Goal: Task Accomplishment & Management: Manage account settings

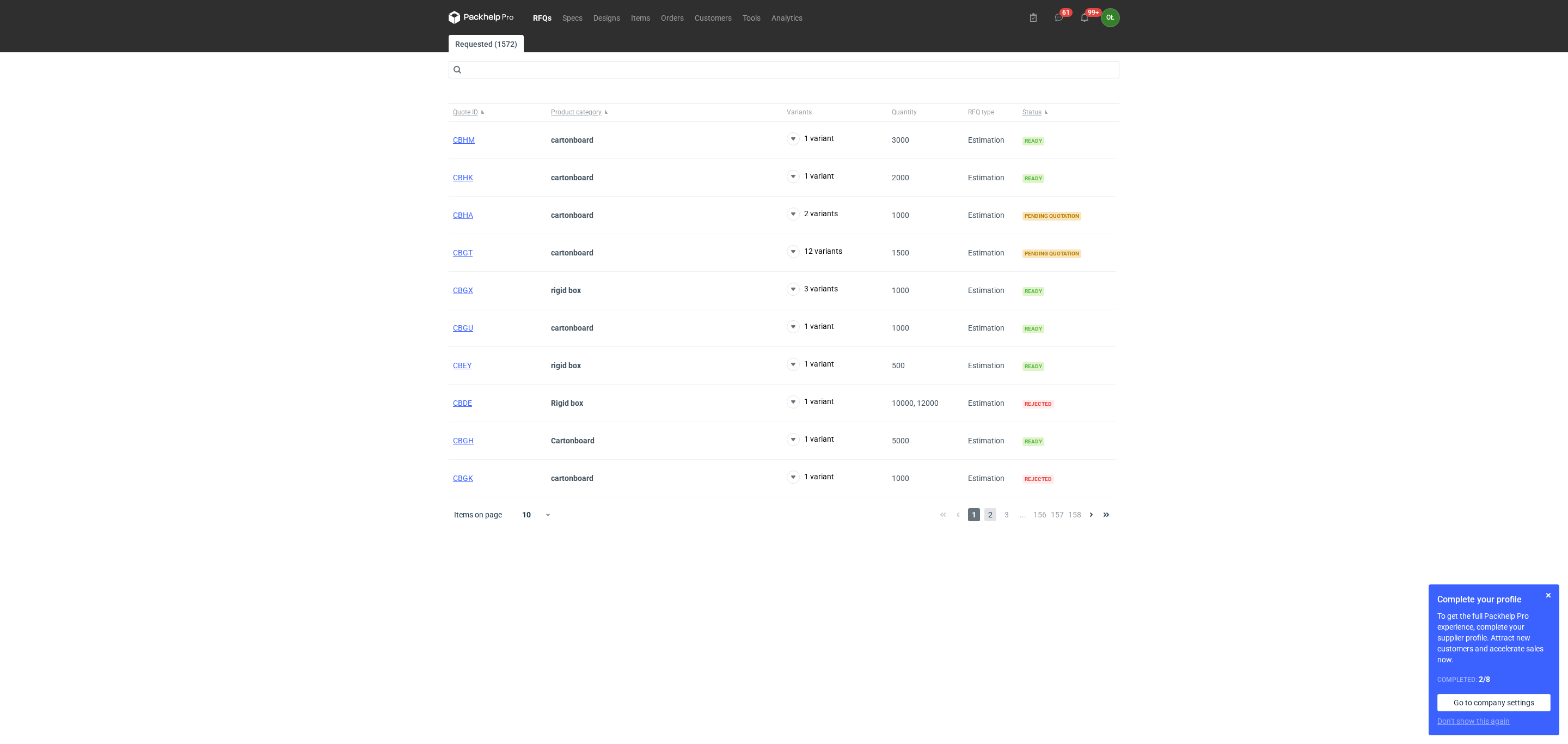
click at [989, 520] on span "2" at bounding box center [990, 514] width 12 height 13
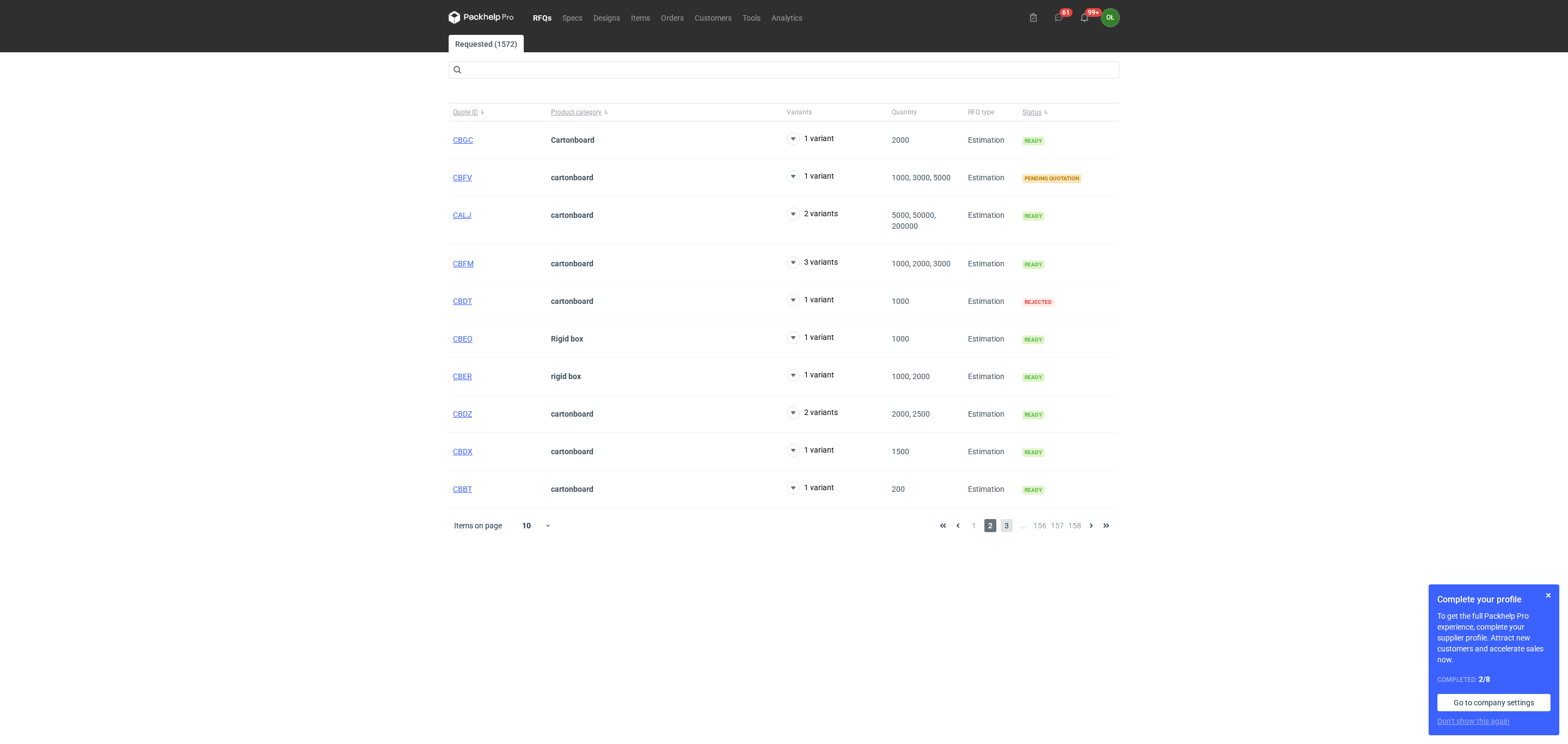
click at [1004, 515] on div "Items on page 10 1 2 3 ... 156 157 158" at bounding box center [784, 526] width 671 height 35
click at [1009, 529] on span "3" at bounding box center [1006, 525] width 12 height 13
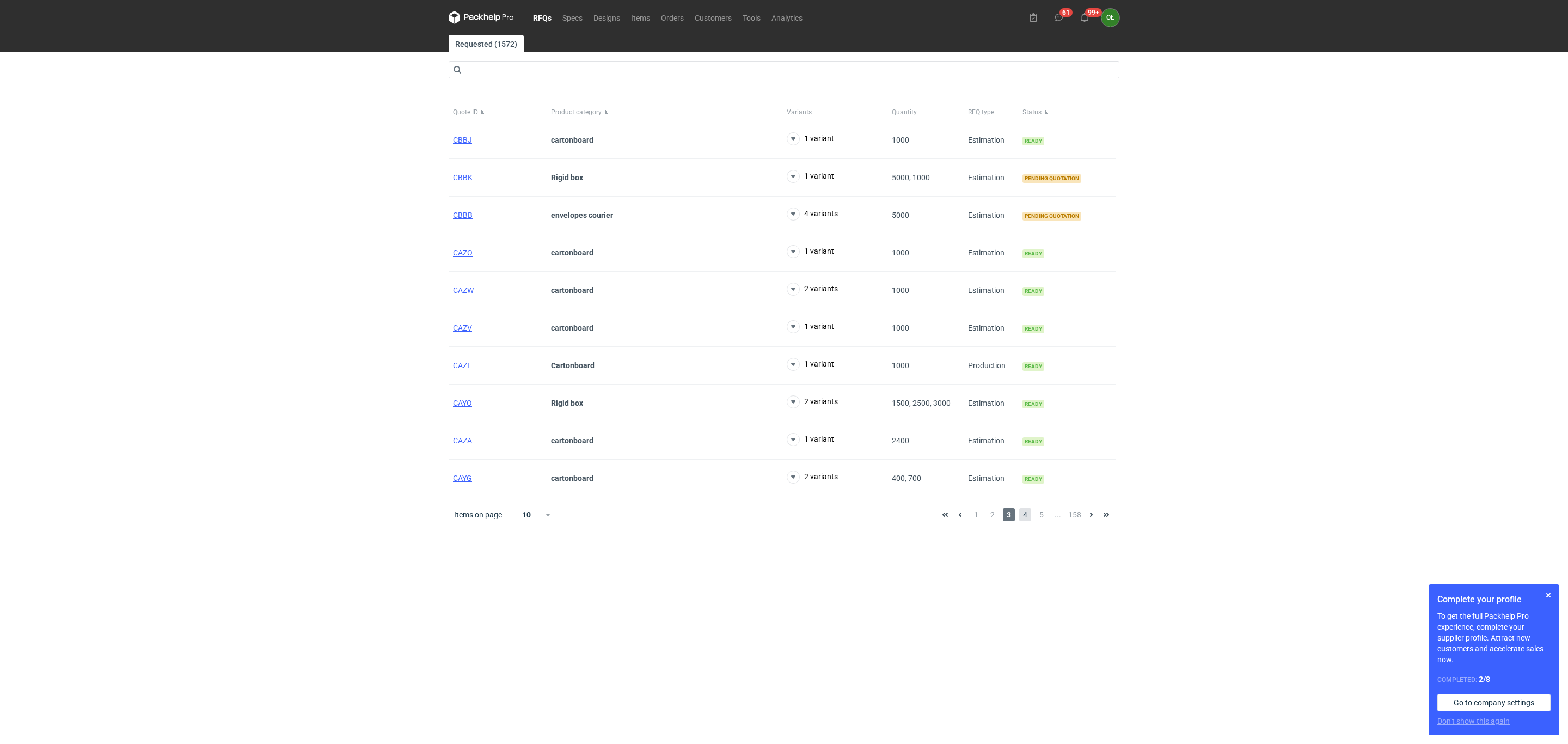
click at [1031, 521] on span "4" at bounding box center [1025, 514] width 12 height 13
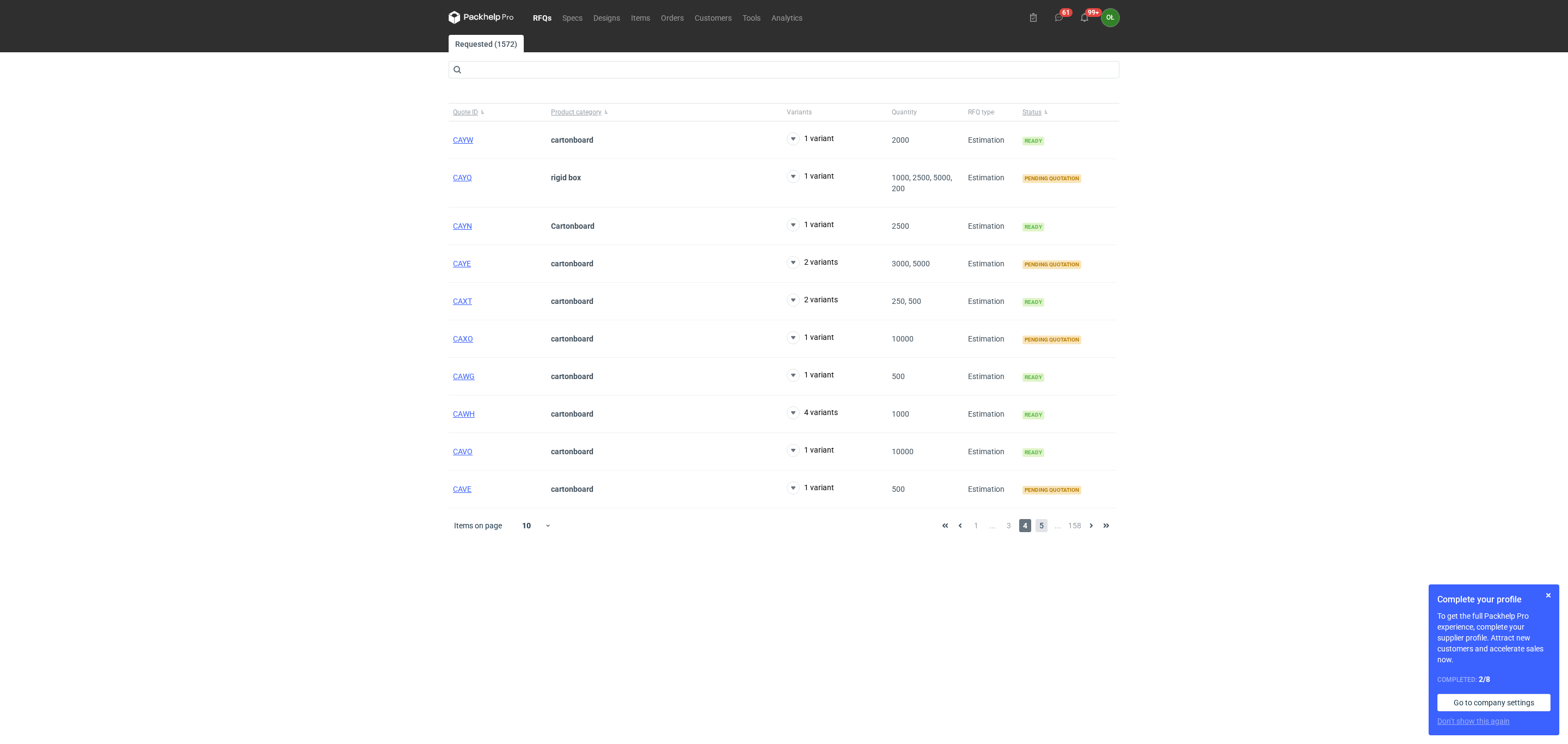
click at [1043, 531] on span "5" at bounding box center [1042, 525] width 12 height 13
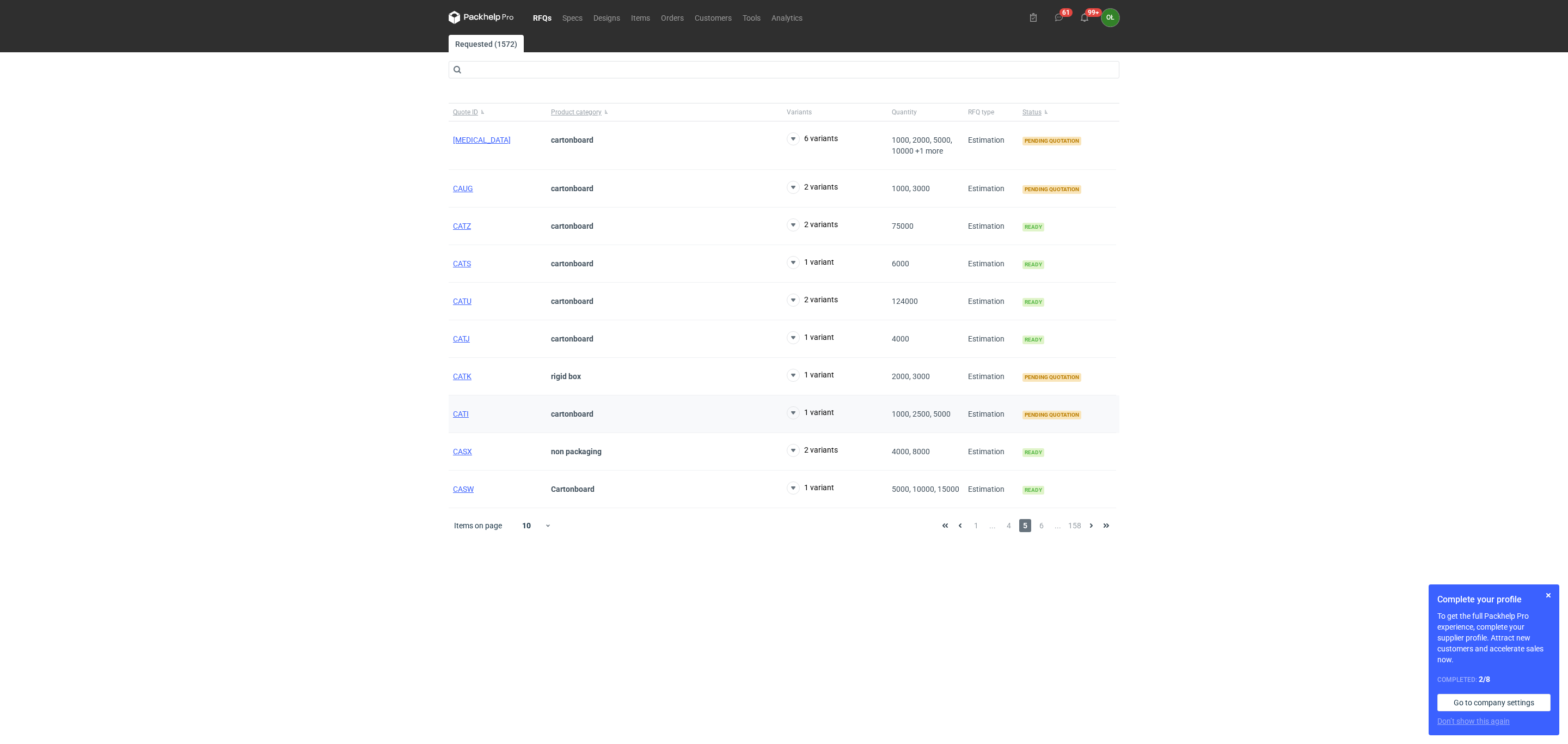
click at [463, 412] on div "CATI" at bounding box center [498, 414] width 98 height 38
click at [465, 418] on span "CATI" at bounding box center [460, 413] width 15 height 8
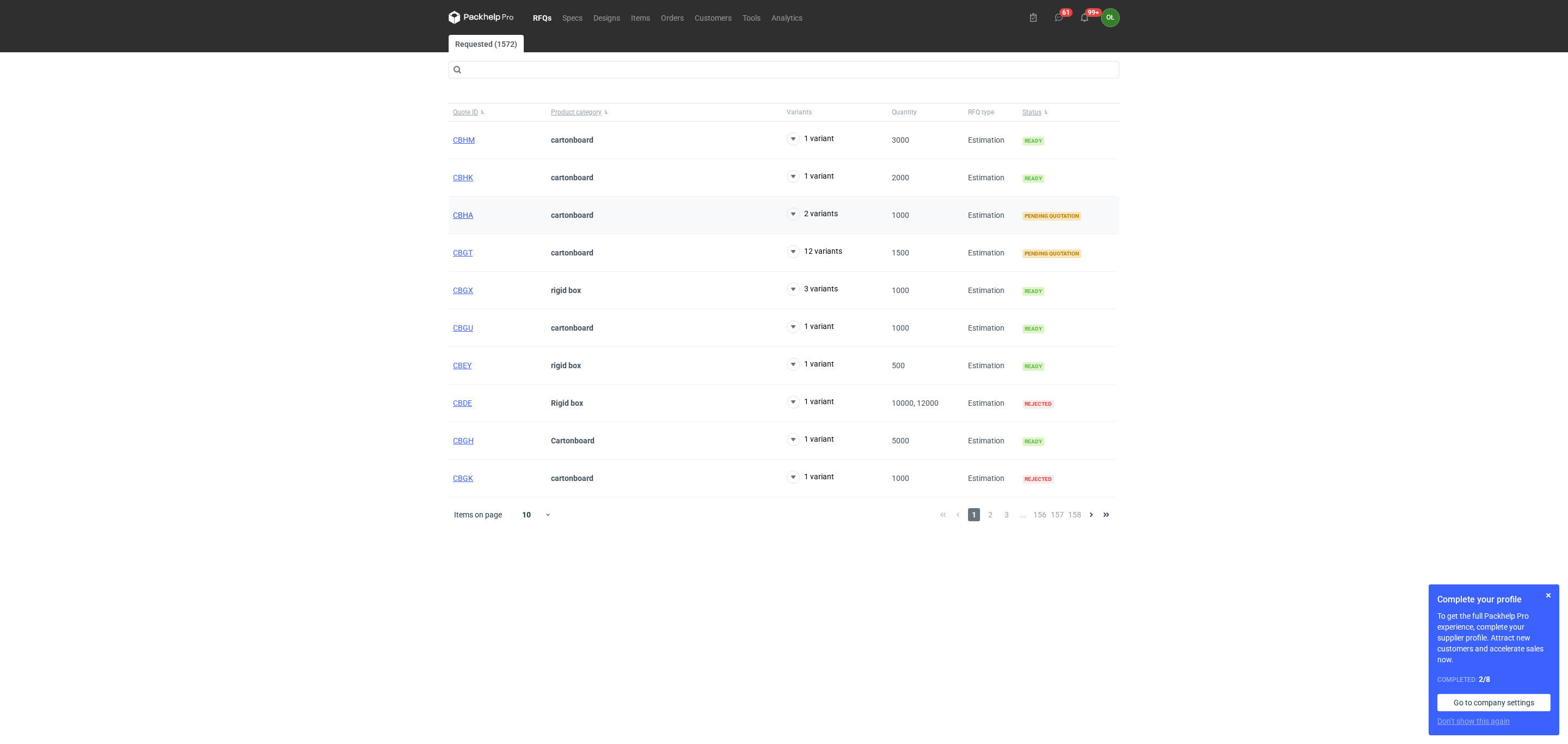
click at [463, 219] on span "CBHA" at bounding box center [463, 215] width 20 height 8
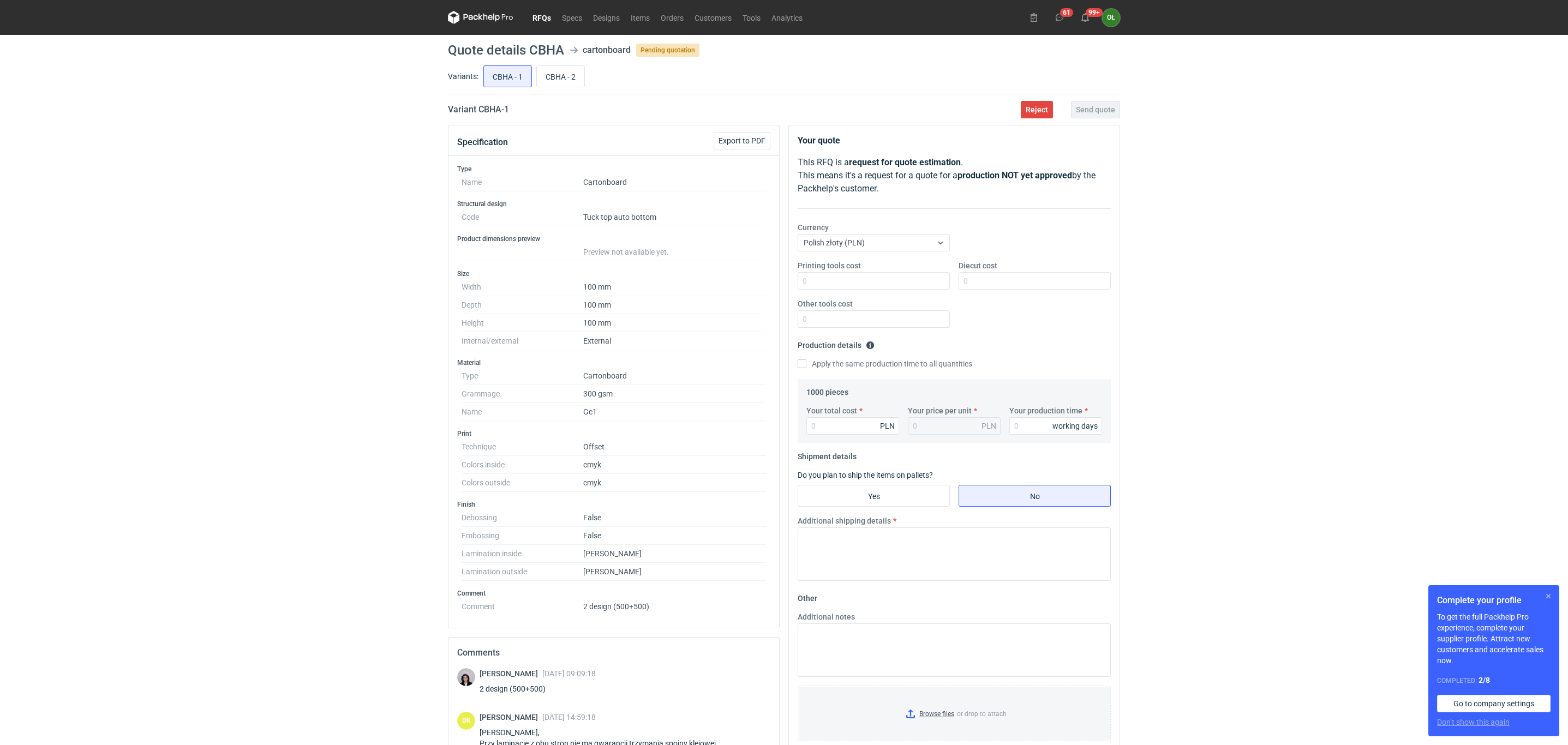
click at [1548, 590] on button "button" at bounding box center [1548, 596] width 13 height 13
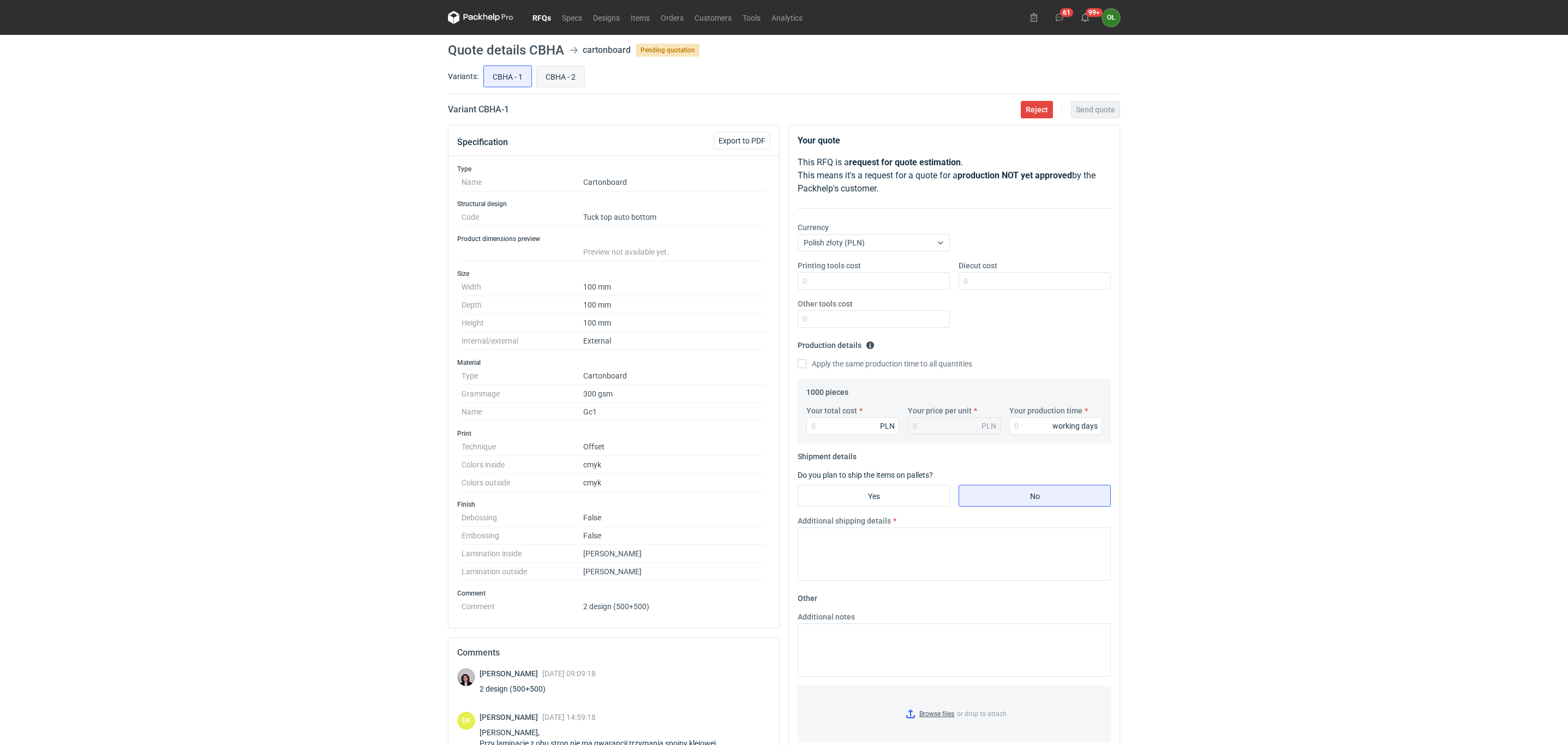
click at [576, 84] on input "CBHA - 2" at bounding box center [560, 76] width 47 height 20
radio input "true"
click at [570, 75] on input "CBHA - 2" at bounding box center [560, 76] width 47 height 20
click at [561, 77] on input "CBHA - 2" at bounding box center [560, 76] width 47 height 20
click at [518, 77] on input "CBHA - 1" at bounding box center [507, 76] width 47 height 20
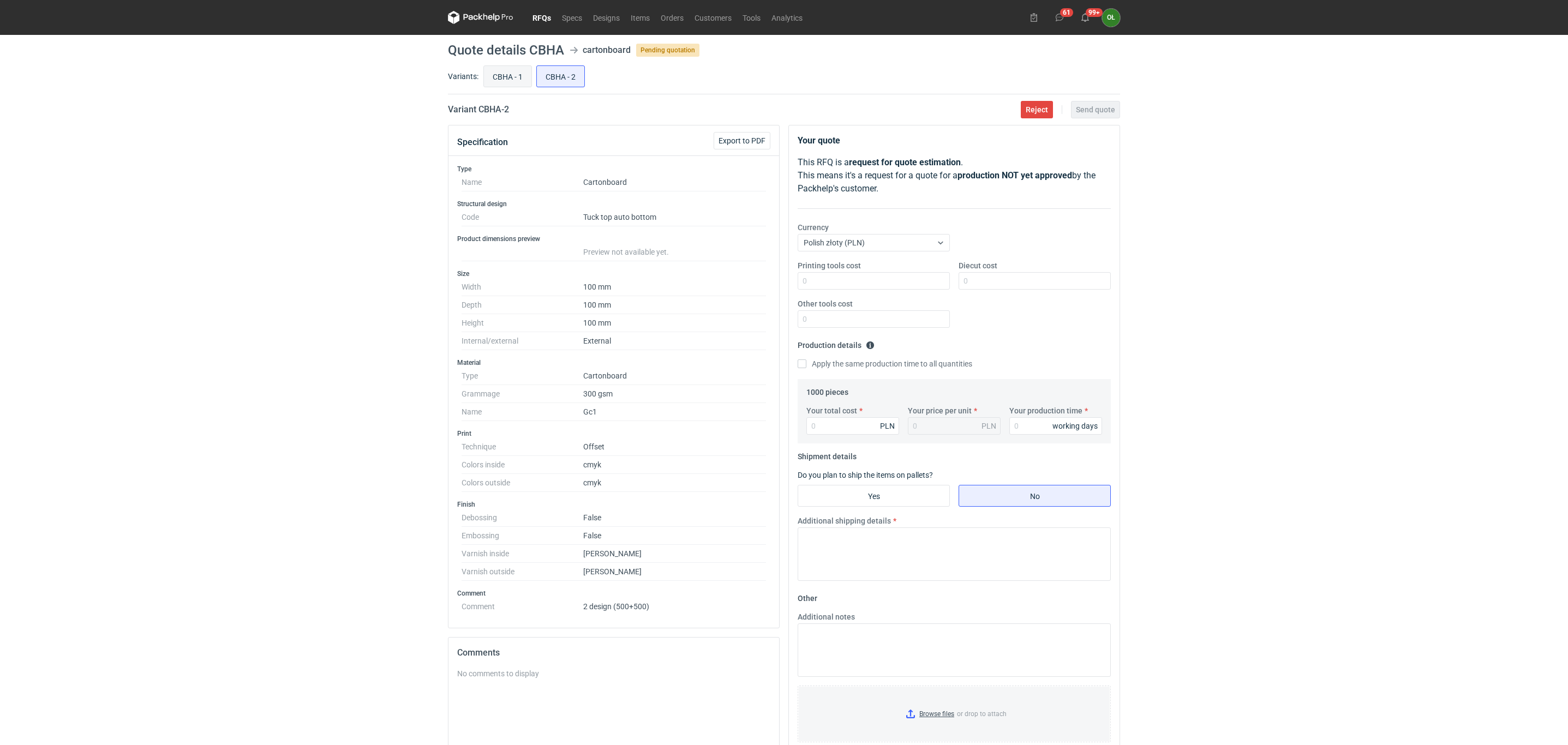
radio input "true"
click at [551, 74] on input "CBHA - 2" at bounding box center [560, 76] width 47 height 20
radio input "true"
click at [511, 76] on input "CBHA - 1" at bounding box center [507, 76] width 47 height 20
radio input "true"
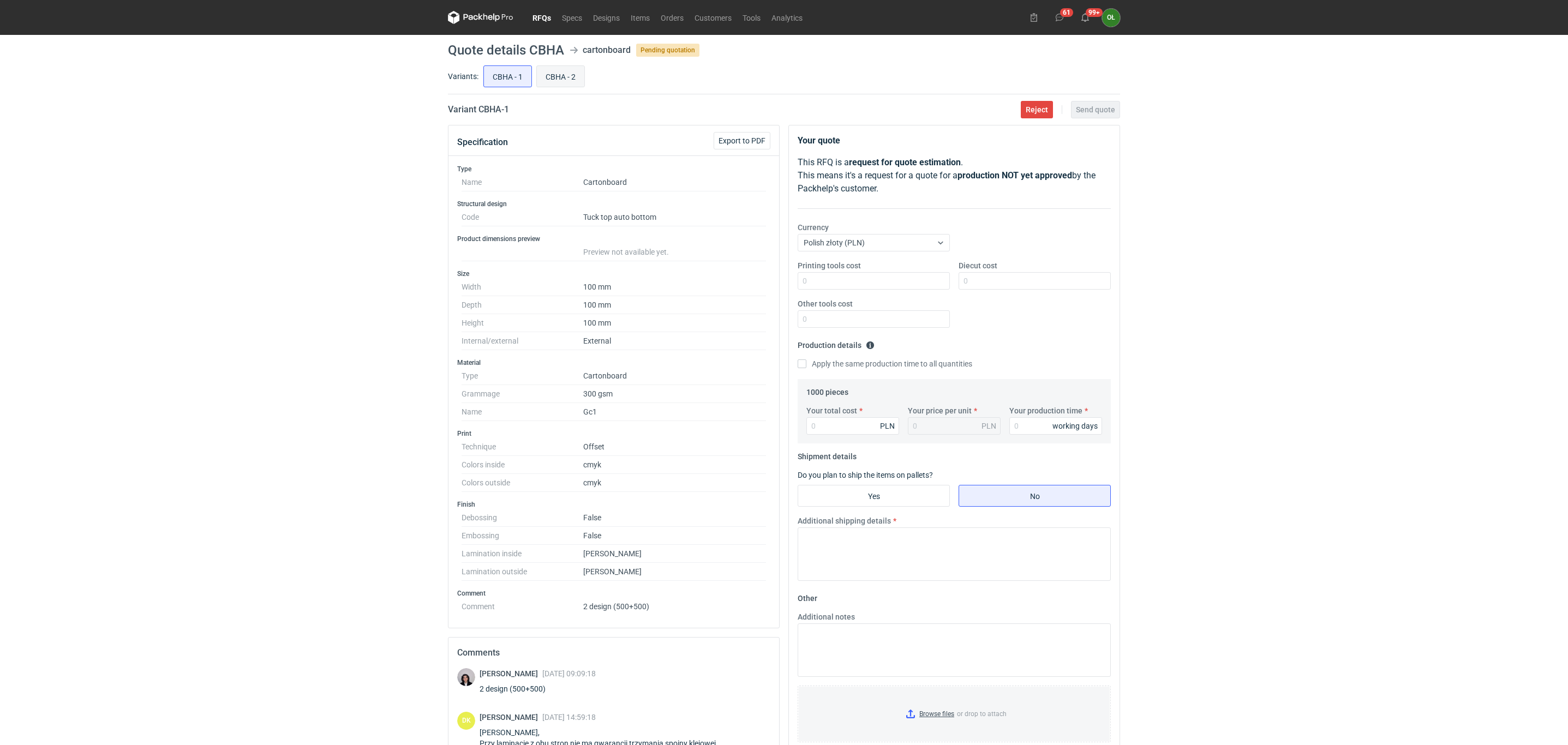
click at [571, 69] on input "CBHA - 2" at bounding box center [560, 76] width 47 height 20
radio input "true"
click at [751, 16] on link "Tools" at bounding box center [751, 18] width 29 height 13
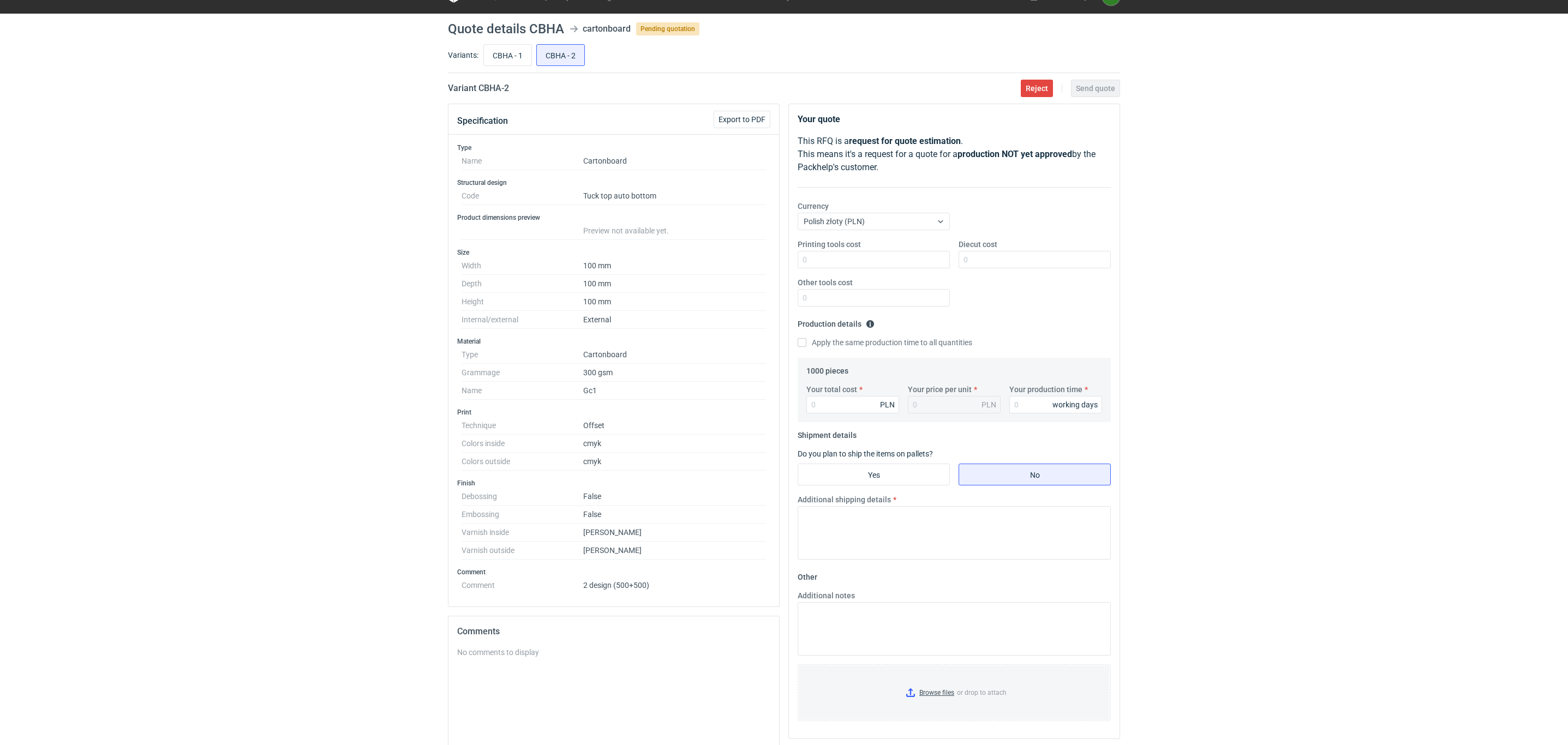
scroll to position [27, 0]
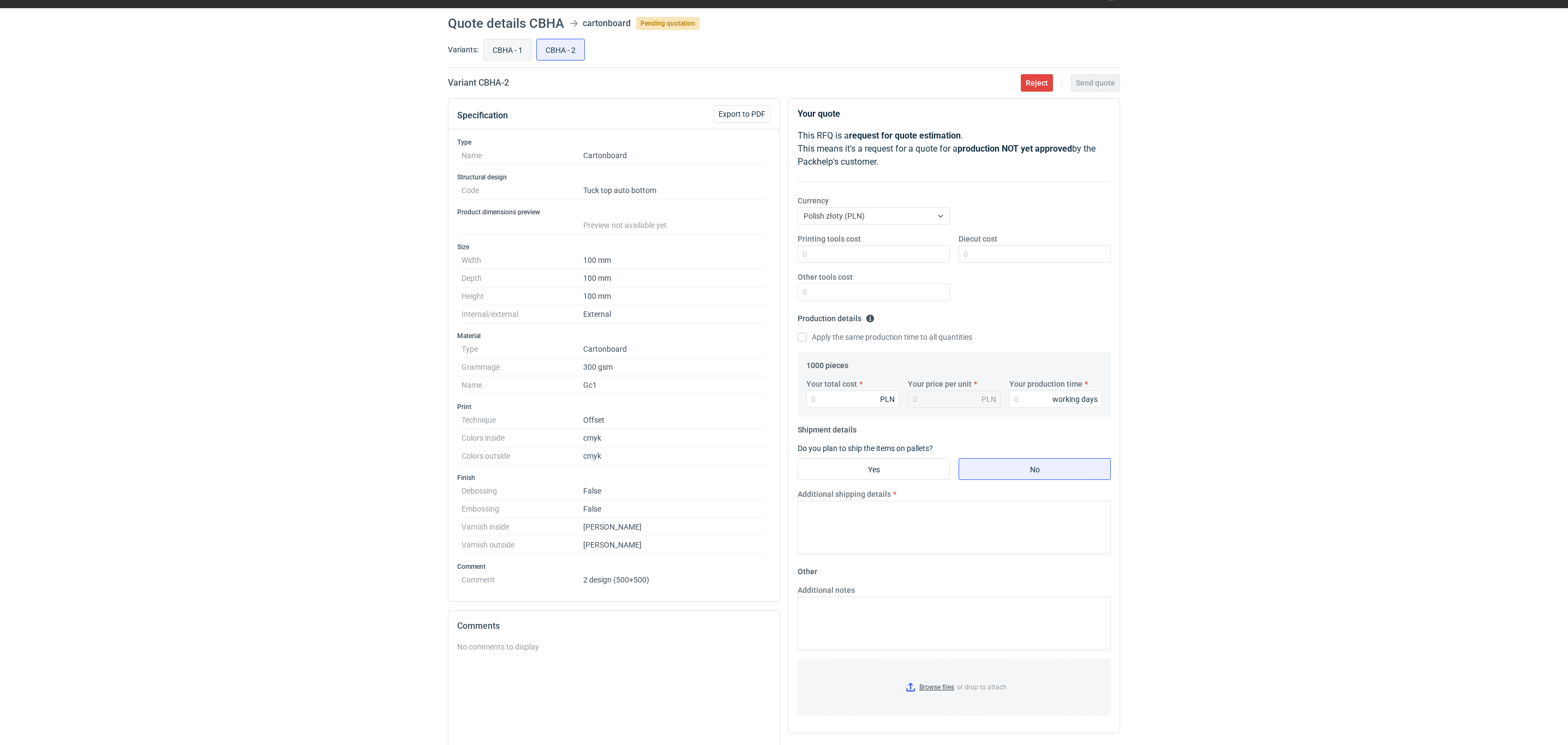
click at [520, 47] on input "CBHA - 1" at bounding box center [507, 49] width 47 height 20
radio input "true"
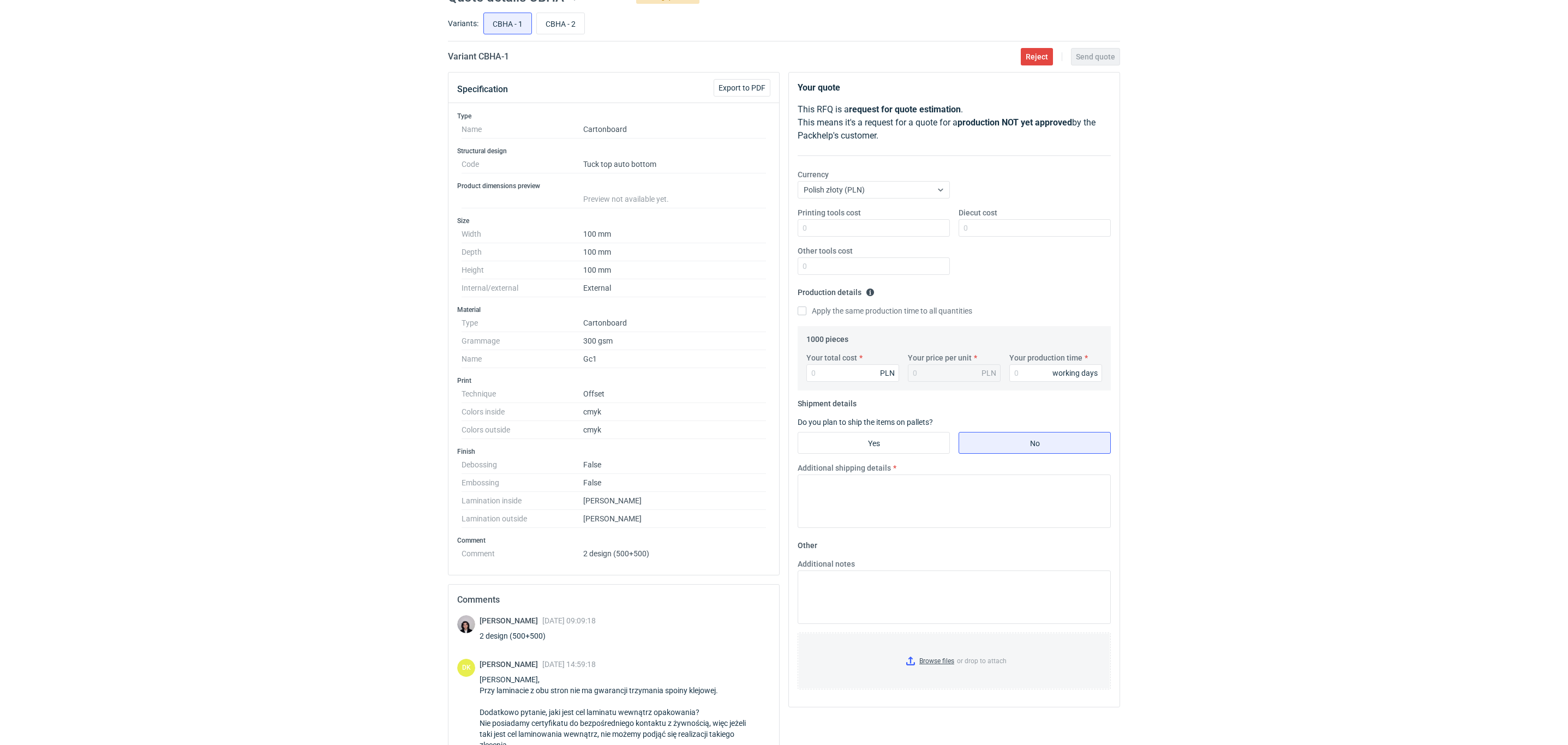
scroll to position [51, 0]
click at [571, 30] on input "CBHA - 2" at bounding box center [560, 25] width 47 height 20
radio input "true"
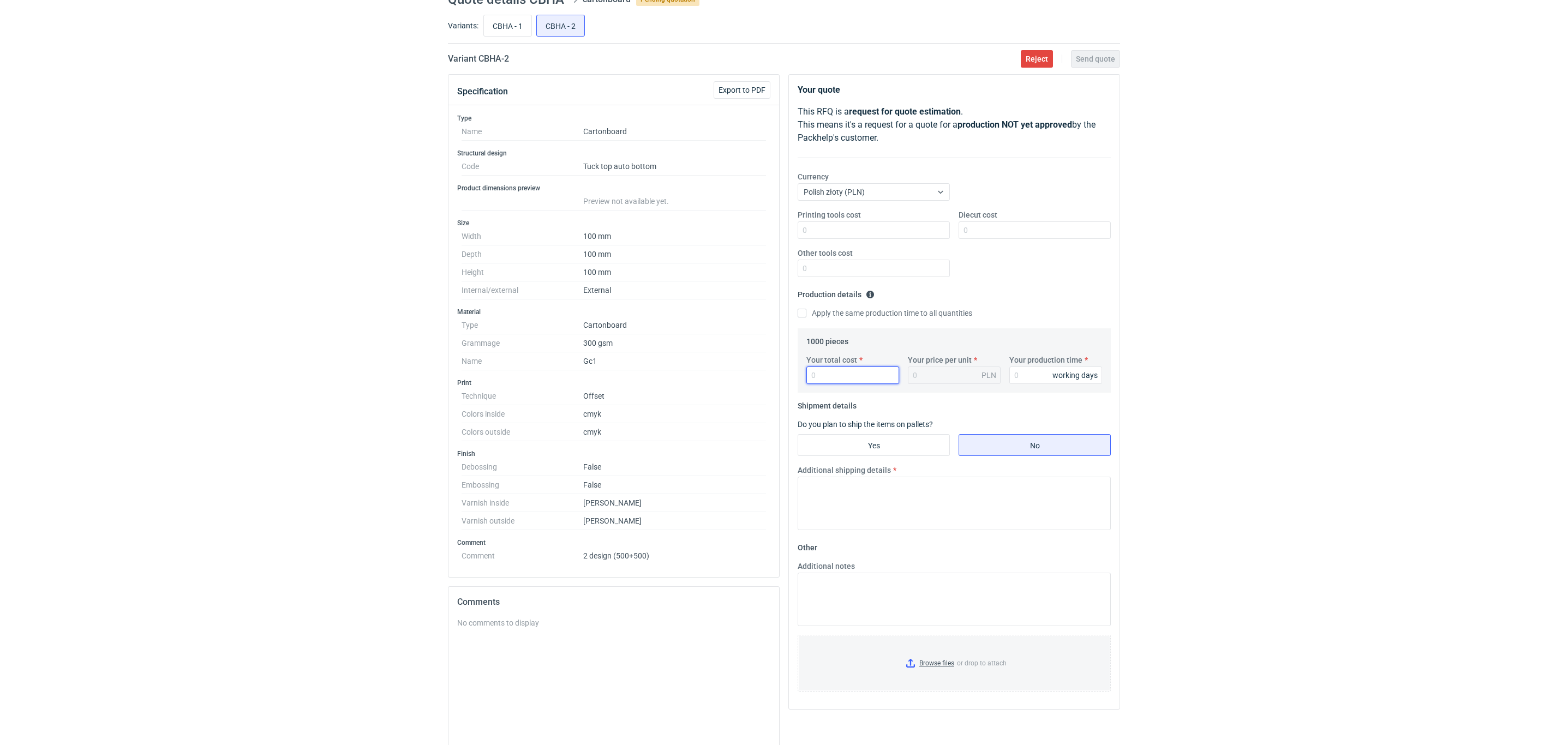
click at [850, 384] on input "Your total cost" at bounding box center [853, 375] width 93 height 18
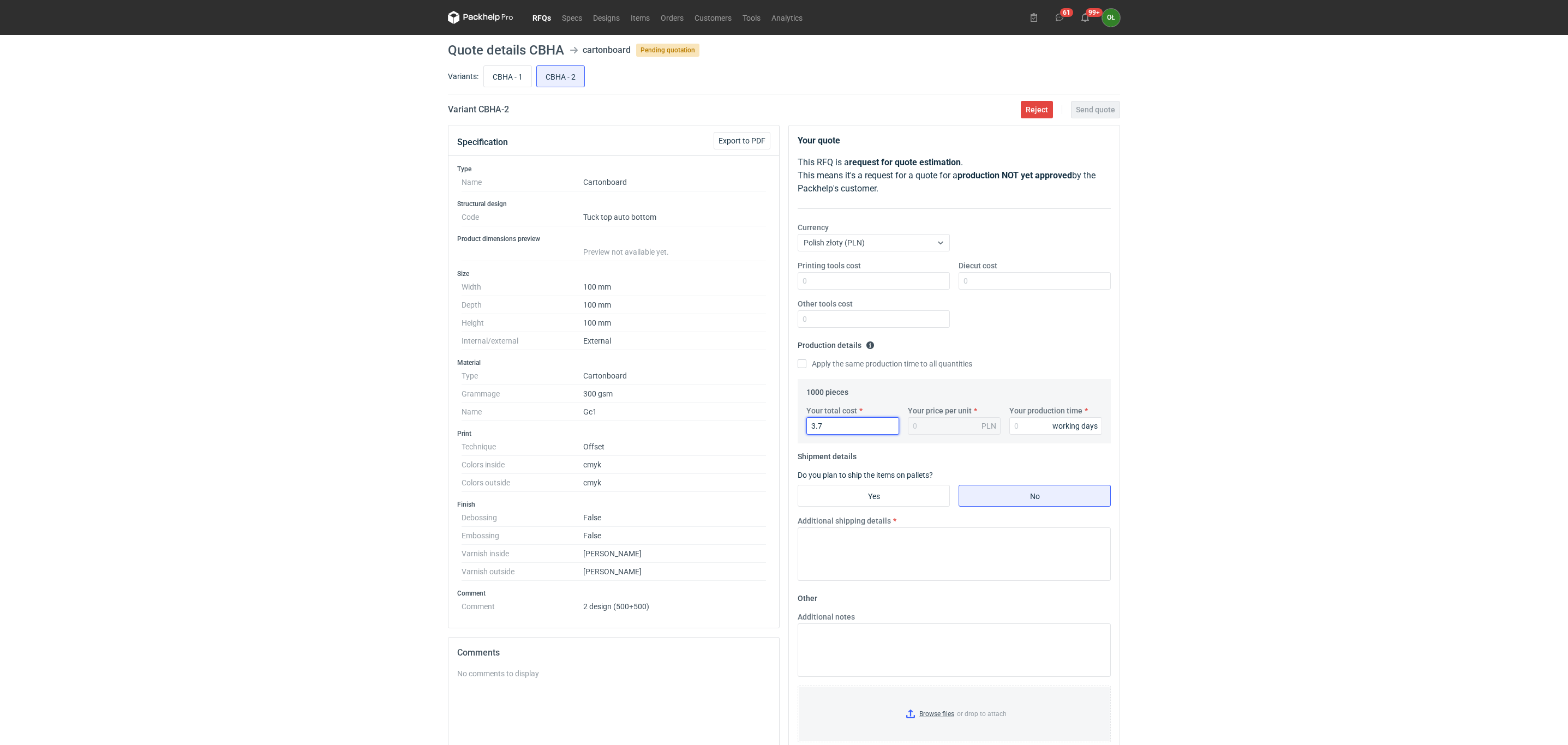
type input "3.7"
click at [546, 17] on link "RFQs" at bounding box center [541, 18] width 30 height 13
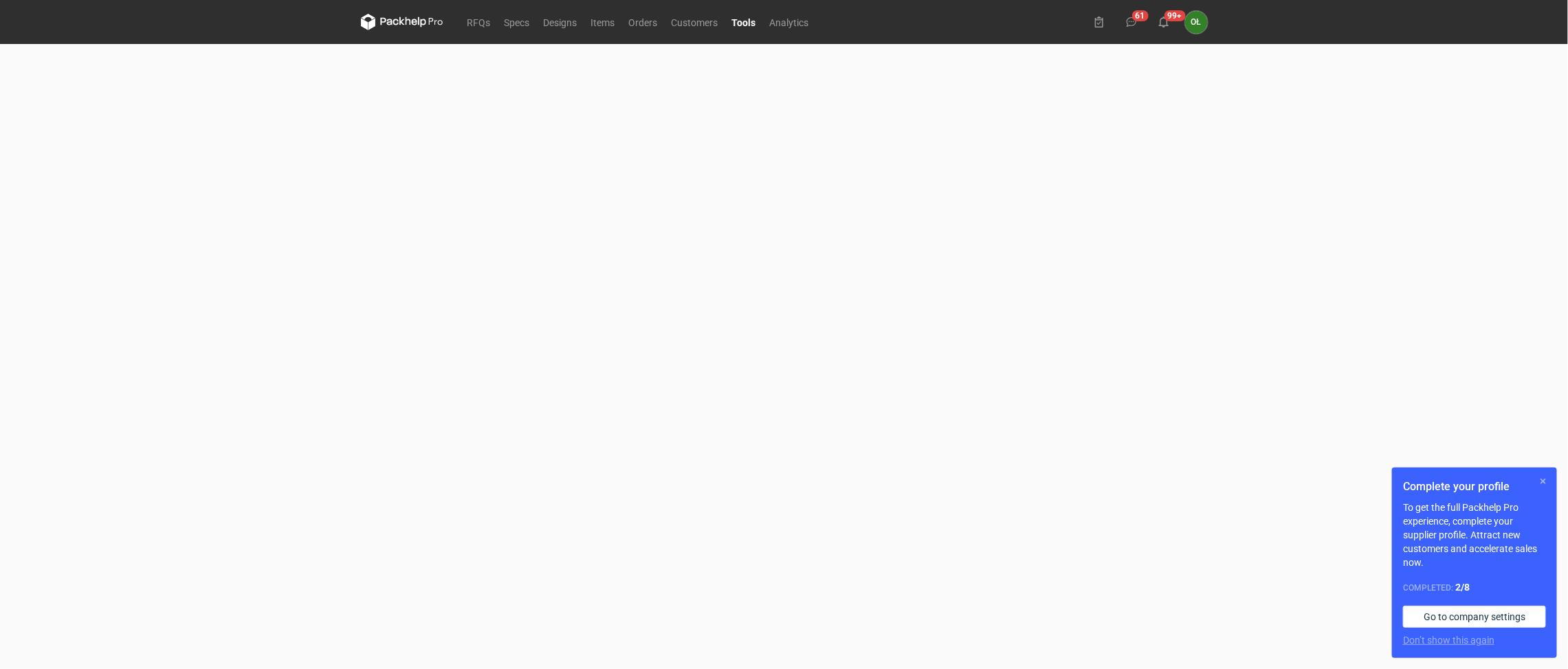
click at [1543, 483] on button "button" at bounding box center [1542, 481] width 17 height 17
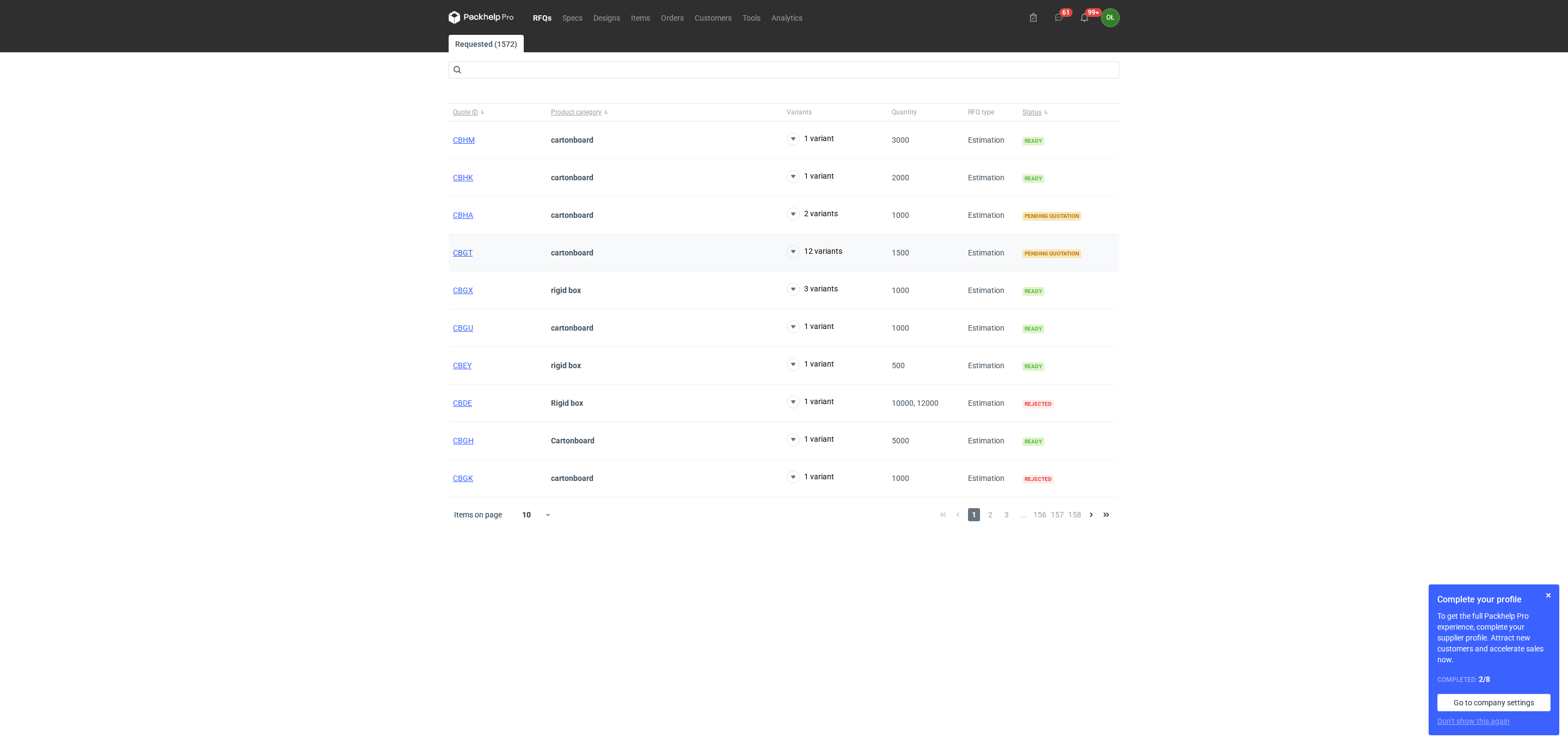
click at [458, 254] on span "CBGT" at bounding box center [463, 253] width 20 height 8
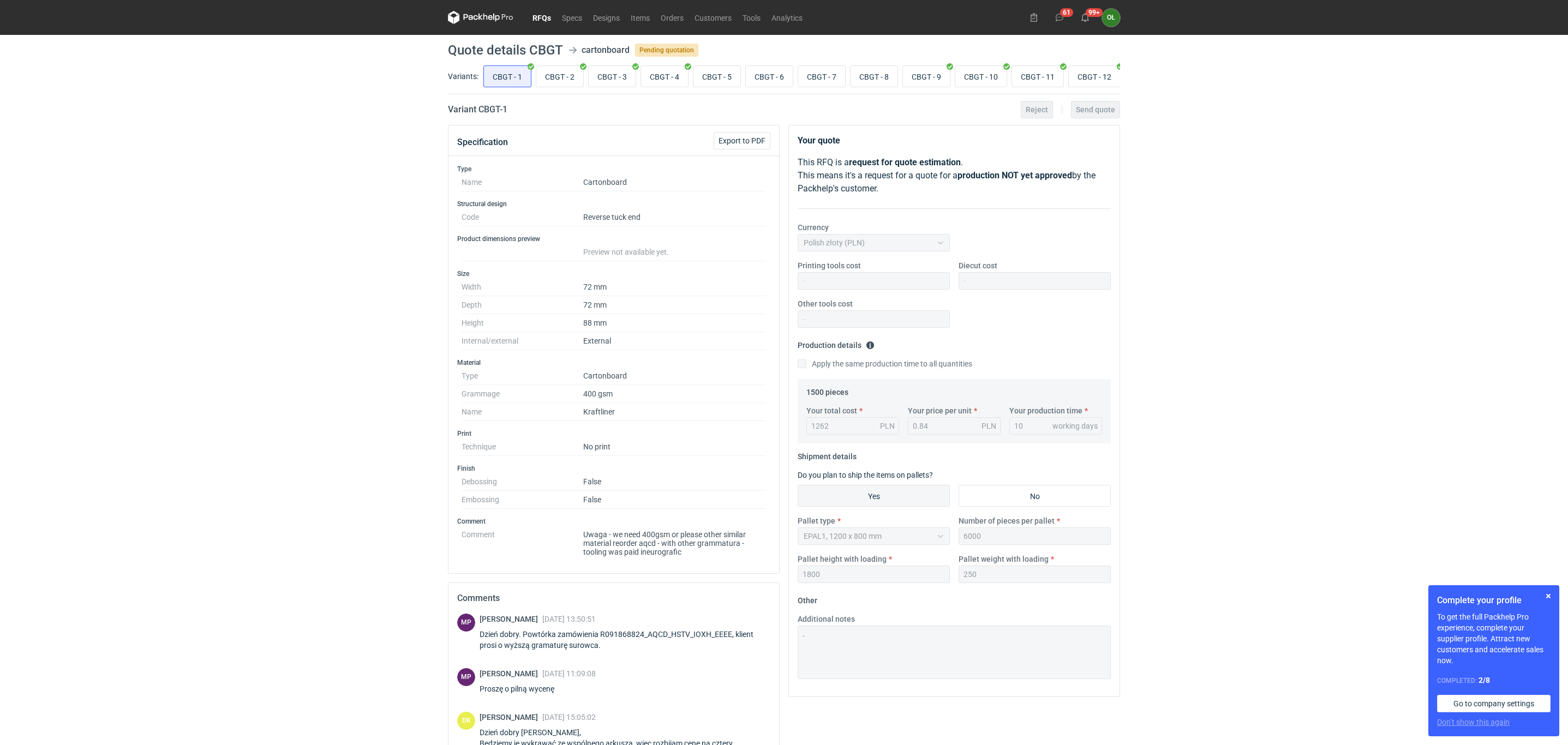
click at [546, 25] on nav "RFQs Specs Designs Items Orders Customers Tools Analytics" at bounding box center [628, 18] width 360 height 35
click at [548, 20] on link "RFQs" at bounding box center [541, 18] width 30 height 13
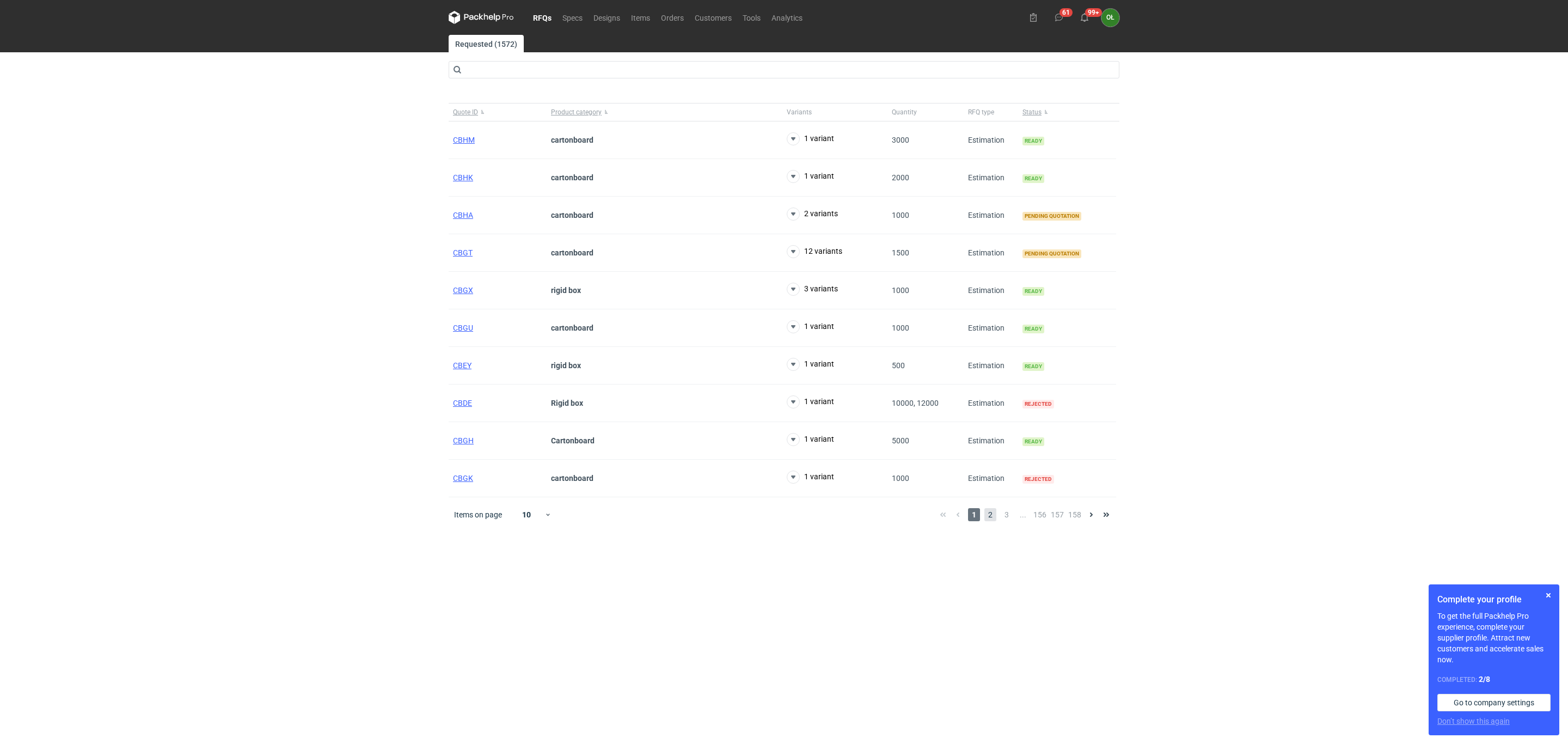
click at [995, 521] on span "2" at bounding box center [990, 514] width 12 height 13
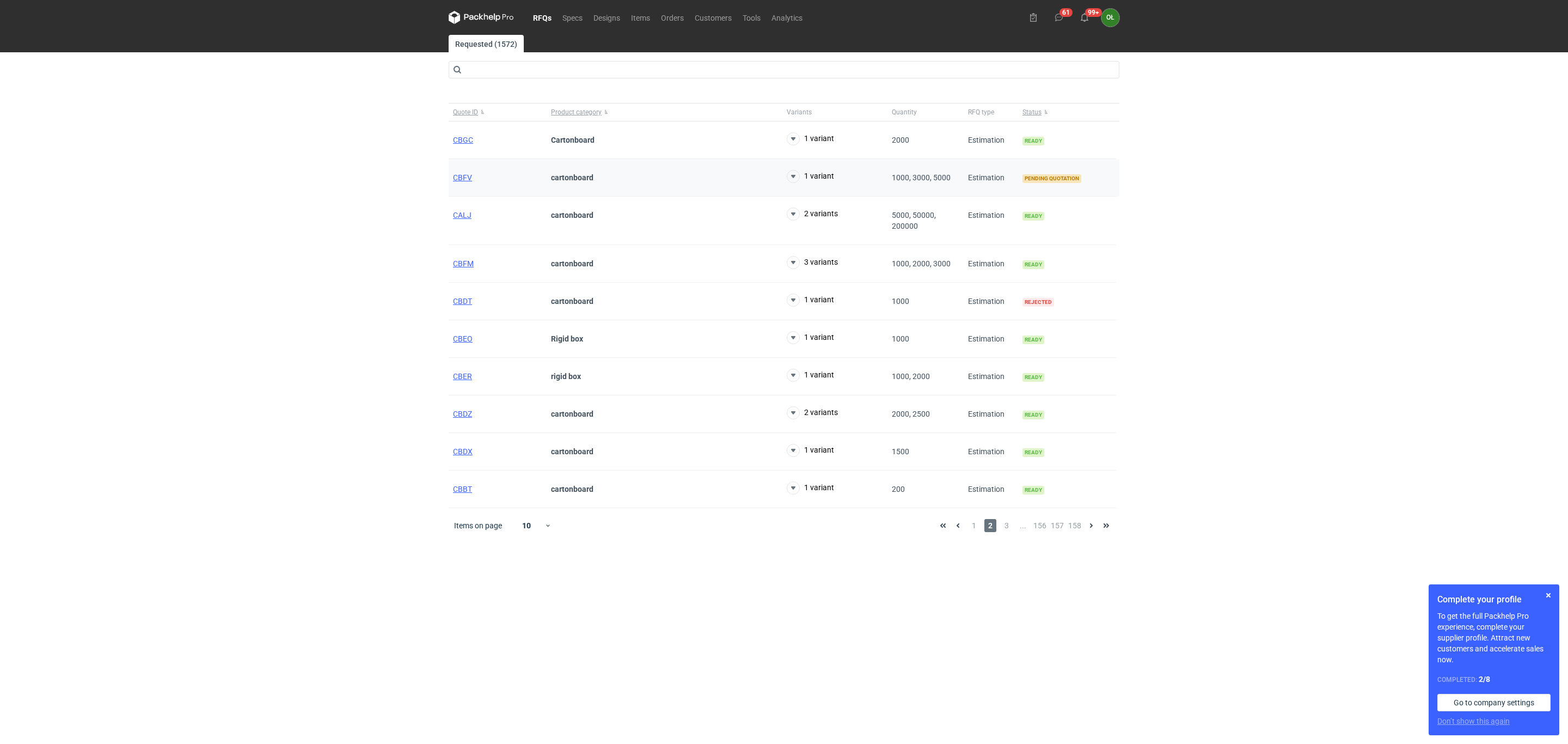
click at [458, 183] on div "CBFV" at bounding box center [498, 178] width 98 height 38
click at [461, 178] on span "CBFV" at bounding box center [462, 178] width 19 height 8
click at [1009, 531] on span "3" at bounding box center [1006, 525] width 12 height 13
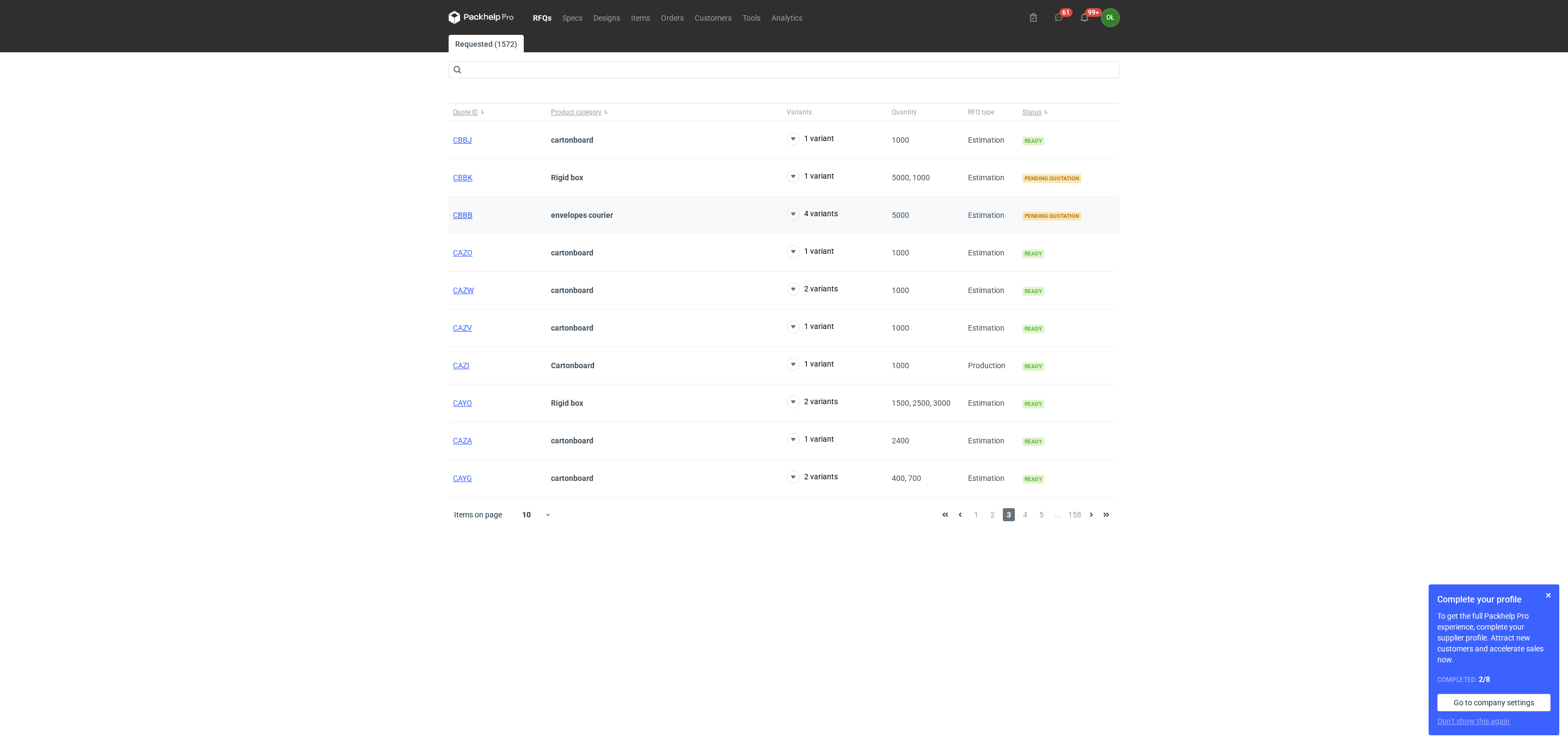
click at [470, 218] on span "CBBB" at bounding box center [463, 215] width 20 height 8
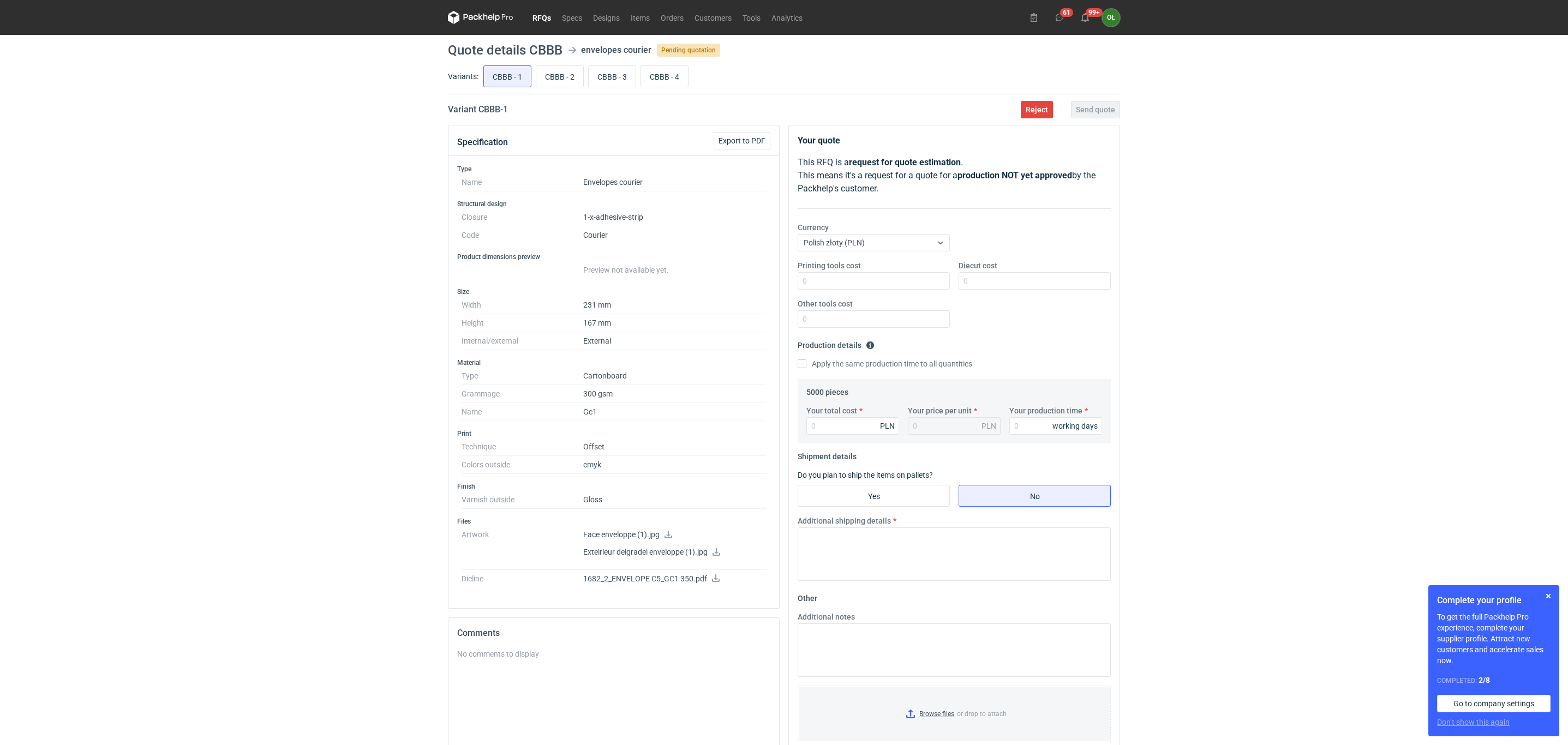
click at [717, 582] on icon at bounding box center [716, 578] width 8 height 8
click at [565, 70] on input "CBBB - 2" at bounding box center [560, 76] width 47 height 20
radio input "true"
click at [634, 86] on input "CBBB - 3" at bounding box center [612, 76] width 47 height 20
radio input "true"
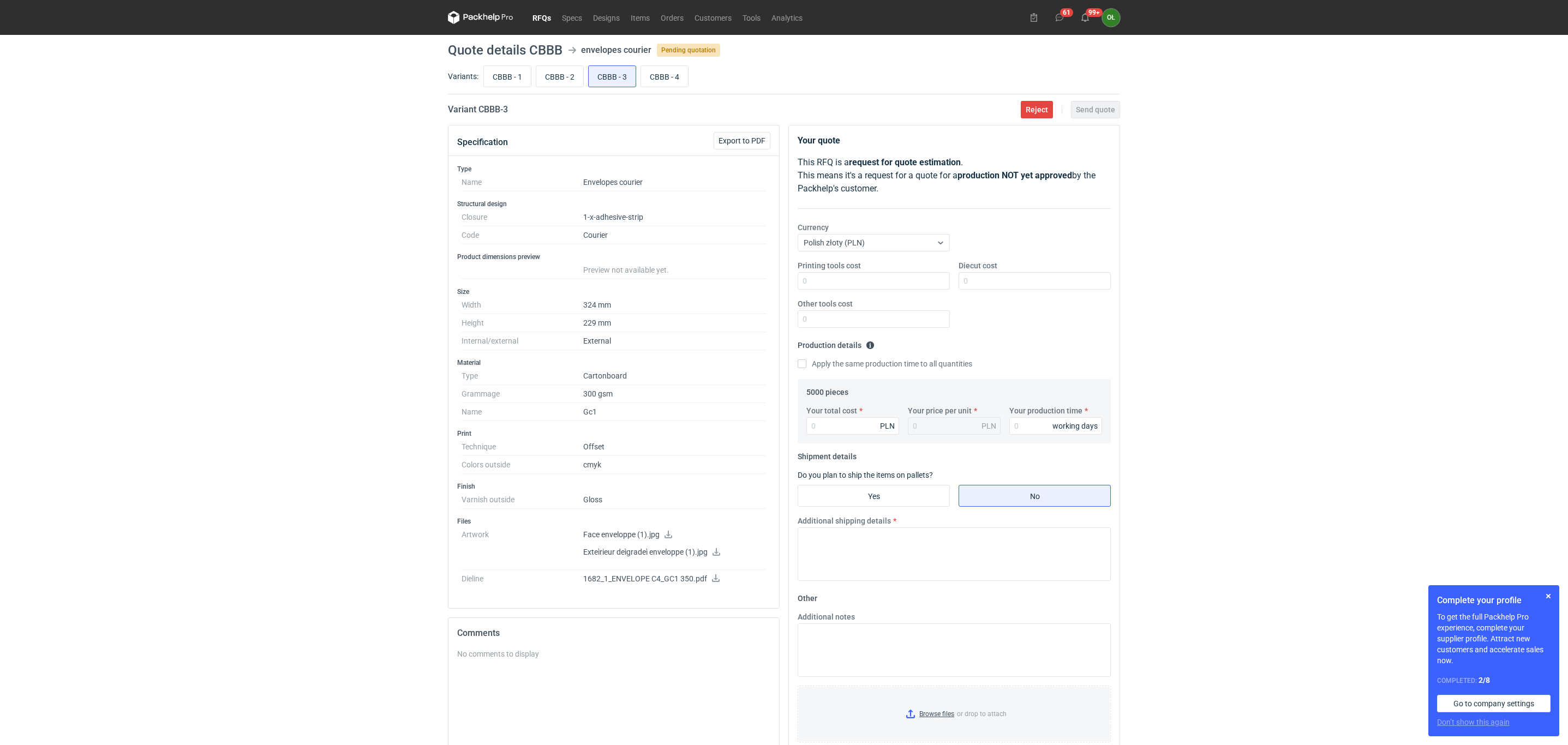
click at [692, 86] on div "CBBB - 1 CBBB - 2 CBBB - 3 CBBB - 4" at bounding box center [800, 76] width 638 height 26
click at [678, 79] on input "CBBB - 4" at bounding box center [664, 76] width 47 height 20
radio input "true"
click at [605, 81] on input "CBBB - 3" at bounding box center [612, 76] width 47 height 20
radio input "true"
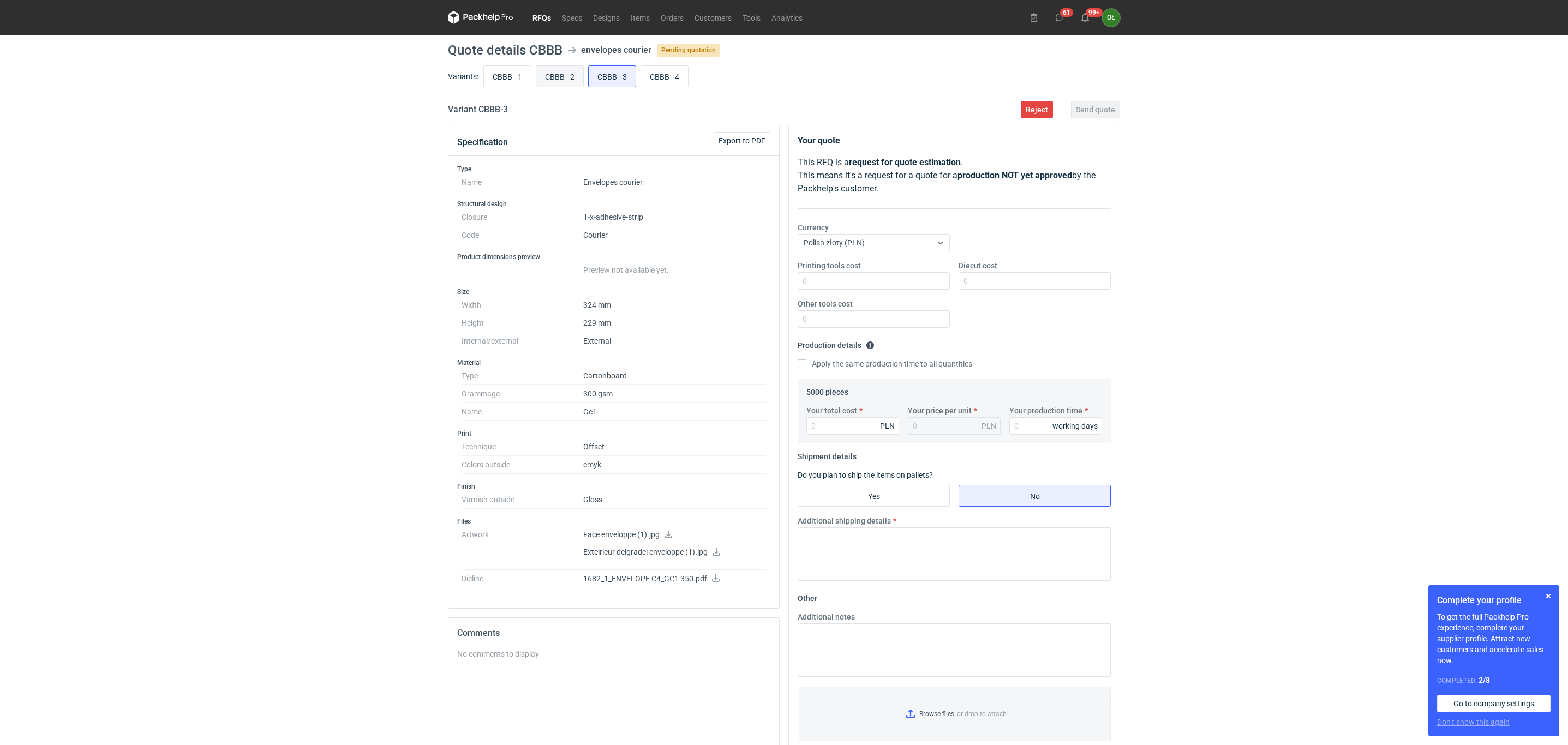
click at [550, 79] on input "CBBB - 2" at bounding box center [560, 76] width 47 height 20
radio input "true"
click at [476, 77] on label "Variants:" at bounding box center [463, 77] width 30 height 11
click at [510, 77] on input "CBBB - 1" at bounding box center [507, 76] width 47 height 20
radio input "true"
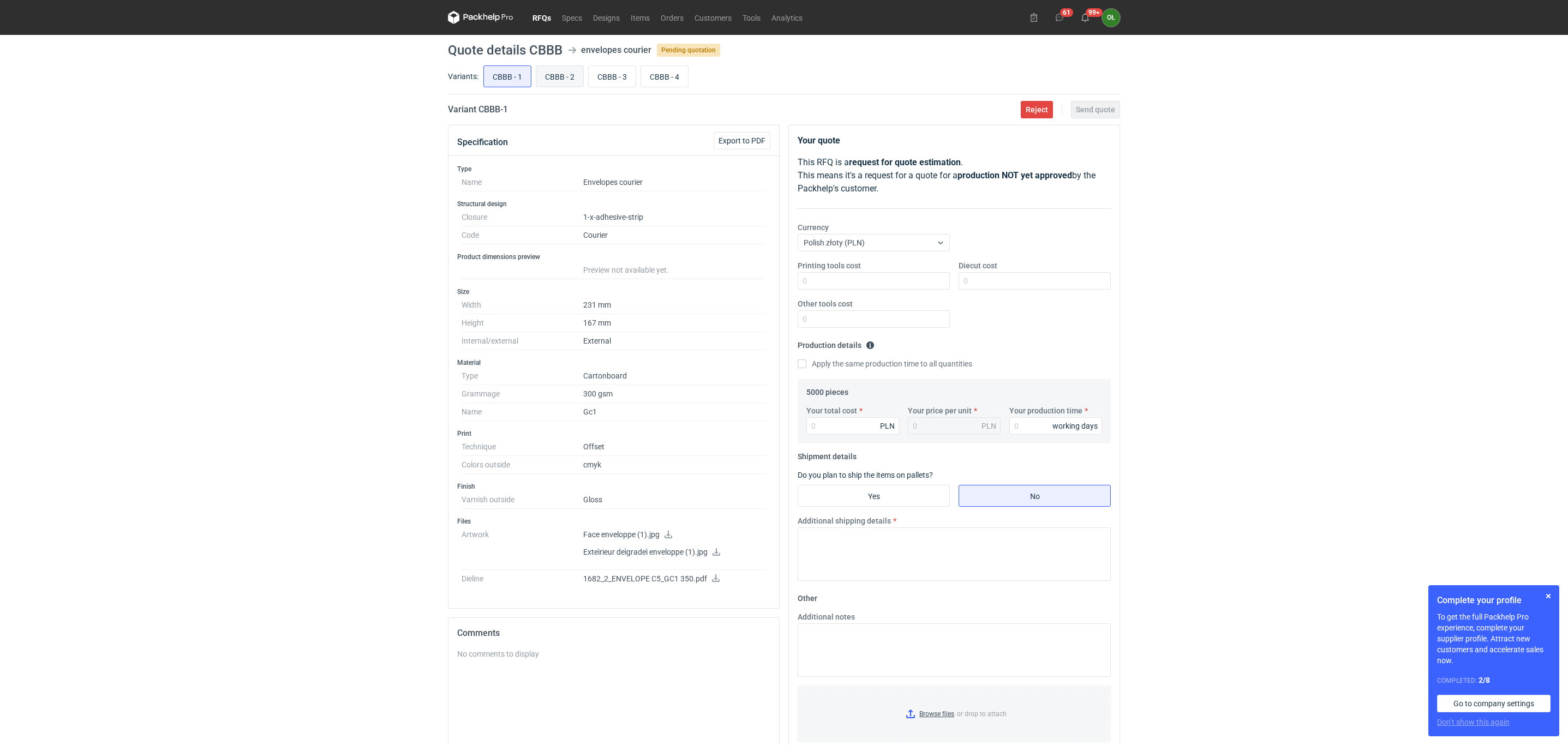
click at [576, 79] on input "CBBB - 2" at bounding box center [560, 76] width 47 height 20
radio input "true"
drag, startPoint x: 635, startPoint y: 79, endPoint x: 650, endPoint y: 79, distance: 15.0
click at [642, 79] on div "CBBB - 1 CBBB - 2 CBBB - 3 CBBB - 4" at bounding box center [800, 76] width 638 height 26
click at [679, 79] on input "CBBB - 4" at bounding box center [664, 76] width 47 height 20
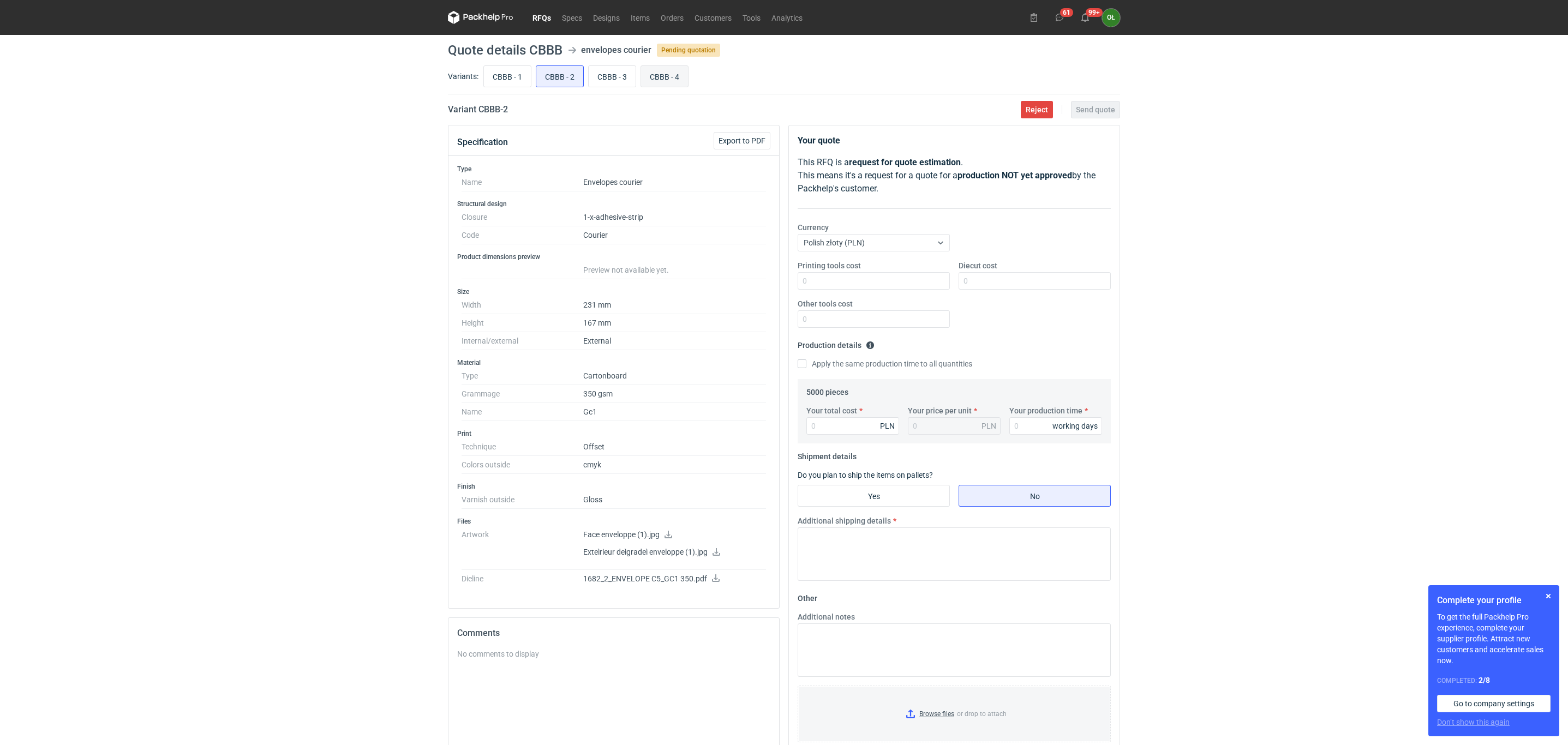
radio input "true"
click at [612, 82] on input "CBBB - 3" at bounding box center [612, 76] width 47 height 20
radio input "true"
click at [565, 76] on input "CBBB - 2" at bounding box center [560, 76] width 47 height 20
radio input "true"
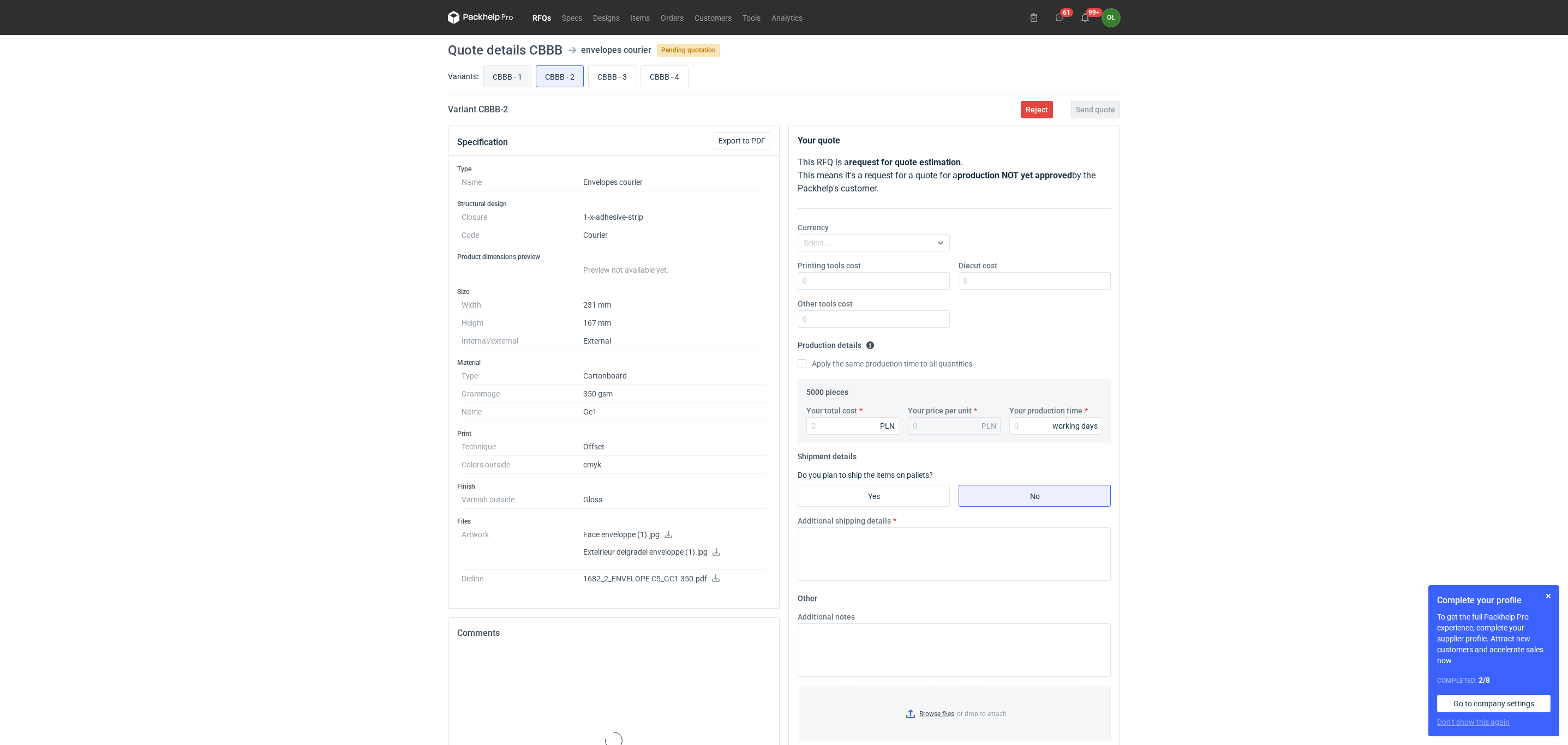
click at [512, 79] on input "CBBB - 1" at bounding box center [507, 76] width 47 height 20
radio input "true"
click at [560, 75] on input "CBBB - 2" at bounding box center [560, 76] width 47 height 20
radio input "true"
drag, startPoint x: 594, startPoint y: 74, endPoint x: 638, endPoint y: 76, distance: 44.0
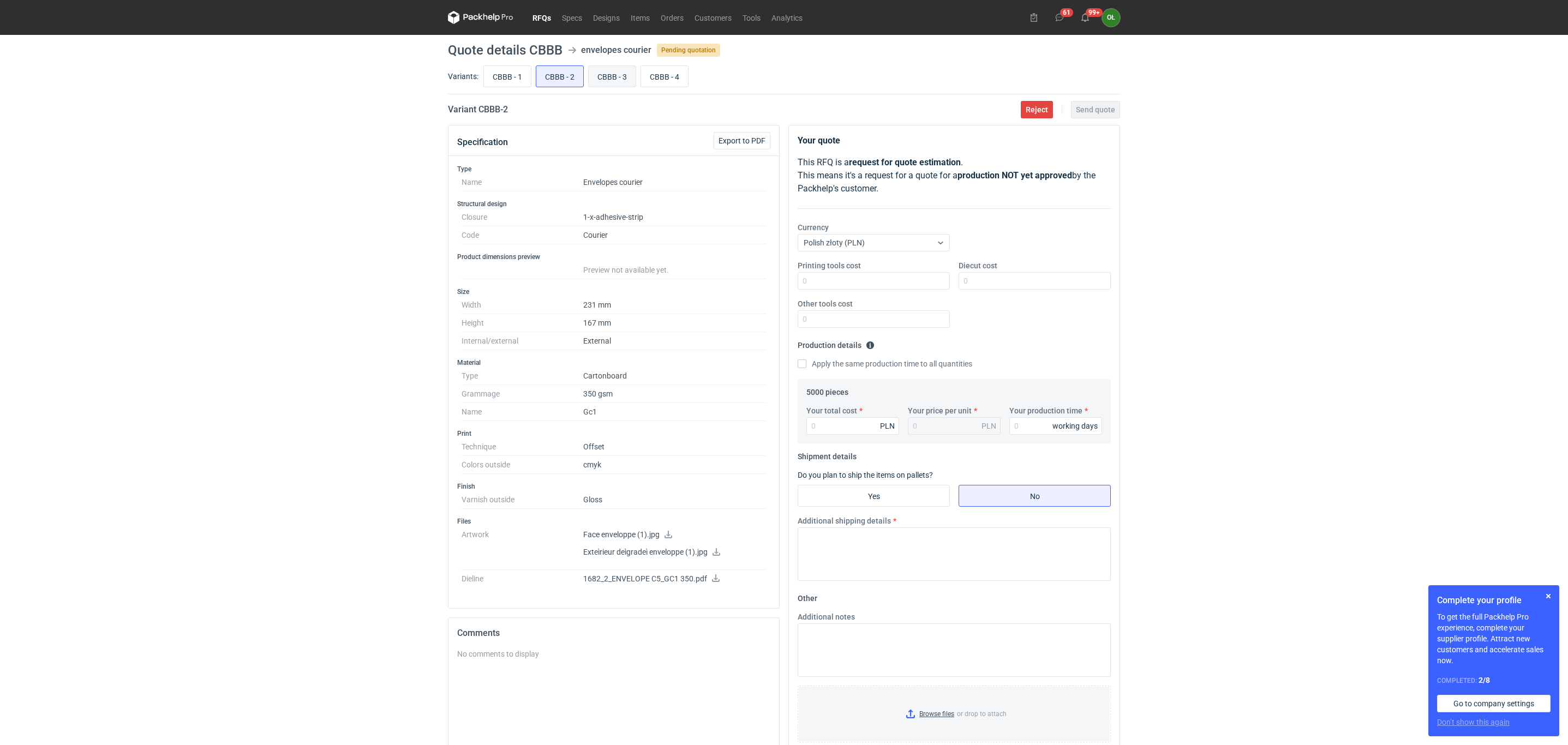
click at [600, 74] on input "CBBB - 3" at bounding box center [612, 76] width 47 height 20
radio input "true"
click at [668, 75] on input "CBBB - 4" at bounding box center [664, 76] width 47 height 20
radio input "true"
click at [610, 79] on input "CBBB - 3" at bounding box center [612, 76] width 47 height 20
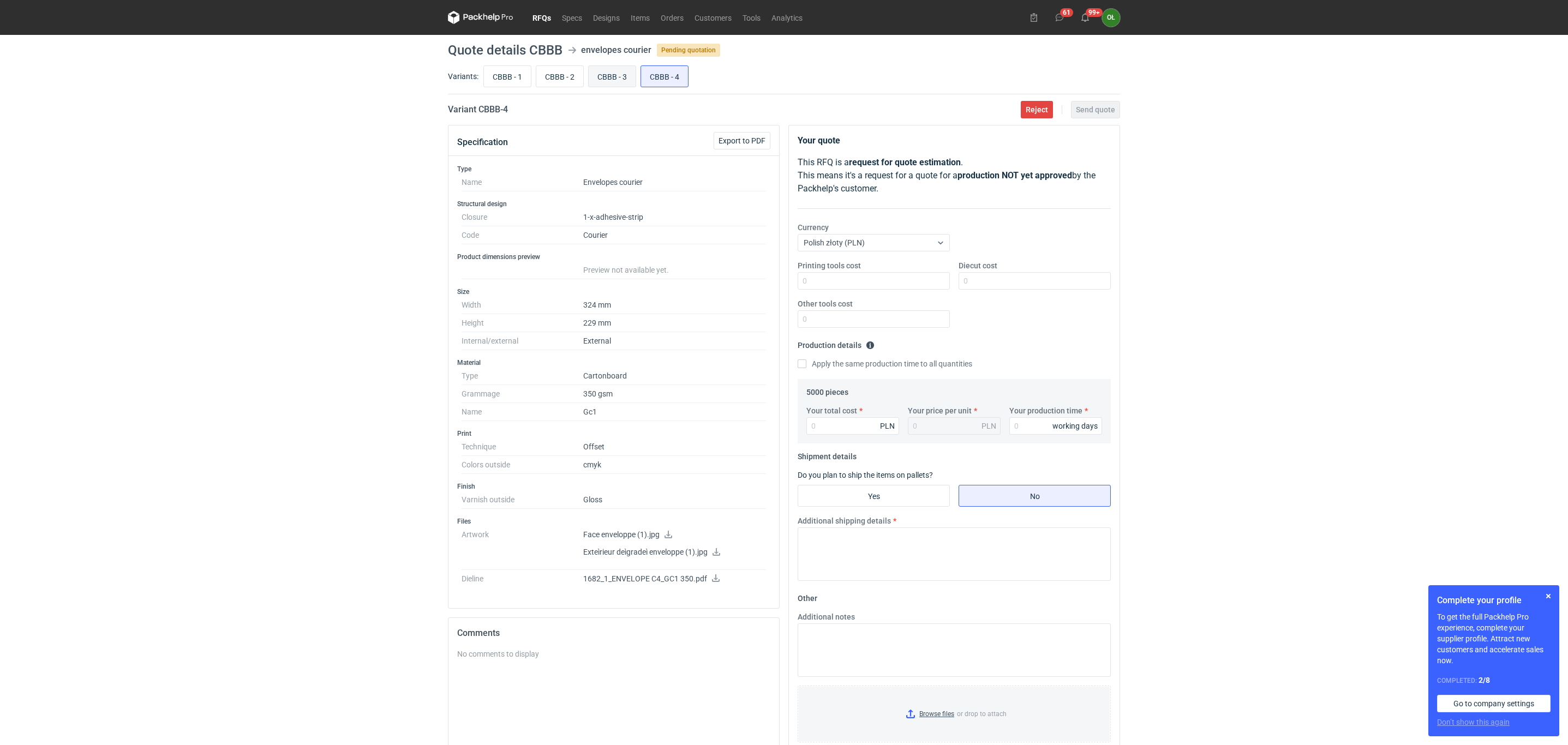
radio input "true"
click at [676, 79] on input "CBBB - 4" at bounding box center [664, 76] width 47 height 20
radio input "true"
click at [603, 79] on input "CBBB - 3" at bounding box center [612, 76] width 47 height 20
radio input "true"
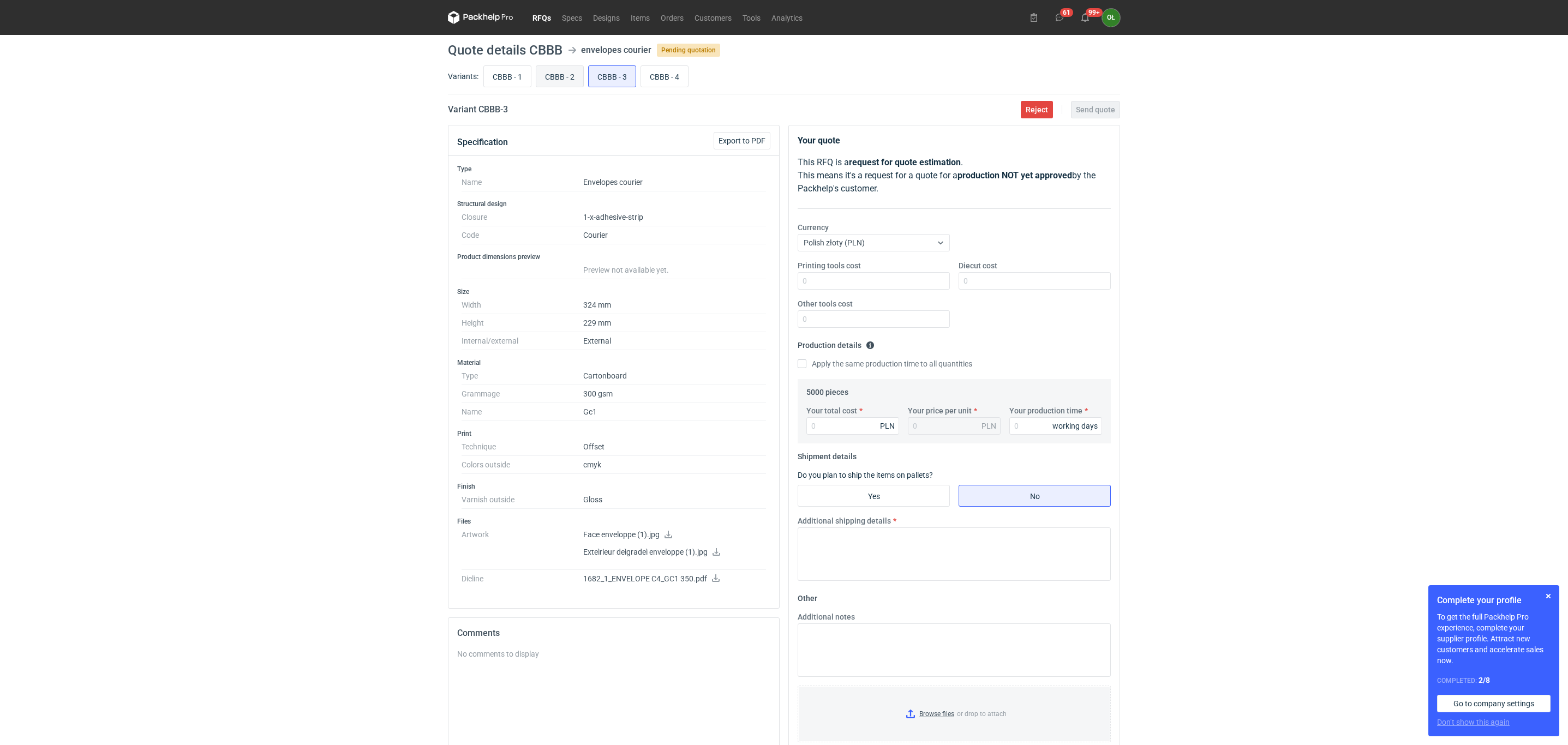
click at [537, 82] on input "CBBB - 2" at bounding box center [560, 76] width 47 height 20
radio input "true"
click at [501, 84] on input "CBBB - 1" at bounding box center [507, 76] width 47 height 20
radio input "true"
click at [552, 74] on input "CBBB - 2" at bounding box center [560, 76] width 47 height 20
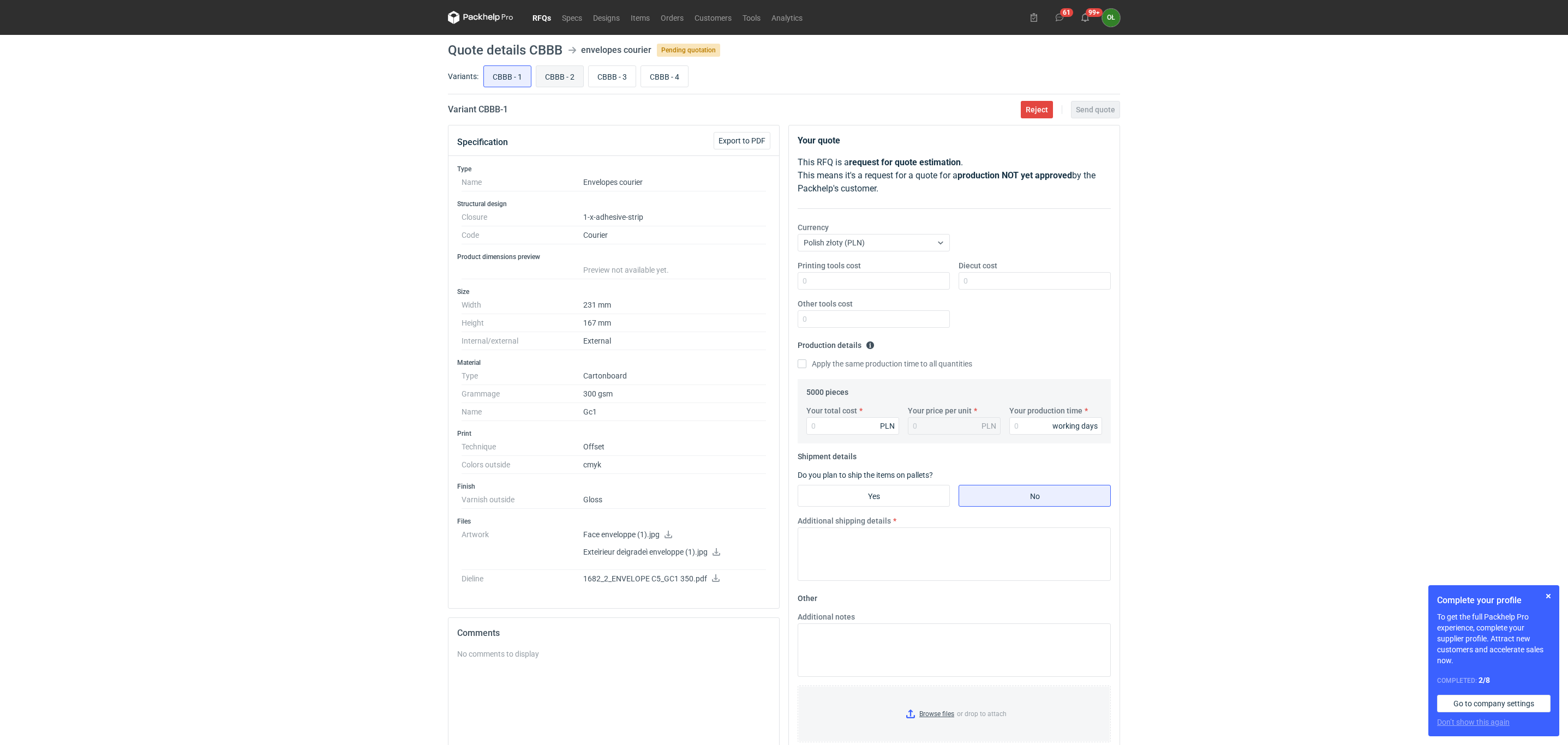
radio input "true"
drag, startPoint x: 625, startPoint y: 77, endPoint x: 663, endPoint y: 79, distance: 38.1
click at [626, 77] on input "CBBB - 3" at bounding box center [612, 76] width 47 height 20
radio input "true"
click at [688, 79] on input "CBBB - 4" at bounding box center [664, 76] width 47 height 20
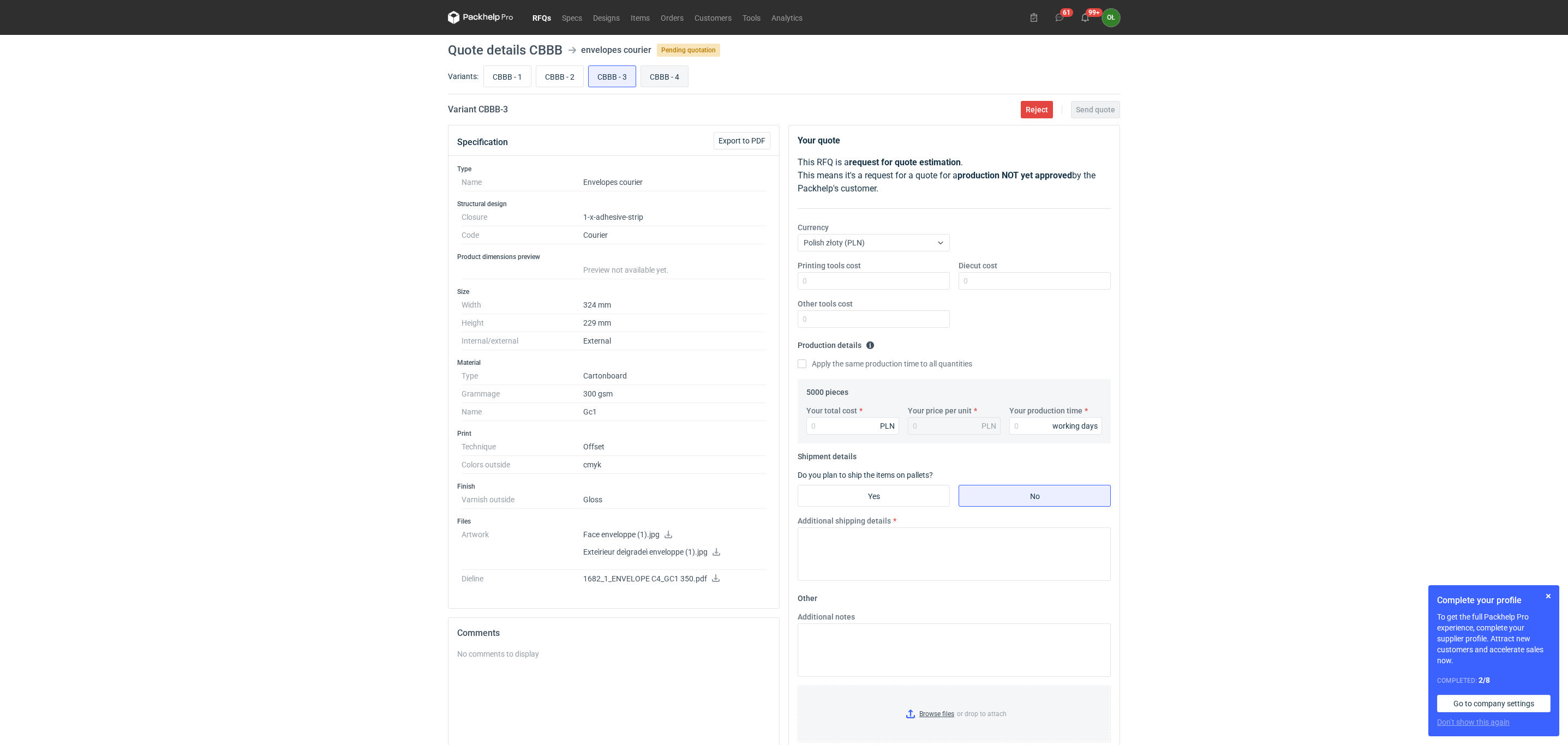
radio input "true"
click at [664, 538] on icon at bounding box center [668, 534] width 8 height 8
click at [717, 557] on link at bounding box center [716, 552] width 8 height 8
click at [719, 584] on p "1682_1_ENVELOPE C4_GC1 350.pdf" at bounding box center [674, 579] width 183 height 10
click at [715, 582] on icon at bounding box center [715, 578] width 8 height 8
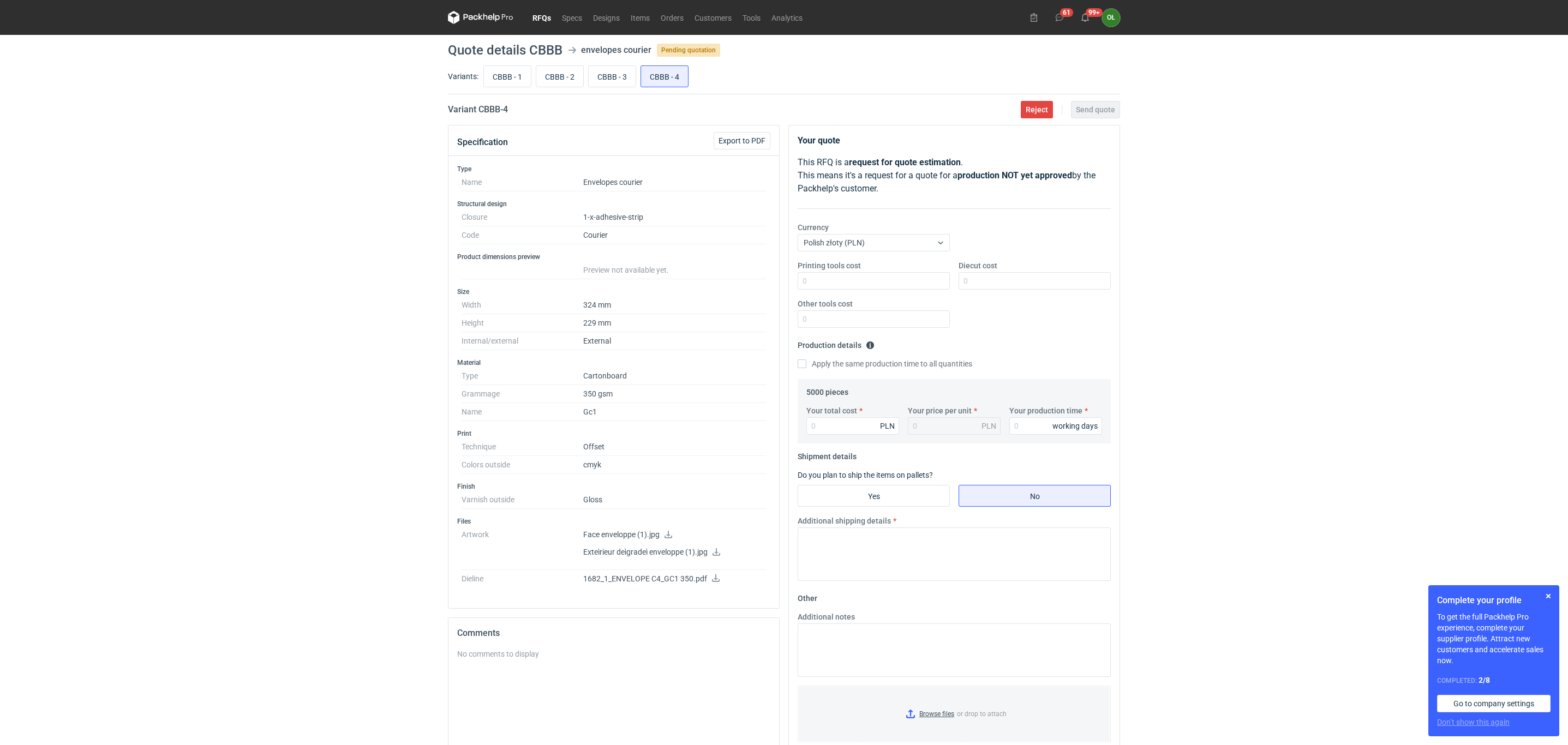
click at [541, 11] on link "RFQs" at bounding box center [541, 18] width 30 height 13
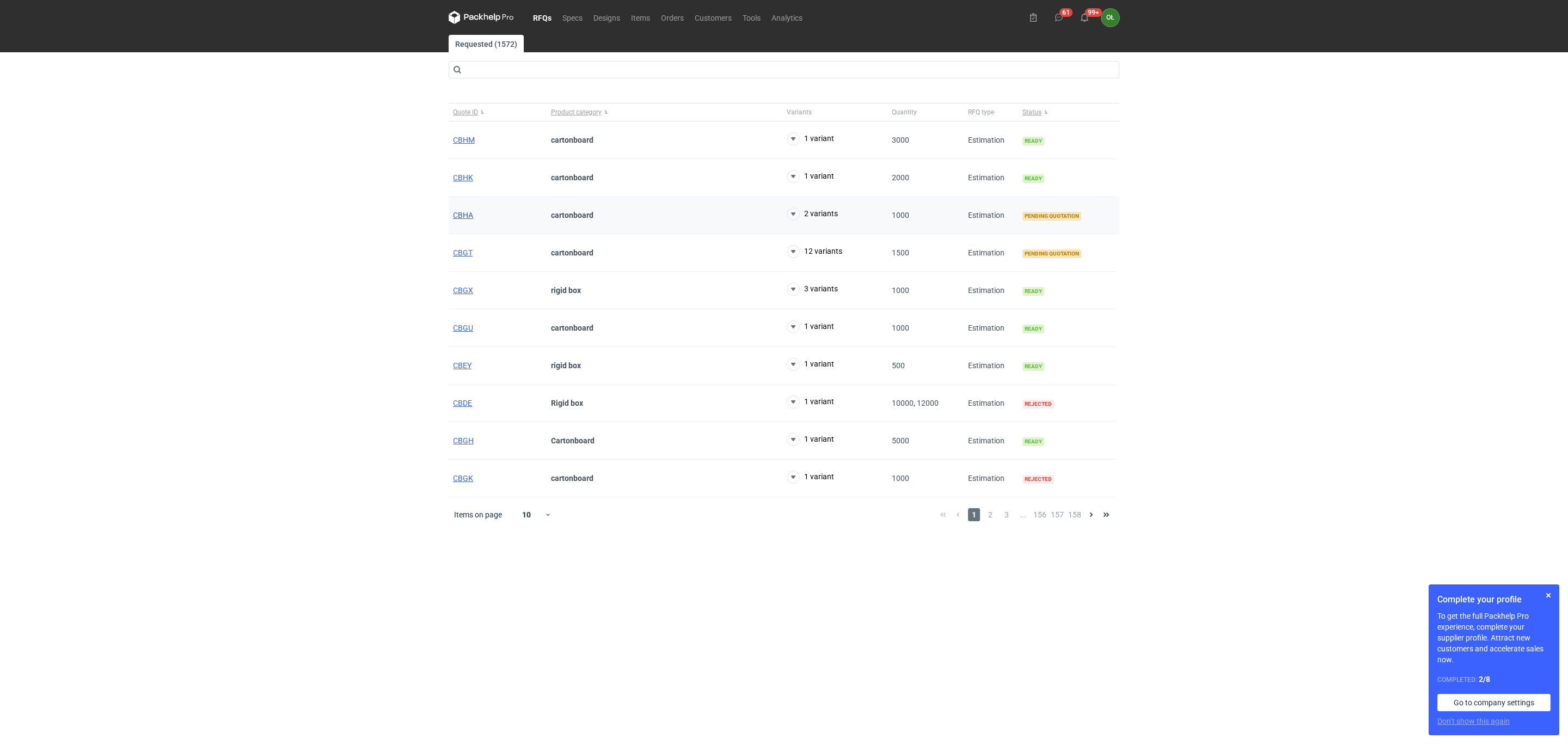
click at [460, 214] on span "CBHA" at bounding box center [463, 215] width 20 height 8
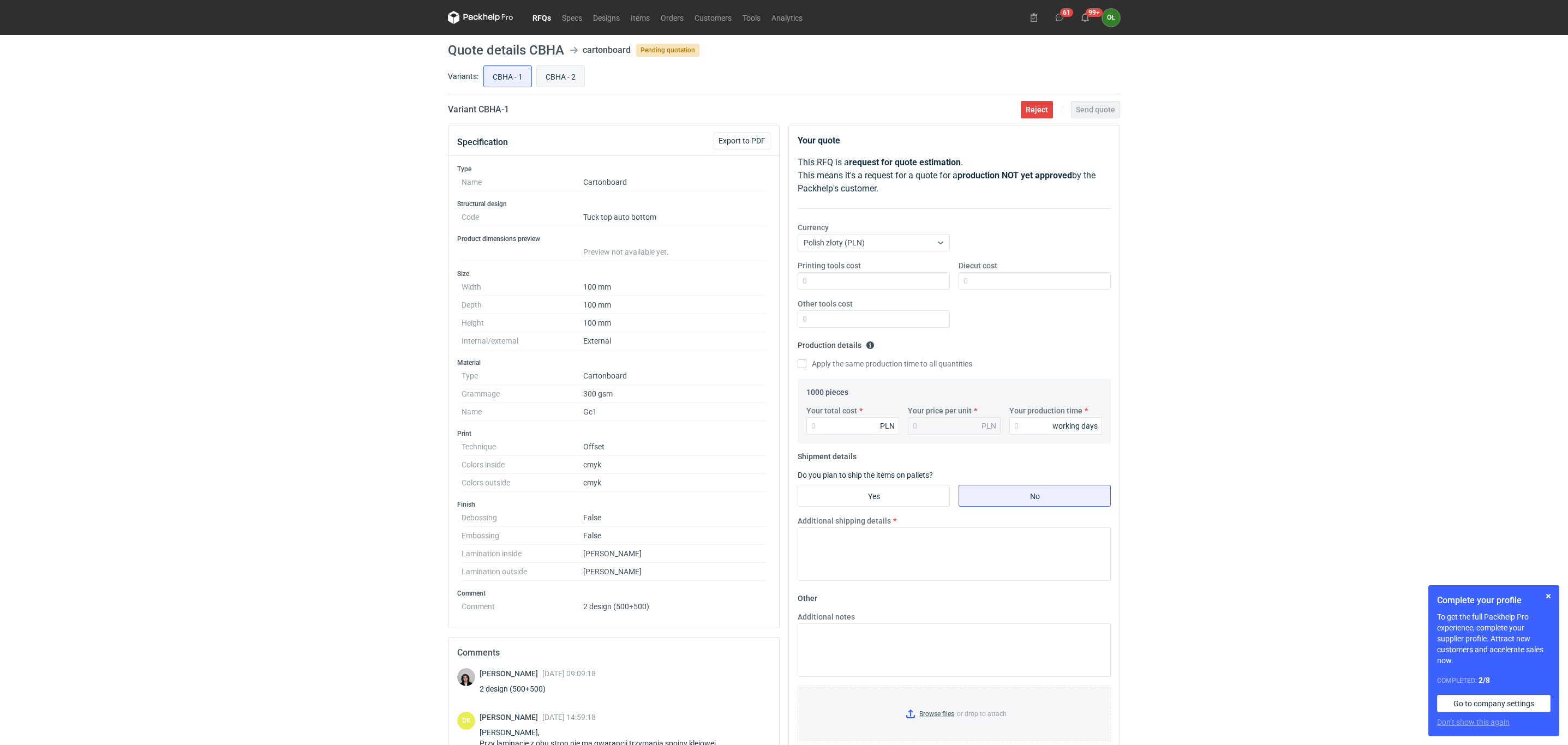
click at [568, 74] on input "CBHA - 2" at bounding box center [560, 76] width 47 height 20
radio input "true"
drag, startPoint x: 531, startPoint y: 85, endPoint x: 546, endPoint y: 86, distance: 15.0
click at [531, 86] on input "CBHA - 1" at bounding box center [507, 76] width 47 height 20
radio input "true"
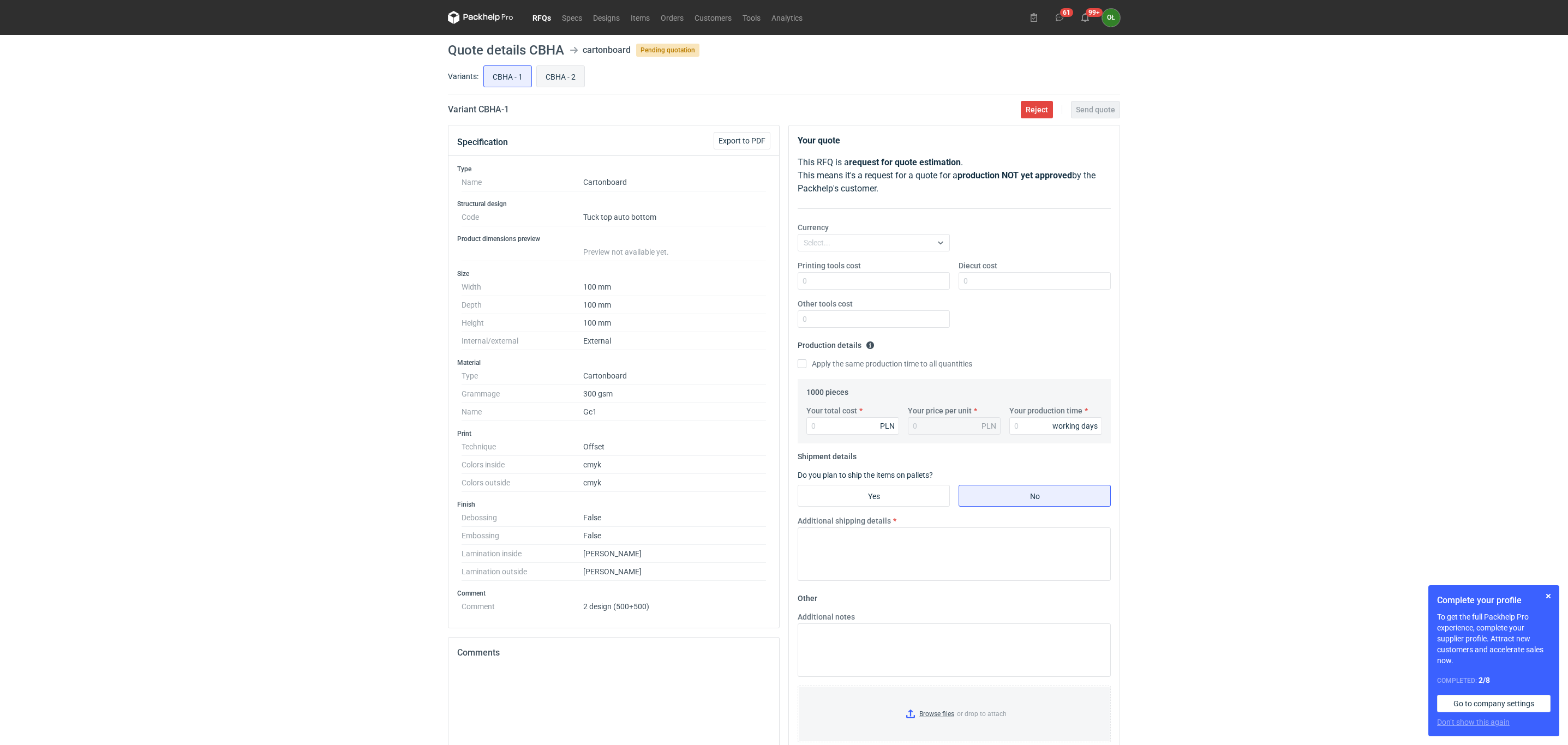
click at [558, 86] on input "CBHA - 2" at bounding box center [560, 76] width 47 height 20
radio input "true"
click at [515, 82] on input "CBHA - 1" at bounding box center [507, 76] width 47 height 20
radio input "true"
click at [1035, 111] on span "Reject" at bounding box center [1037, 110] width 23 height 8
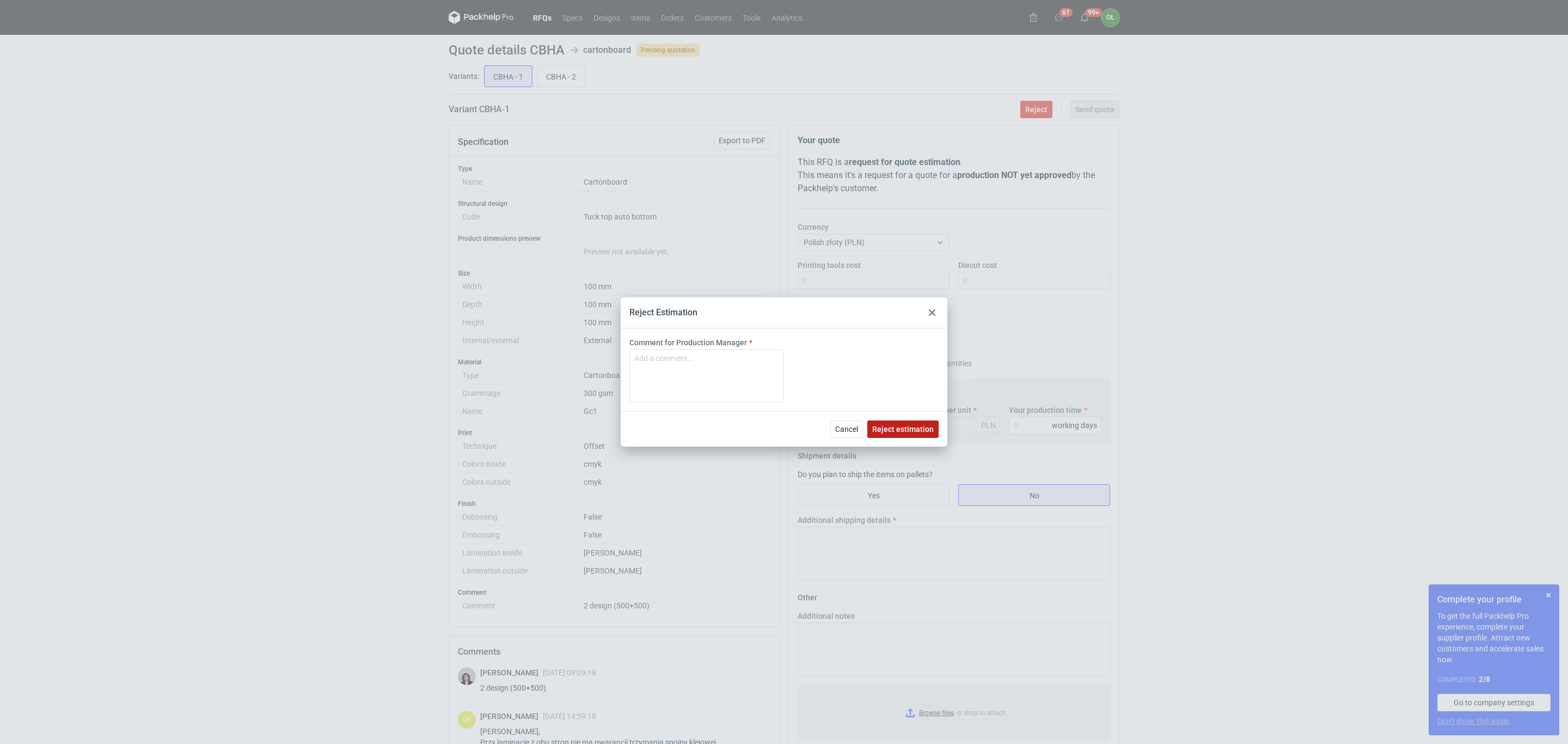
click at [905, 435] on button "Reject estimation" at bounding box center [903, 429] width 72 height 18
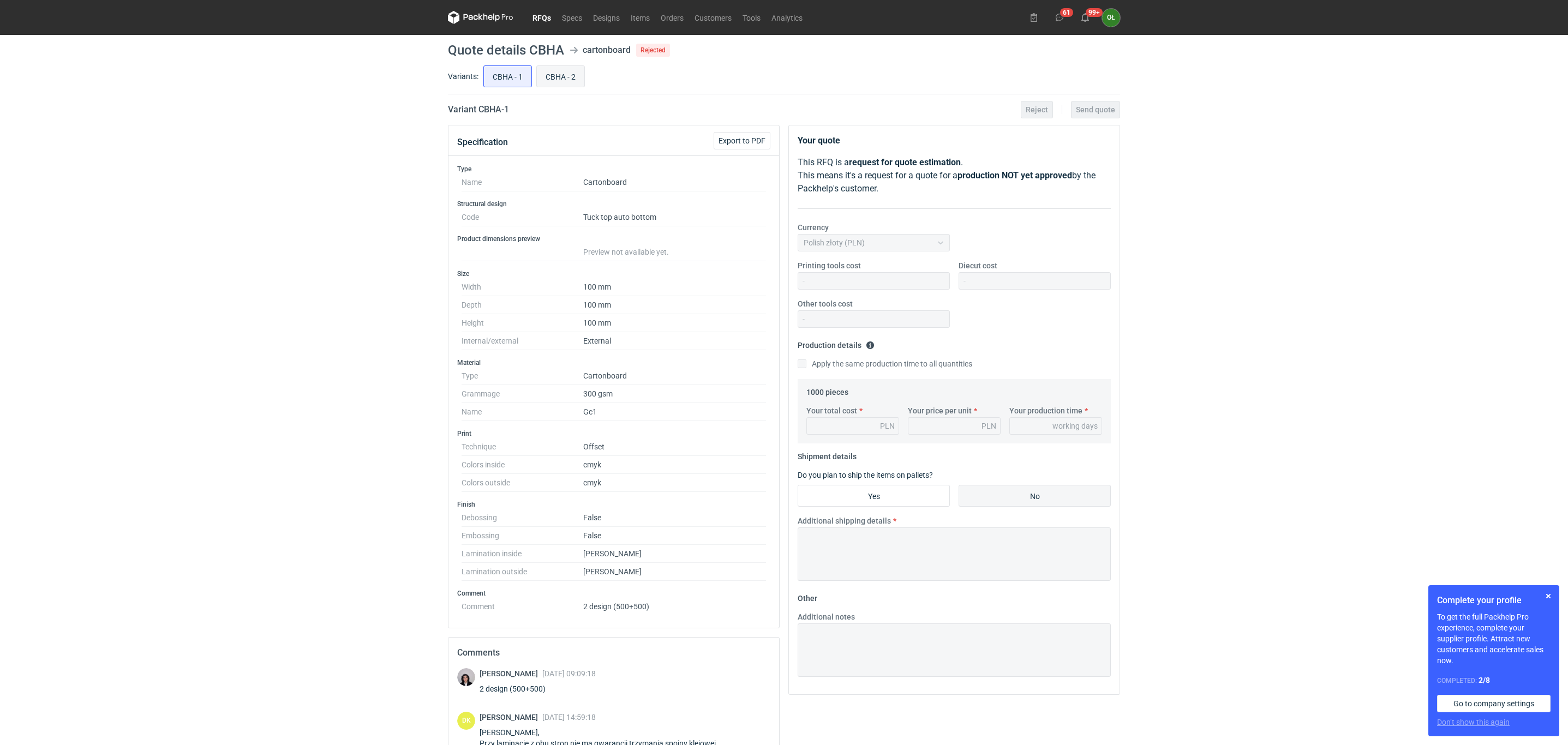
click at [563, 75] on input "CBHA - 2" at bounding box center [560, 76] width 47 height 20
radio input "true"
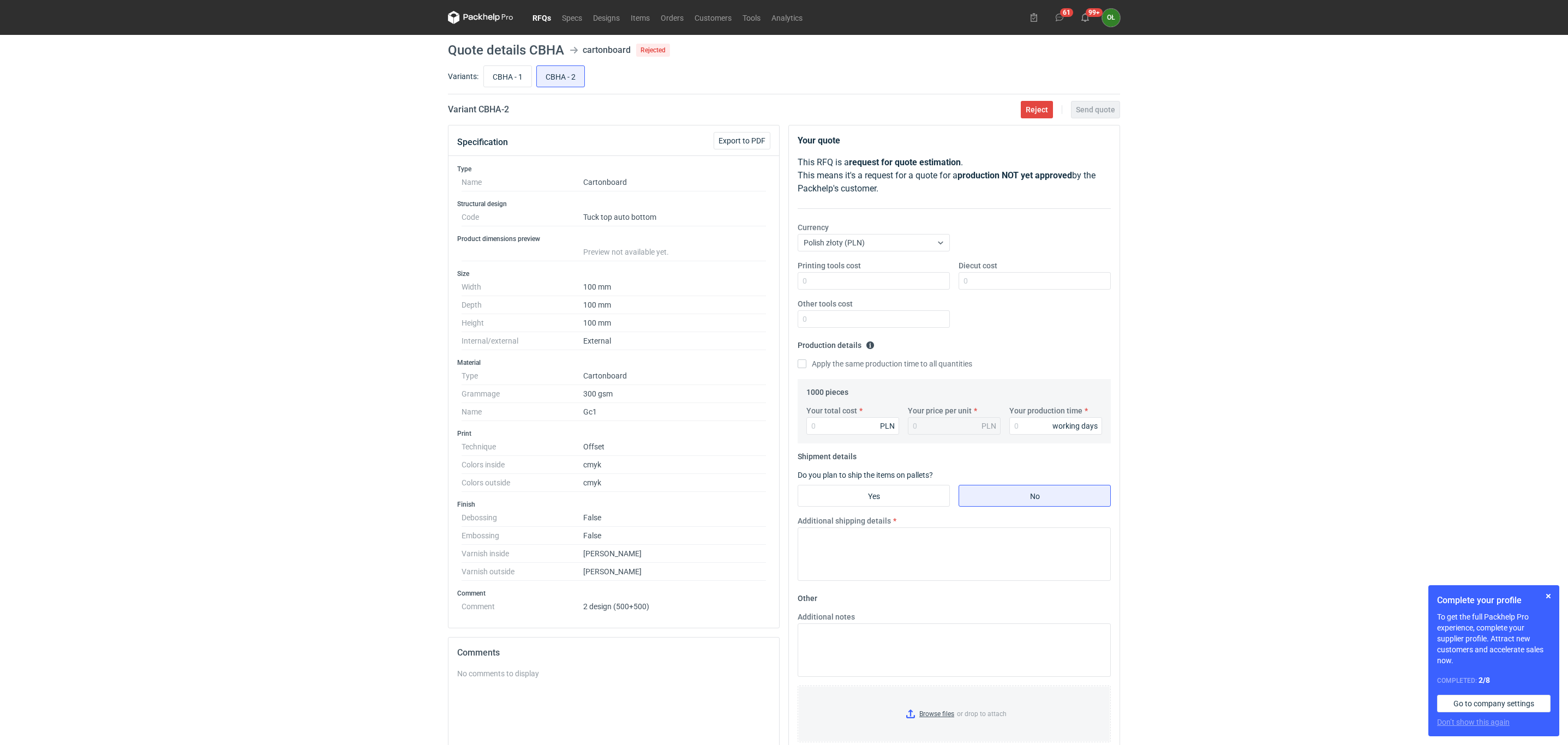
click at [830, 416] on label "Your total cost" at bounding box center [832, 410] width 51 height 11
click at [830, 417] on input "Your total cost" at bounding box center [853, 425] width 93 height 18
click at [845, 421] on input "Your total cost" at bounding box center [853, 425] width 93 height 18
type input "3770"
type input "3.77"
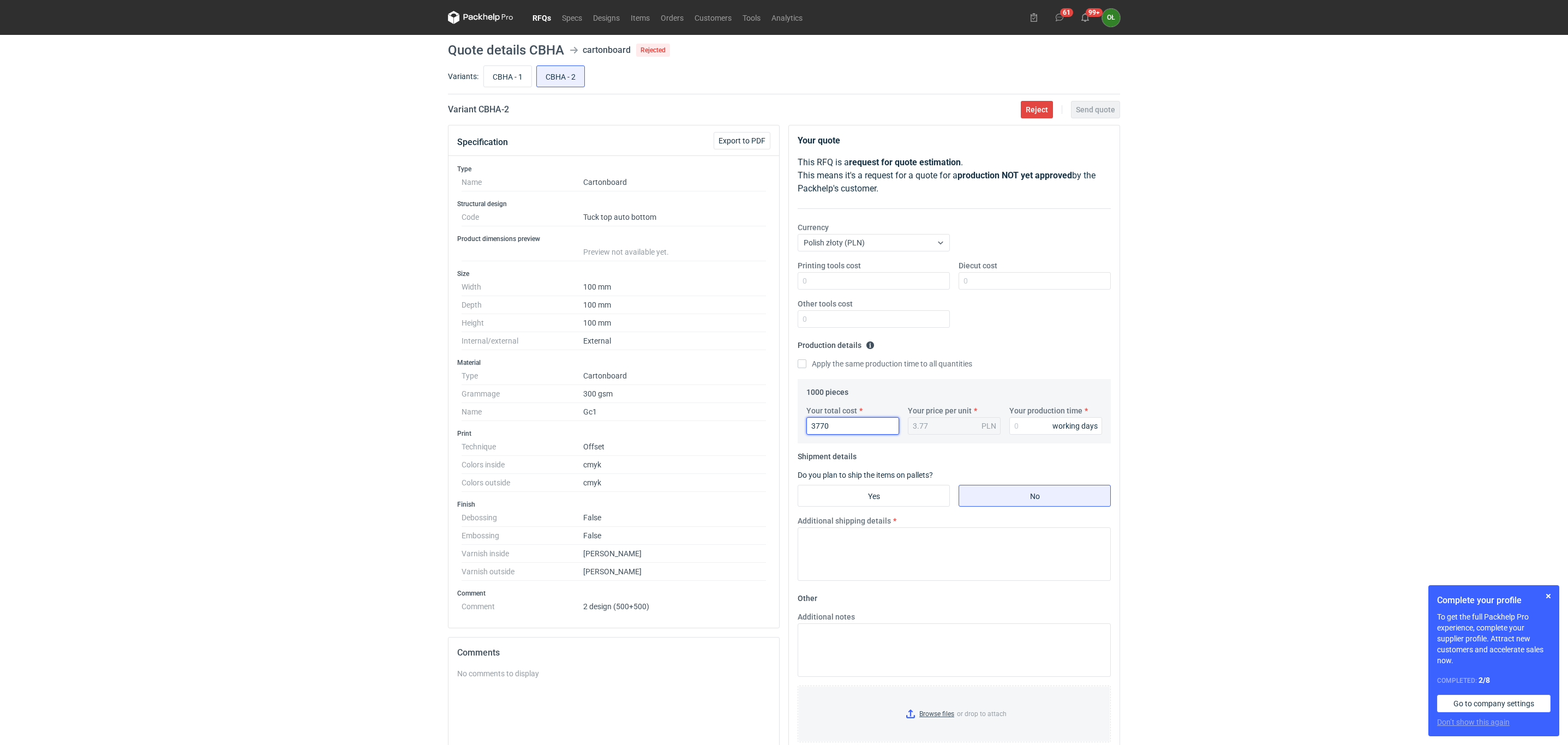
type input "3770"
click at [846, 424] on input "3770" at bounding box center [853, 425] width 93 height 18
click at [1031, 426] on input "Your production time" at bounding box center [1055, 425] width 93 height 18
type input "14"
click at [870, 453] on fieldset "Shipment details Do you plan to ship the items on pallets? Yes No Additional sh…" at bounding box center [953, 519] width 313 height 142
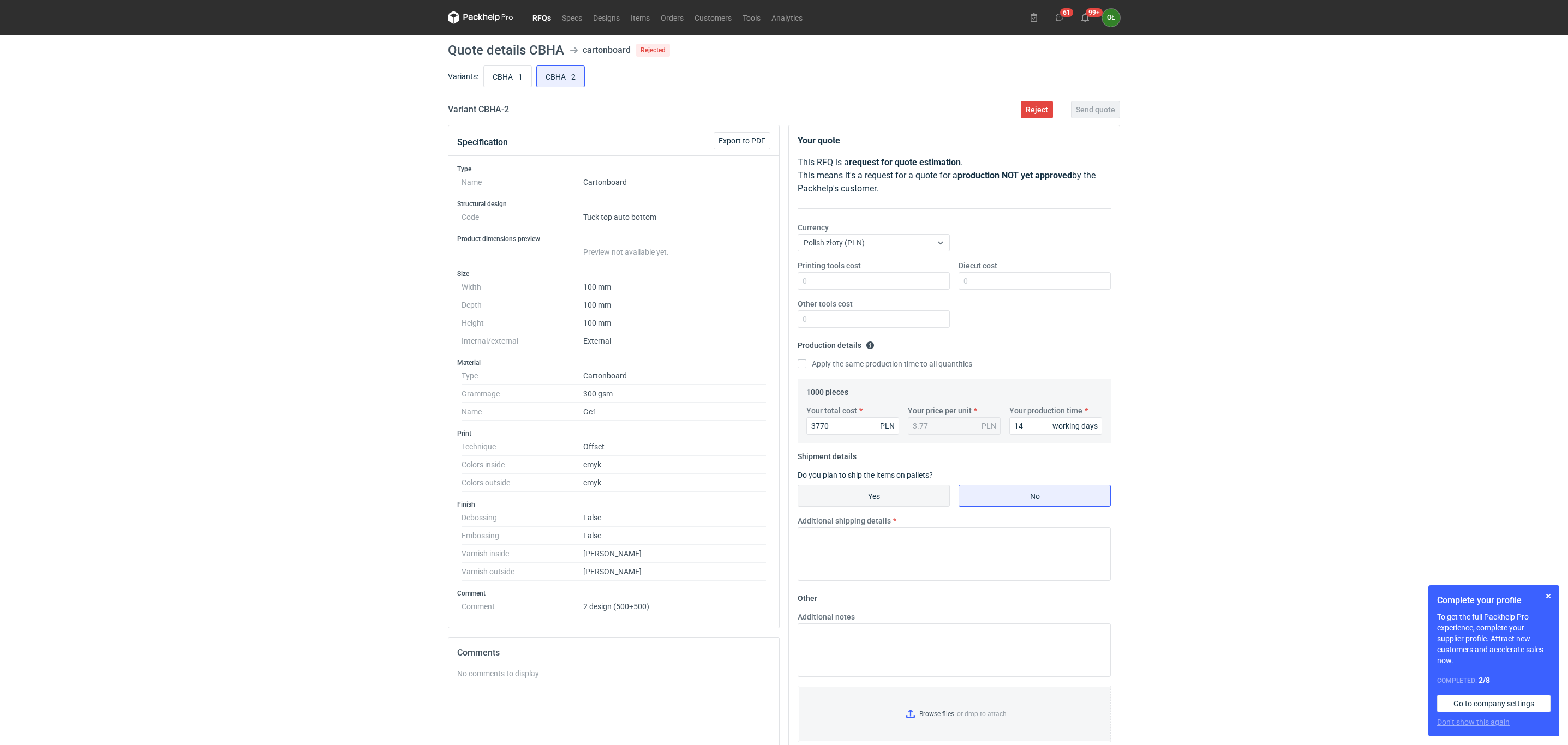
click at [874, 498] on input "Yes" at bounding box center [873, 495] width 151 height 20
radio input "true"
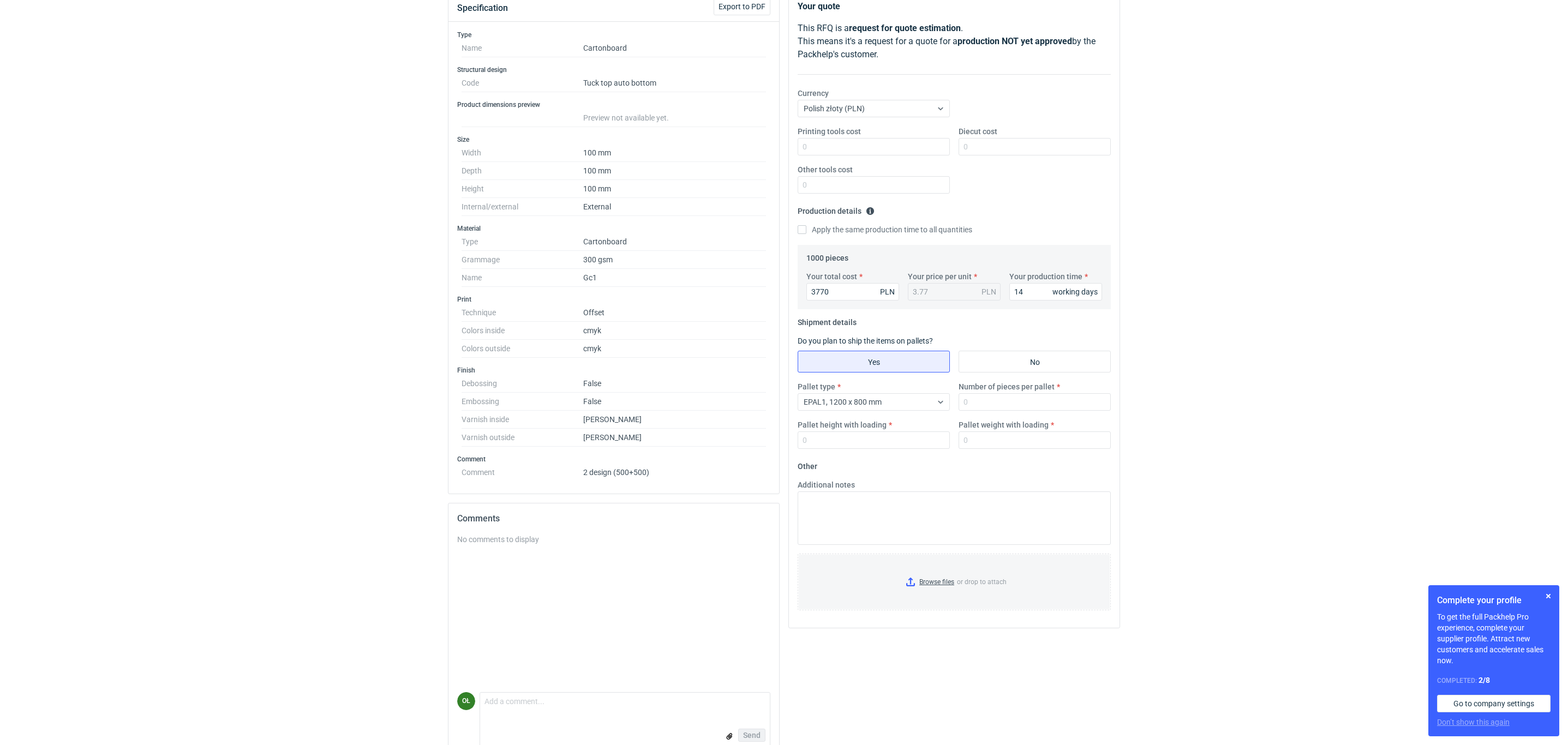
scroll to position [160, 0]
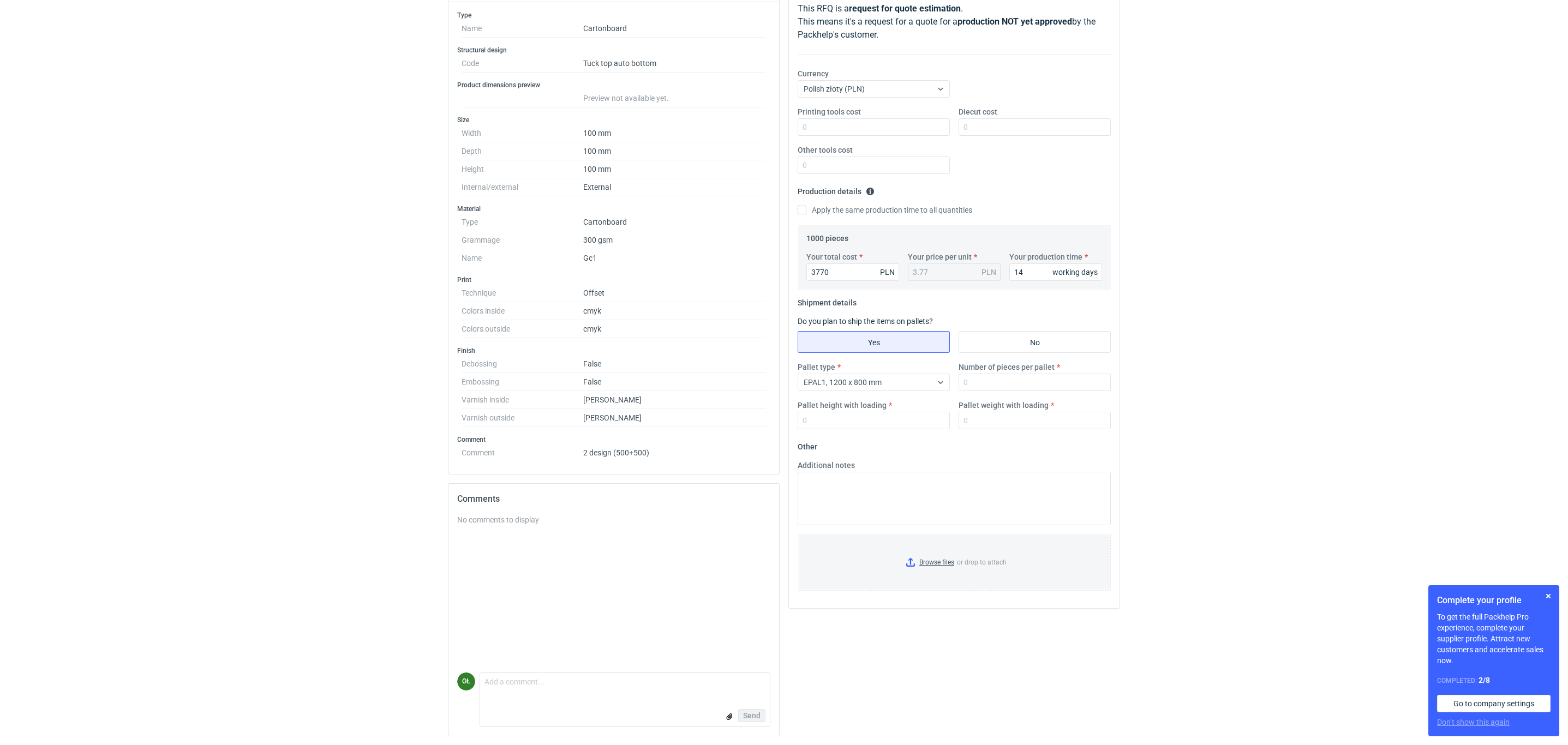
click at [996, 368] on div "Number of pieces per pallet" at bounding box center [1034, 376] width 161 height 30
click at [1020, 376] on input "Number of pieces per pallet" at bounding box center [1034, 382] width 152 height 18
type input "1000"
click at [899, 422] on input "Pallet height with loading" at bounding box center [873, 420] width 152 height 18
type input "1400"
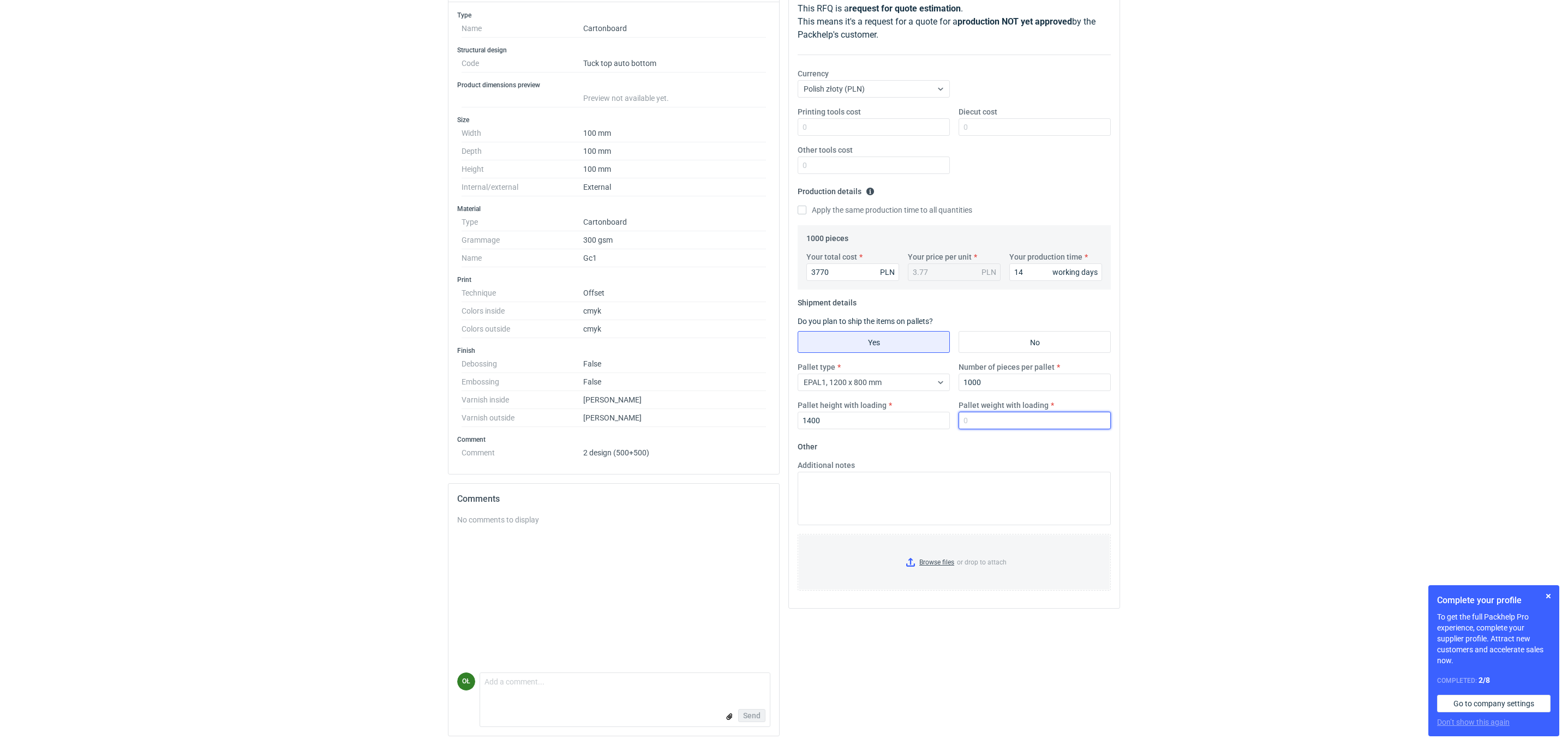
click at [1008, 412] on input "Pallet weight with loading" at bounding box center [1034, 420] width 152 height 18
type input "110"
click at [1233, 389] on div "RFQs Specs Designs Items Orders Customers Tools Analytics 61 99+ OŁ Olga Łopato…" at bounding box center [784, 219] width 1568 height 745
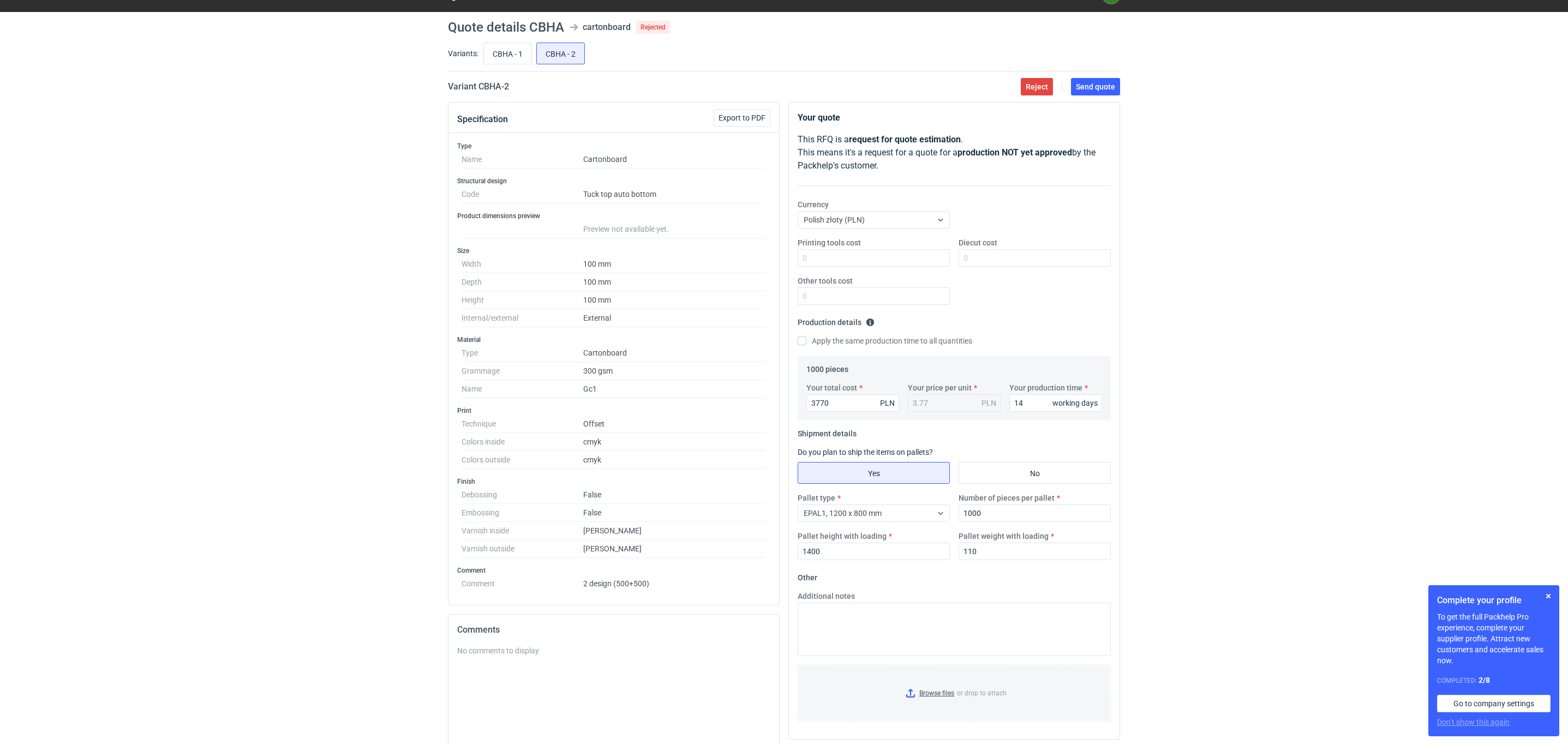
scroll to position [0, 0]
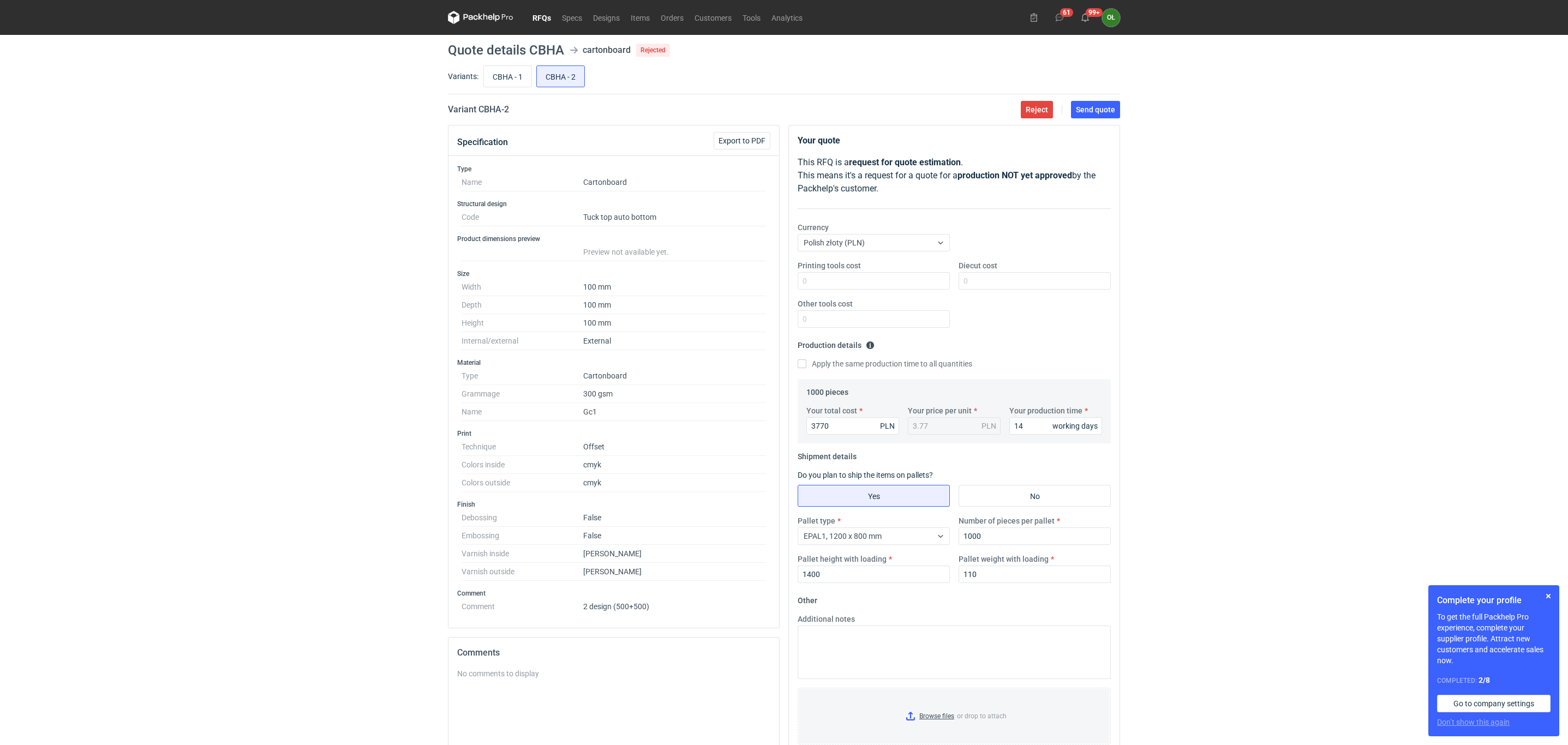
click at [1028, 244] on div "Currency Polish złoty (PLN)" at bounding box center [954, 241] width 322 height 38
click at [1048, 478] on fieldset "Shipment details Do you plan to ship the items on pallets? Yes No Pallet type E…" at bounding box center [953, 519] width 313 height 144
click at [1070, 223] on div "Currency Polish złoty (PLN)" at bounding box center [954, 241] width 322 height 38
click at [1103, 113] on span "Send quote" at bounding box center [1095, 110] width 39 height 8
click at [1101, 235] on div "Currency Polish złoty (PLN)" at bounding box center [954, 241] width 322 height 38
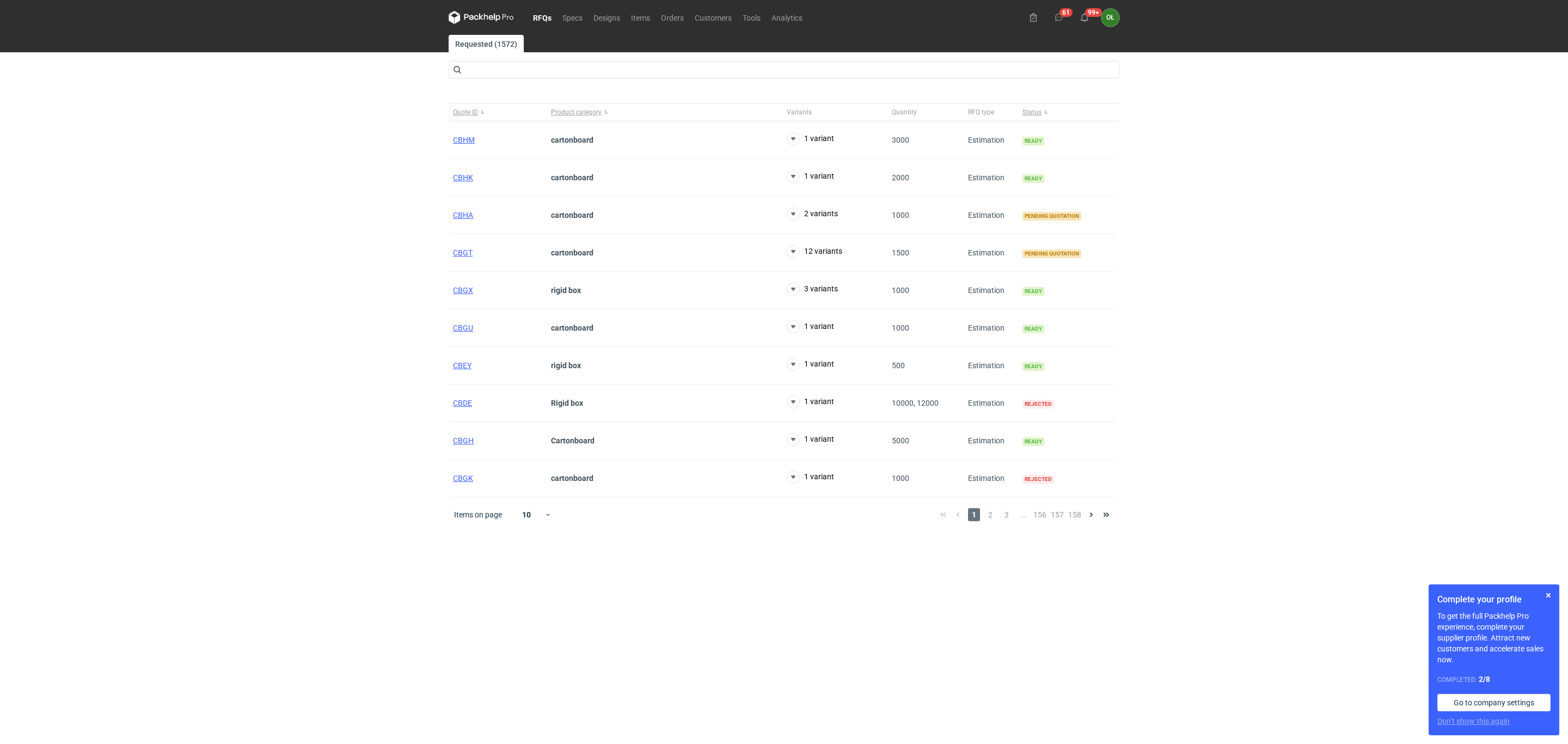
click at [278, 266] on div "RFQs Specs Designs Items Orders Customers Tools Analytics 61 99+ OŁ [PERSON_NAM…" at bounding box center [784, 372] width 1568 height 744
click at [994, 521] on span "2" at bounding box center [990, 514] width 12 height 13
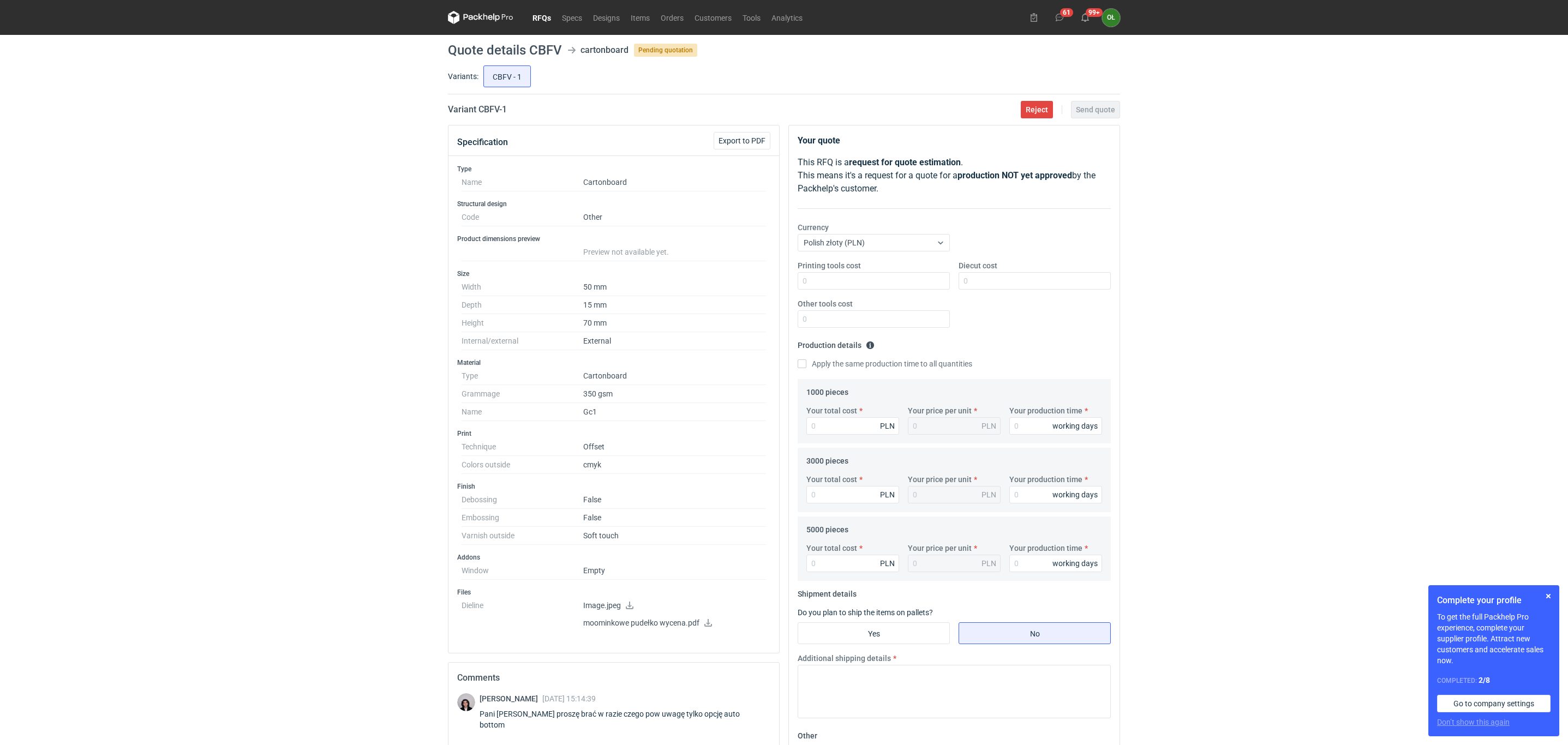
click at [550, 15] on link "RFQs" at bounding box center [541, 18] width 30 height 13
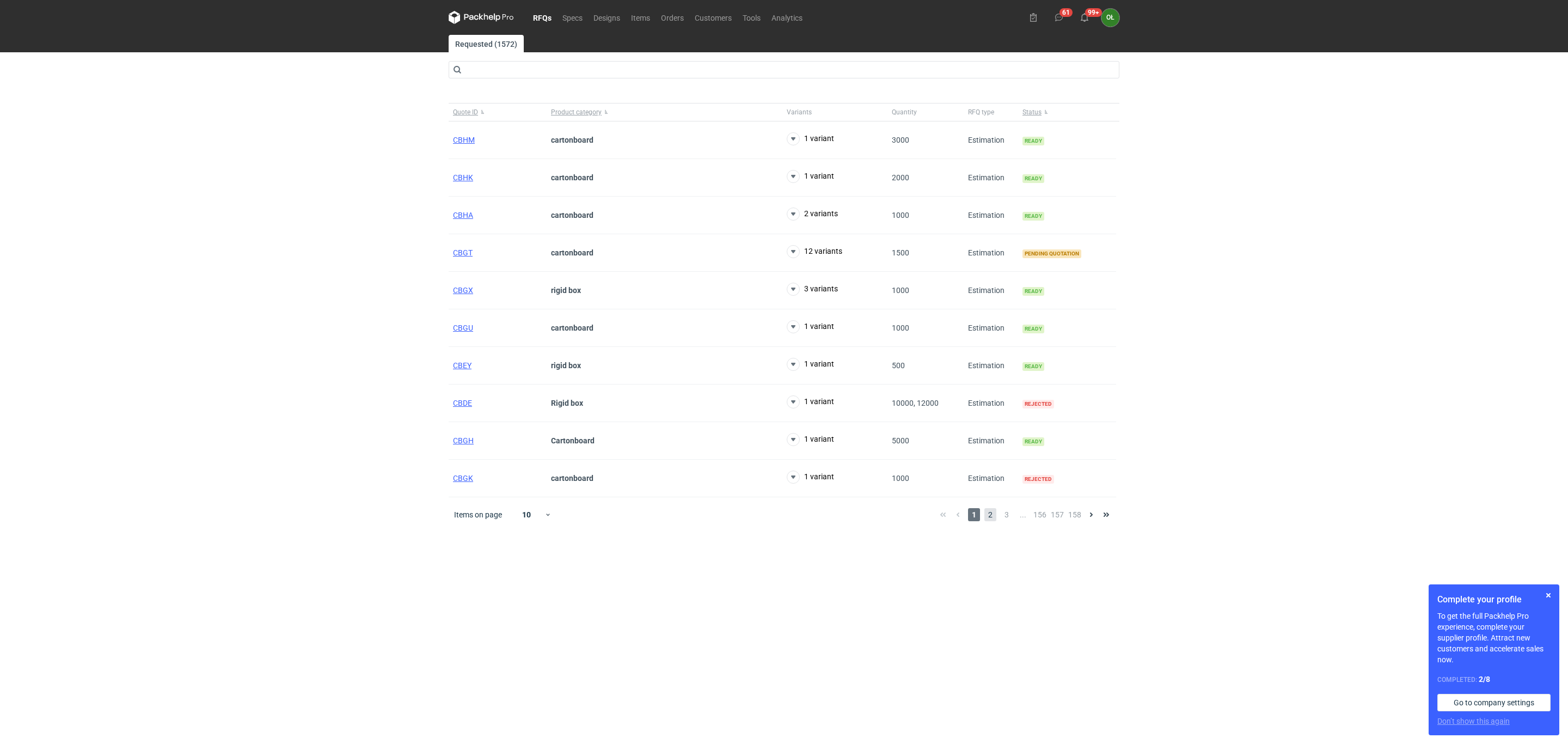
click at [992, 519] on span "2" at bounding box center [990, 514] width 12 height 13
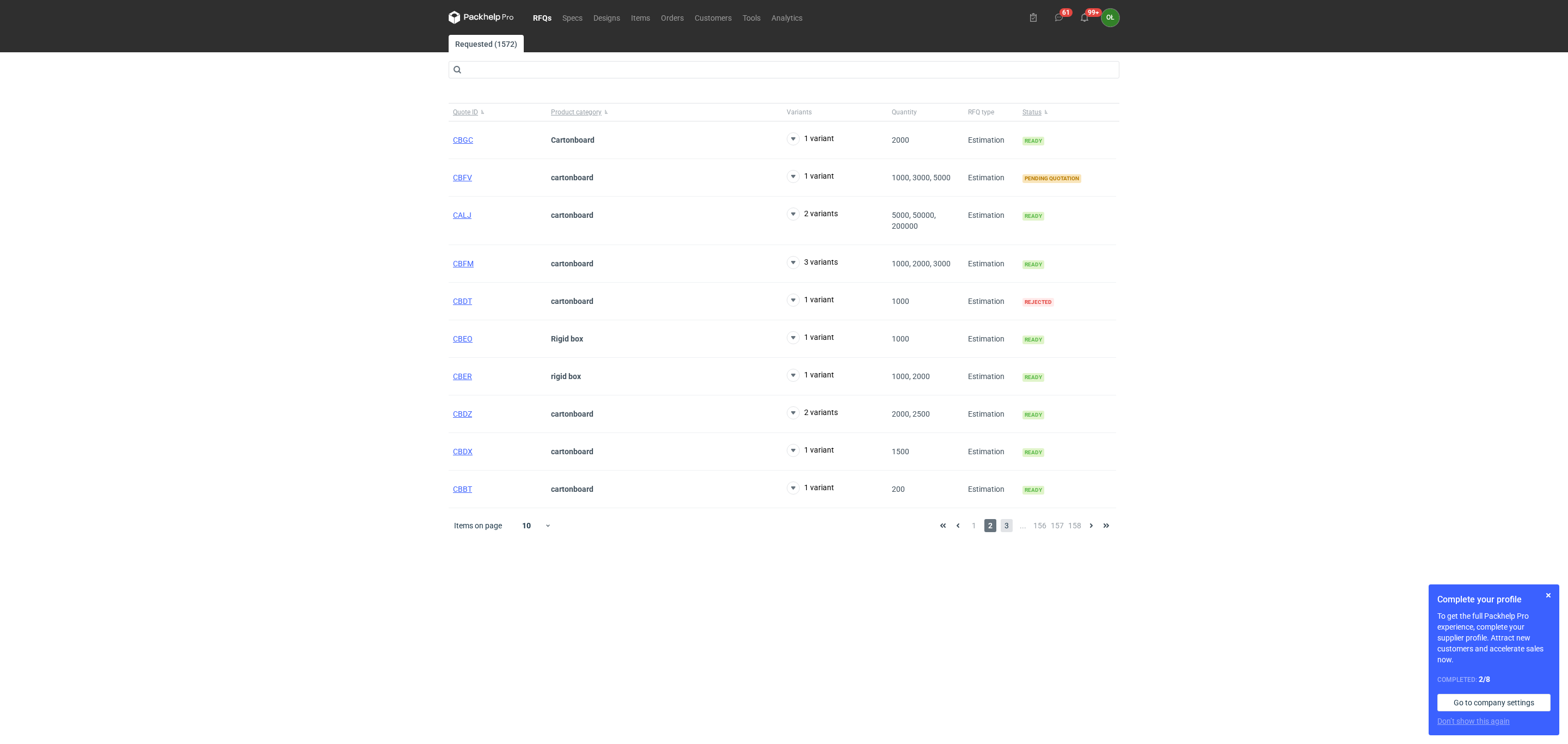
click at [1009, 531] on span "3" at bounding box center [1006, 525] width 12 height 13
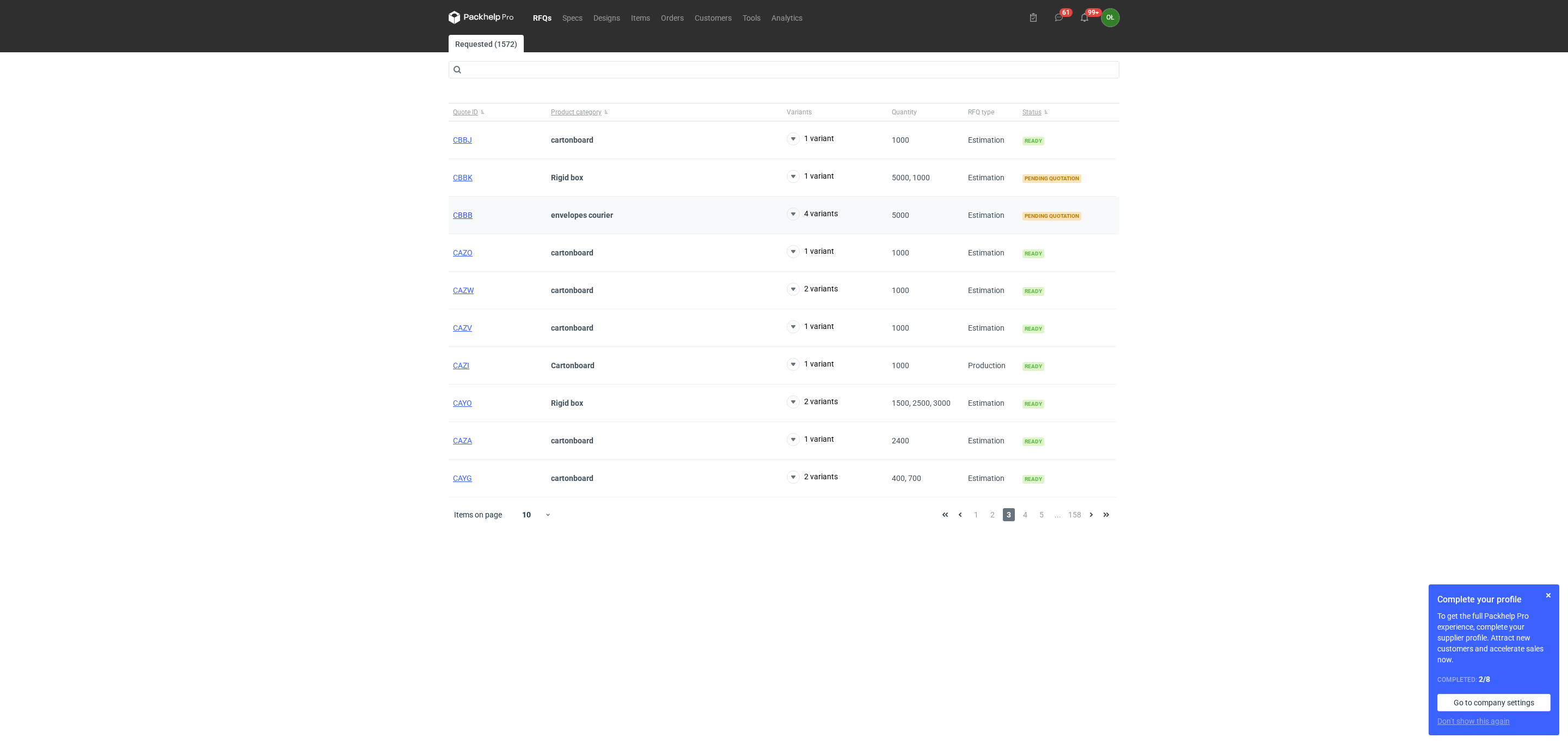
click at [465, 218] on span "CBBB" at bounding box center [463, 215] width 20 height 8
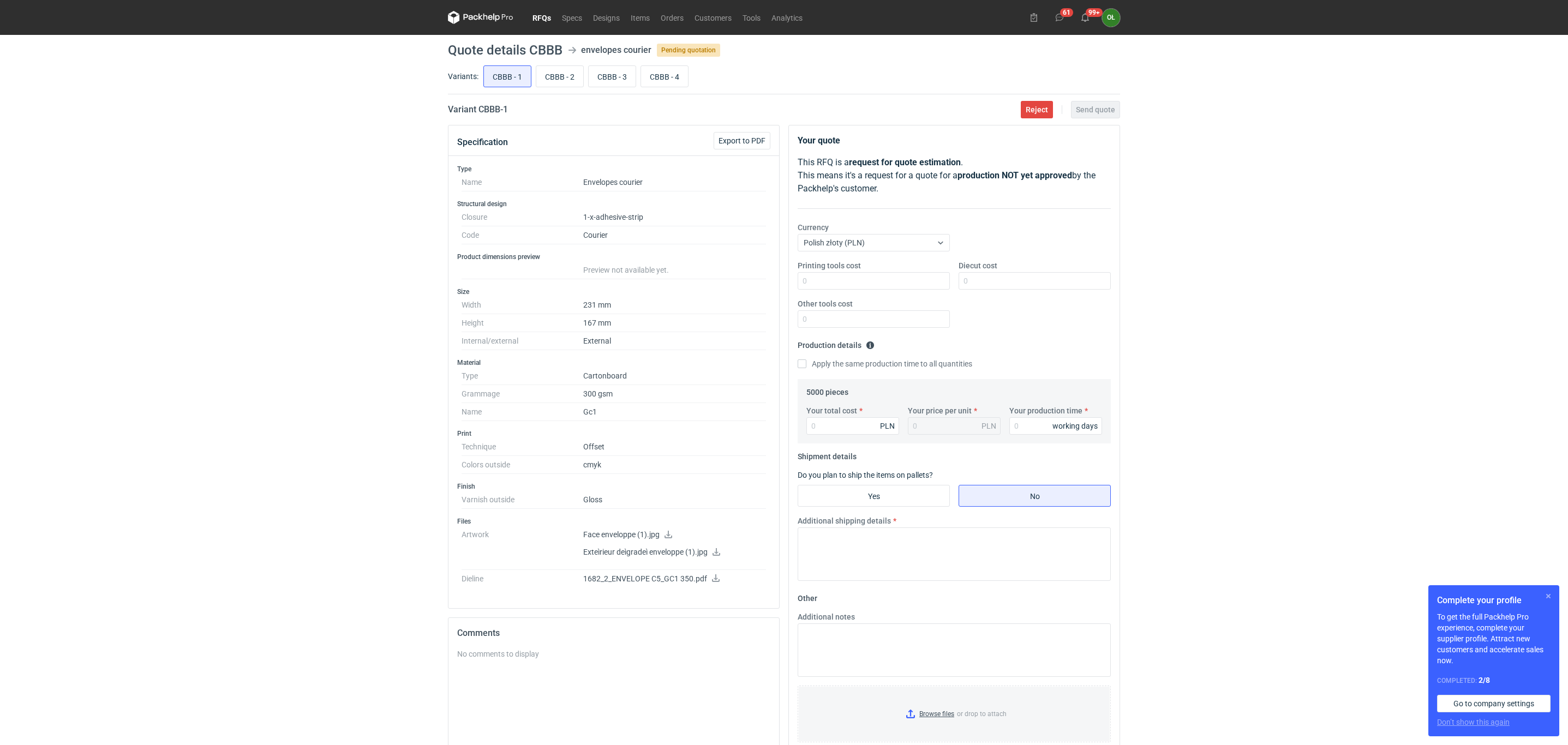
click at [1548, 592] on button "button" at bounding box center [1548, 596] width 13 height 13
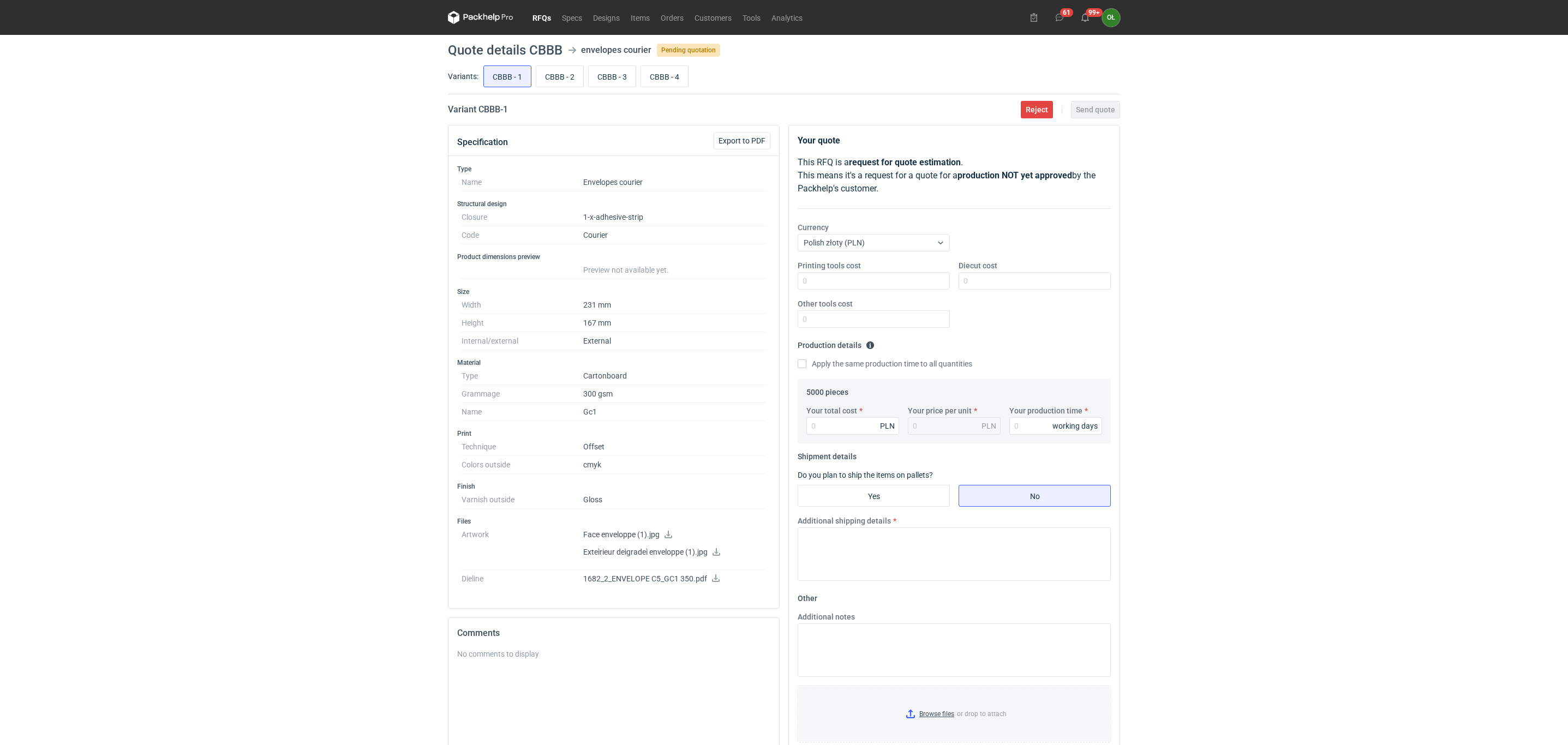
click at [567, 58] on main "Quote details CBBB envelopes courier Pending quotation Variants: CBBB - 1 CBBB …" at bounding box center [784, 457] width 681 height 844
click at [567, 75] on input "CBBB - 2" at bounding box center [560, 76] width 47 height 20
radio input "true"
click at [609, 81] on input "CBBB - 3" at bounding box center [612, 76] width 47 height 20
radio input "true"
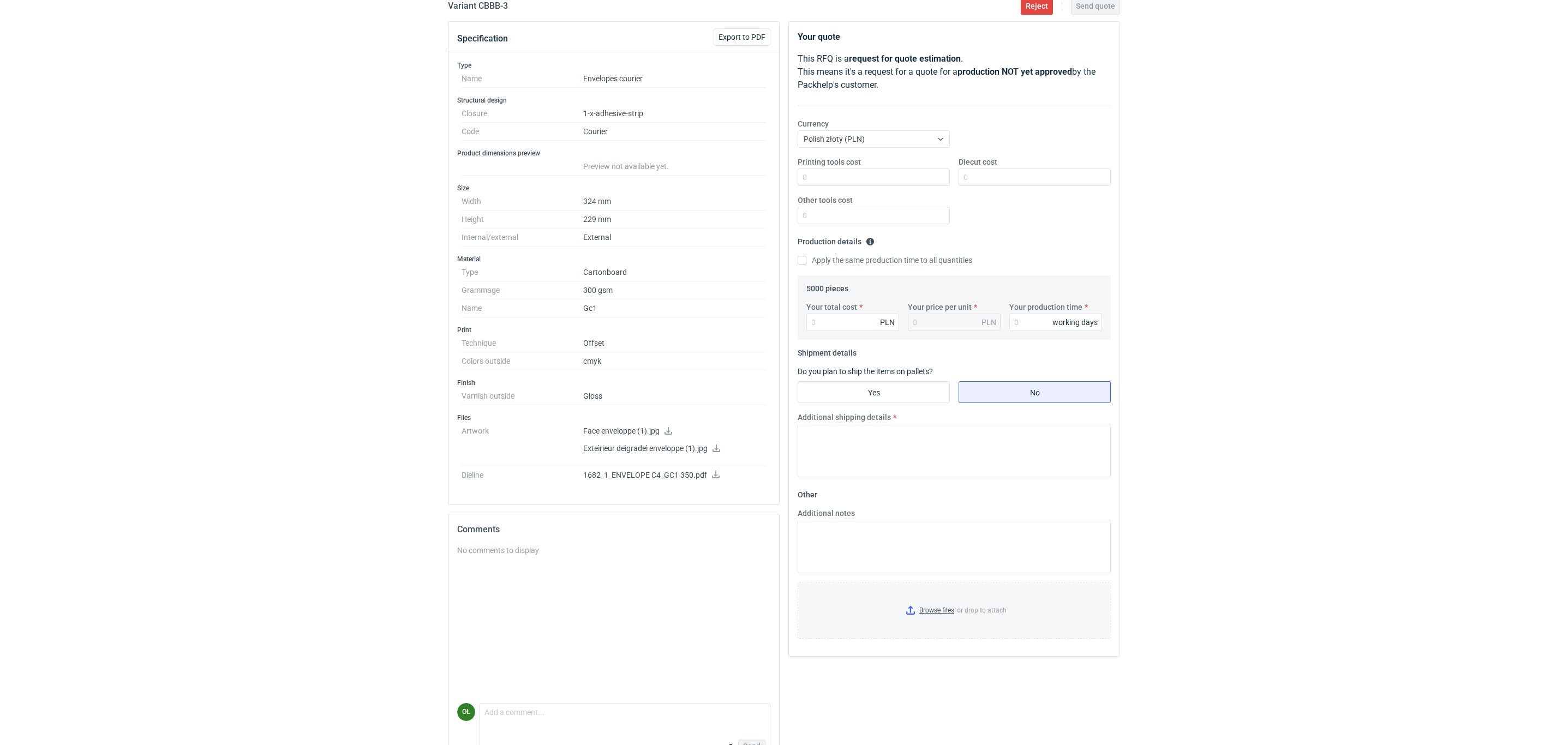
scroll to position [85, 0]
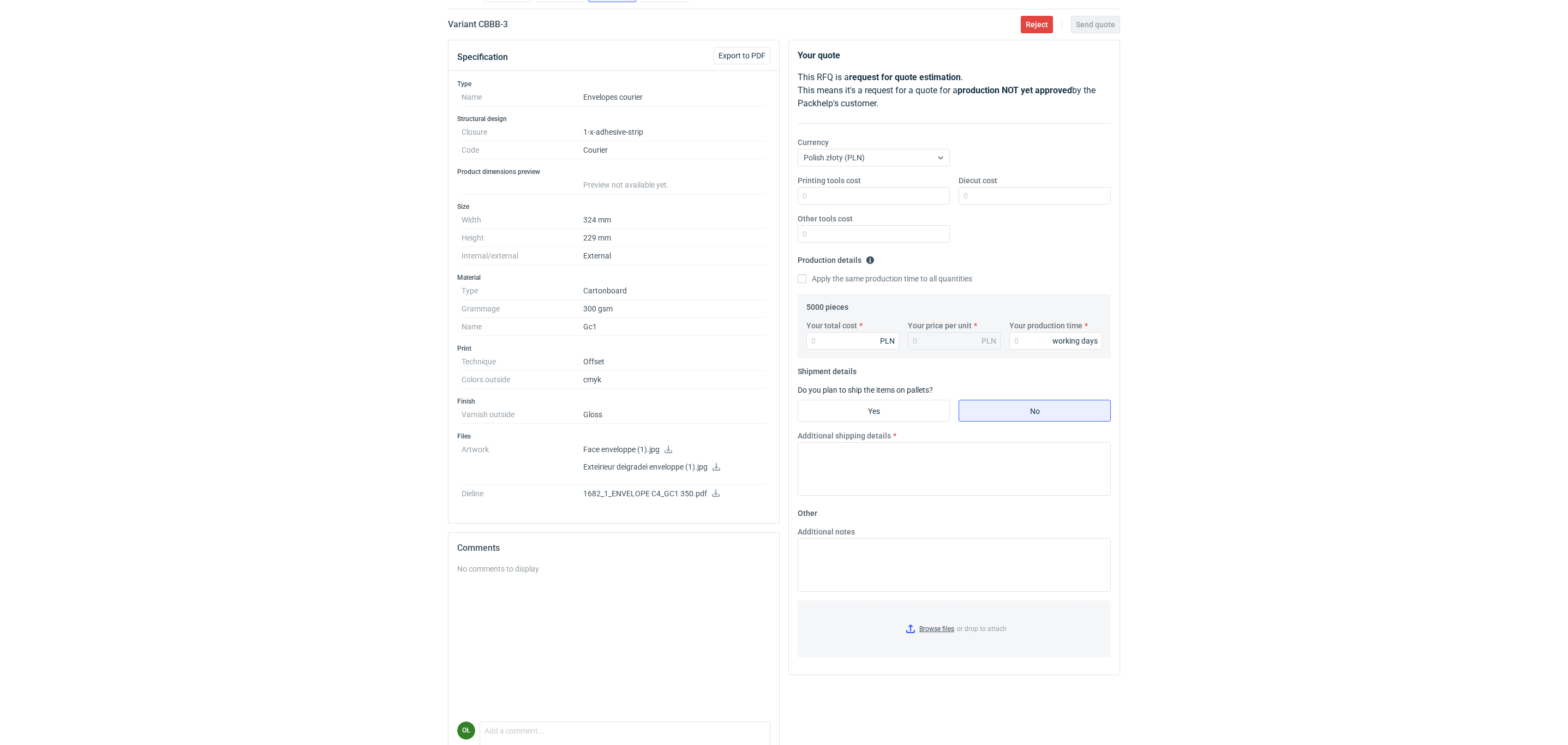
click at [717, 497] on icon at bounding box center [715, 493] width 8 height 8
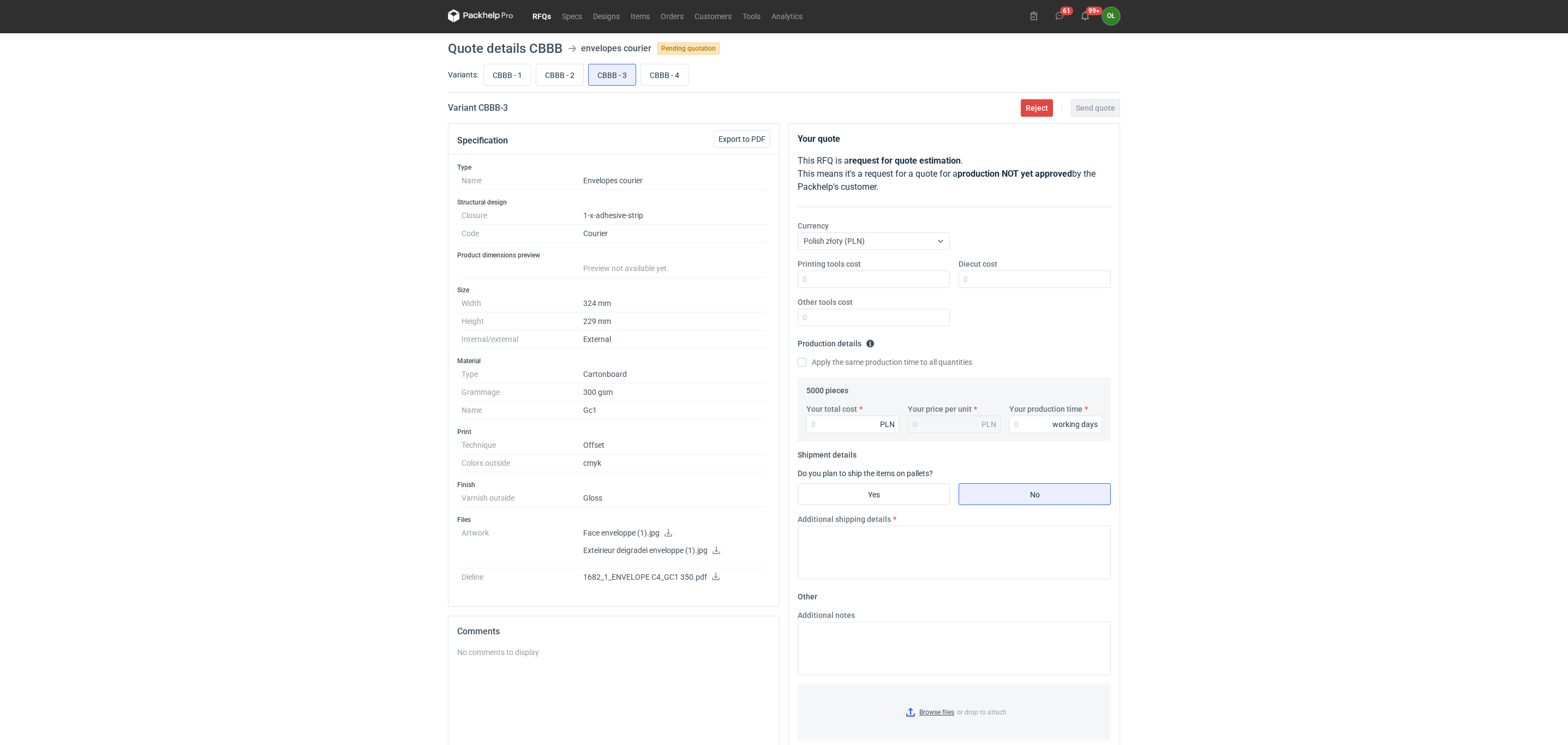
scroll to position [0, 0]
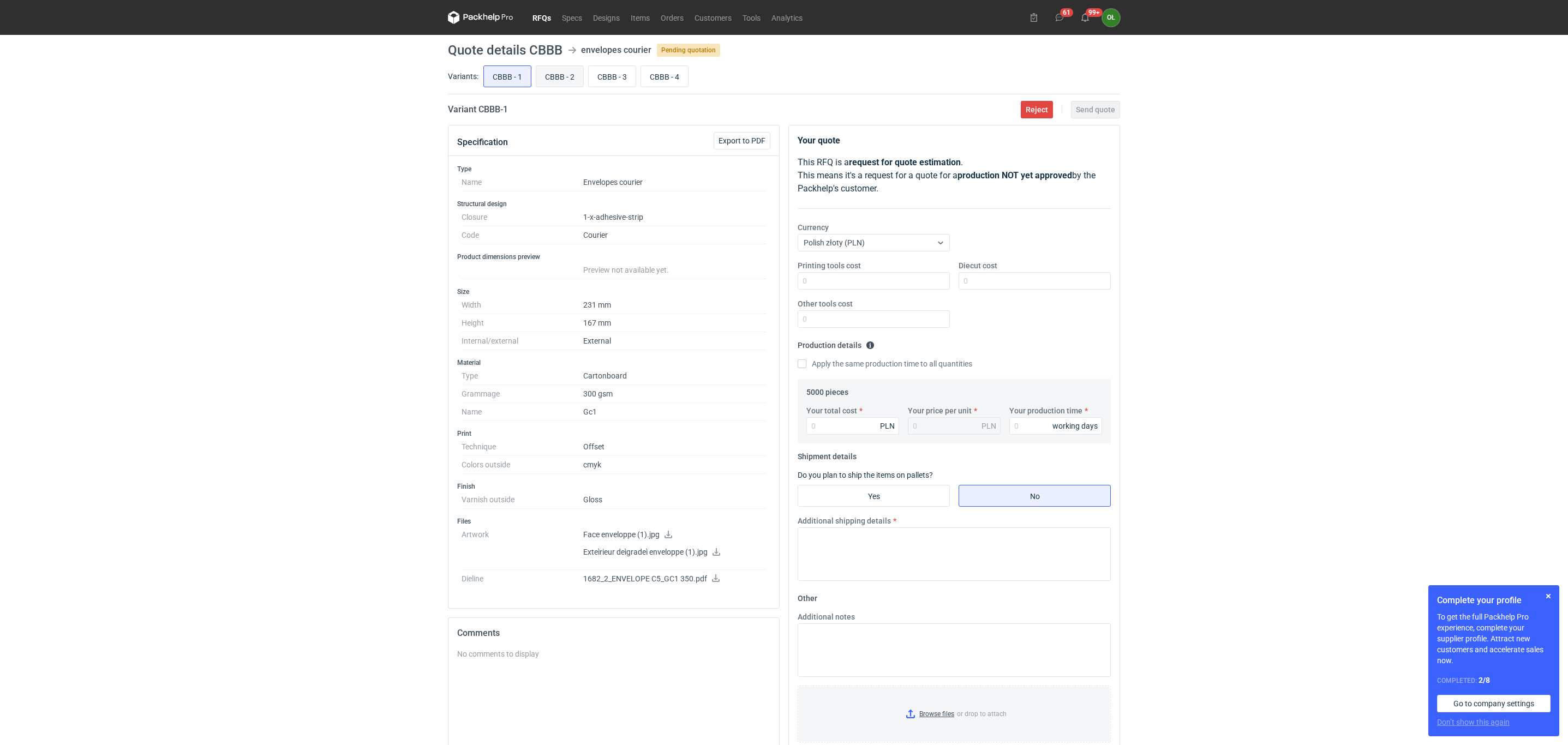
click at [557, 76] on input "CBBB - 2" at bounding box center [560, 76] width 47 height 20
radio input "true"
click at [311, 468] on div "RFQs Specs Designs Items Orders Customers Tools Analytics 61 99+ OŁ [PERSON_NAM…" at bounding box center [784, 372] width 1568 height 745
click at [539, 16] on link "RFQs" at bounding box center [541, 18] width 30 height 13
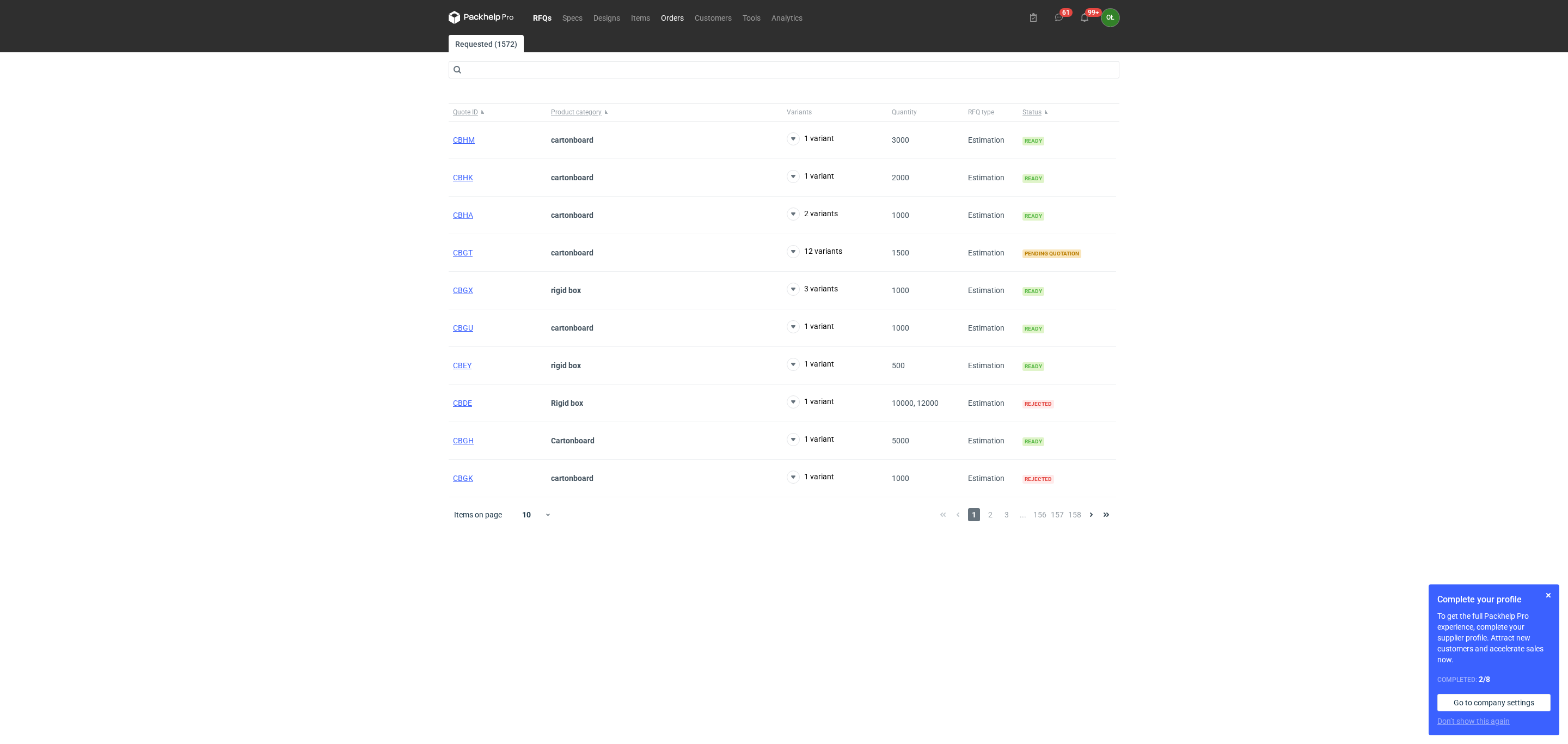
click at [672, 13] on link "Orders" at bounding box center [672, 18] width 34 height 13
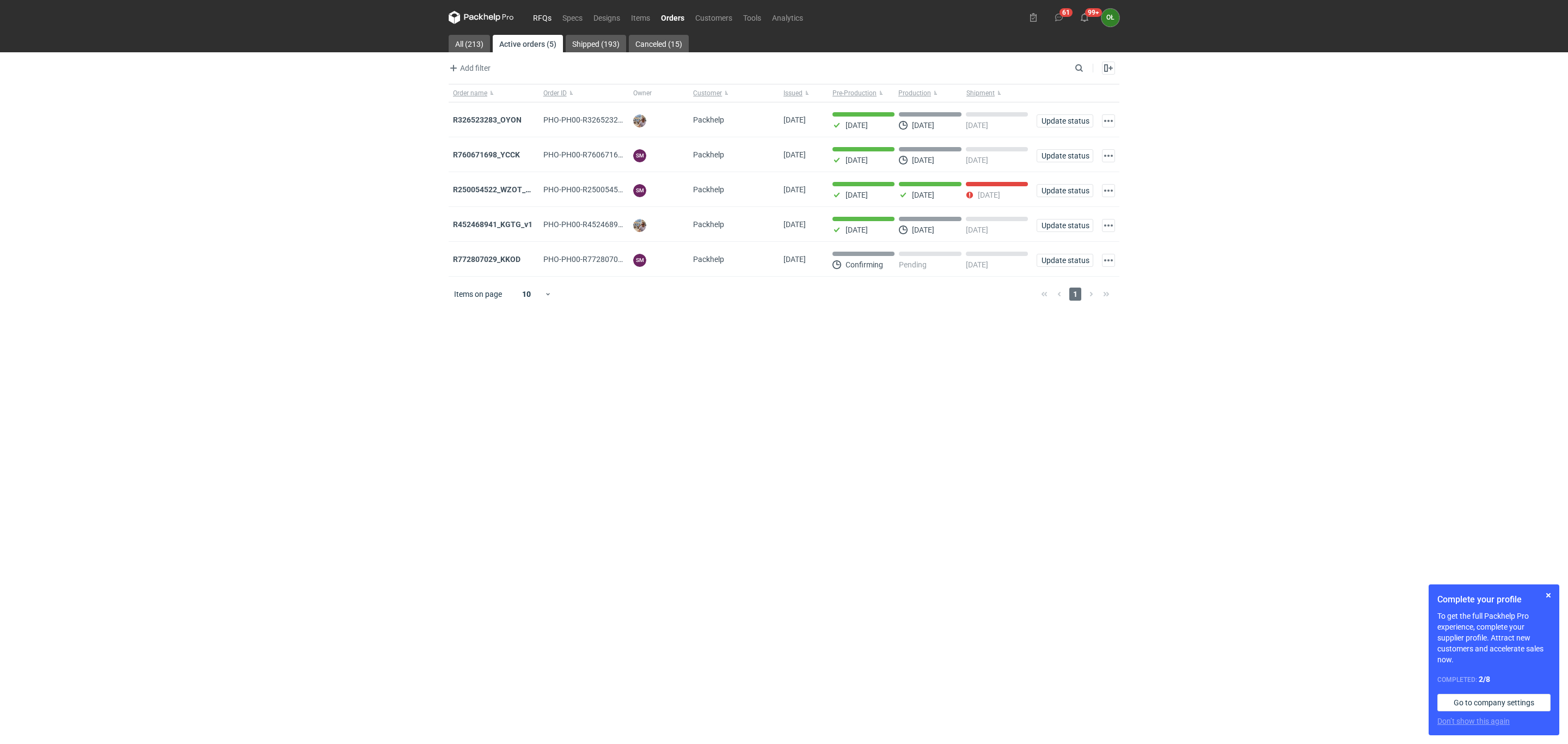
click at [543, 18] on link "RFQs" at bounding box center [543, 18] width 29 height 13
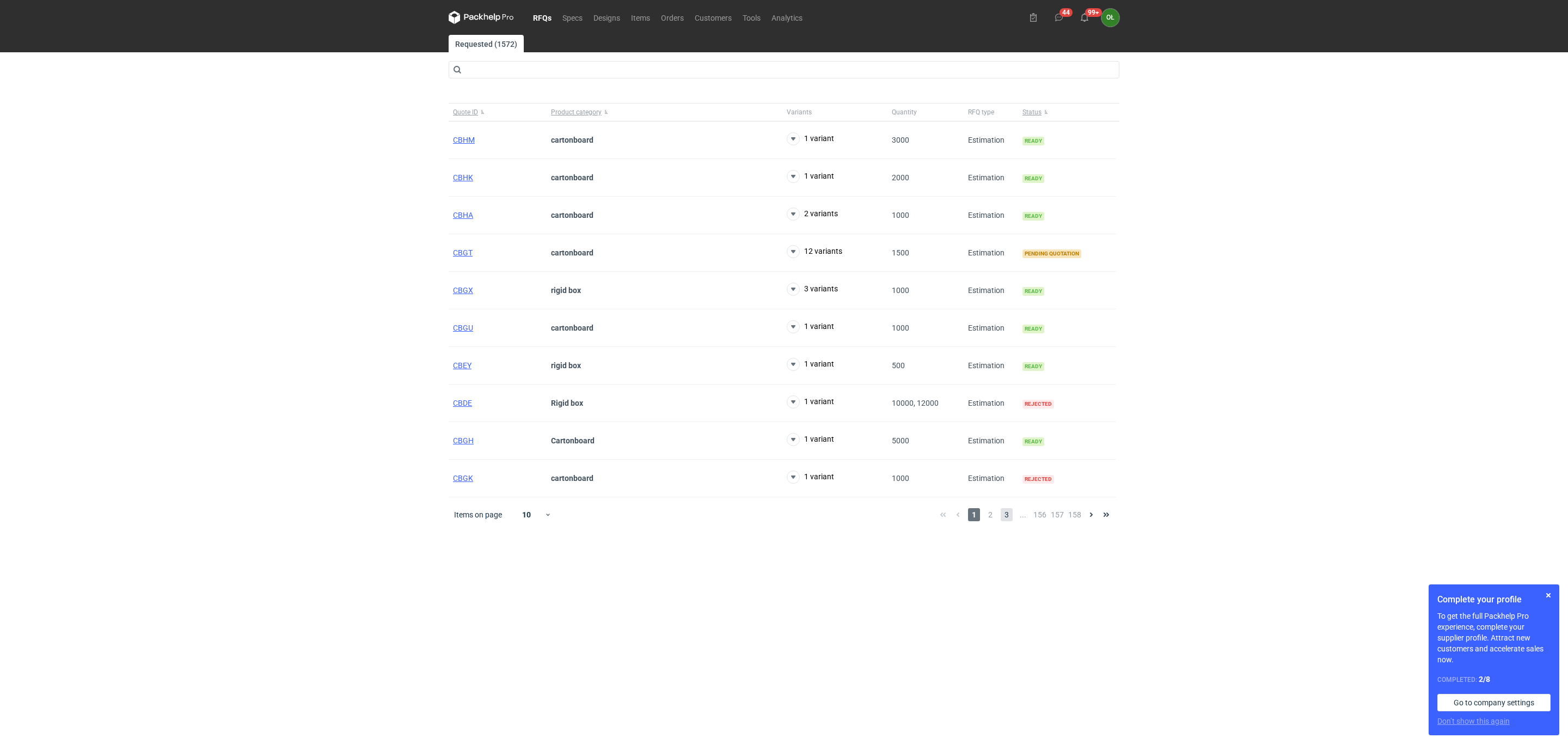
click at [1009, 521] on span "3" at bounding box center [1006, 514] width 12 height 13
click at [1026, 521] on span "4" at bounding box center [1025, 514] width 12 height 13
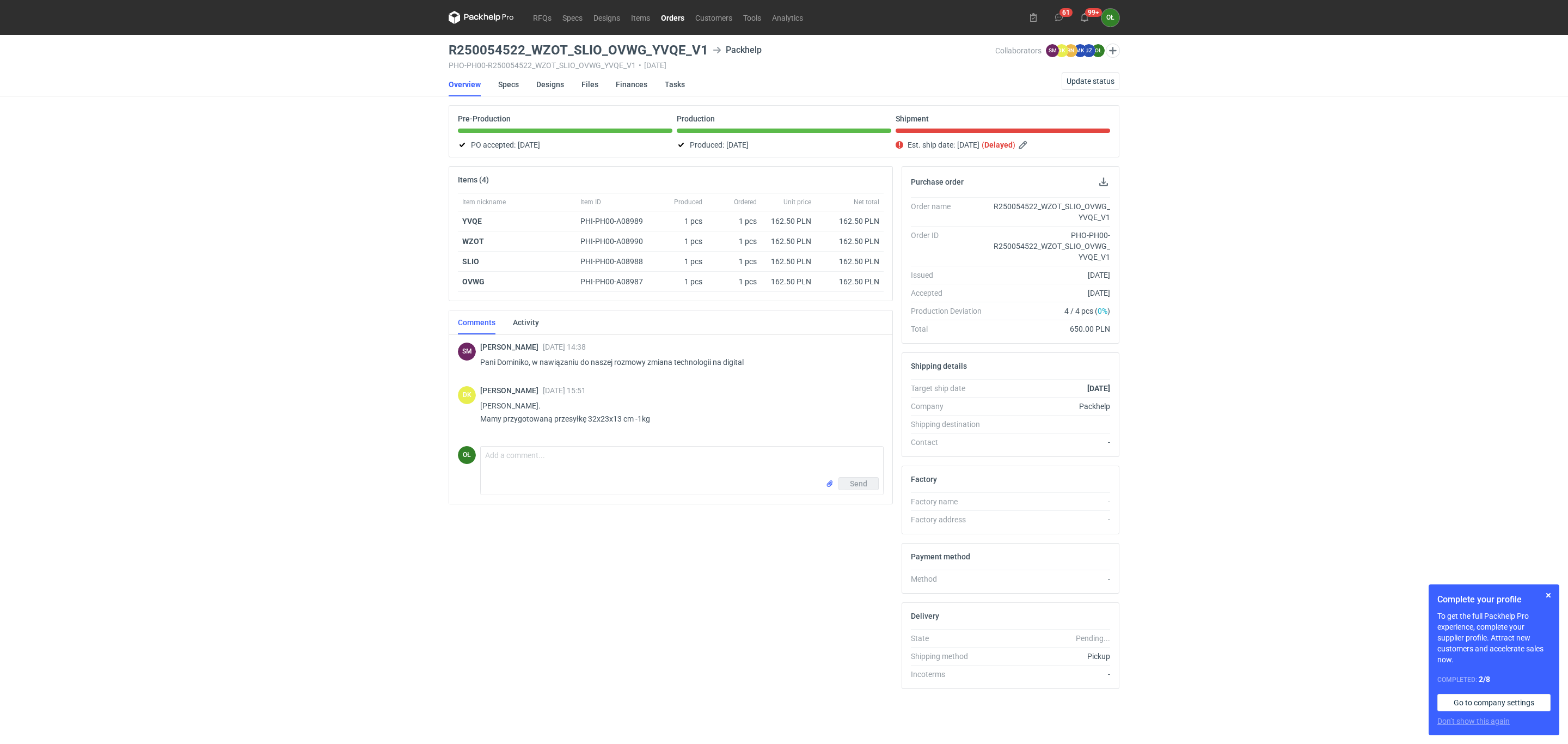
click at [684, 12] on link "Orders" at bounding box center [672, 18] width 34 height 13
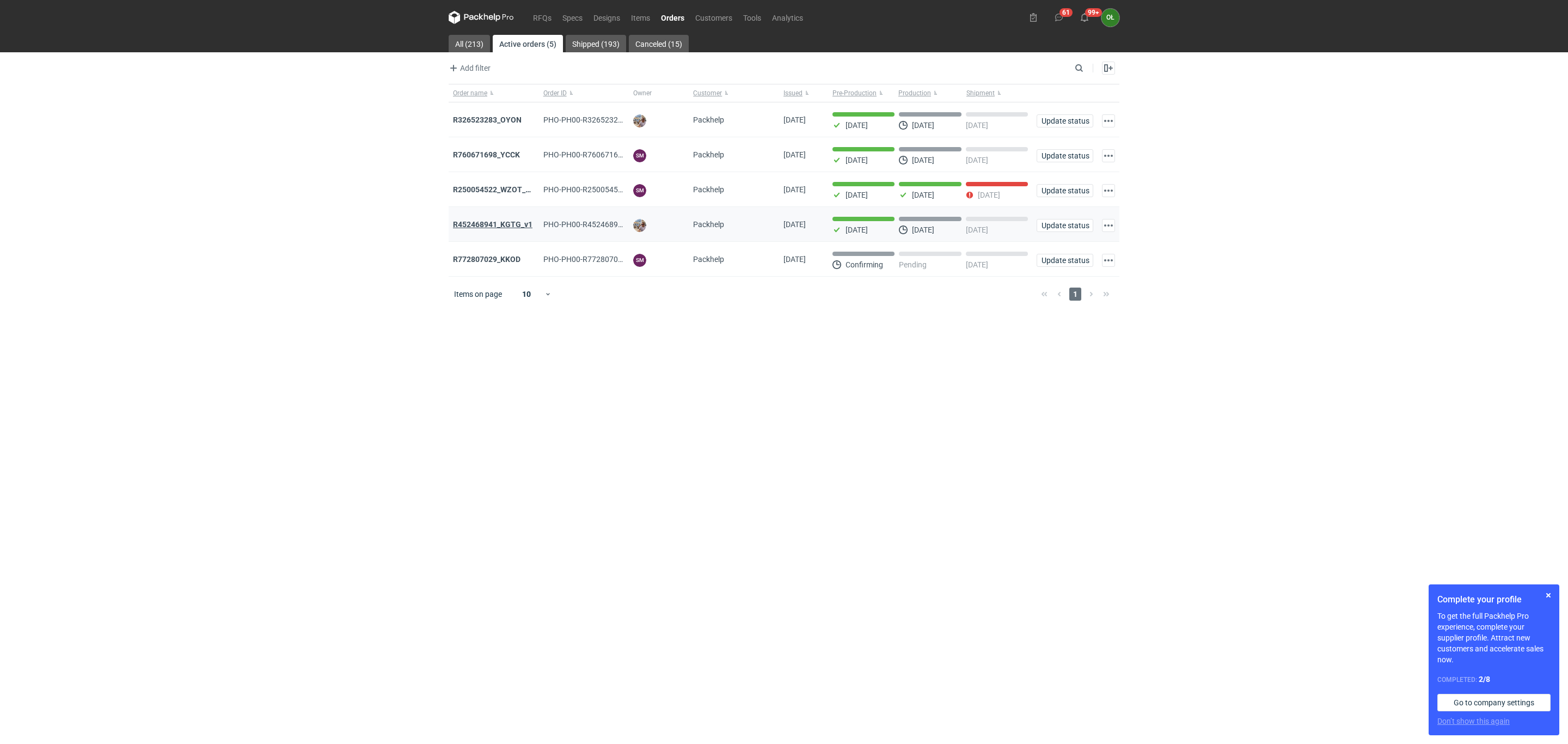
click at [524, 229] on strong "R452468941_KGTG_v1" at bounding box center [492, 224] width 79 height 8
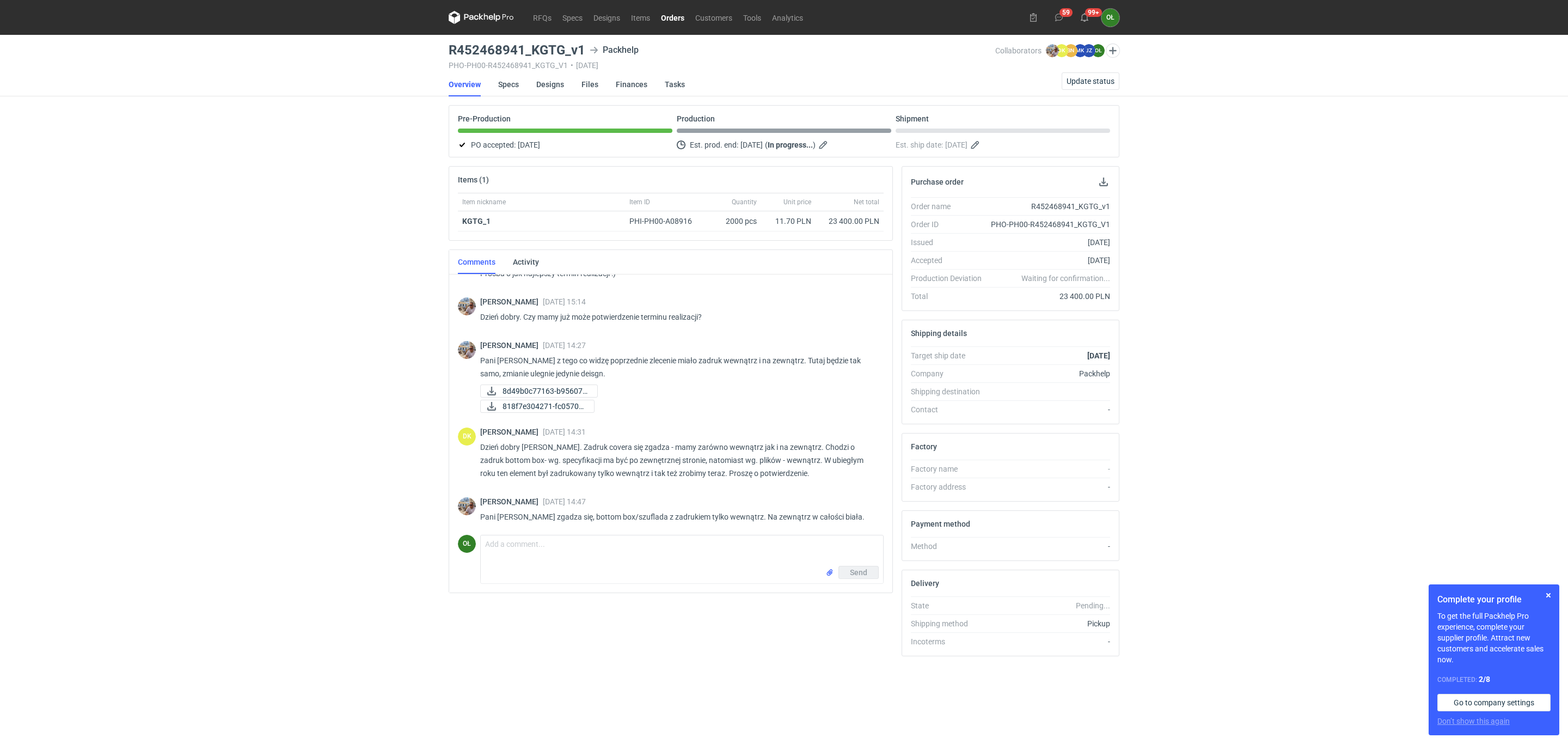
scroll to position [164, 0]
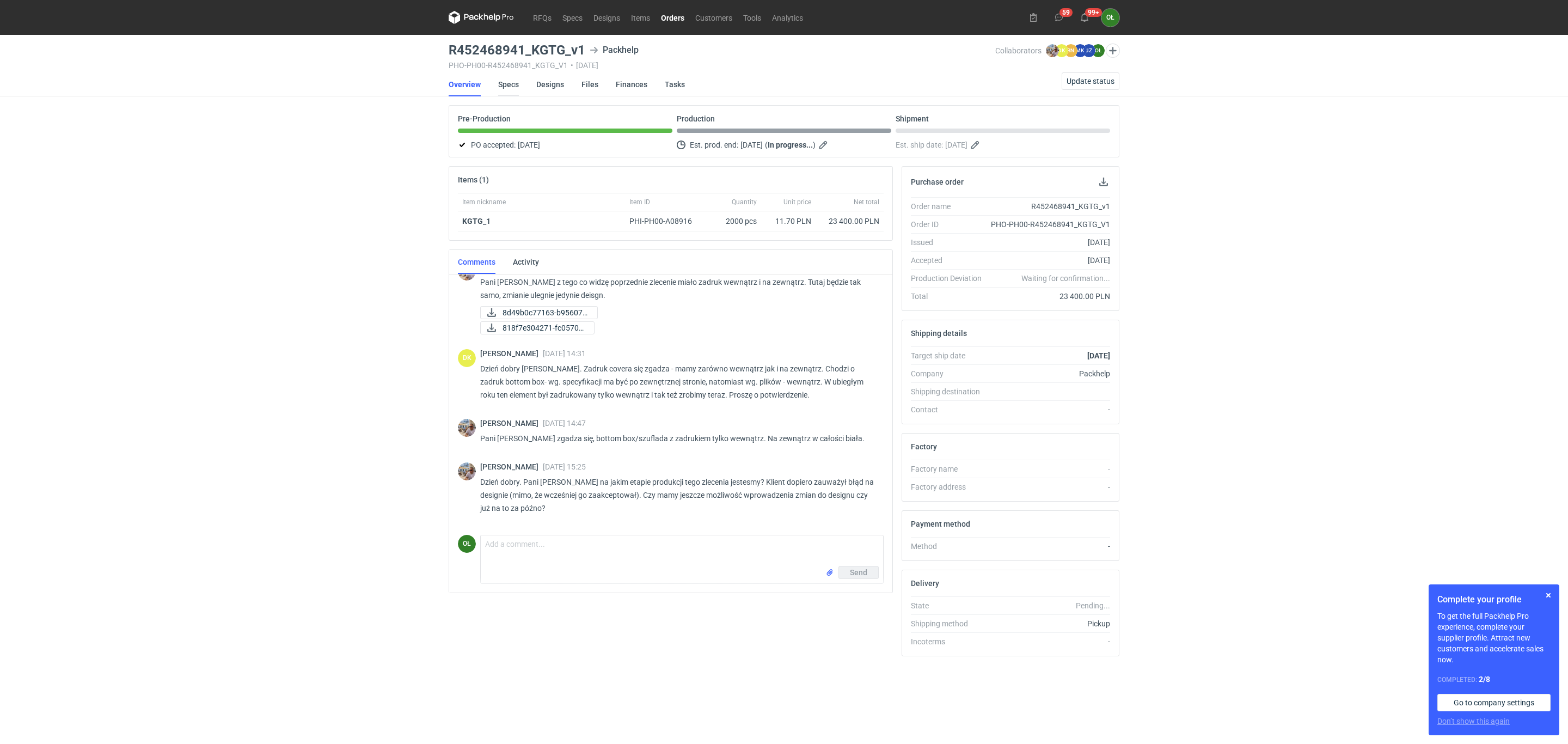
click at [506, 86] on link "Specs" at bounding box center [508, 84] width 20 height 24
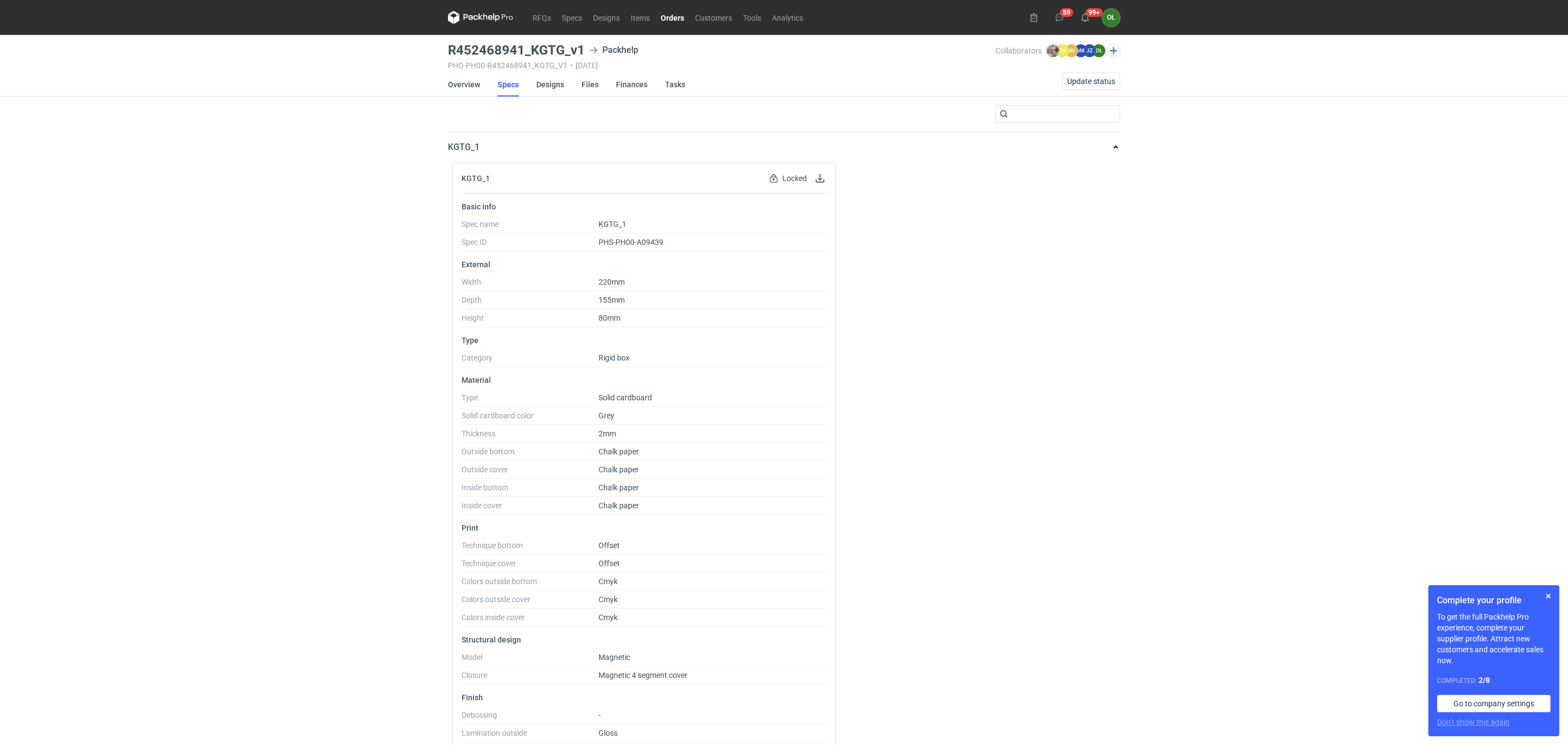
click at [686, 13] on link "Orders" at bounding box center [672, 18] width 34 height 13
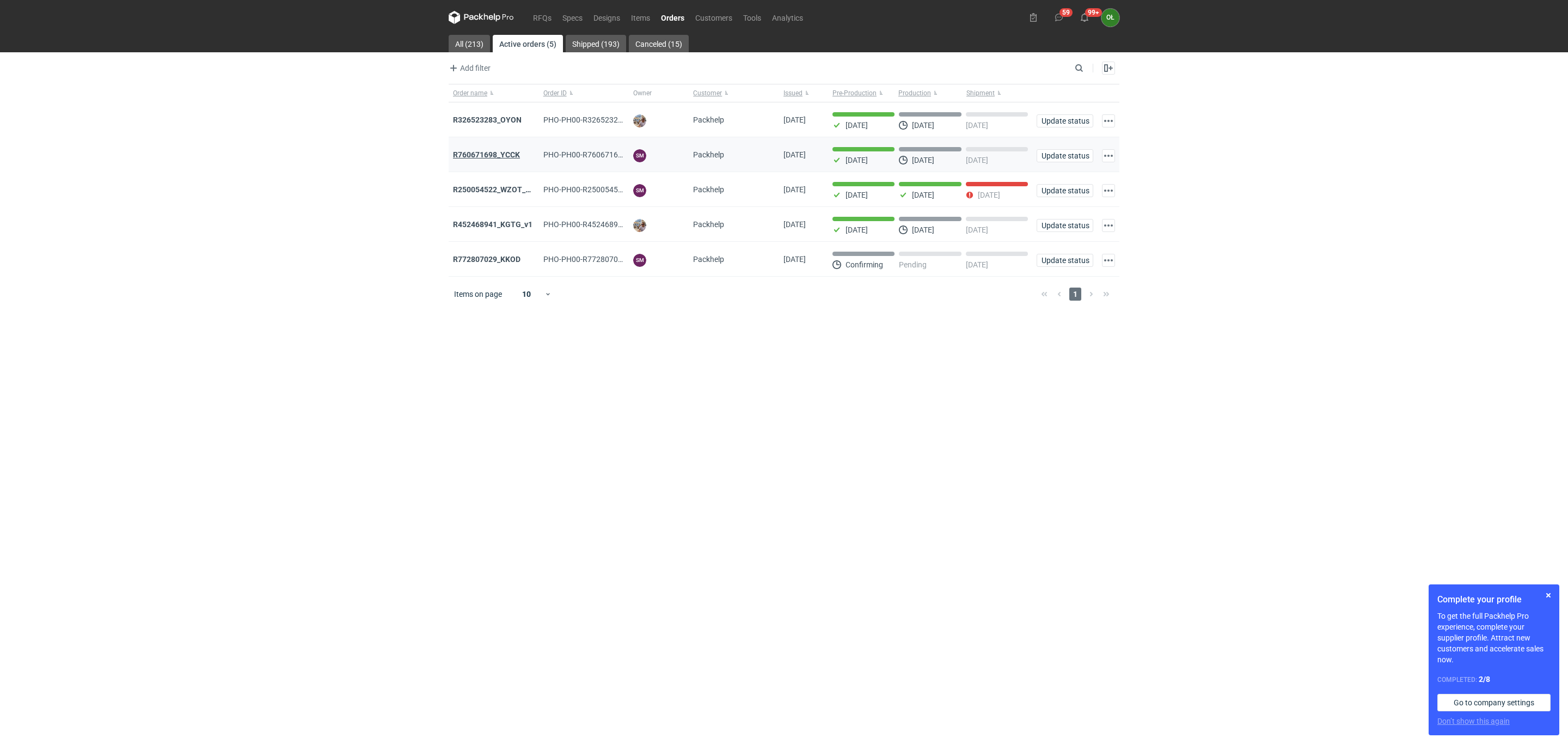
click at [510, 152] on strong "R760671698_YCCK" at bounding box center [486, 154] width 67 height 8
click at [517, 120] on strong "R326523283_OYON" at bounding box center [487, 119] width 69 height 8
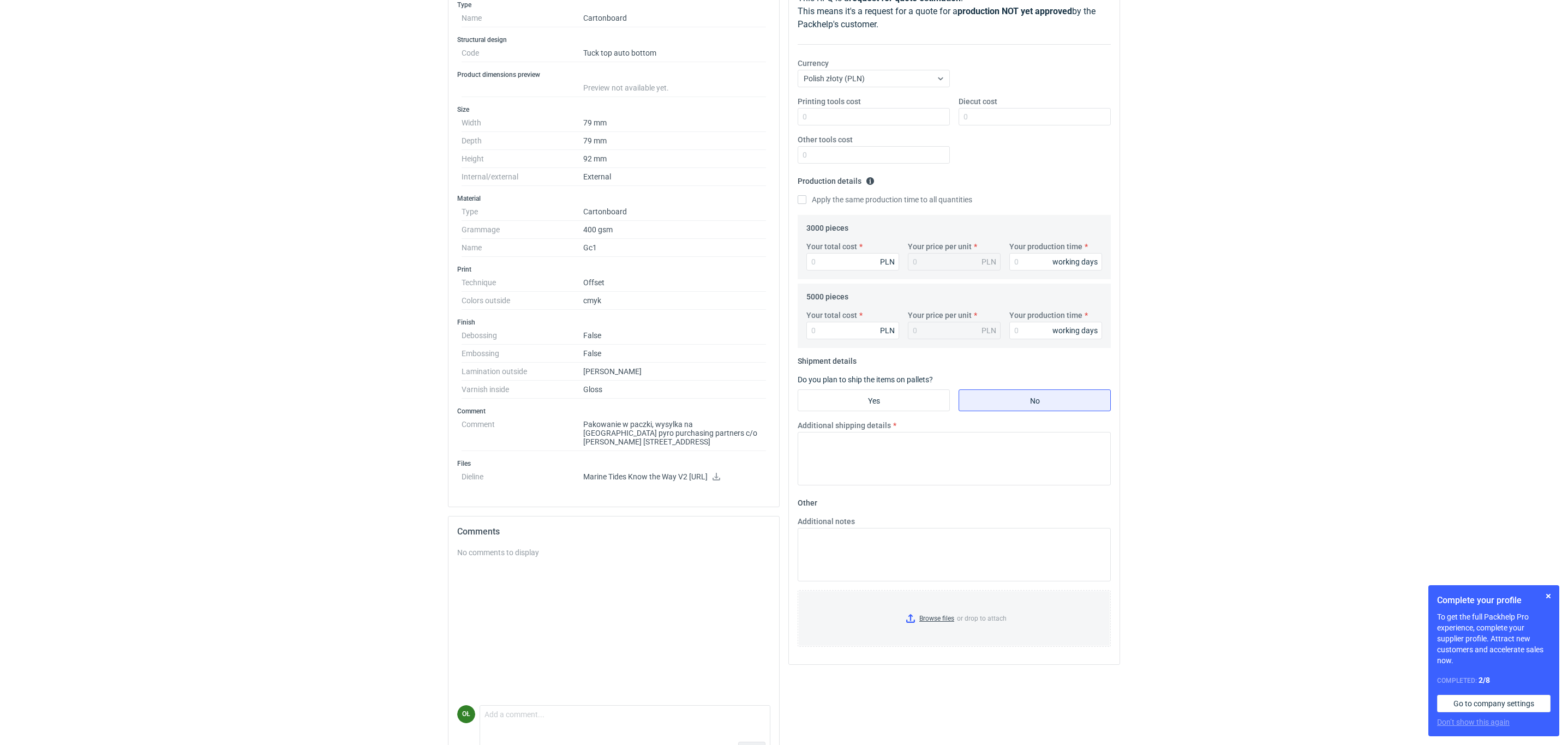
scroll to position [203, 0]
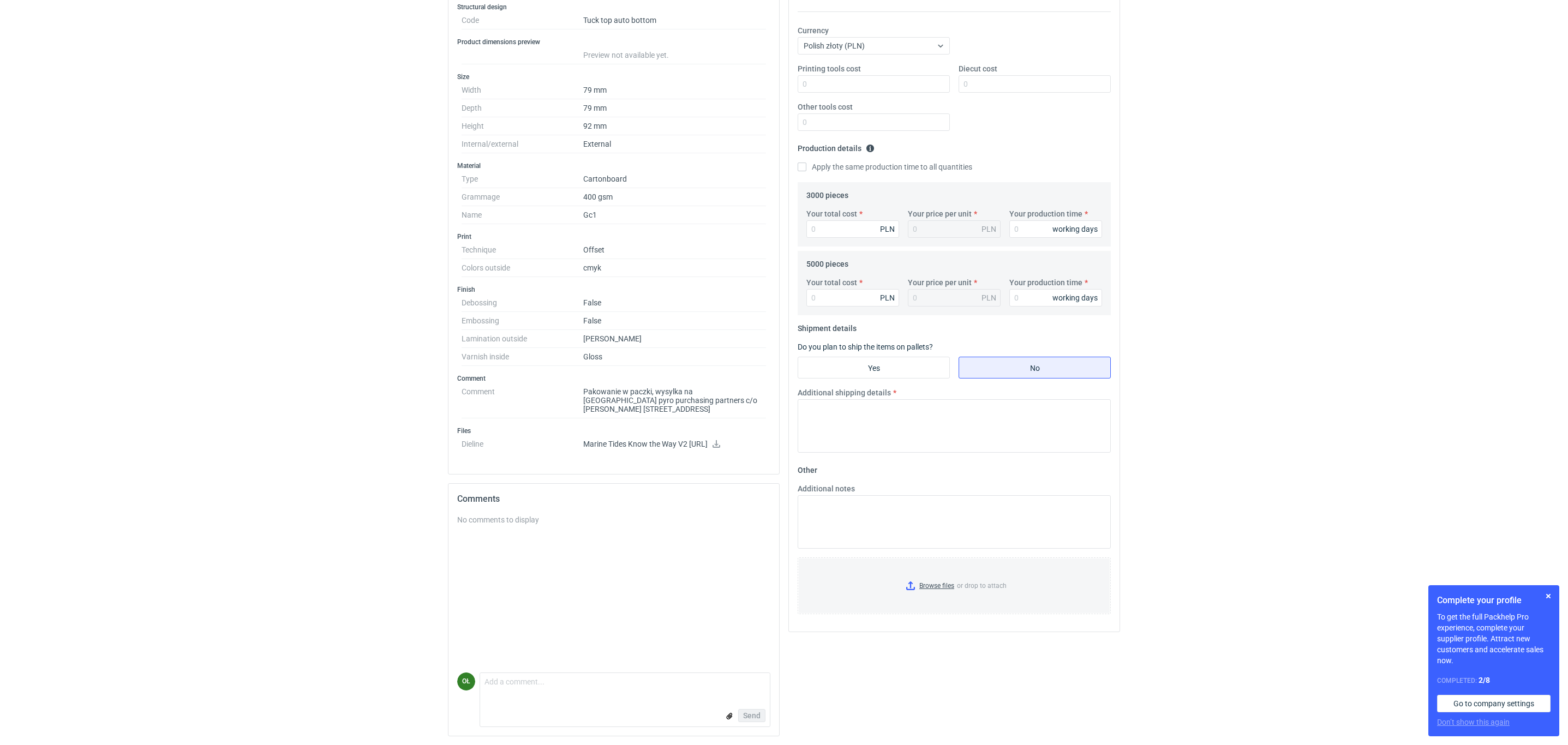
click at [721, 444] on icon at bounding box center [716, 443] width 8 height 8
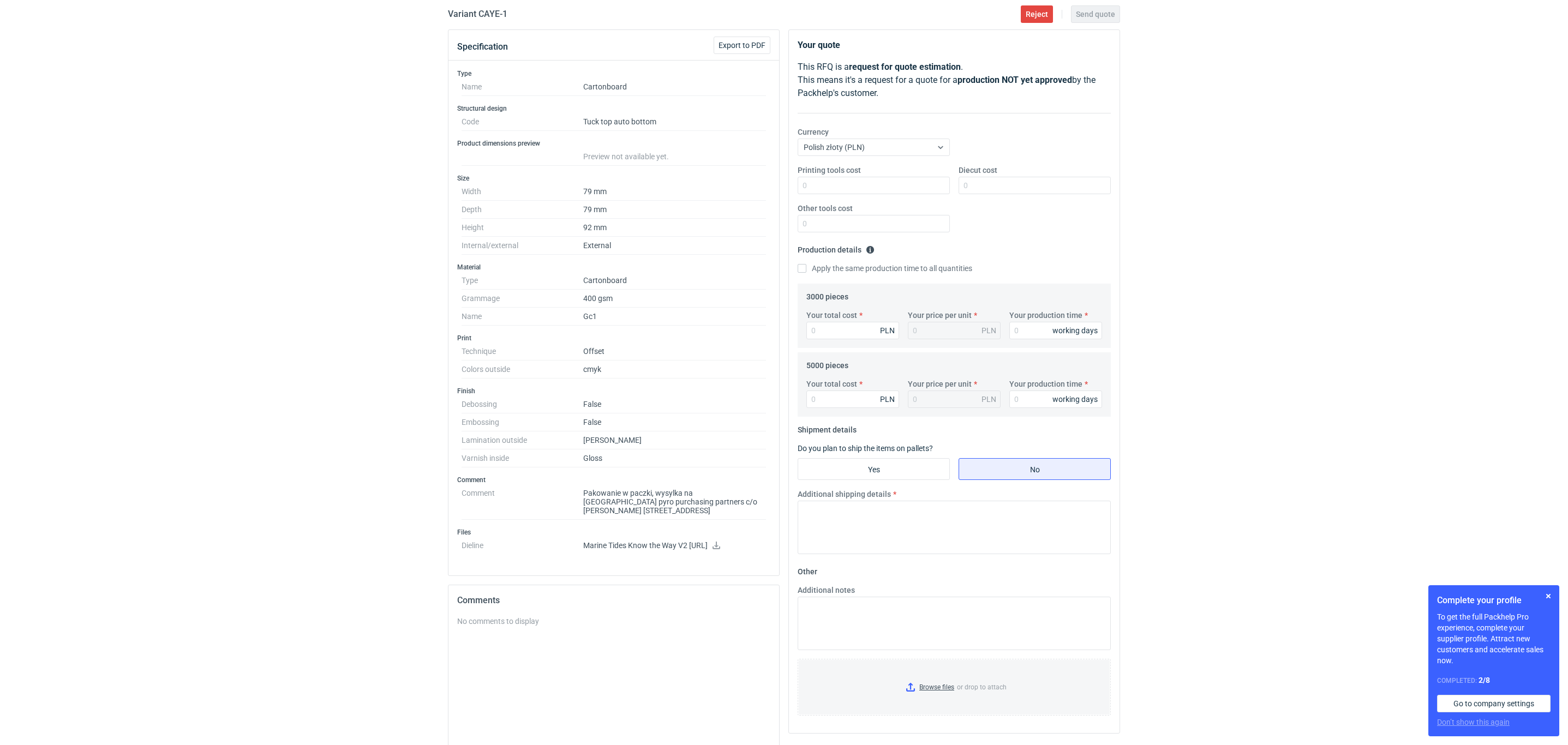
scroll to position [66, 0]
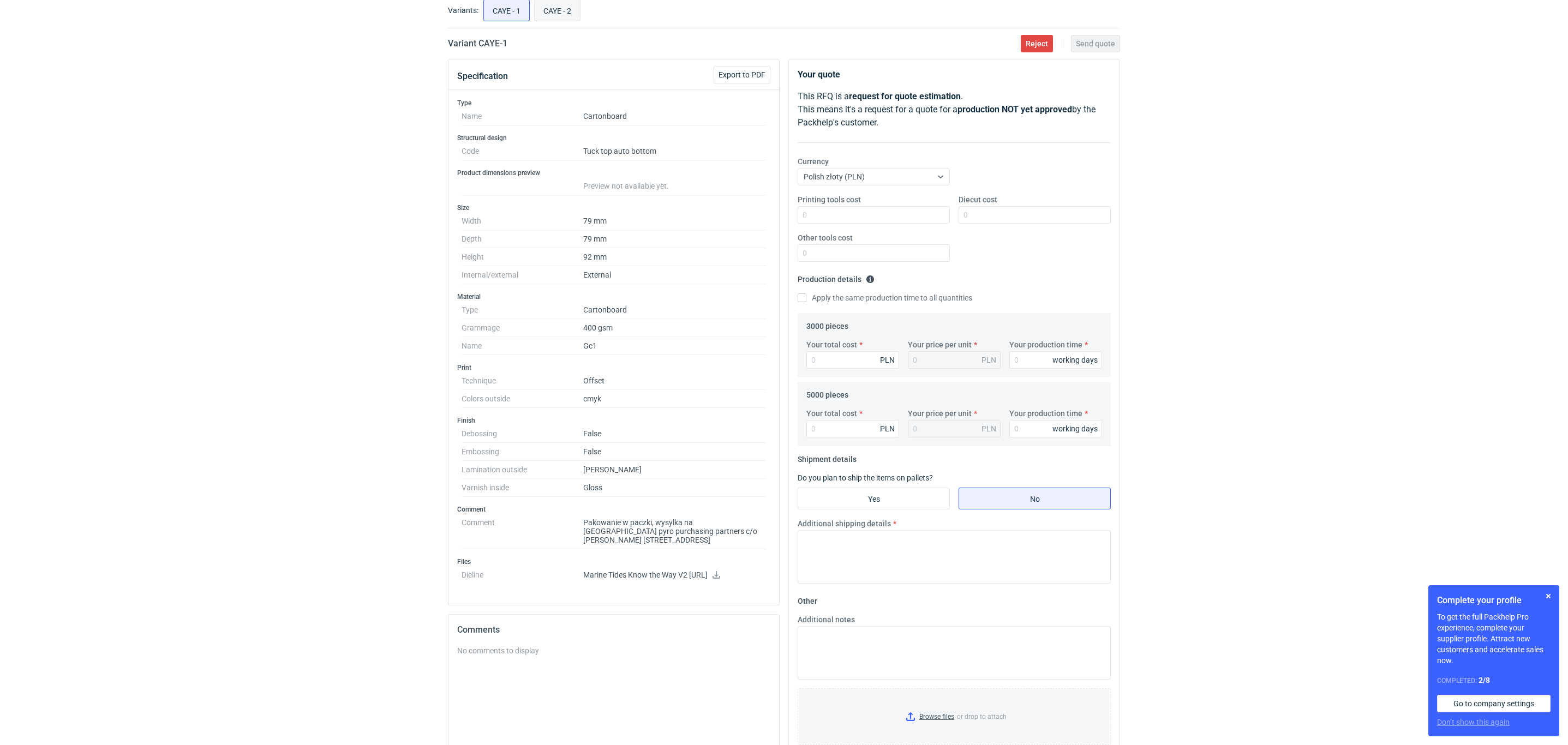
click at [553, 13] on input "CAYE - 2" at bounding box center [557, 10] width 45 height 20
radio input "true"
click at [507, 17] on input "CAYE - 1" at bounding box center [506, 10] width 45 height 20
radio input "true"
click at [848, 368] on input "Your total cost" at bounding box center [853, 360] width 93 height 18
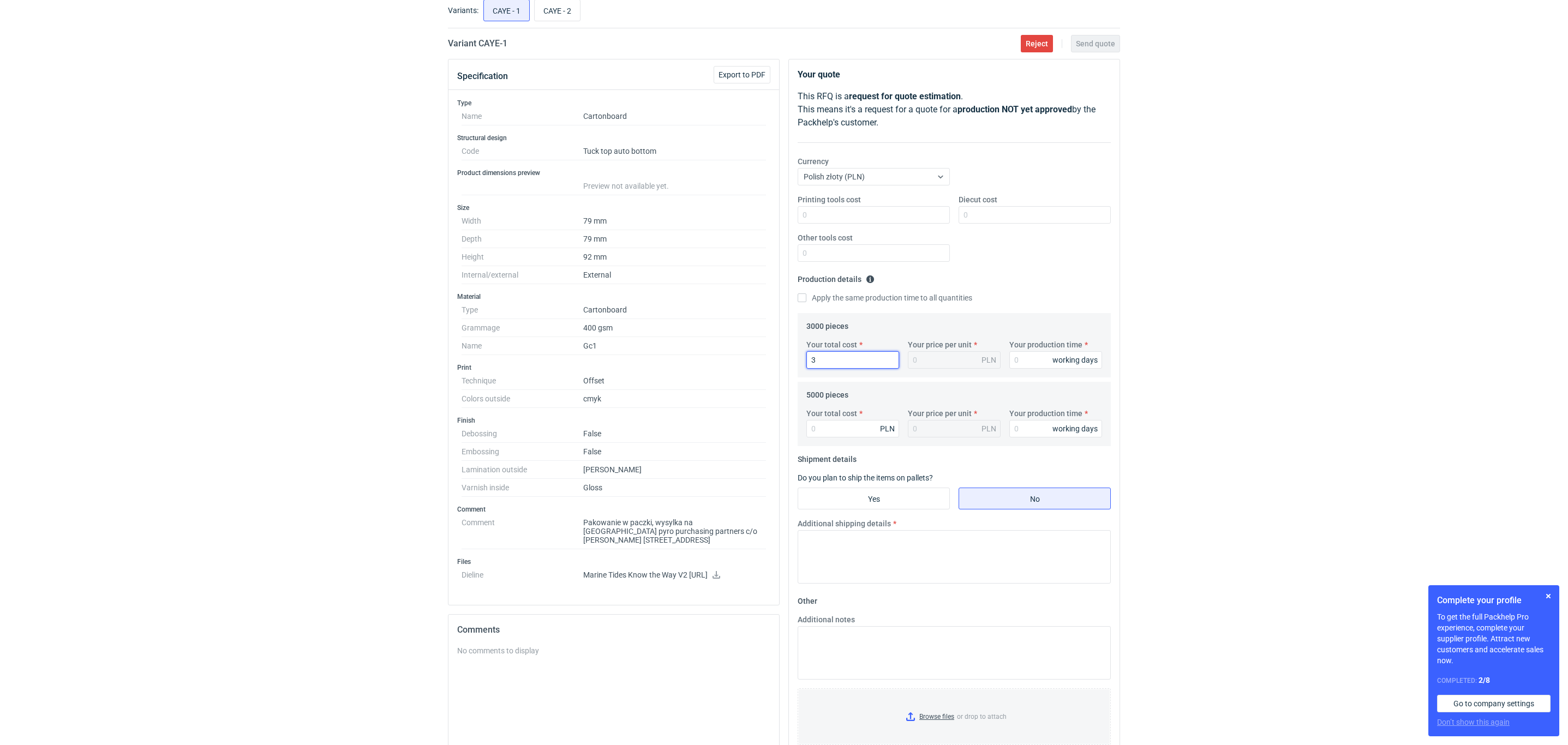
type input "34"
type input "0.01"
type input "3475"
type input "1.16"
type input "3475"
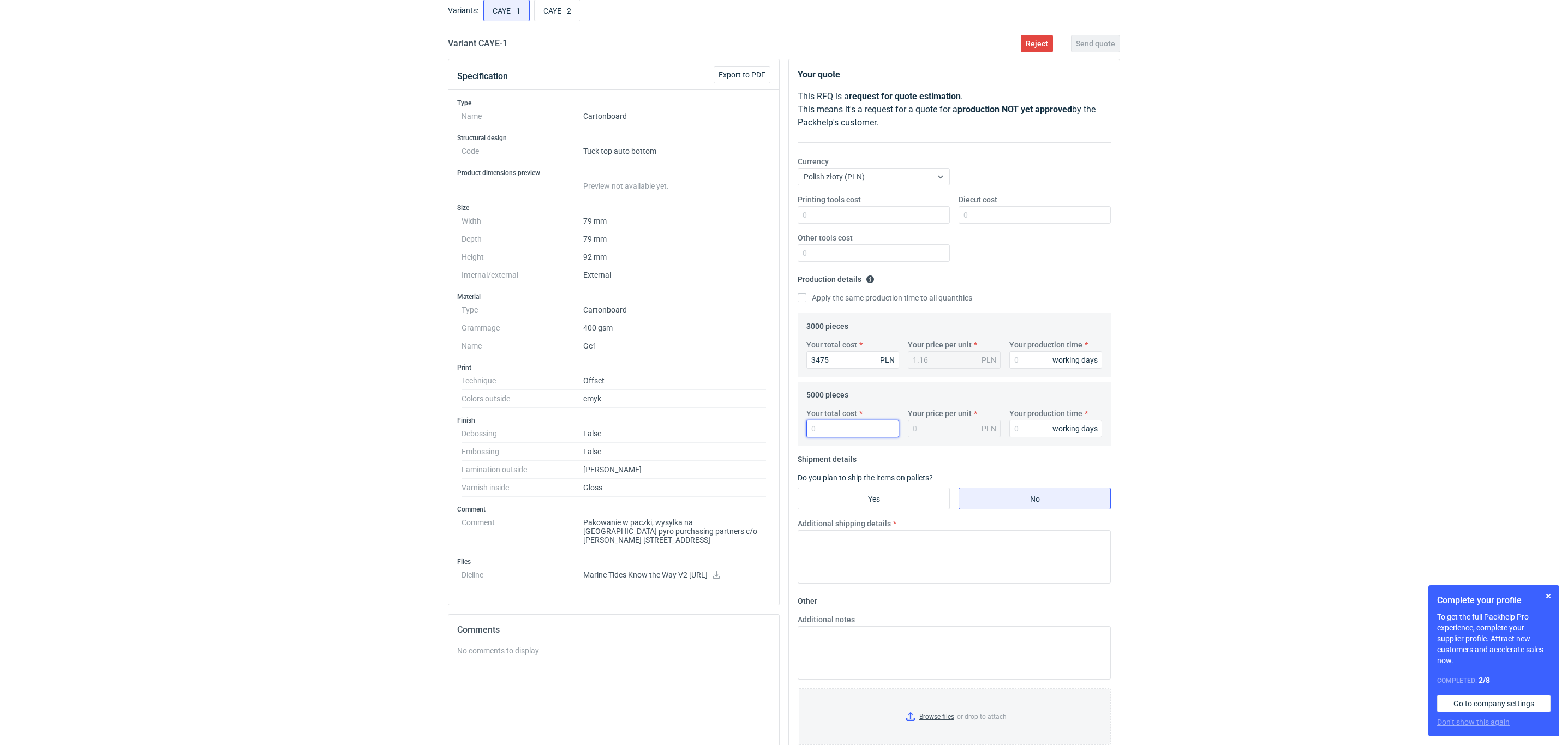
click at [828, 424] on input "Your total cost" at bounding box center [853, 428] width 93 height 18
type input "4750"
type input "0.95"
type input "4750"
click at [322, 414] on div "RFQs Specs Designs Items Orders Customers Tools Analytics 44 99+ OŁ Olga Łopato…" at bounding box center [784, 306] width 1568 height 745
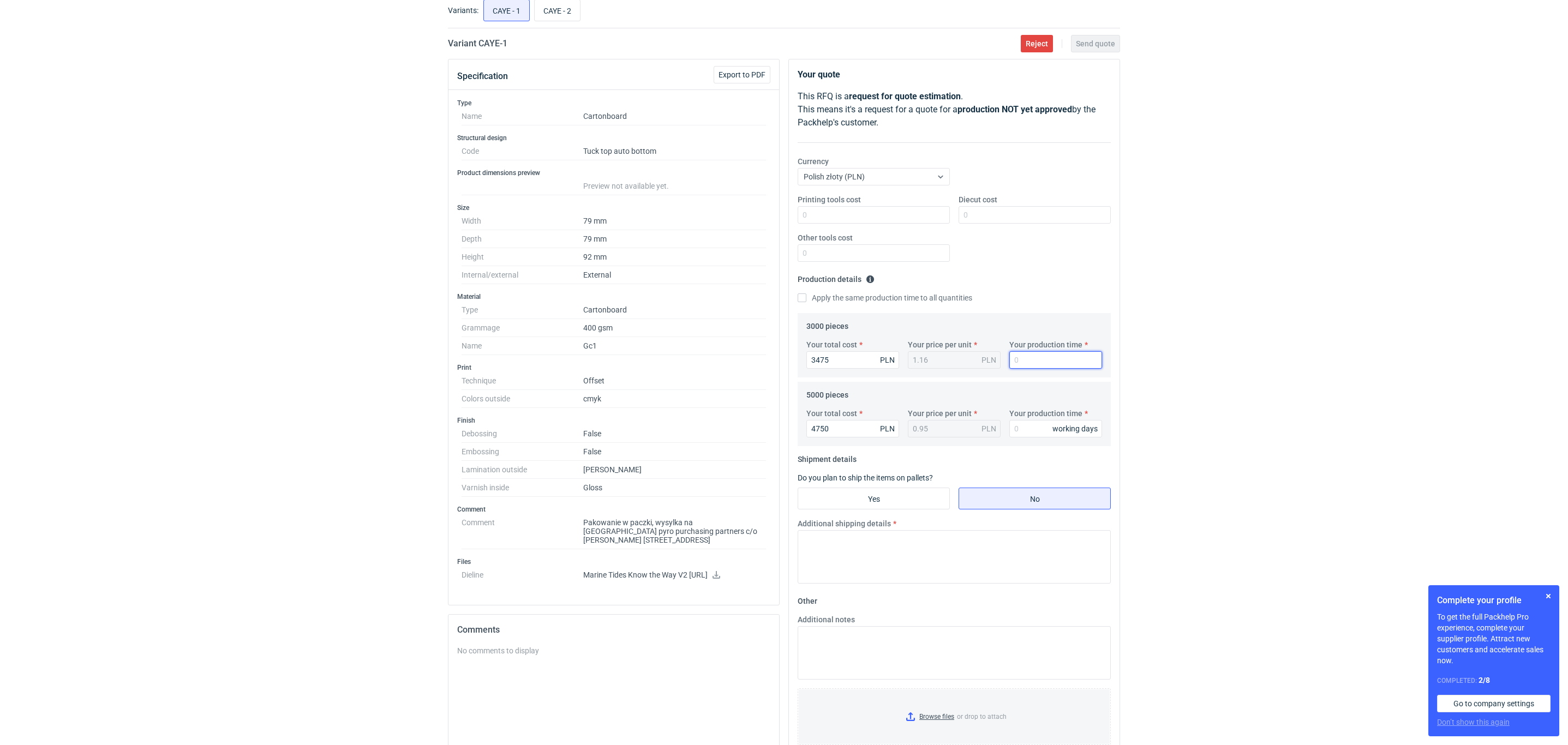
click at [1043, 357] on input "Your production time" at bounding box center [1055, 360] width 93 height 18
type input "14"
click at [1026, 431] on input "Your production time" at bounding box center [1055, 428] width 93 height 18
type input "14"
click at [833, 427] on input "4750" at bounding box center [853, 428] width 93 height 18
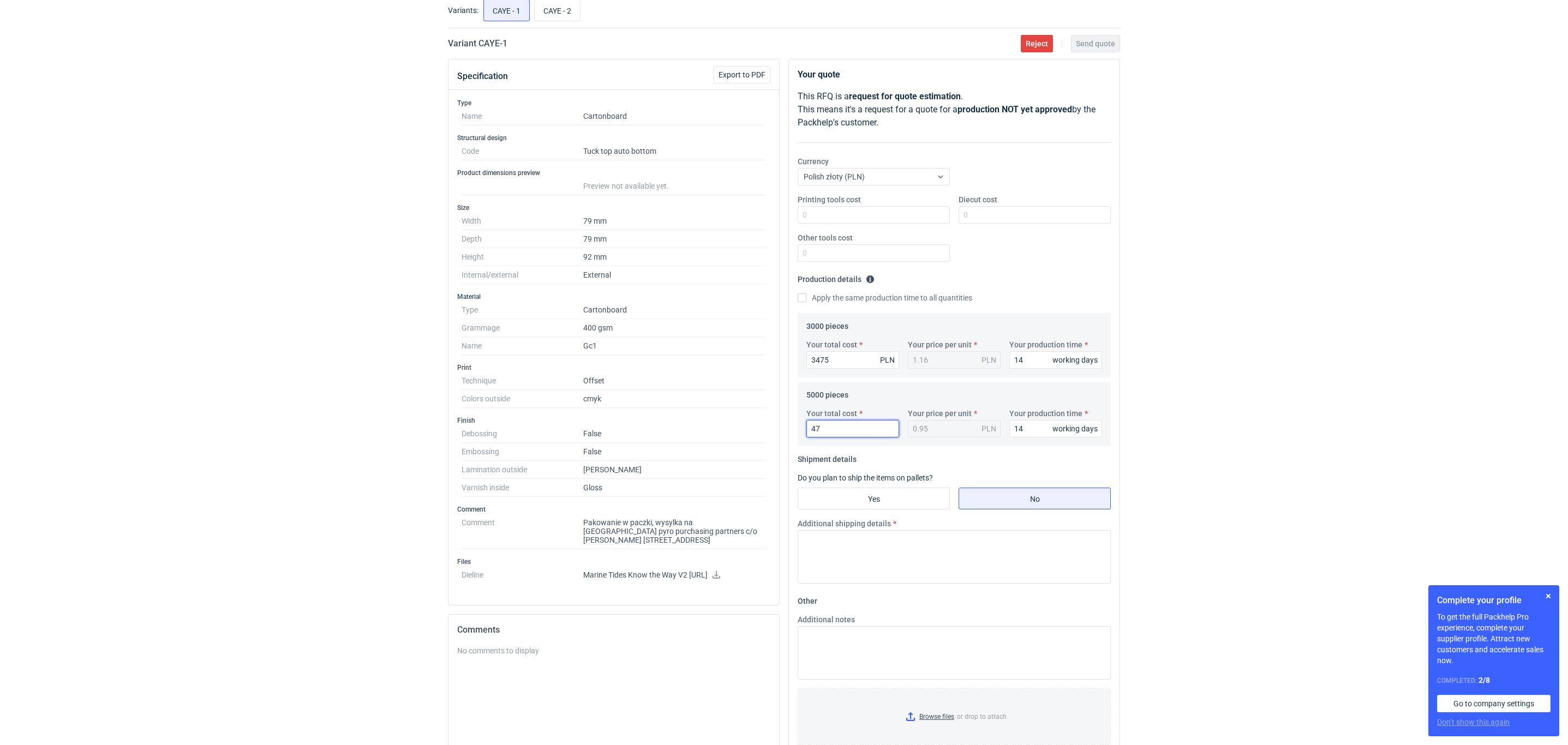
type input "4"
type input "4850"
type input "0.97"
type input "4850"
drag, startPoint x: 845, startPoint y: 358, endPoint x: 816, endPoint y: 358, distance: 29.0
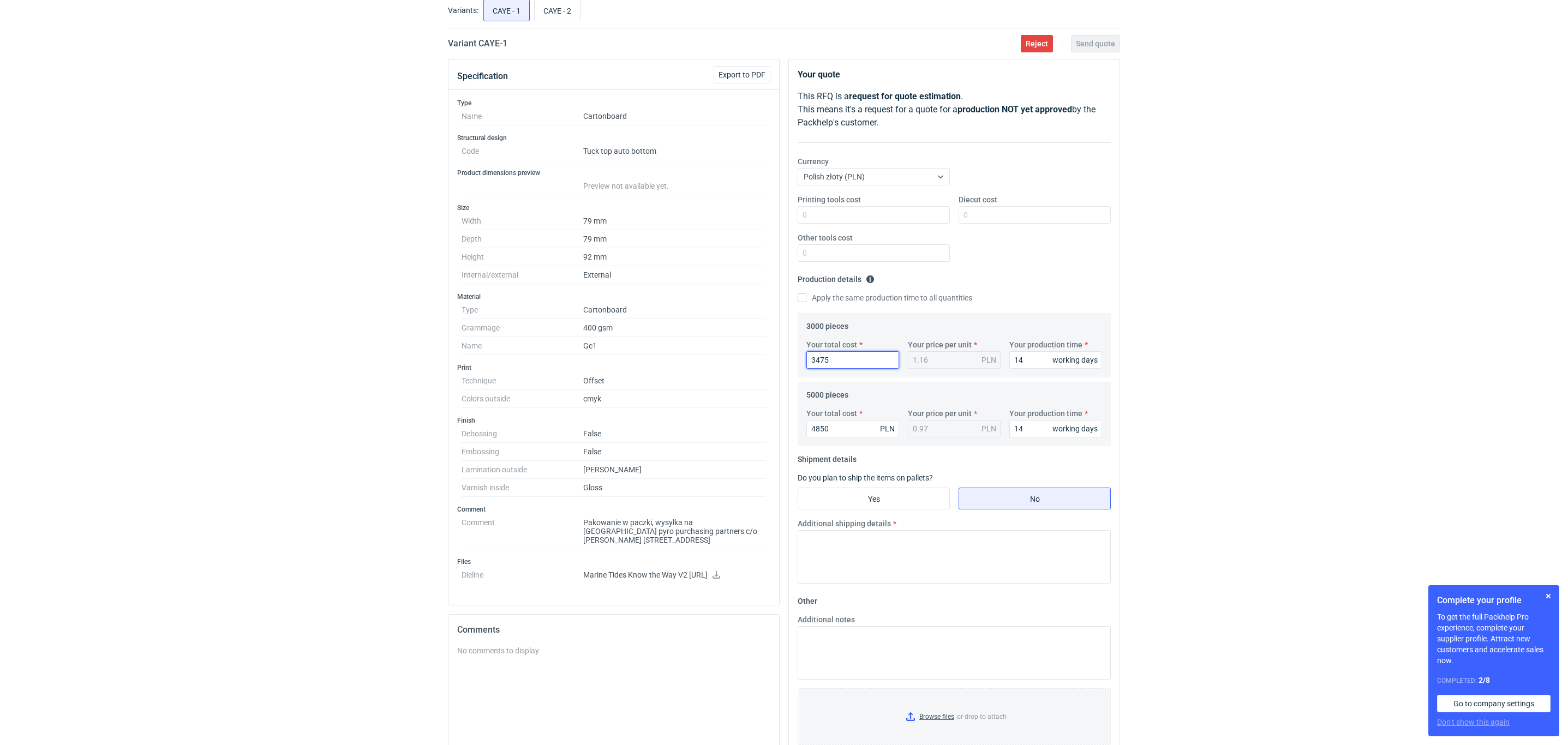
click at [816, 358] on input "3475" at bounding box center [853, 360] width 93 height 18
type input "35"
type input "0.01"
type input "3557"
type input "1.19"
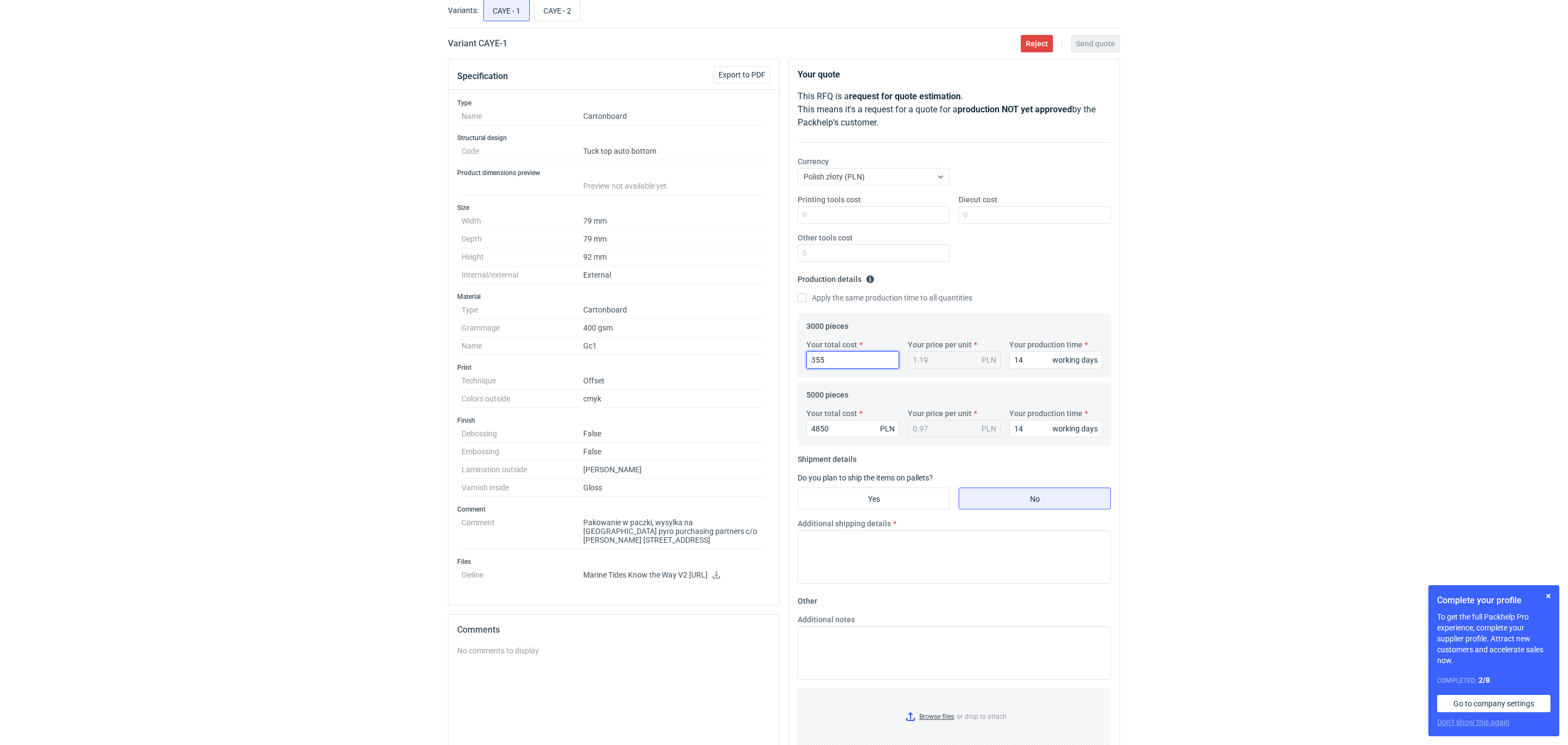
type input "35"
type input "0.01"
type input "3560"
type input "1.19"
click at [367, 443] on div "RFQs Specs Designs Items Orders Customers Tools Analytics 44 99+ OŁ Olga Łopato…" at bounding box center [784, 306] width 1568 height 745
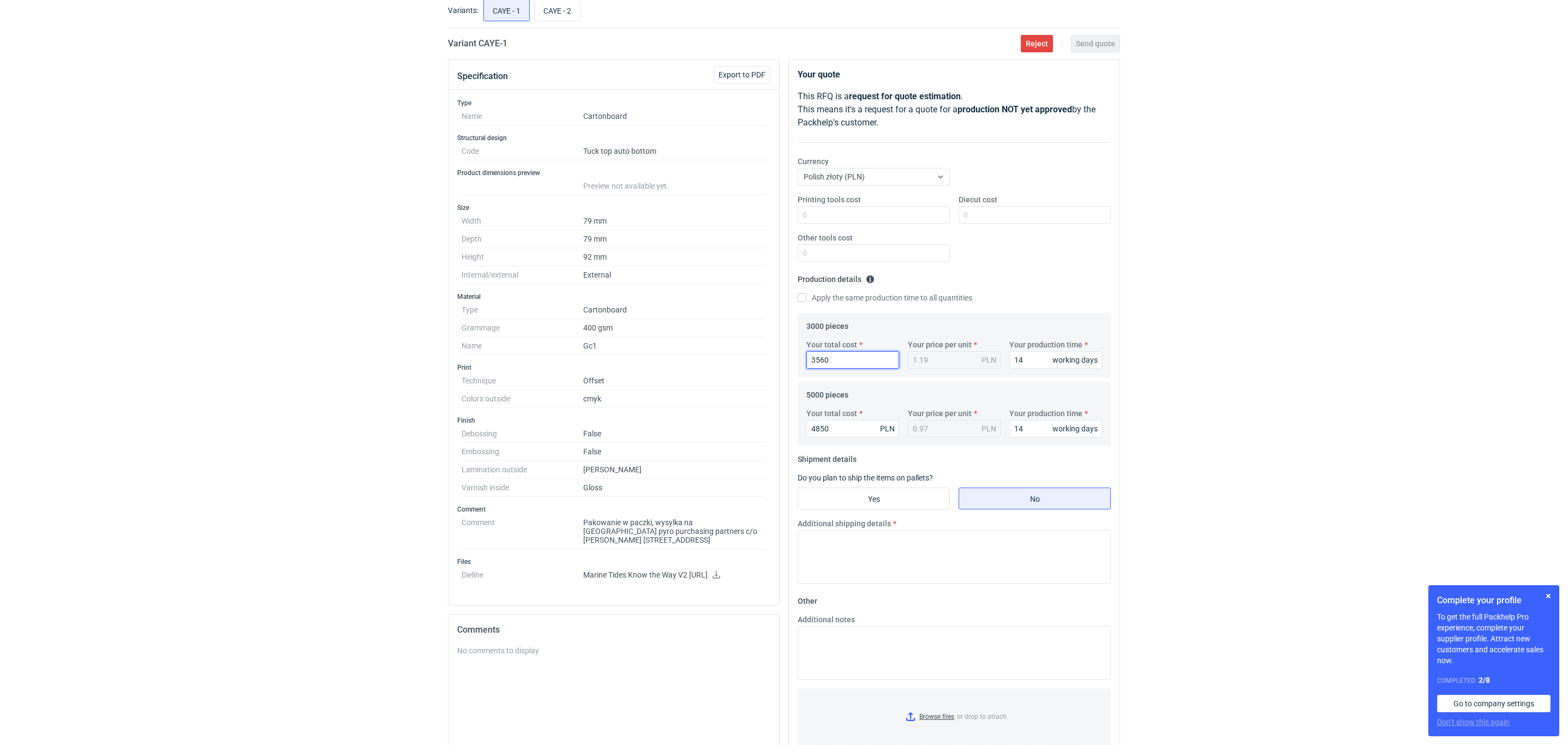
drag, startPoint x: 833, startPoint y: 356, endPoint x: 814, endPoint y: 358, distance: 19.1
click at [814, 358] on input "3560" at bounding box center [853, 360] width 93 height 18
type input "3650"
type input "1.22"
type input "3650"
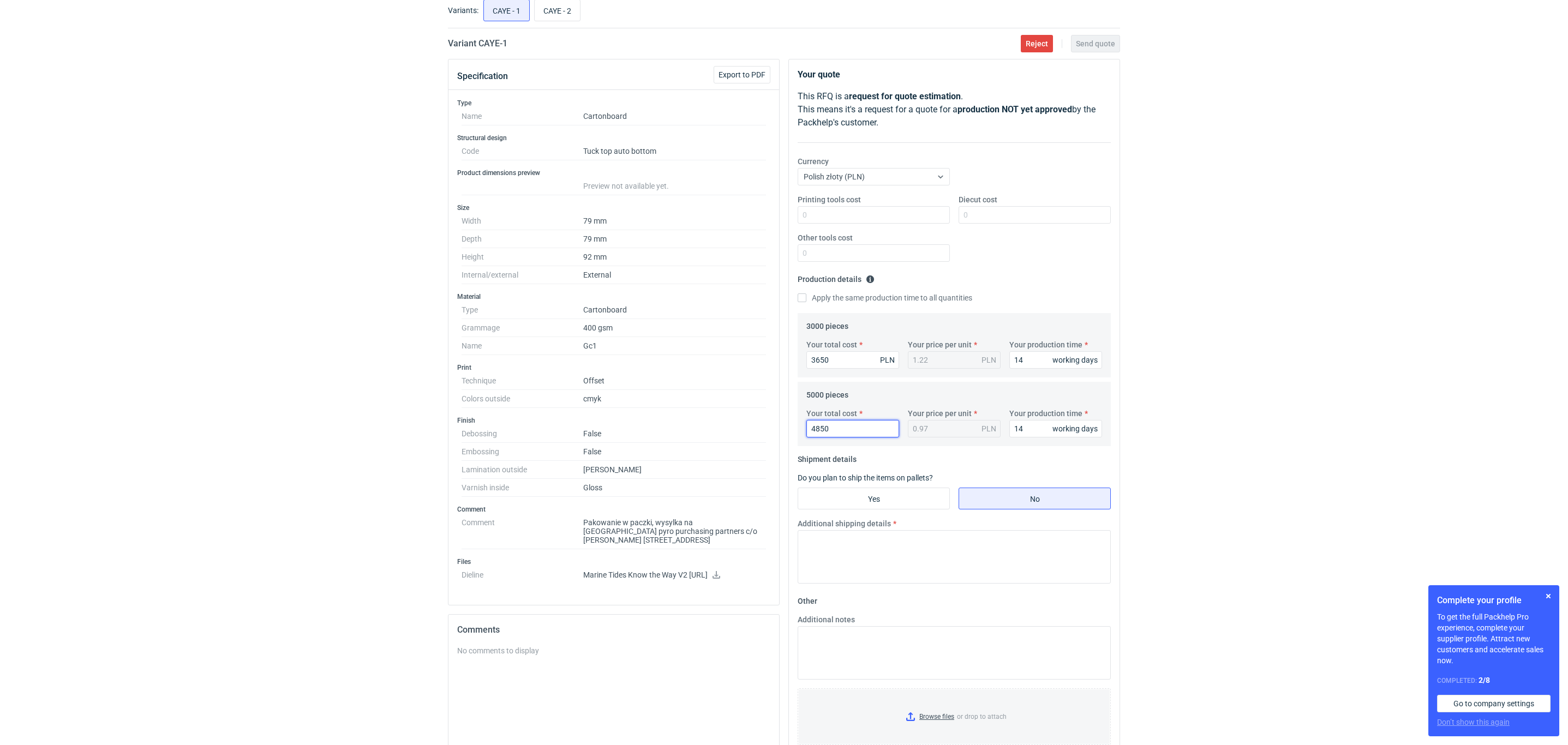
click at [843, 436] on input "4850" at bounding box center [853, 428] width 93 height 18
drag, startPoint x: 849, startPoint y: 432, endPoint x: 747, endPoint y: 413, distance: 103.8
click at [770, 422] on div "Specification Export to PDF Type Name Cartonboard Structural design Code Tuck t…" at bounding box center [784, 467] width 681 height 817
type input "5"
type input "50"
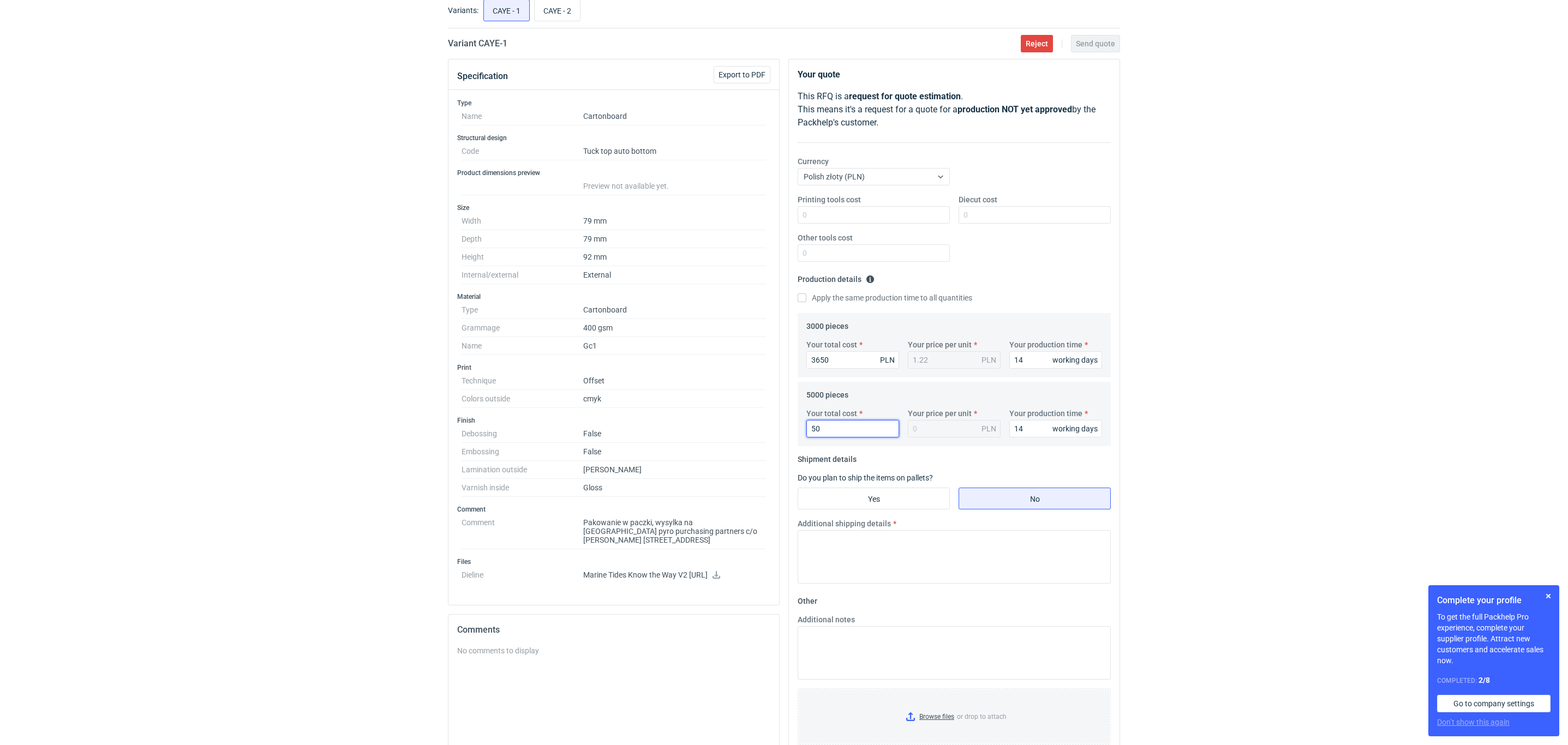
type input "0.01"
type input "5020"
type input "1"
type input "5020"
click at [357, 430] on div "RFQs Specs Designs Items Orders Customers Tools Analytics 44 99+ OŁ Olga Łopato…" at bounding box center [784, 306] width 1568 height 745
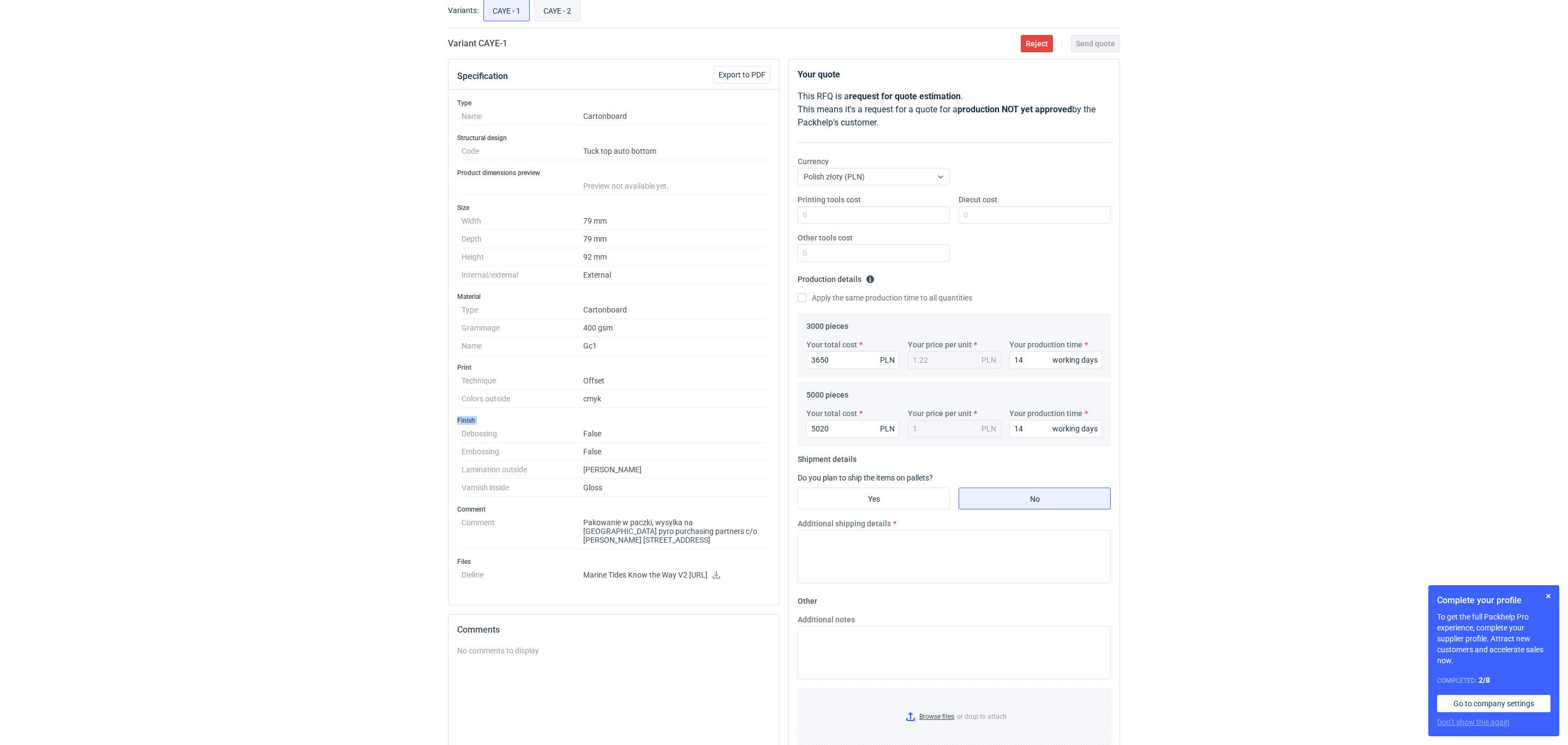
click at [561, 10] on input "CAYE - 2" at bounding box center [557, 10] width 45 height 20
radio input "true"
click at [519, 18] on input "CAYE - 1" at bounding box center [506, 10] width 45 height 20
radio input "true"
click at [544, 13] on input "CAYE - 2" at bounding box center [557, 10] width 45 height 20
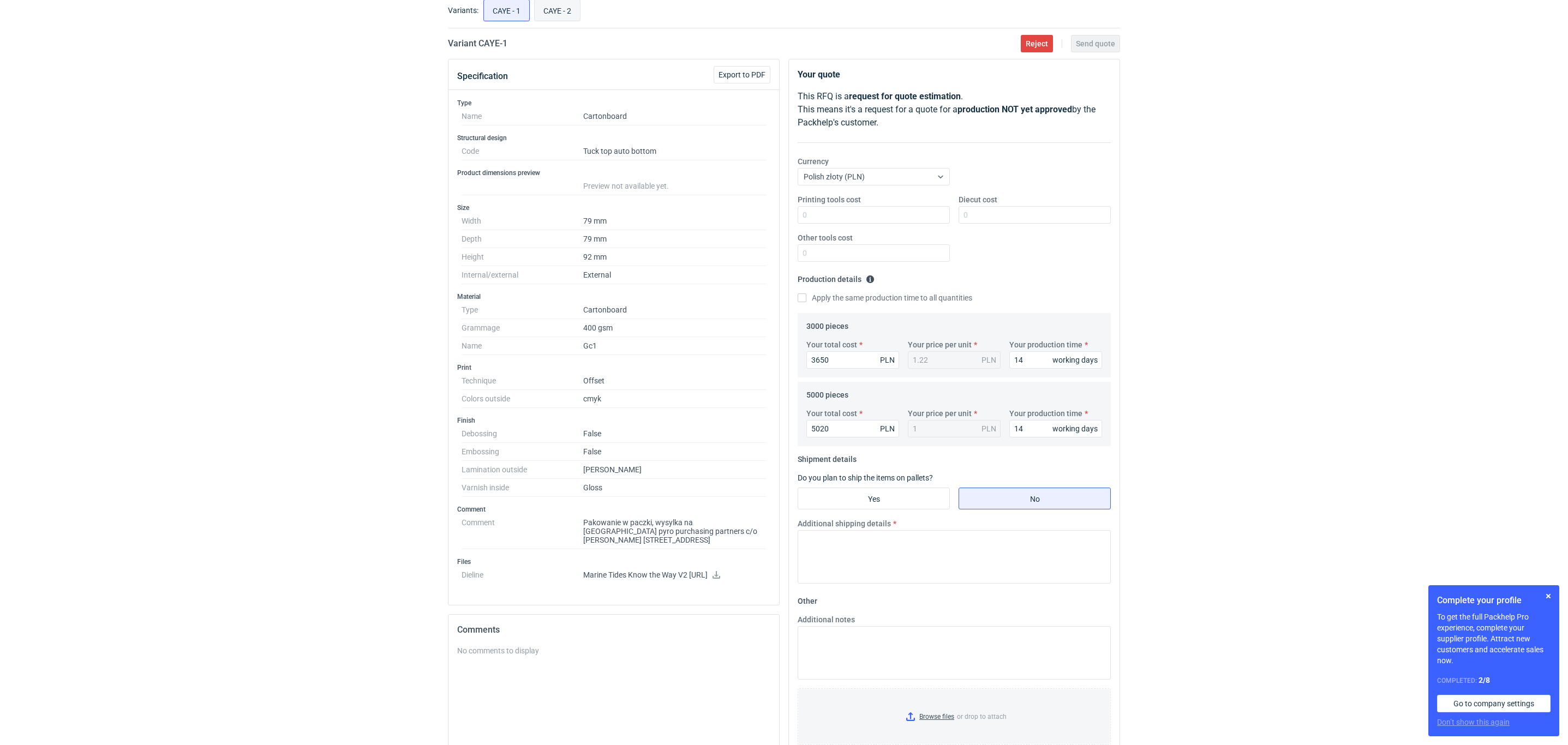
radio input "true"
click at [518, 18] on input "CAYE - 1" at bounding box center [506, 10] width 45 height 20
radio input "true"
click at [187, 439] on div "RFQs Specs Designs Items Orders Customers Tools Analytics 44 99+ OŁ Olga Łopato…" at bounding box center [784, 306] width 1568 height 745
click at [1010, 280] on fieldset "Production details Please provide the expected time of production in working da…" at bounding box center [953, 292] width 313 height 43
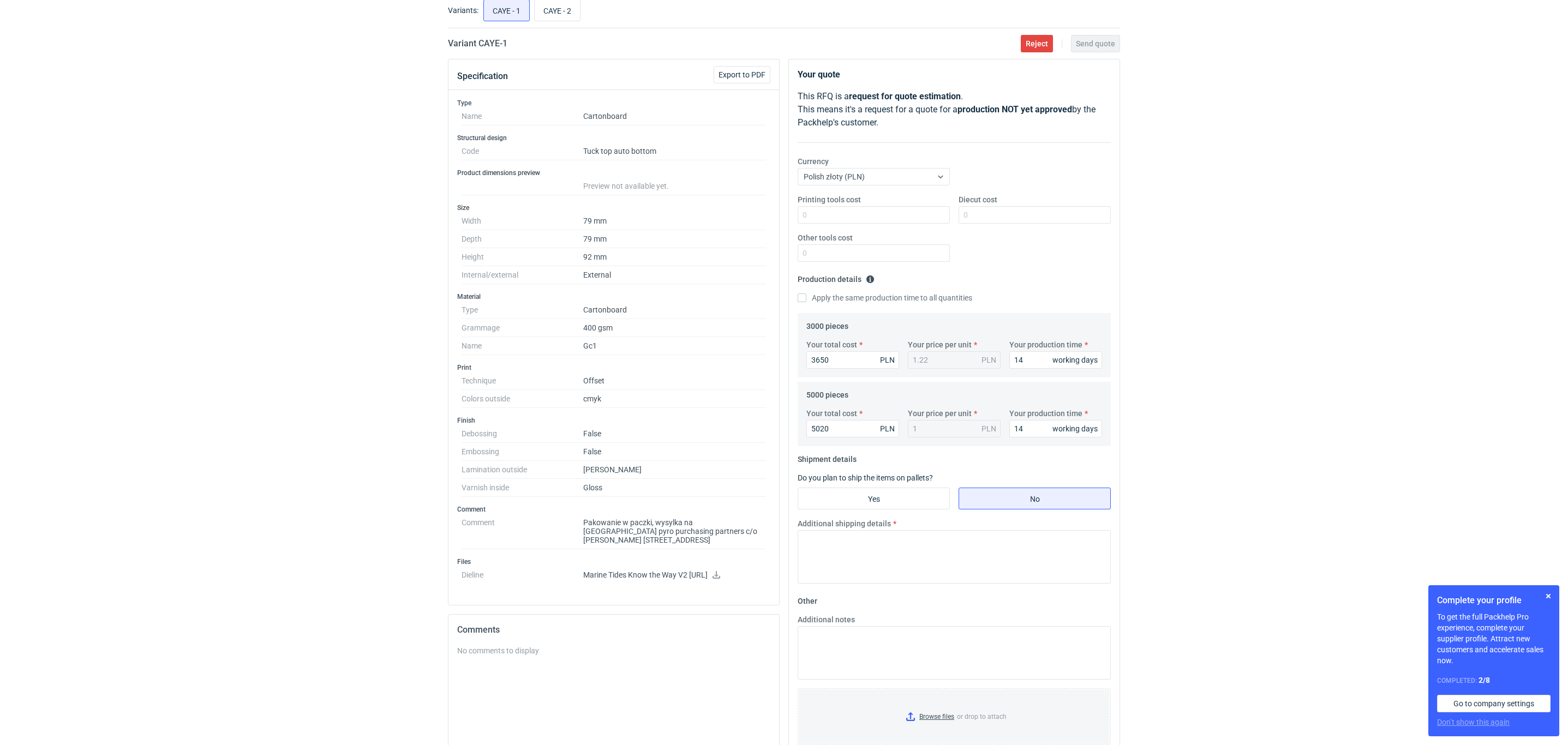
click at [1018, 206] on div "Diecut cost" at bounding box center [1034, 209] width 161 height 30
click at [1018, 210] on input "Diecut cost" at bounding box center [1034, 214] width 152 height 18
type input "850"
click at [1002, 255] on div "Printing tools cost Diecut cost 850 Other tools cost" at bounding box center [954, 232] width 322 height 77
click at [1088, 177] on div "Currency Polish złoty (PLN)" at bounding box center [954, 175] width 322 height 38
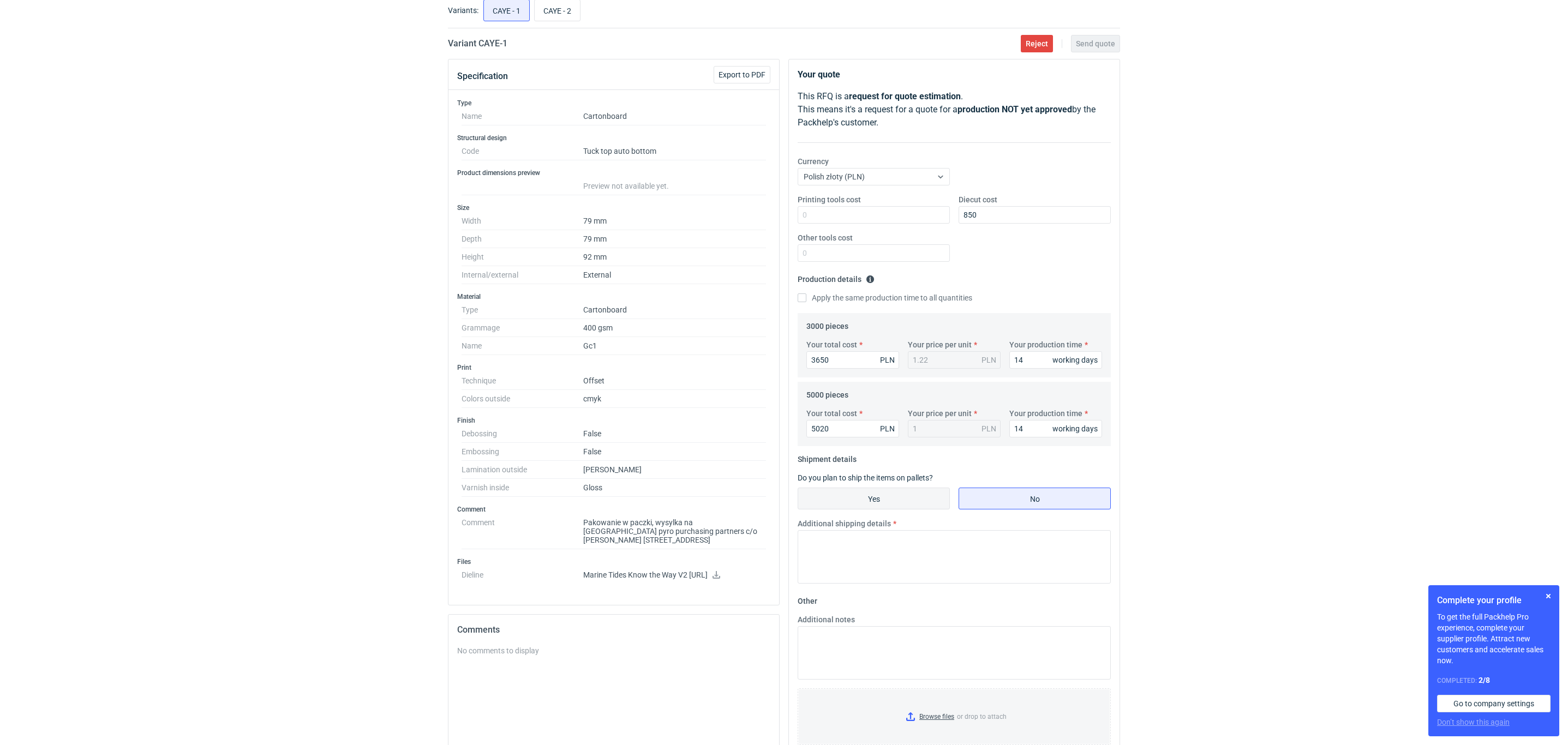
click at [837, 498] on input "Yes" at bounding box center [873, 498] width 151 height 20
radio input "true"
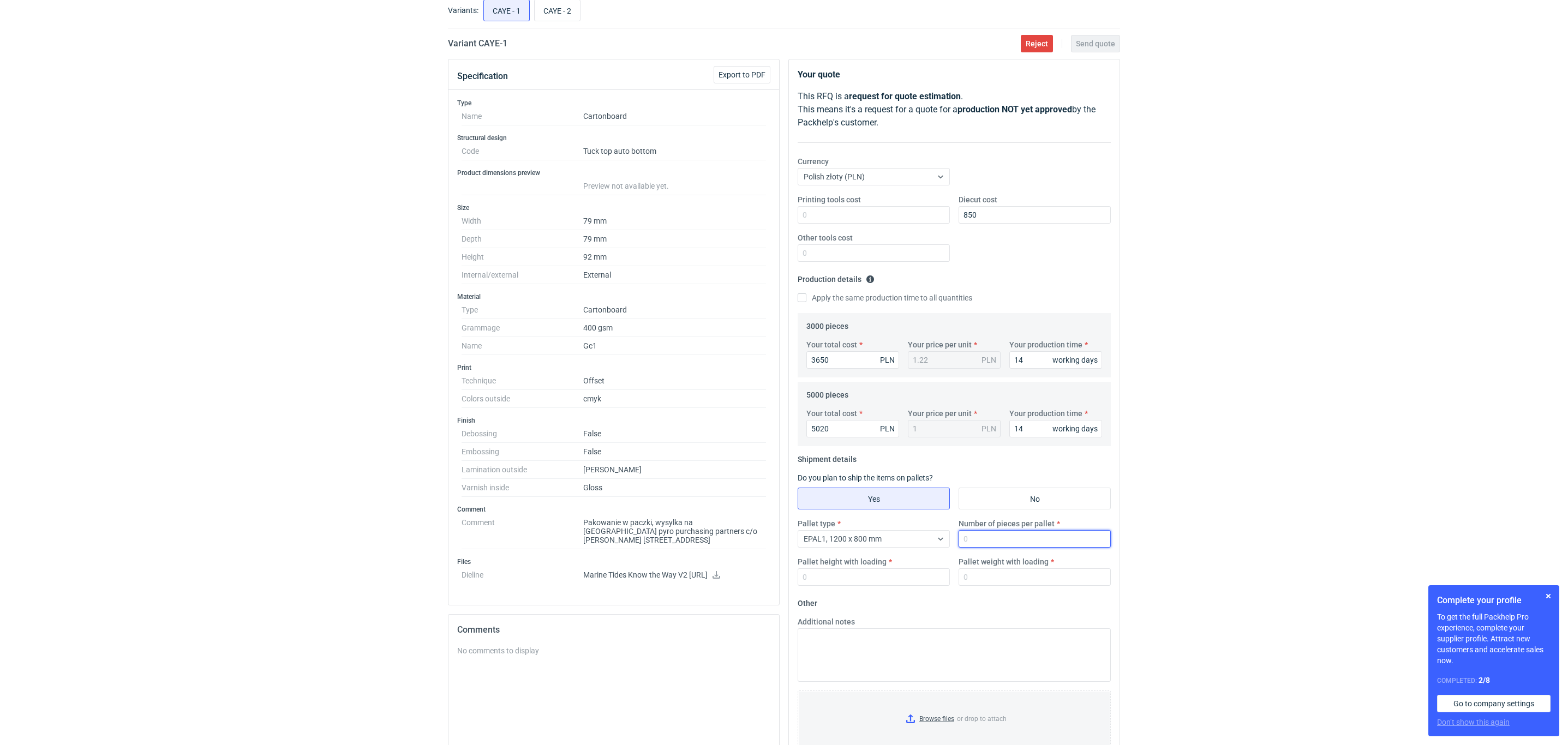
click at [1005, 540] on input "Number of pieces per pallet" at bounding box center [1034, 538] width 152 height 18
type input "5000"
click at [860, 569] on input "Pallet height with loading" at bounding box center [873, 576] width 152 height 18
type input "130"
click at [987, 567] on label "Pallet weight with loading" at bounding box center [1003, 562] width 90 height 11
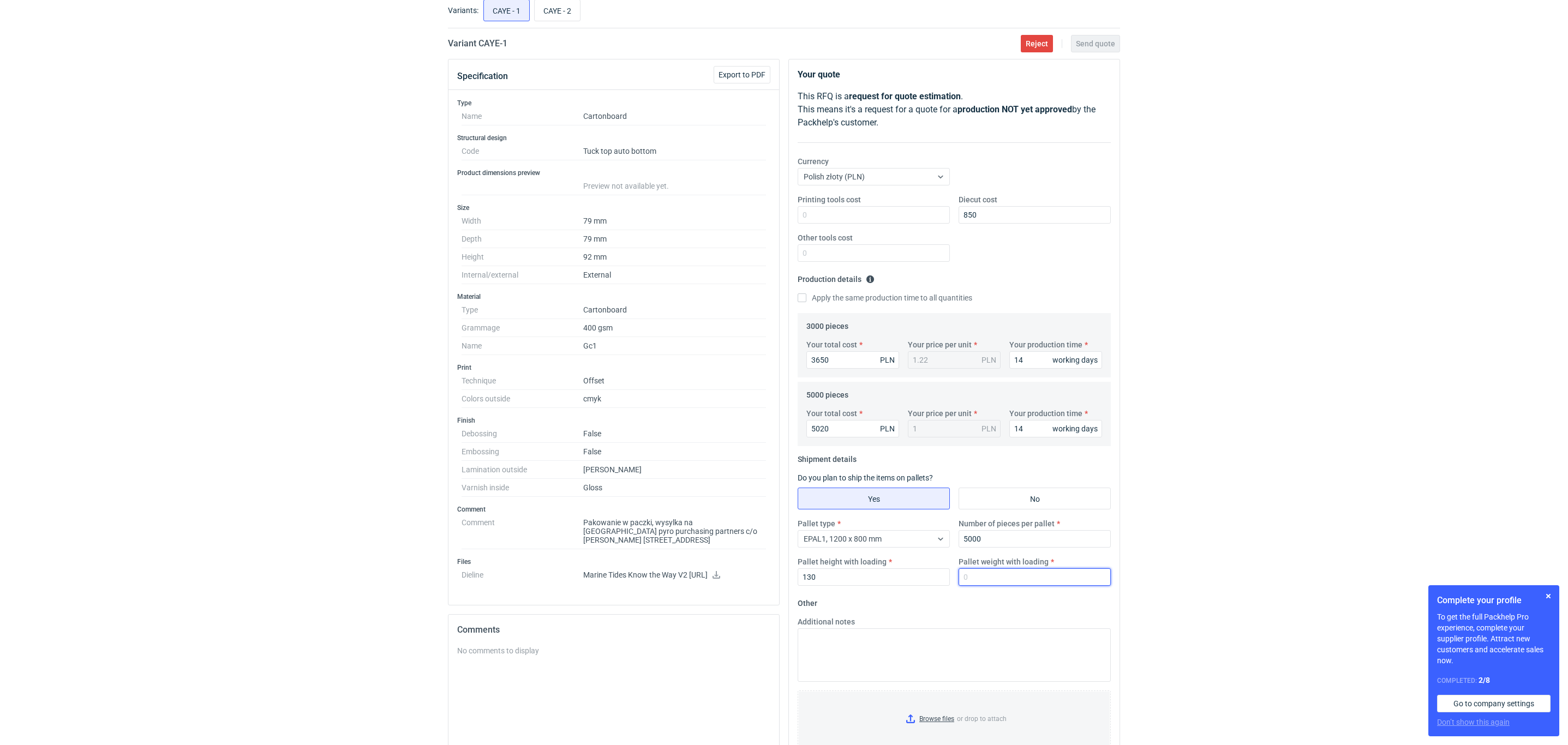
click at [987, 568] on input "Pallet weight with loading" at bounding box center [1034, 576] width 152 height 18
click at [997, 576] on input "Pallet weight with loading" at bounding box center [1034, 576] width 152 height 18
type input "150"
drag, startPoint x: 875, startPoint y: 576, endPoint x: 757, endPoint y: 576, distance: 118.0
click at [757, 576] on div "Specification Export to PDF Type Name Cartonboard Structural design Code Tuck t…" at bounding box center [784, 467] width 681 height 817
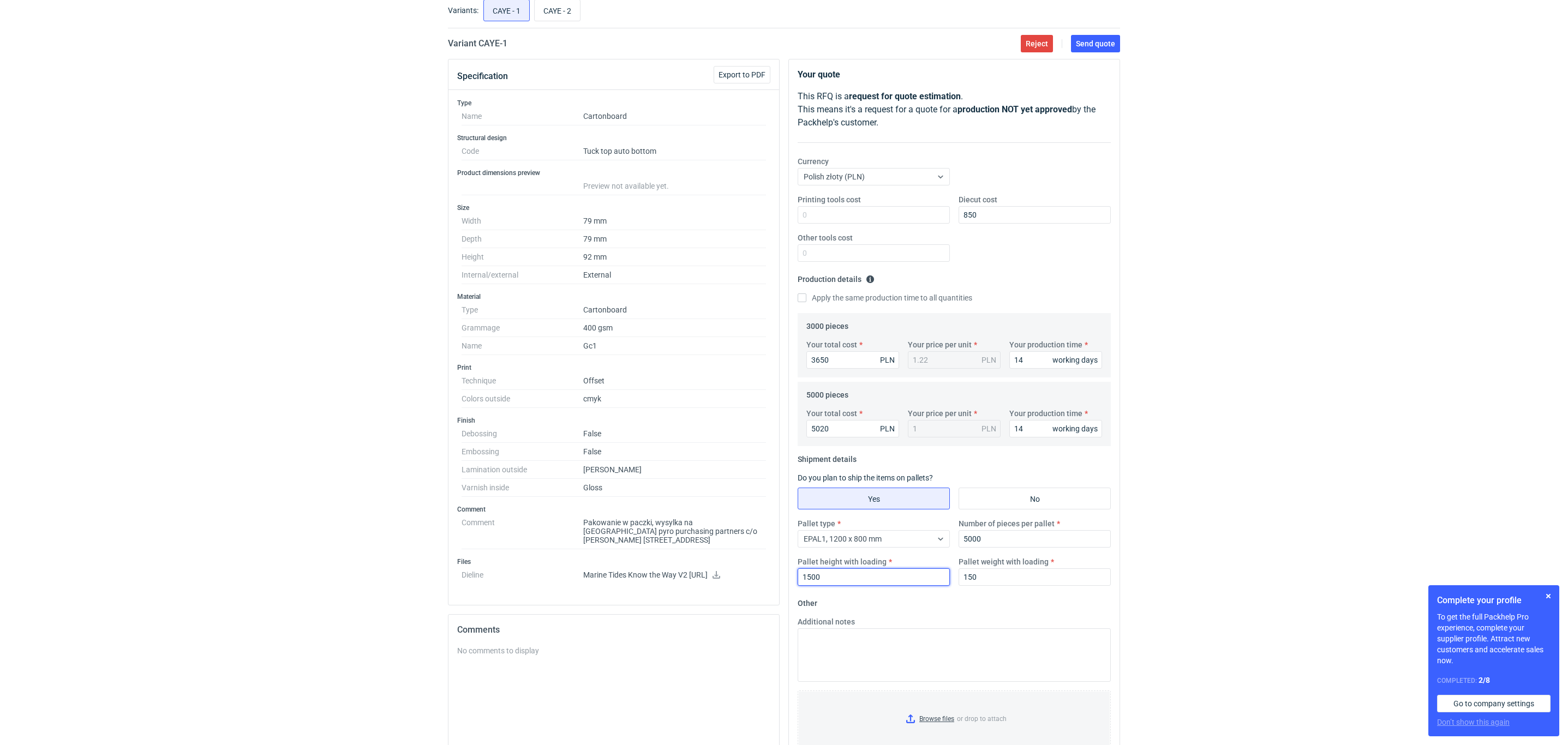
type input "1500"
click at [1193, 436] on div "RFQs Specs Designs Items Orders Customers Tools Analytics 44 99+ OŁ Olga Łopato…" at bounding box center [784, 306] width 1568 height 745
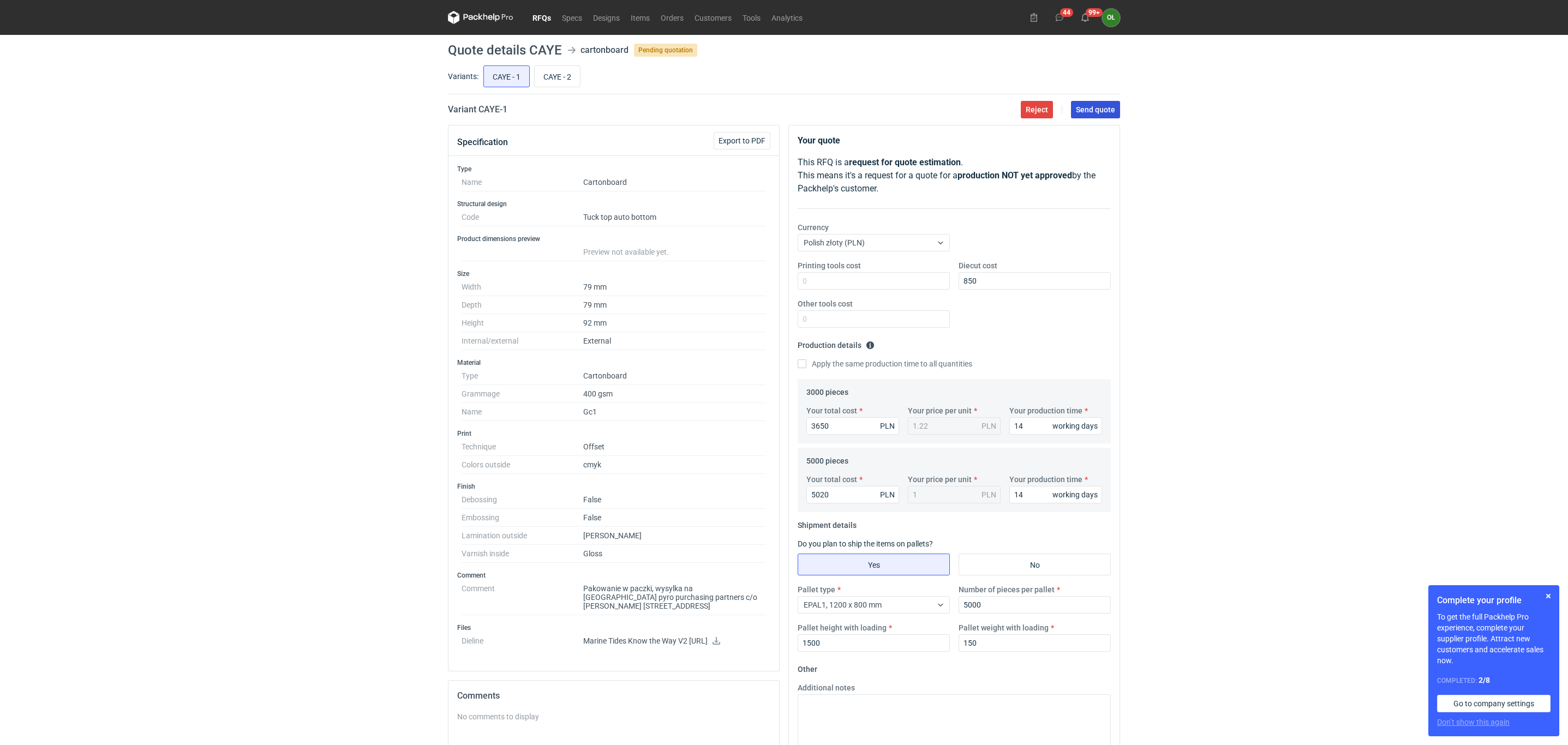
click at [1088, 105] on button "Send quote" at bounding box center [1095, 110] width 49 height 18
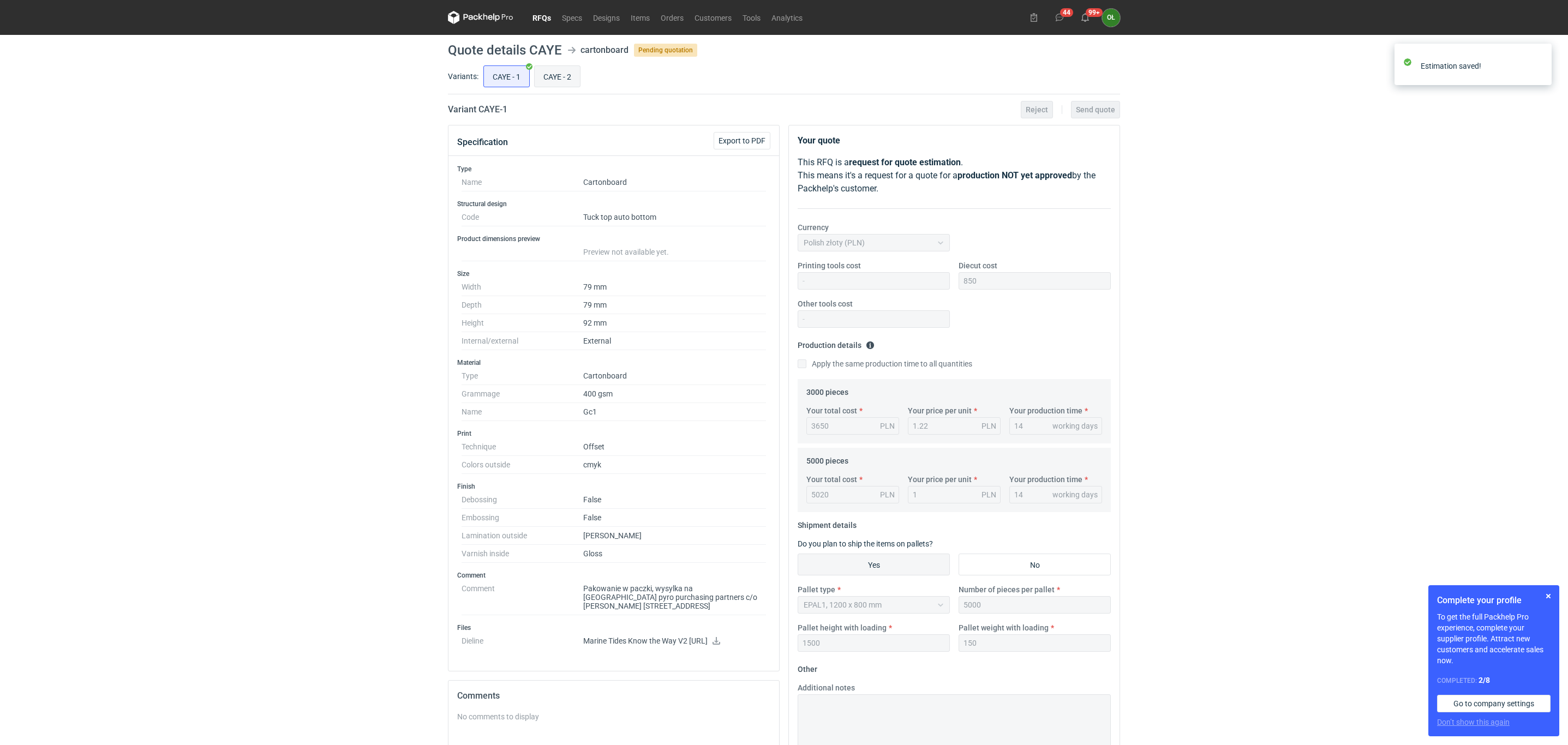
drag, startPoint x: 550, startPoint y: 71, endPoint x: 560, endPoint y: 76, distance: 11.2
click at [550, 71] on input "CAYE - 2" at bounding box center [557, 76] width 45 height 20
radio input "true"
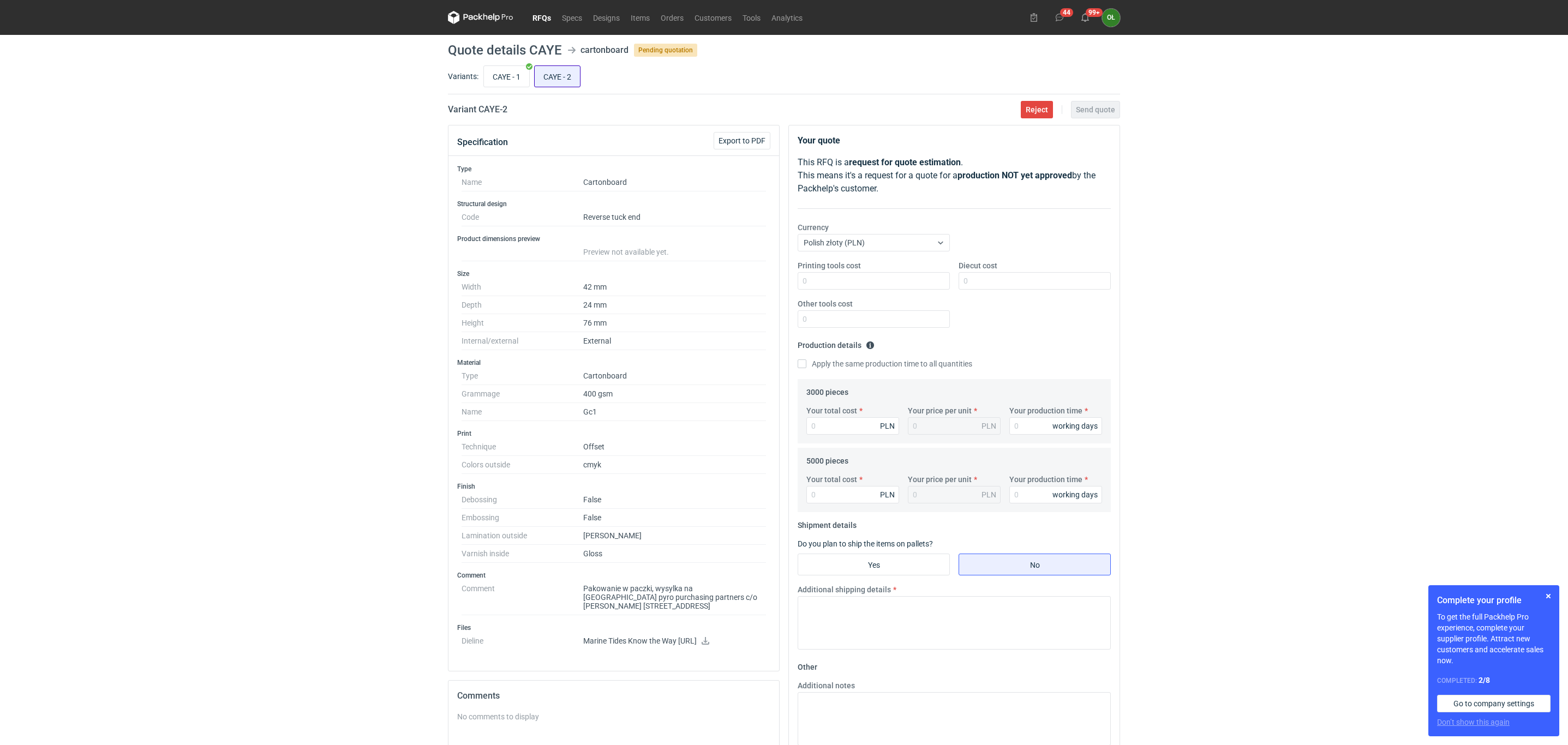
click at [578, 82] on input "CAYE - 2" at bounding box center [557, 76] width 45 height 20
click at [499, 74] on input "CAYE - 1" at bounding box center [506, 76] width 45 height 20
radio input "true"
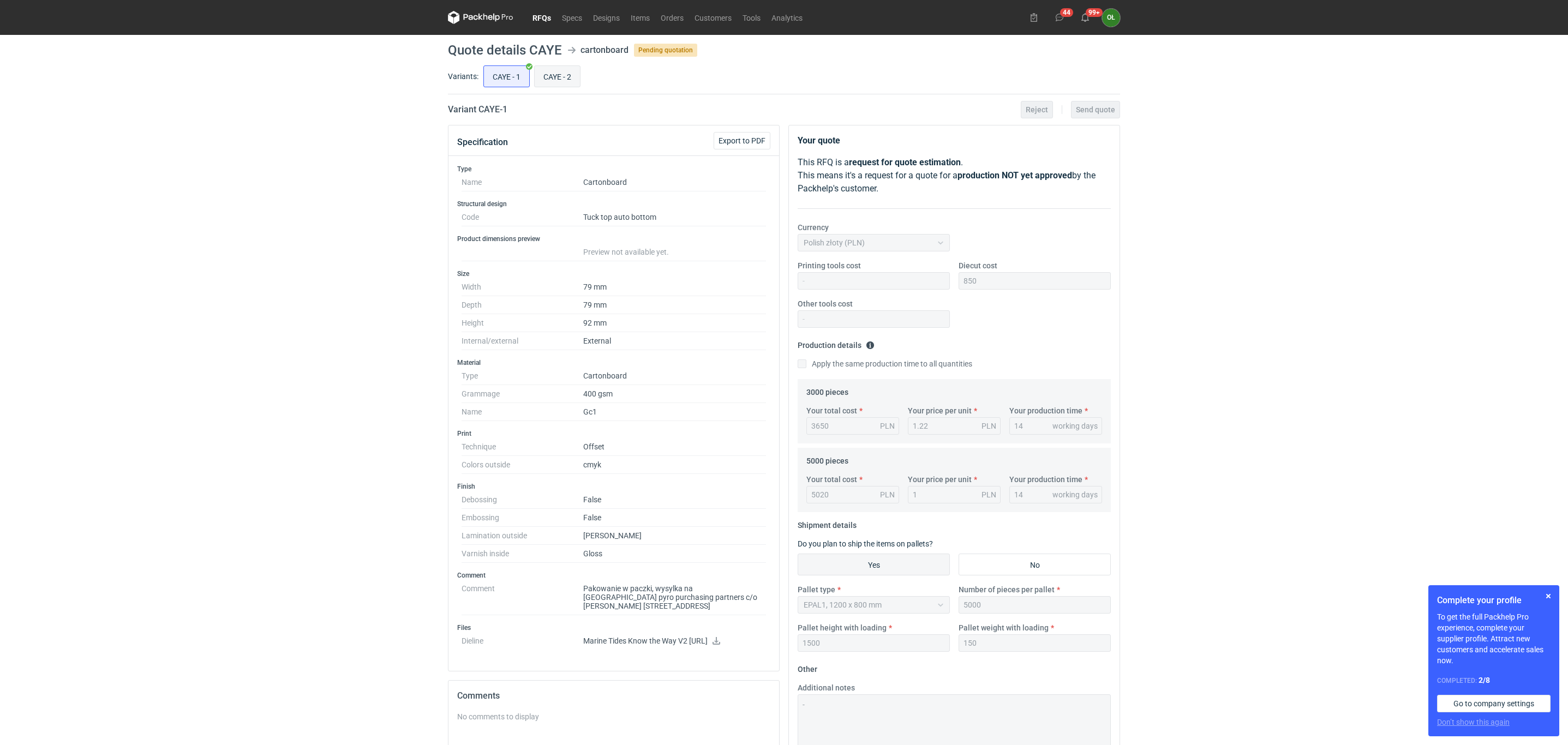
click at [558, 72] on input "CAYE - 2" at bounding box center [557, 76] width 45 height 20
radio input "true"
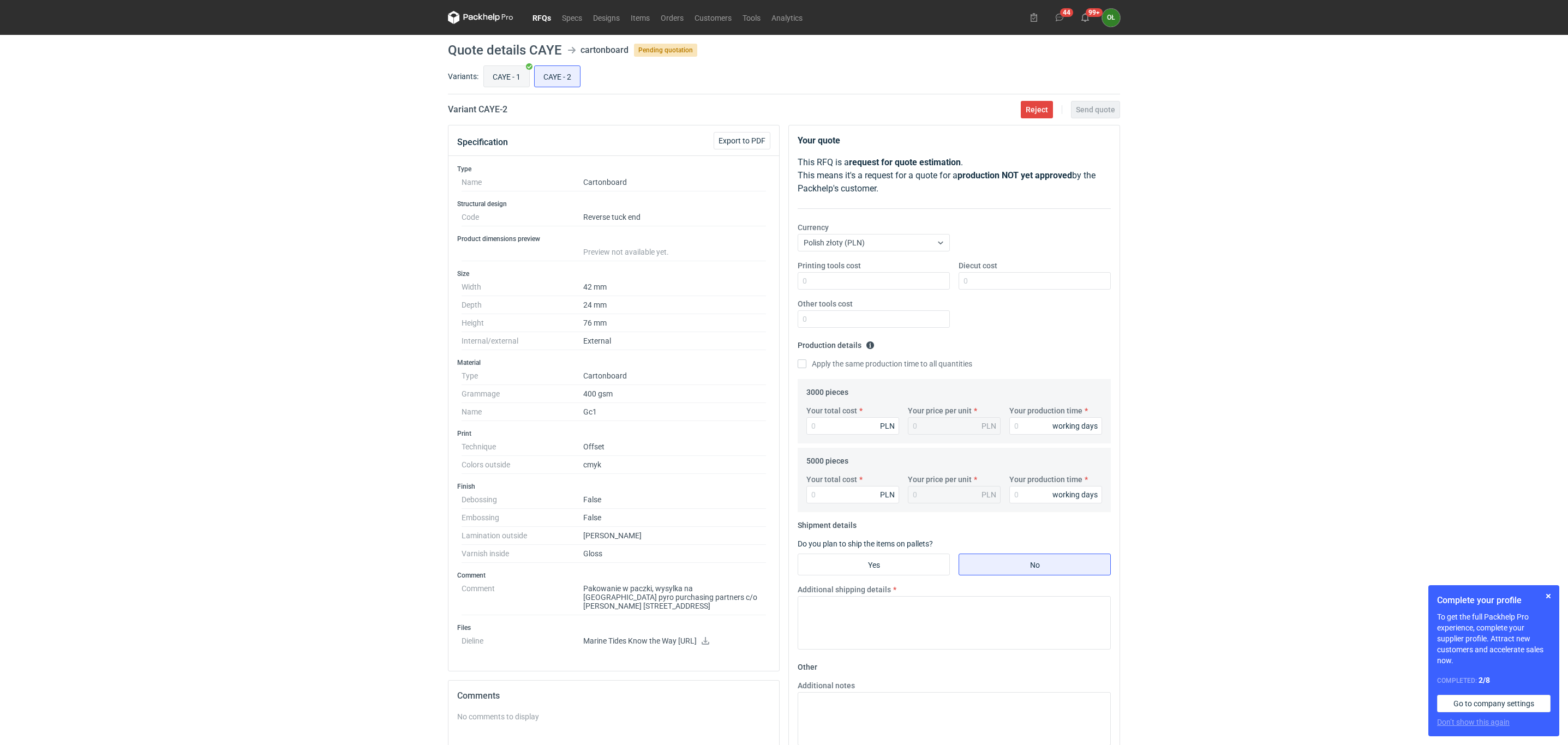
click at [515, 79] on input "CAYE - 1" at bounding box center [506, 76] width 45 height 20
radio input "true"
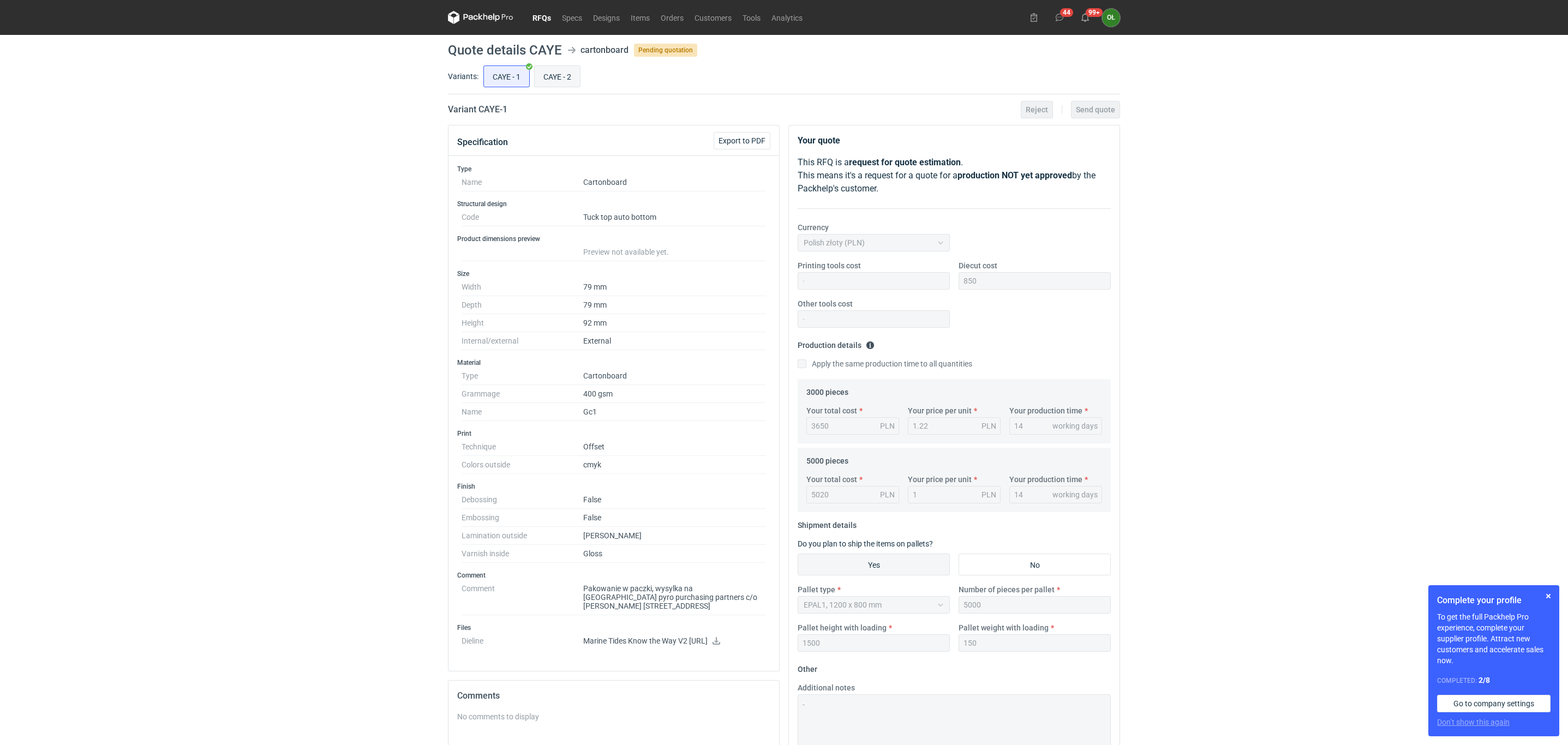
click at [552, 77] on input "CAYE - 2" at bounding box center [557, 76] width 45 height 20
radio input "true"
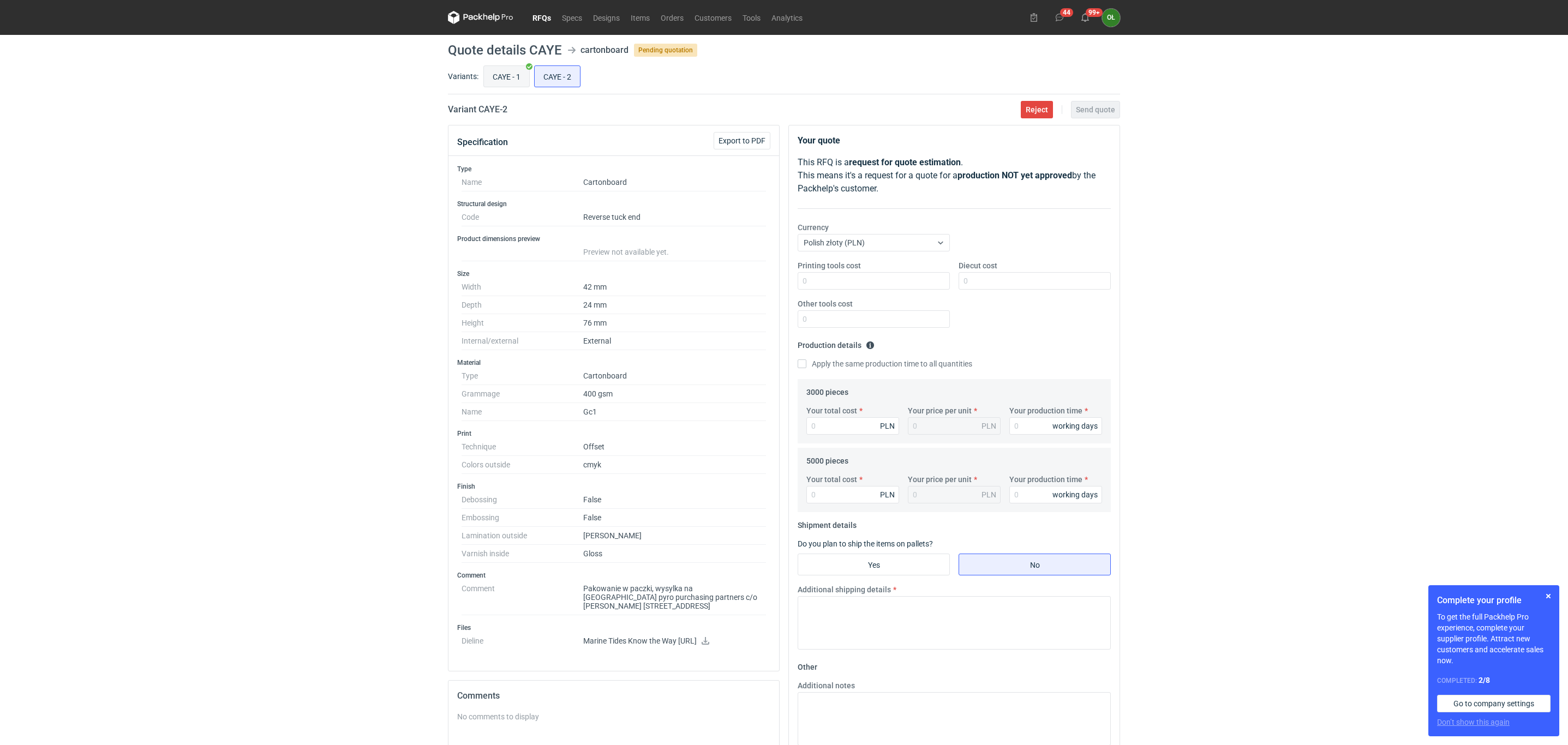
click at [516, 82] on input "CAYE - 1" at bounding box center [506, 76] width 45 height 20
radio input "true"
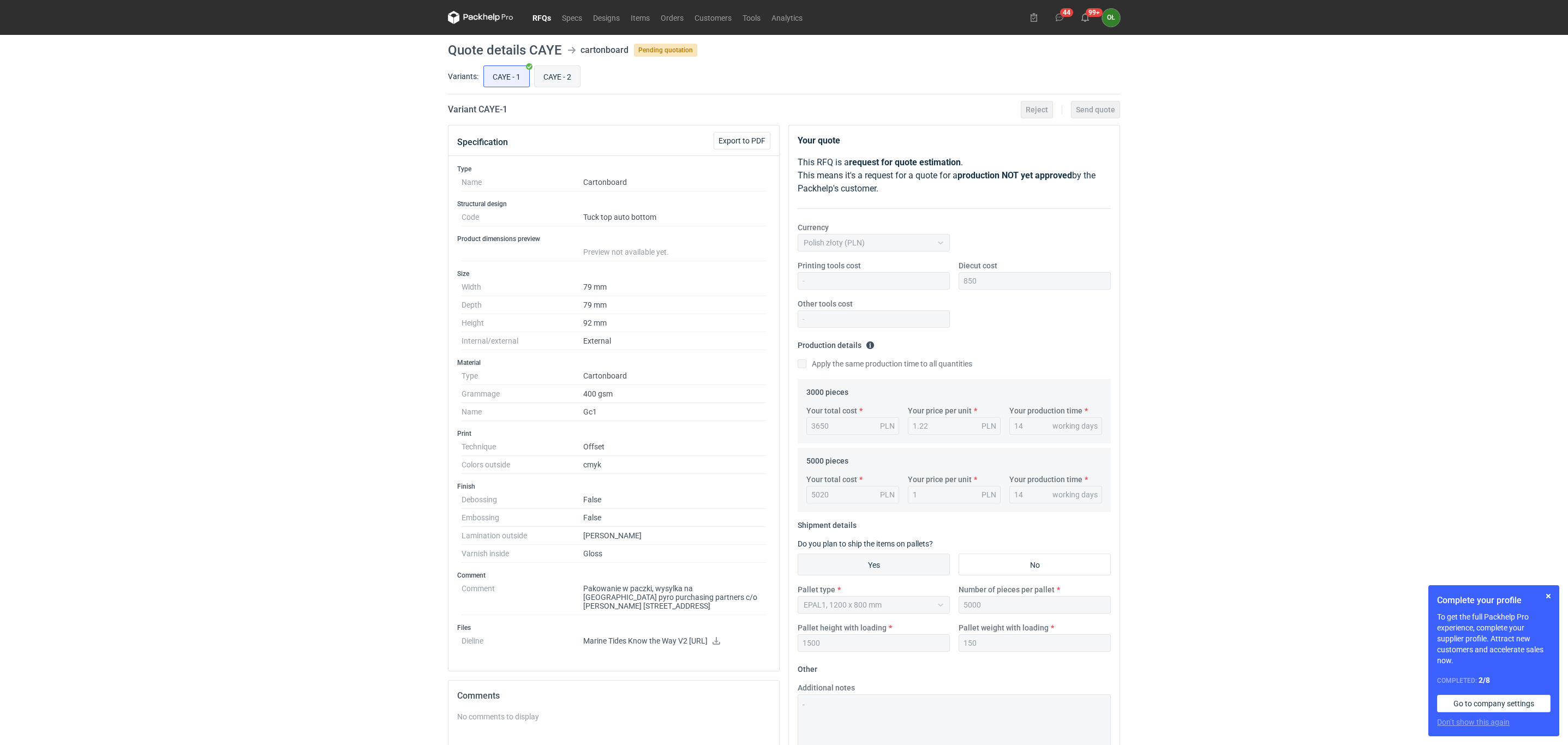
click at [570, 84] on input "CAYE - 2" at bounding box center [557, 76] width 45 height 20
radio input "true"
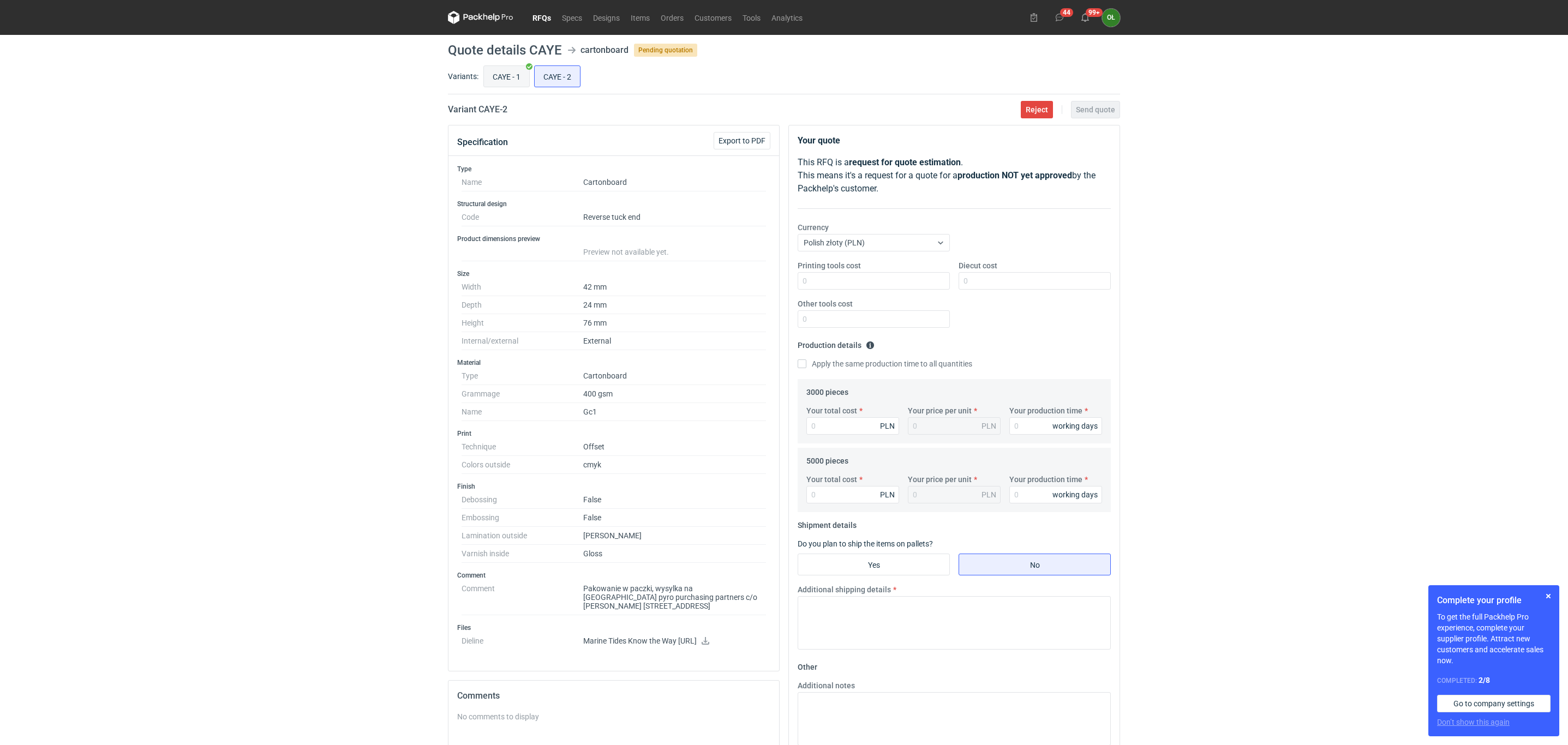
click at [518, 79] on input "CAYE - 1" at bounding box center [506, 76] width 45 height 20
radio input "true"
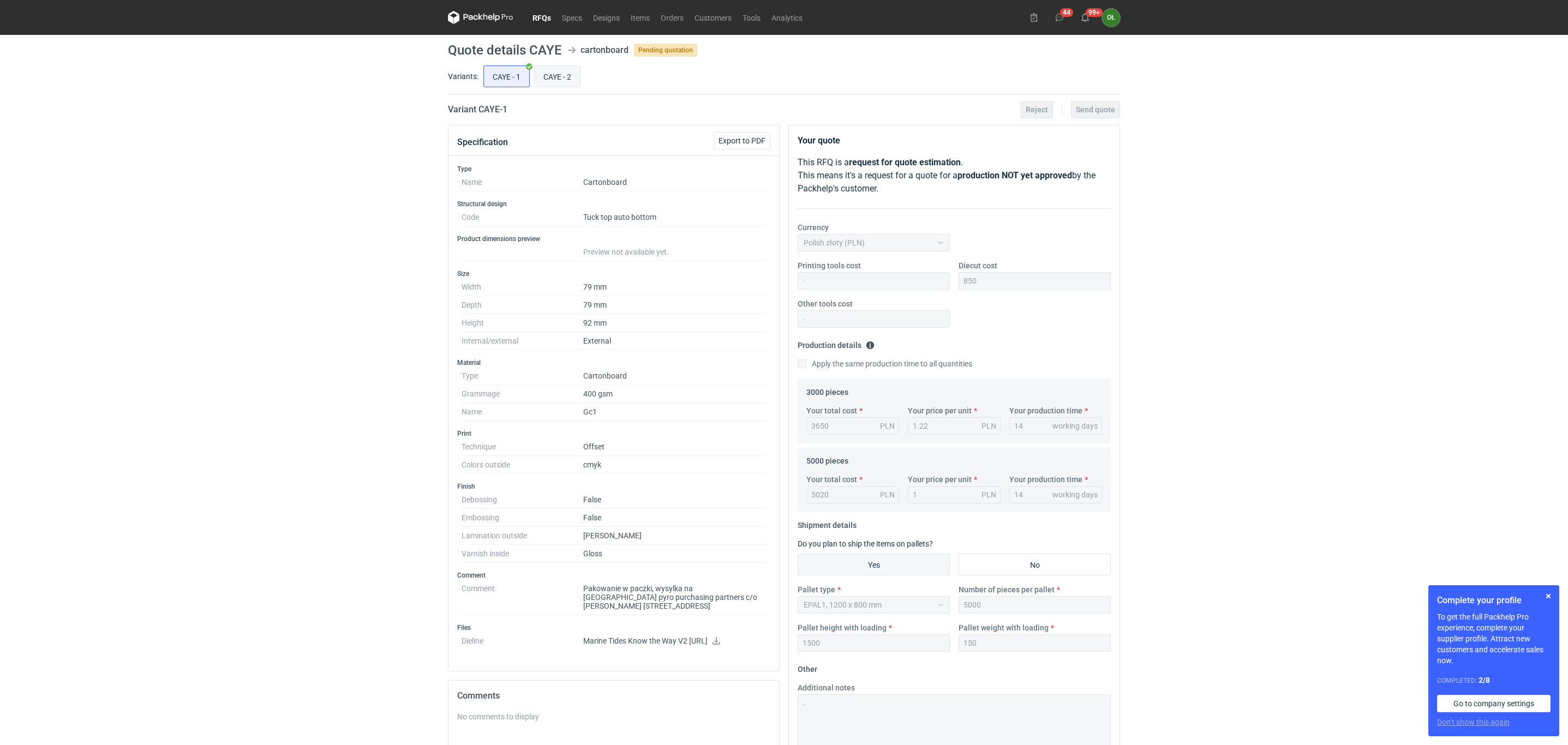
click at [546, 74] on input "CAYE - 2" at bounding box center [557, 76] width 45 height 20
radio input "true"
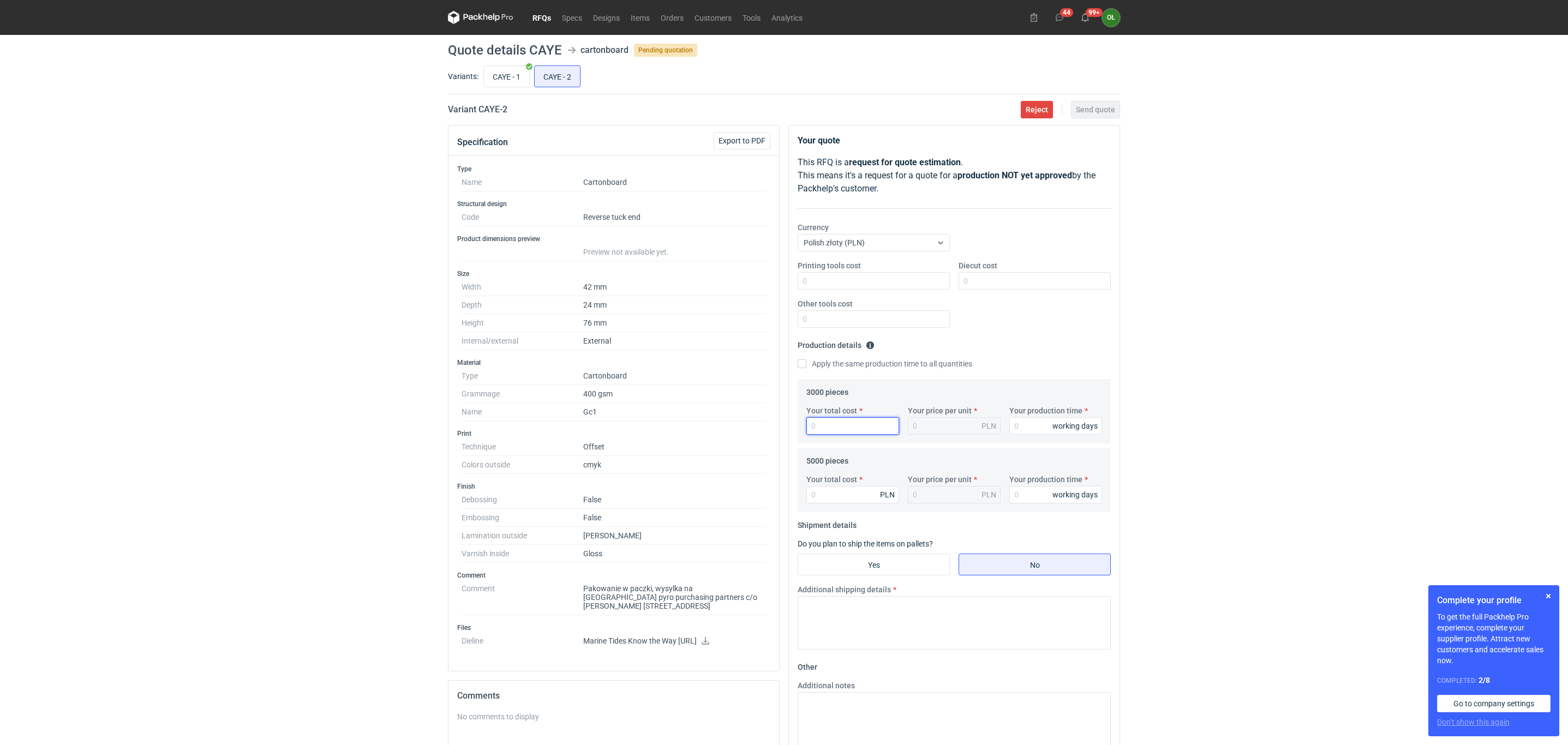
click at [873, 432] on input "Your total cost" at bounding box center [853, 425] width 93 height 18
type input "1690"
type input "0.56"
click at [858, 501] on input "Your total cost" at bounding box center [853, 494] width 93 height 18
drag, startPoint x: 832, startPoint y: 430, endPoint x: 775, endPoint y: 430, distance: 57.0
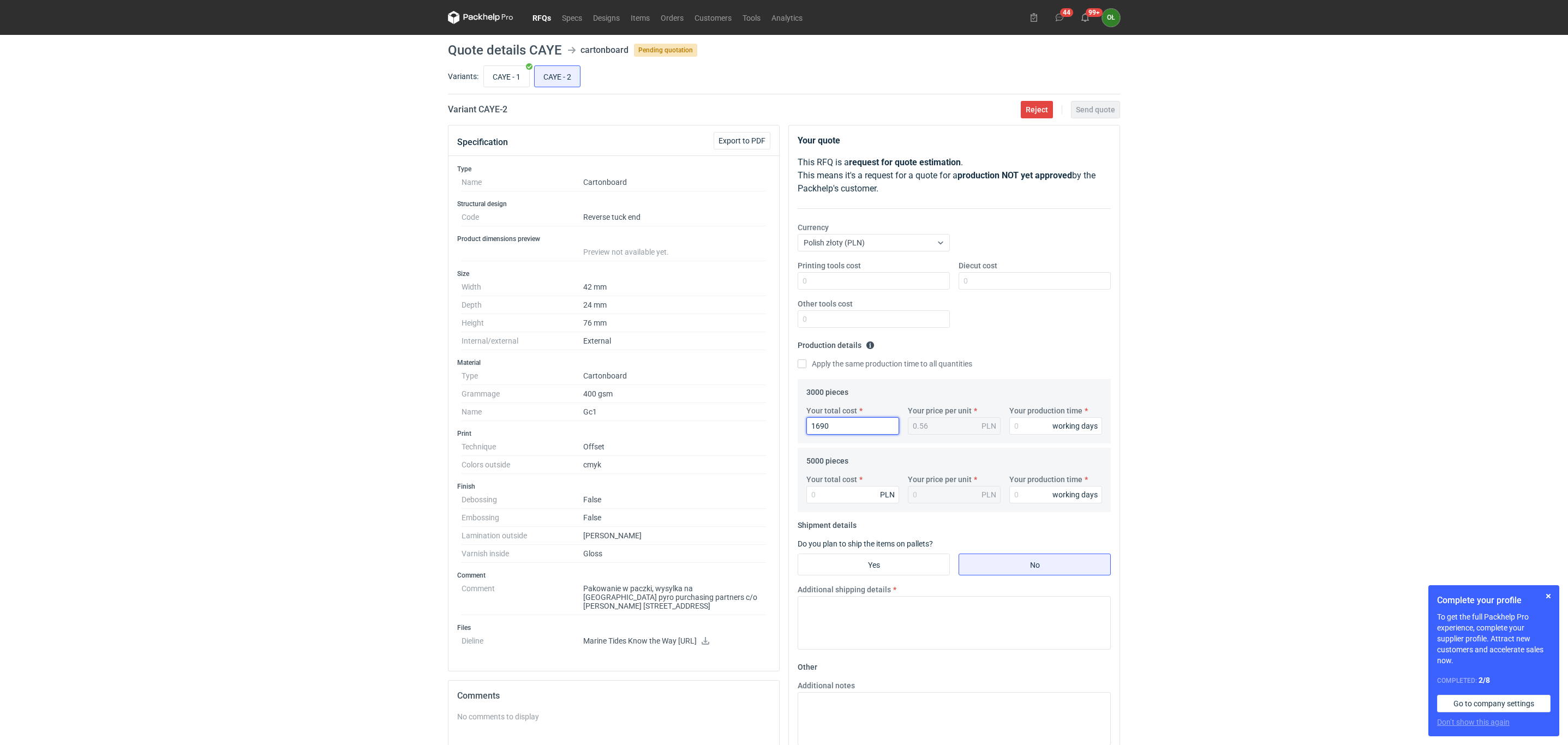
click at [775, 430] on div "Specification Export to PDF Type Name Cartonboard Structural design Code Revers…" at bounding box center [784, 533] width 681 height 817
type input "2"
type input "23"
type input "0.01"
type input "2"
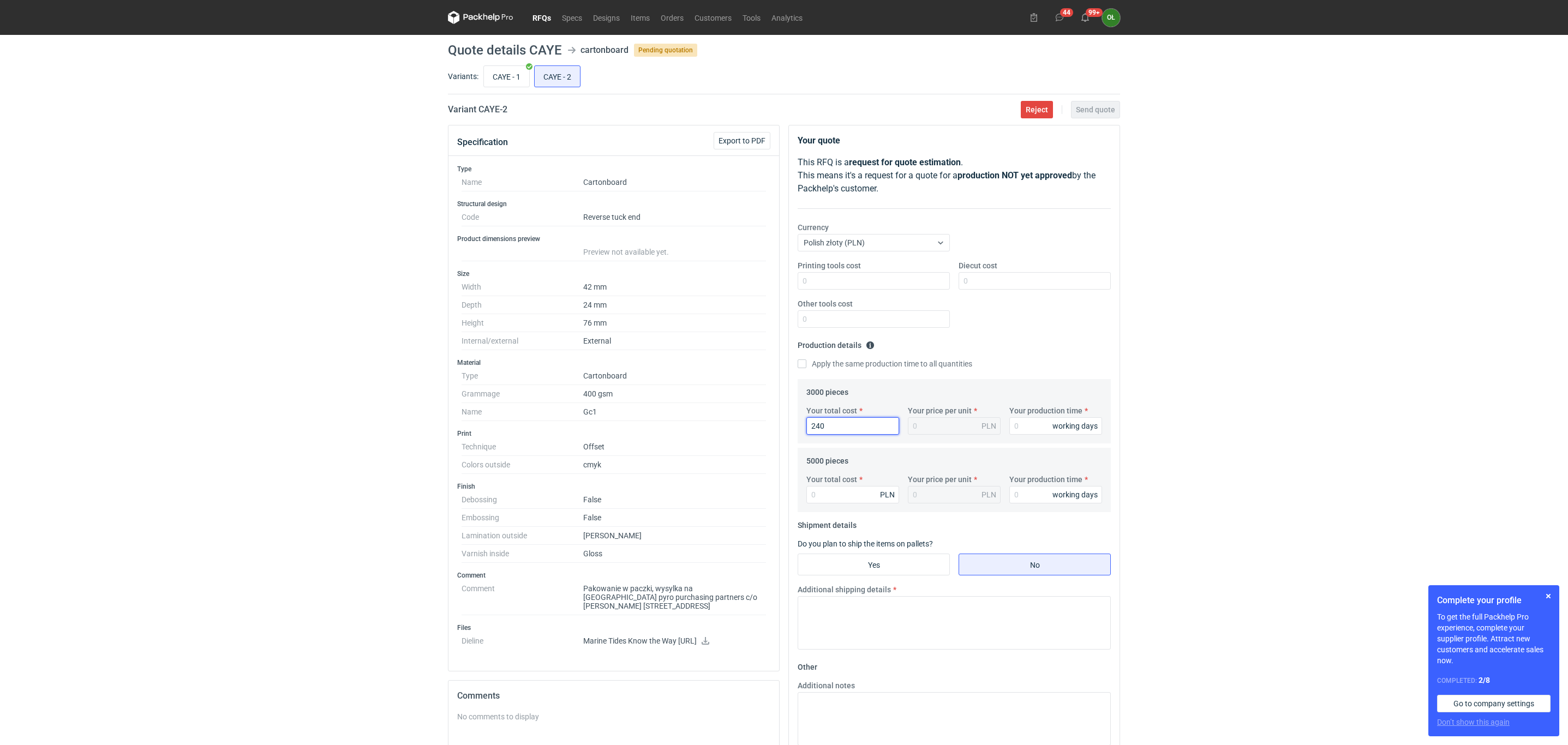
type input "2400"
type input "0.8"
type input "2400"
click at [811, 496] on input "Your total cost" at bounding box center [853, 494] width 93 height 18
type input "29"
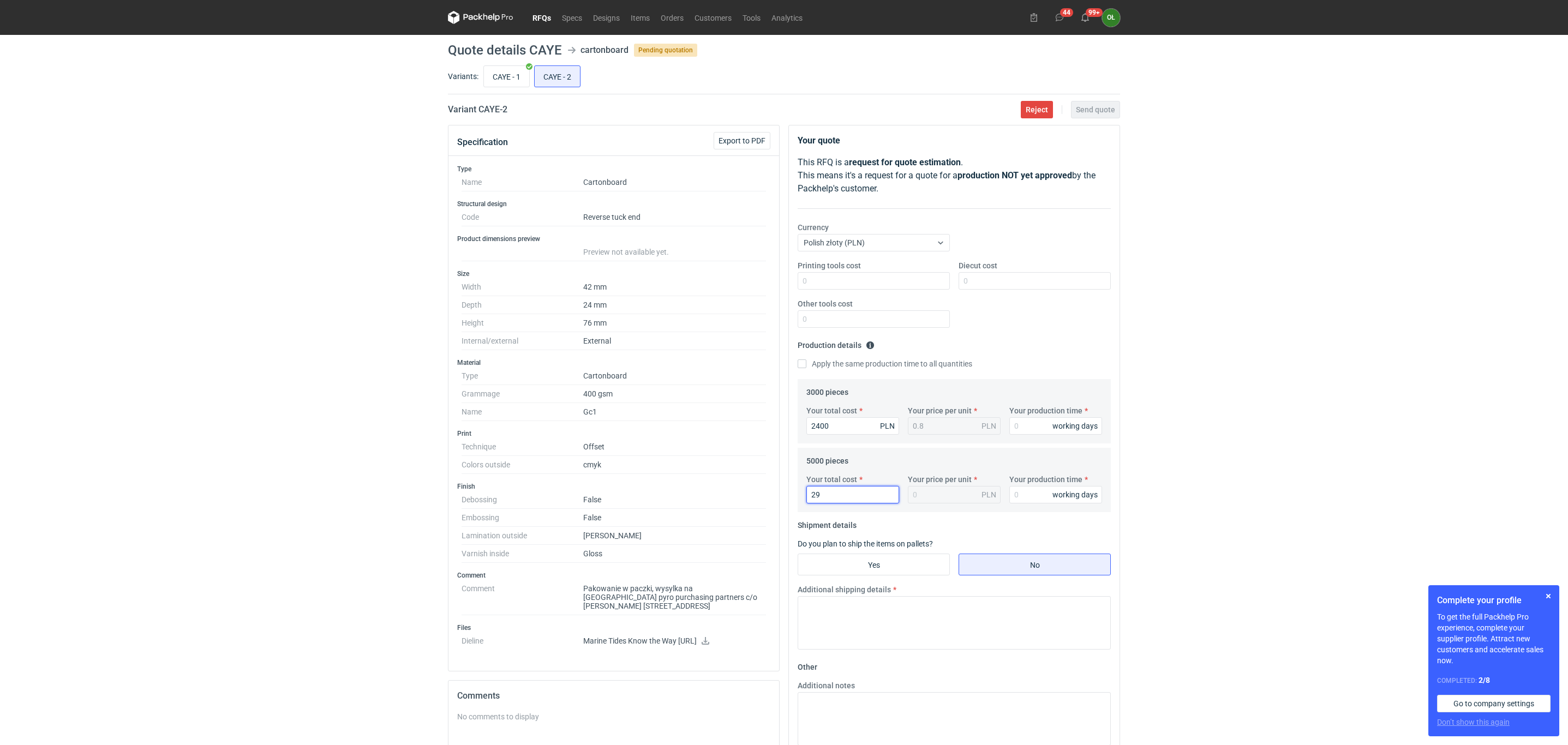
type input "0.01"
type input "2930"
type input "0.59"
type input "2930"
click at [1031, 434] on input "Your production time" at bounding box center [1055, 425] width 93 height 18
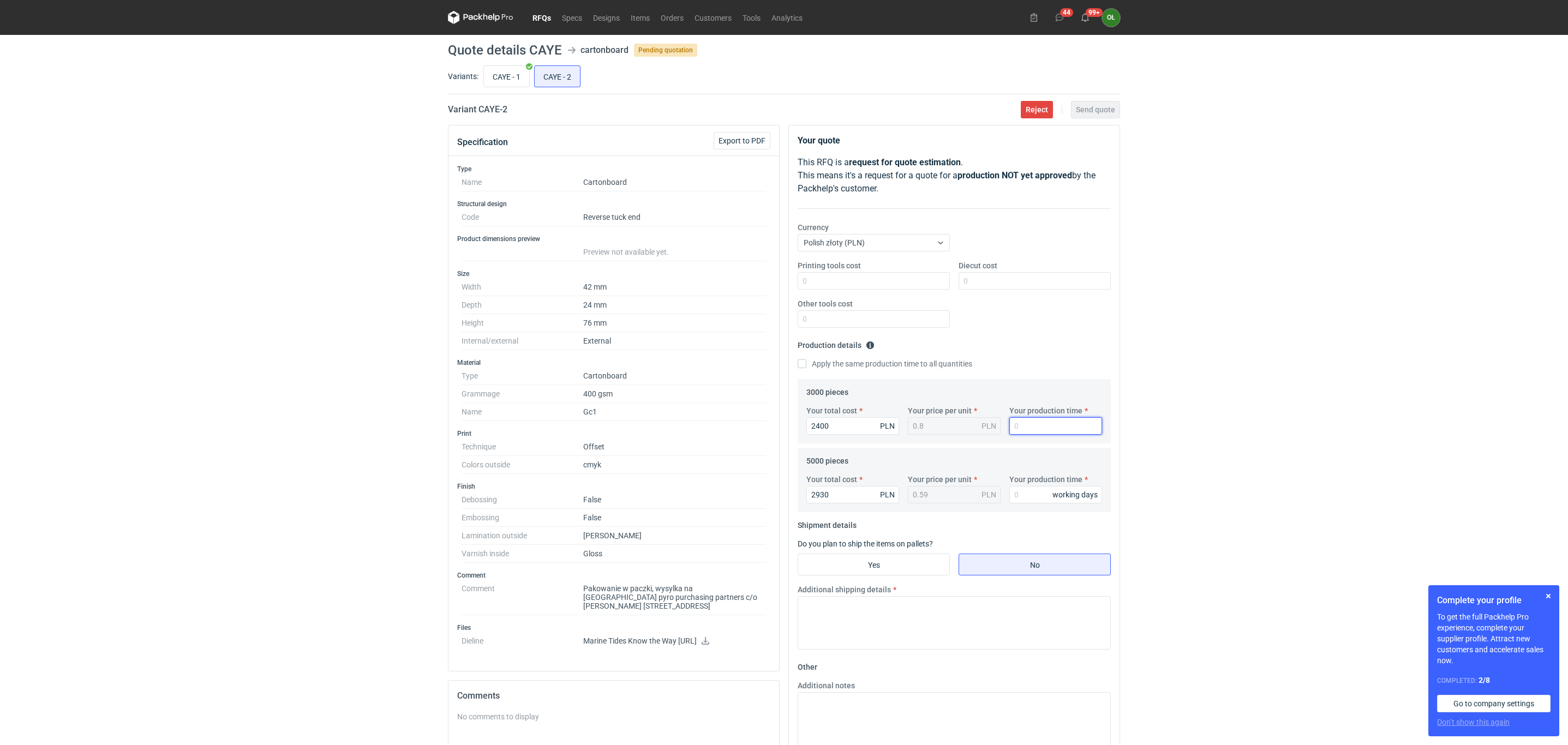
click at [1031, 432] on input "Your production time" at bounding box center [1055, 425] width 93 height 18
type input "14"
click at [989, 275] on input "Diecut cost" at bounding box center [1034, 280] width 152 height 18
type input "1500"
click at [1018, 494] on input "Your production time" at bounding box center [1055, 494] width 93 height 18
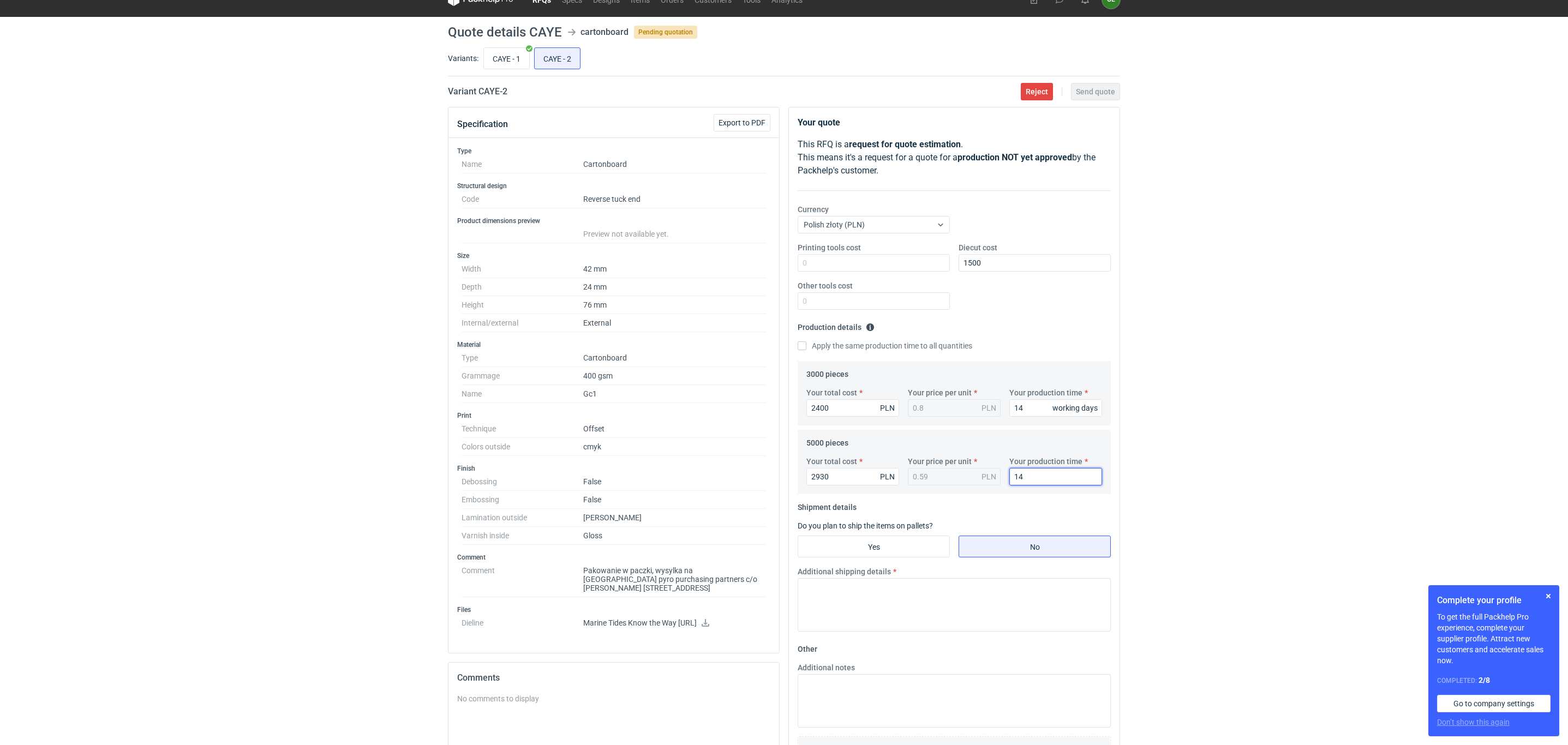
scroll to position [82, 0]
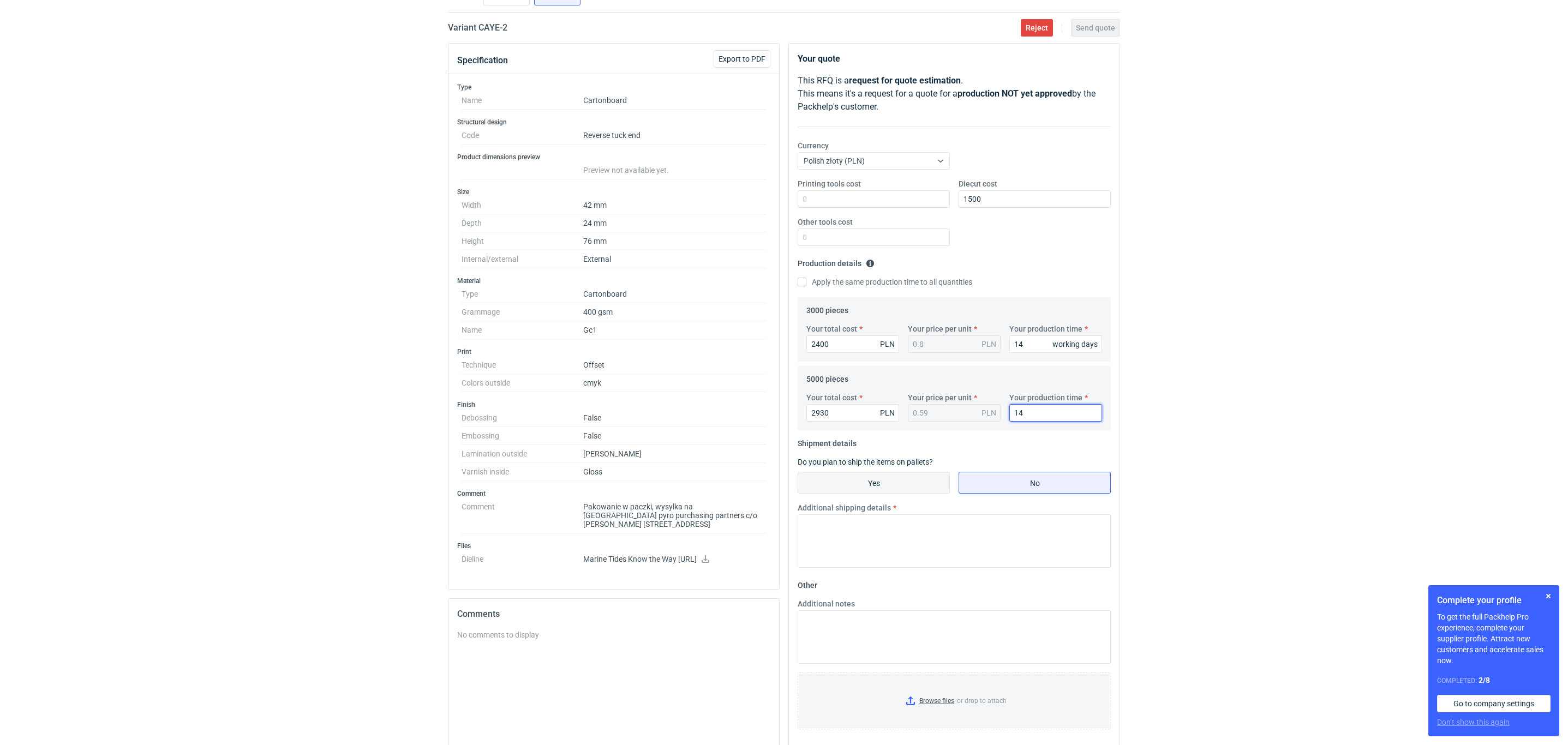
type input "14"
click at [856, 486] on input "Yes" at bounding box center [873, 482] width 151 height 20
radio input "true"
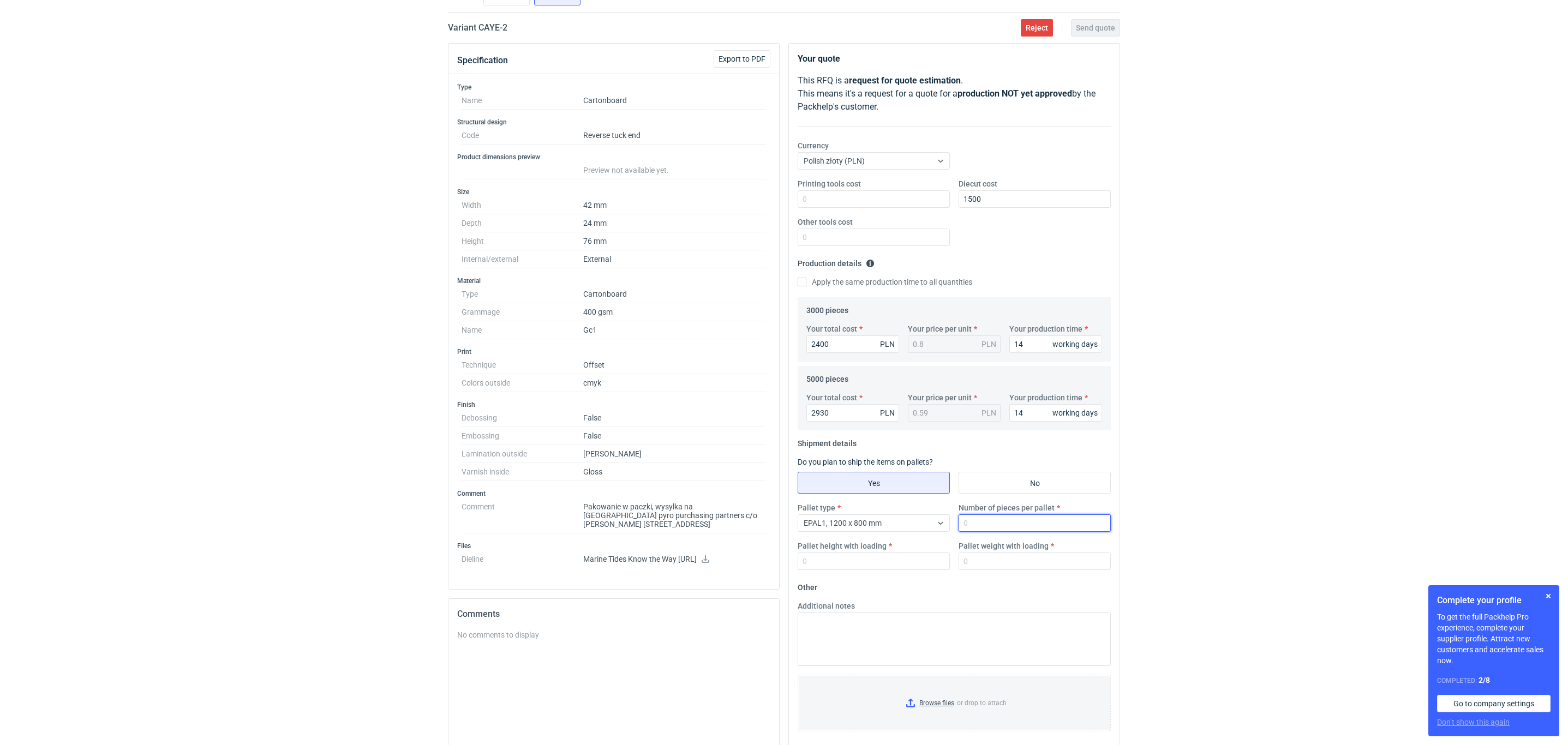
click at [977, 526] on input "Number of pieces per pallet" at bounding box center [1034, 523] width 152 height 18
type input "5000"
click at [846, 568] on input "Pallet height with loading" at bounding box center [873, 561] width 152 height 18
type input "1500"
click at [985, 563] on input "Pallet weight with loading" at bounding box center [1034, 561] width 152 height 18
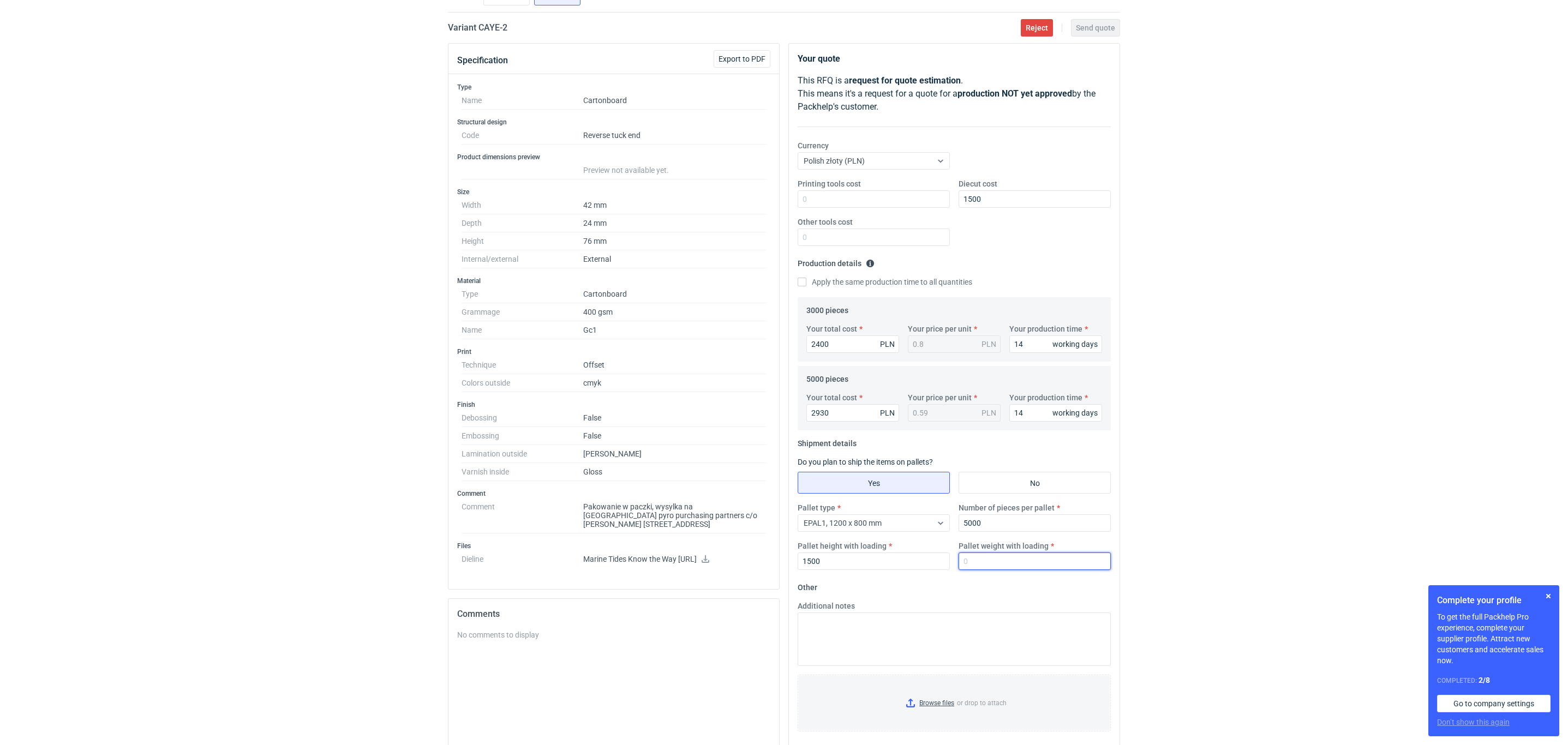
click at [981, 568] on input "Pallet weight with loading" at bounding box center [1034, 561] width 152 height 18
type input "90"
click at [170, 452] on div "RFQs Specs Designs Items Orders Customers Tools Analytics 44 99+ OŁ Olga Łopato…" at bounding box center [784, 291] width 1568 height 745
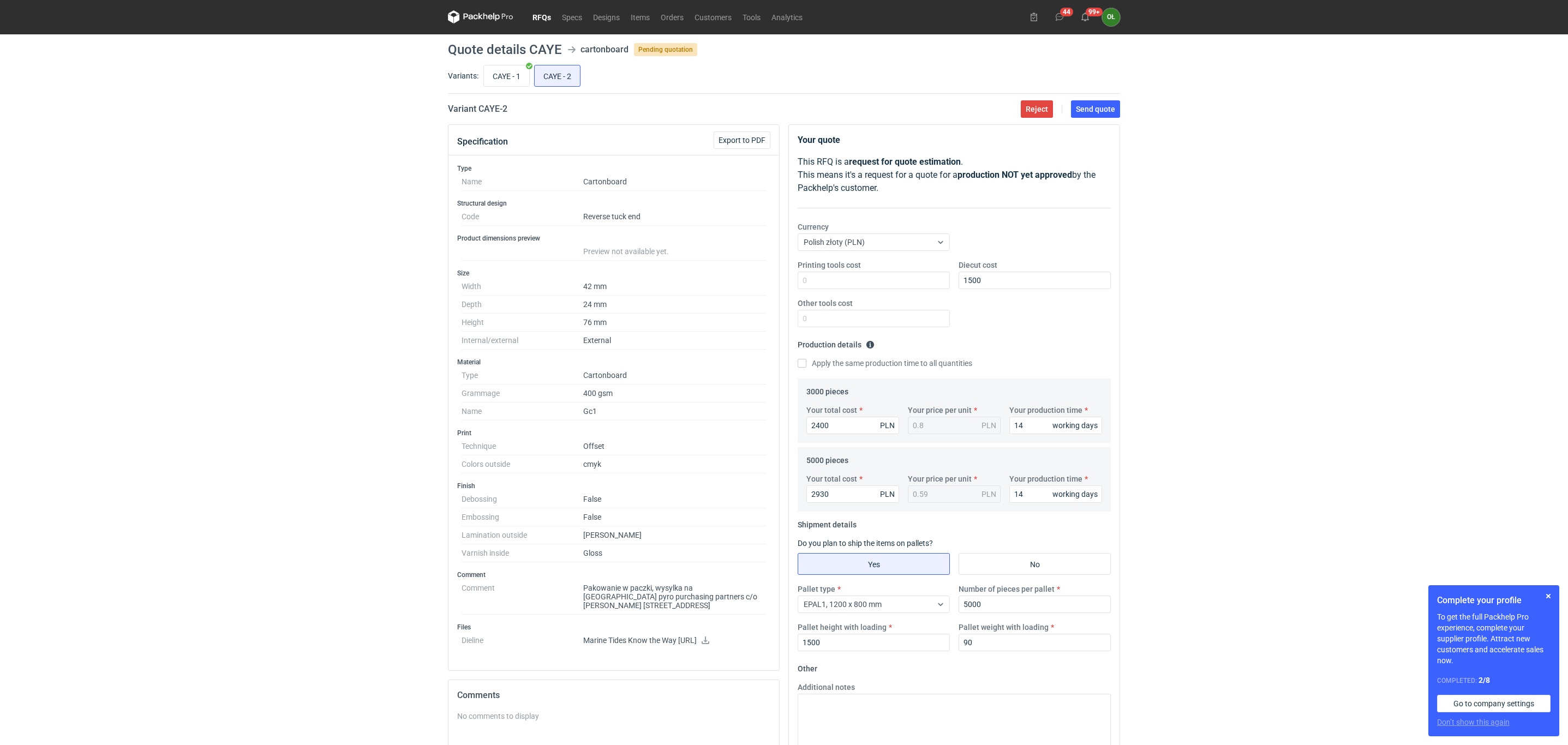
scroll to position [0, 0]
click at [1106, 108] on span "Send quote" at bounding box center [1095, 110] width 39 height 8
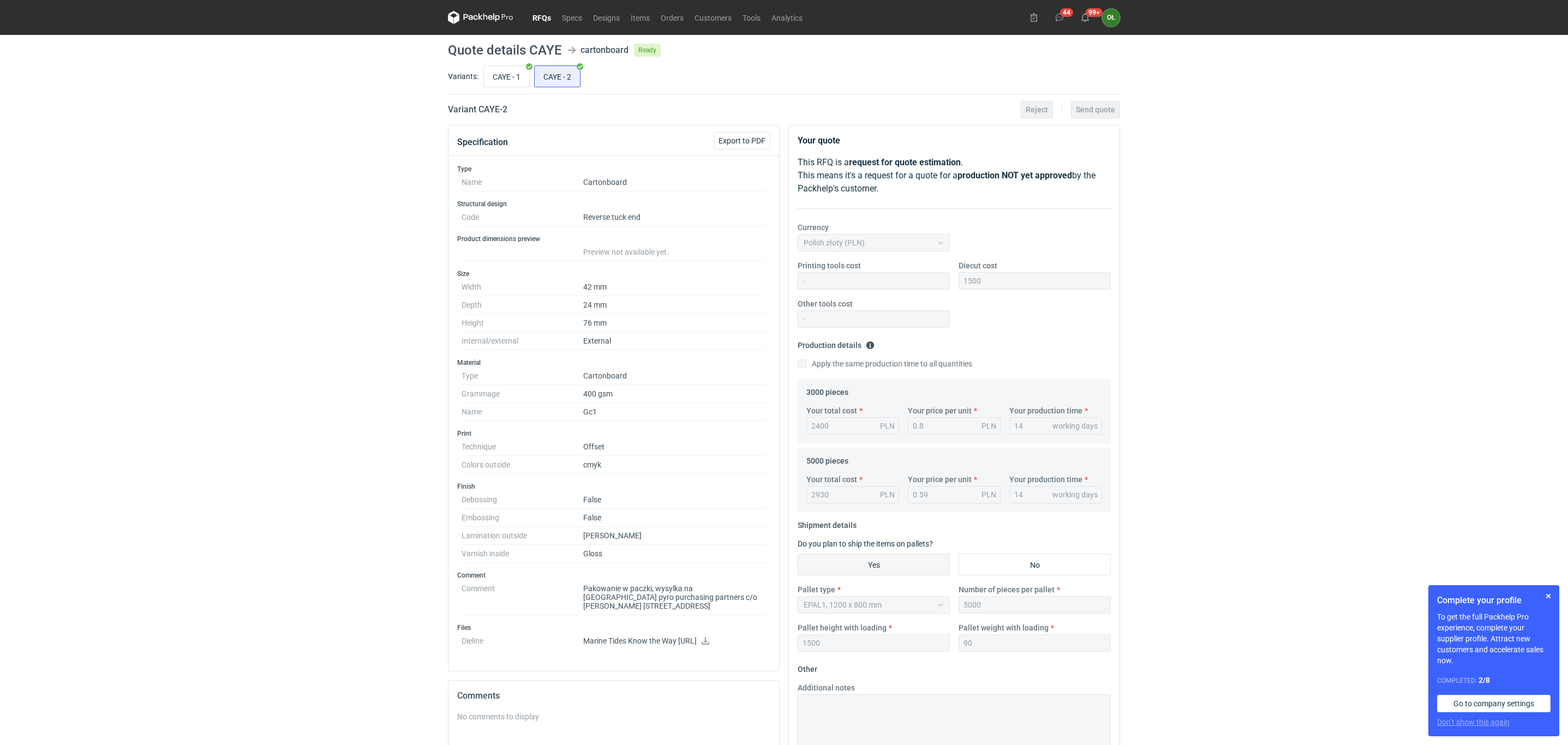
drag, startPoint x: 208, startPoint y: 576, endPoint x: 210, endPoint y: 583, distance: 7.3
click at [208, 576] on div "RFQs Specs Designs Items Orders Customers Tools Analytics 44 99+ OŁ Olga Łopato…" at bounding box center [784, 372] width 1568 height 745
click at [1553, 592] on button "button" at bounding box center [1548, 596] width 13 height 13
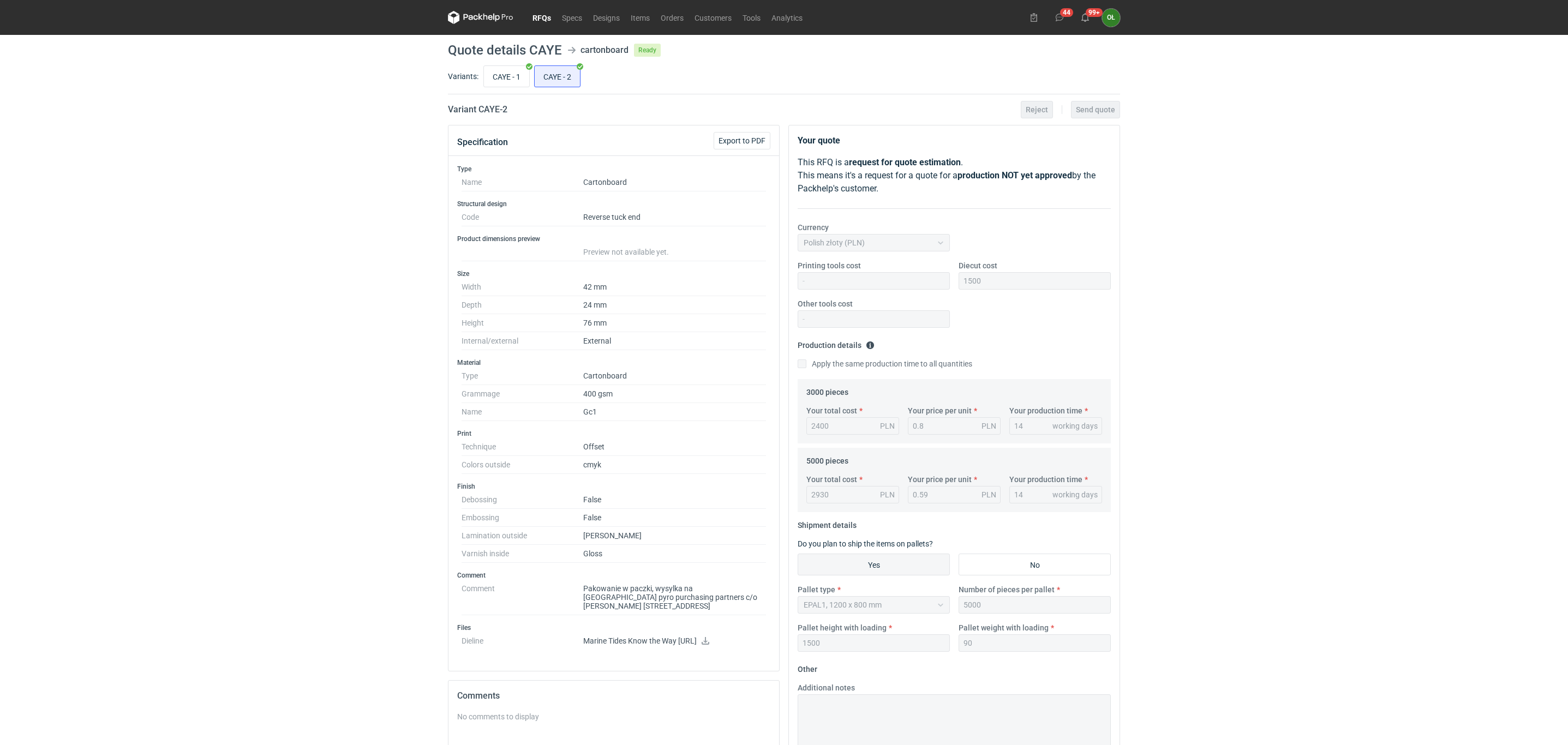
click at [548, 18] on link "RFQs" at bounding box center [541, 18] width 30 height 13
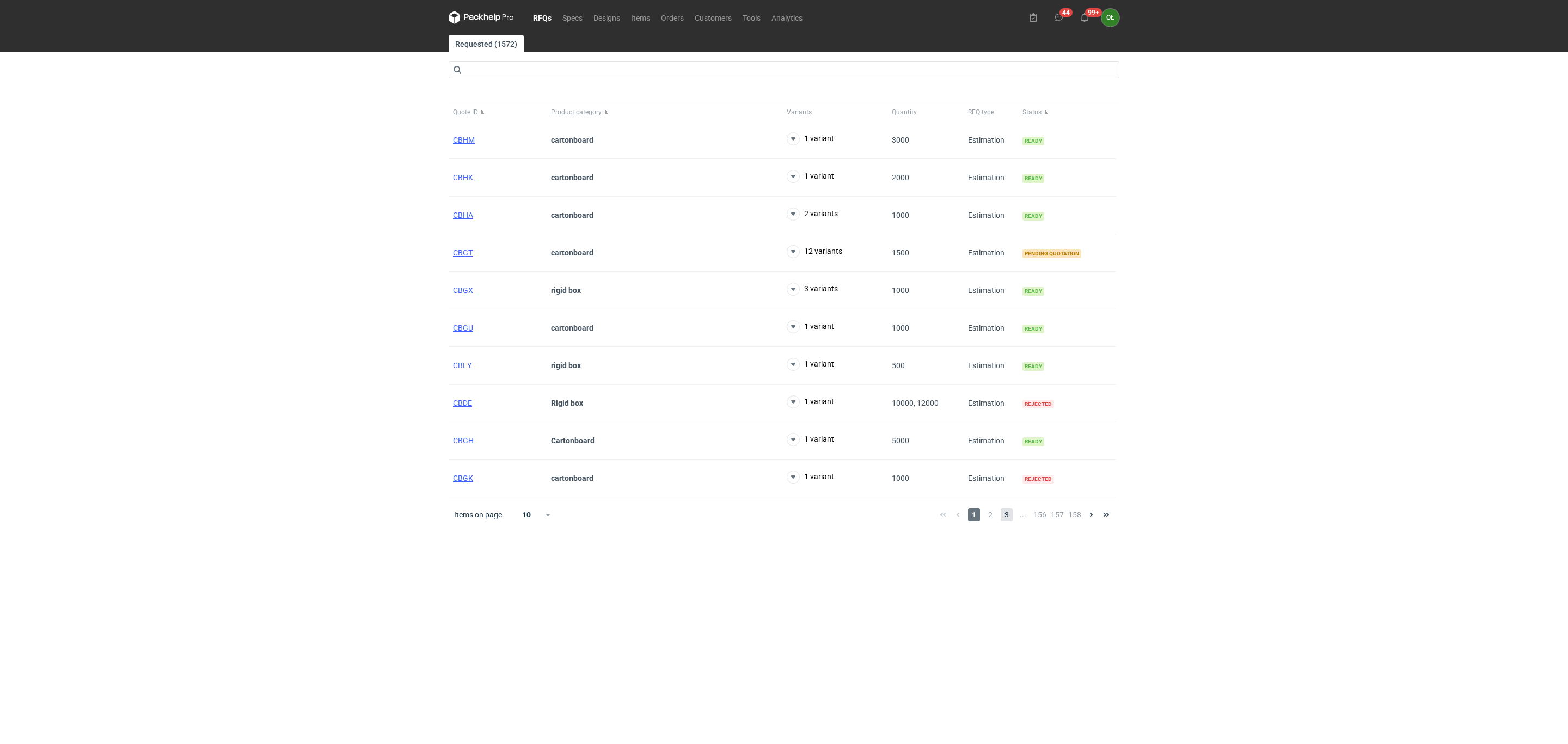
click at [1005, 521] on span "3" at bounding box center [1006, 514] width 12 height 13
click at [977, 521] on span "1" at bounding box center [976, 514] width 12 height 13
click at [988, 520] on span "2" at bounding box center [990, 514] width 12 height 13
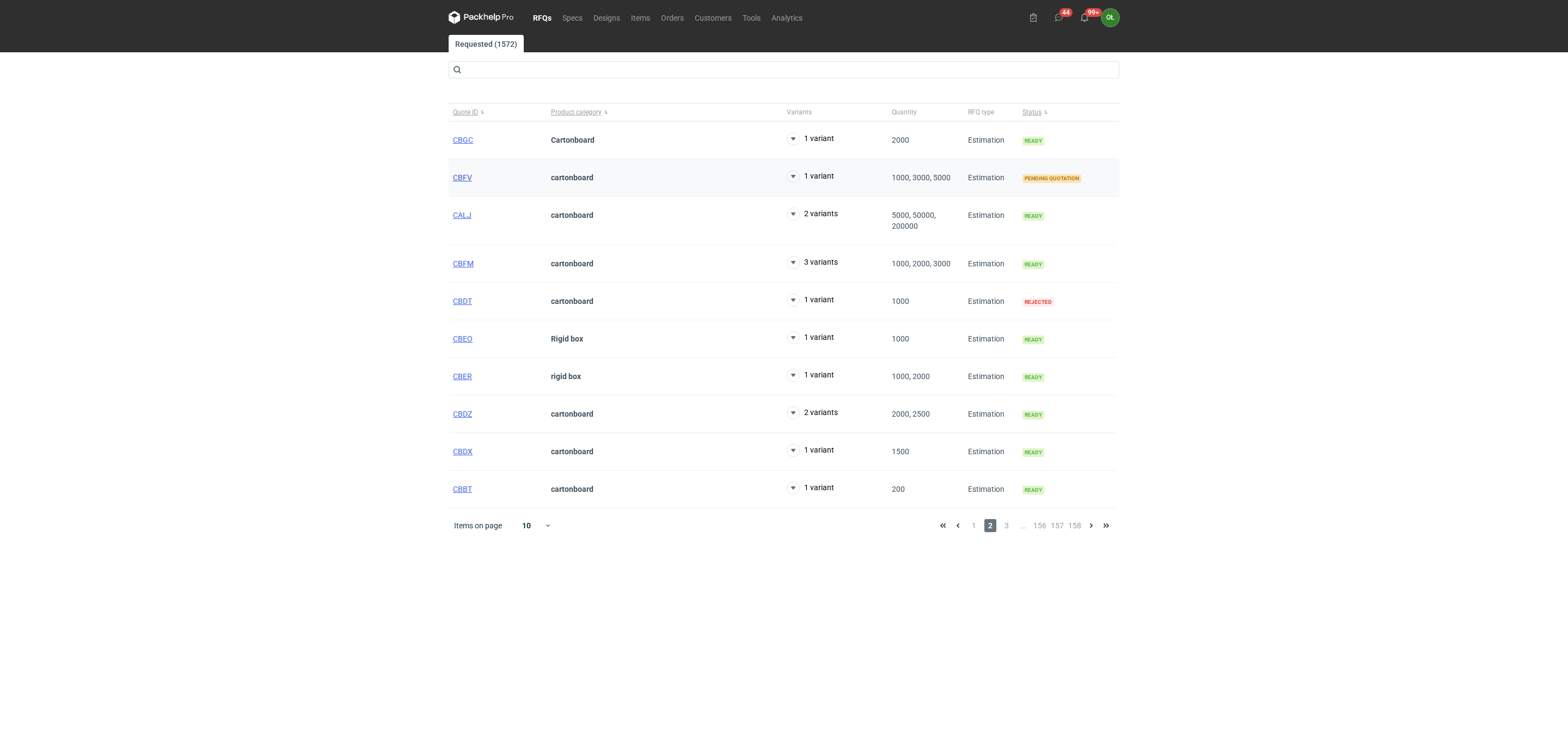
click at [464, 180] on span "CBFV" at bounding box center [462, 178] width 19 height 8
click at [1004, 532] on span "3" at bounding box center [1006, 525] width 12 height 13
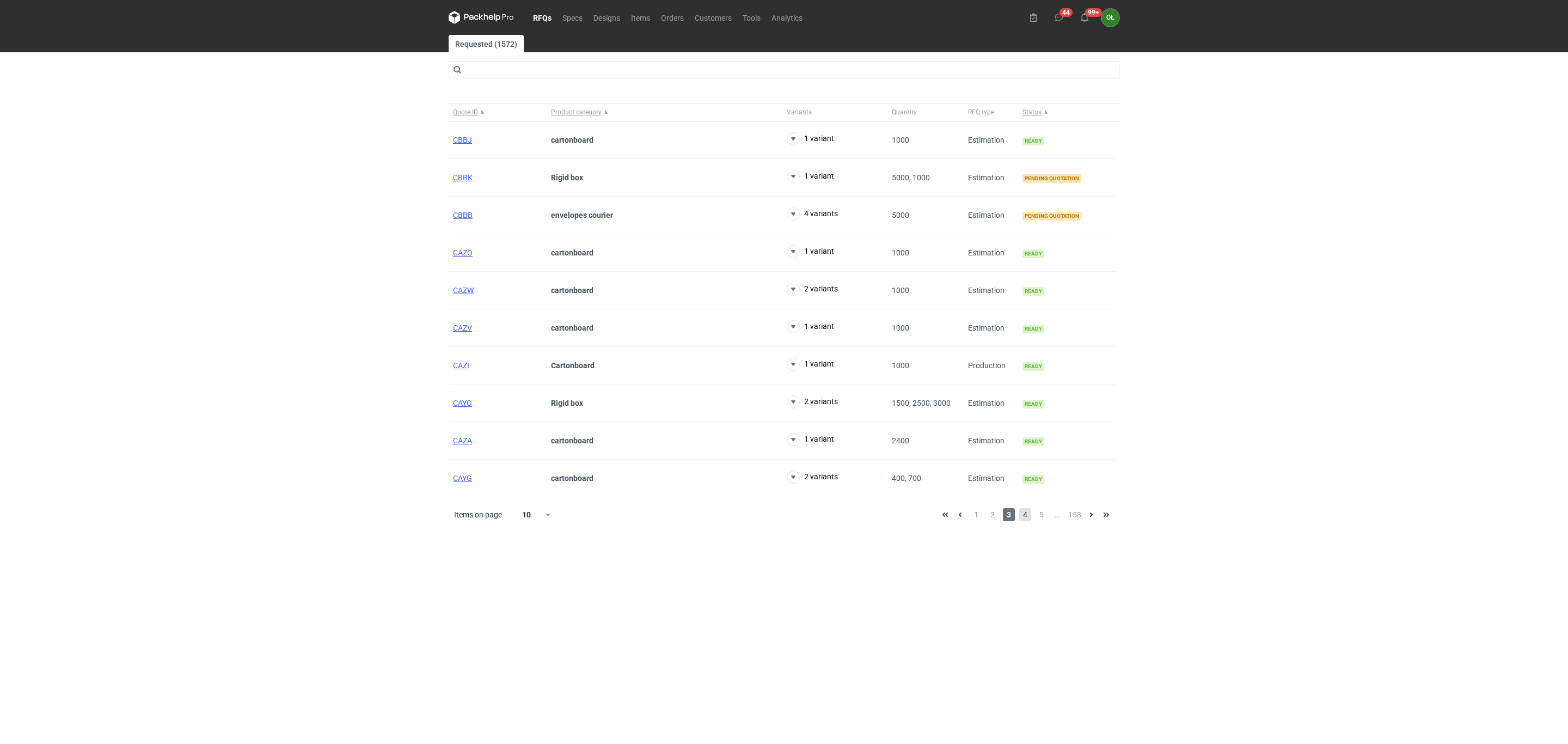
click at [1021, 519] on span "4" at bounding box center [1025, 514] width 12 height 13
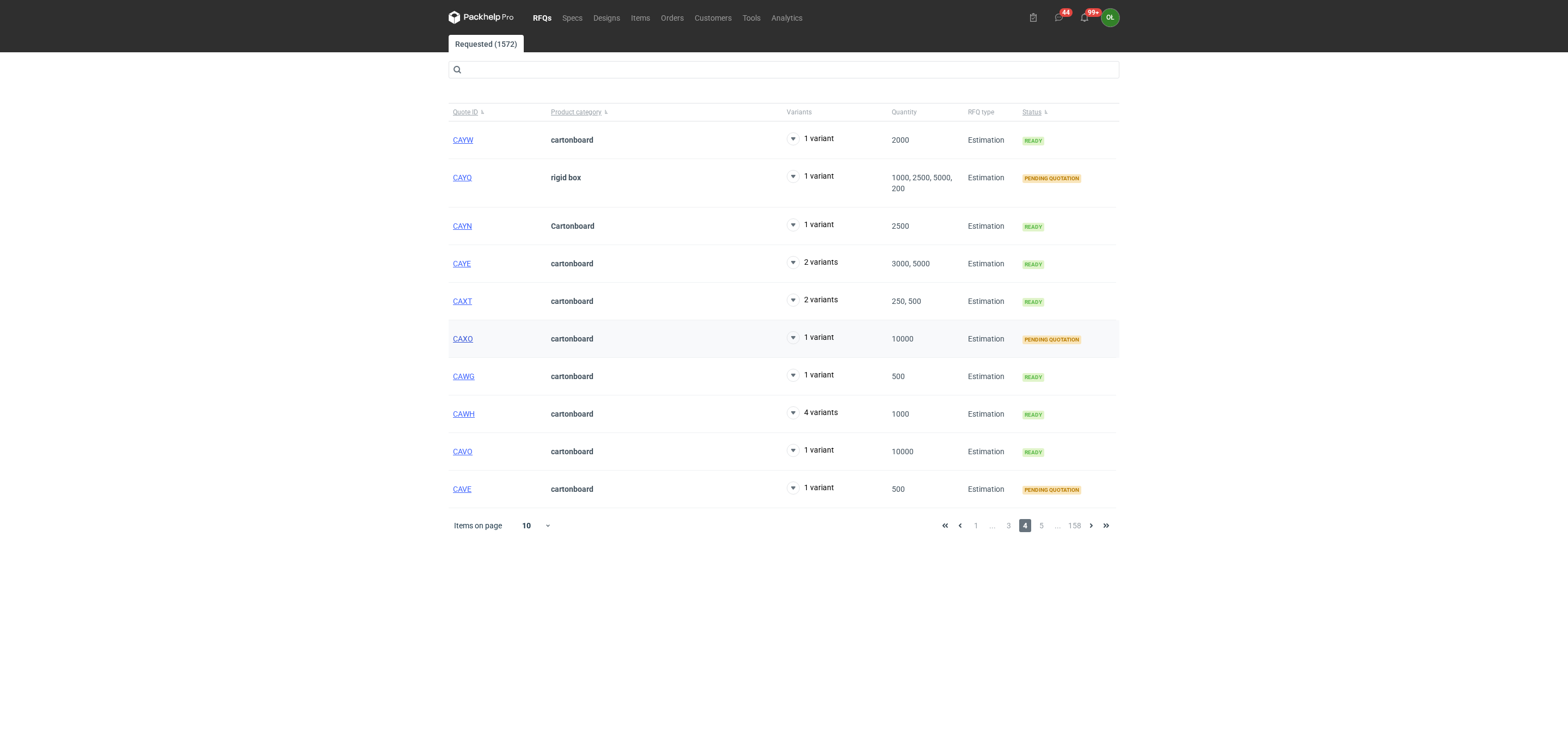
drag, startPoint x: 469, startPoint y: 347, endPoint x: 456, endPoint y: 339, distance: 15.3
click at [979, 531] on span "1" at bounding box center [976, 525] width 12 height 13
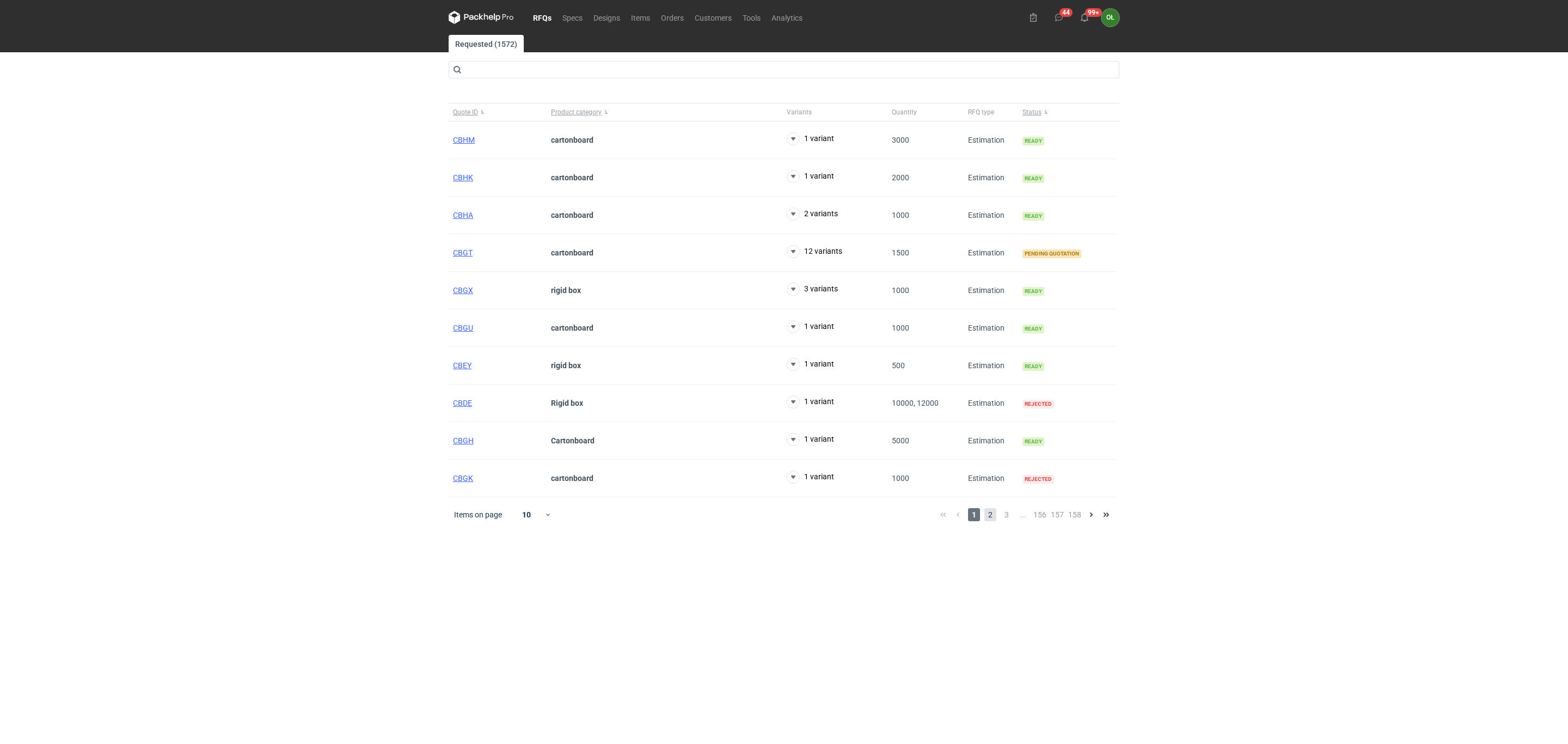
click at [995, 521] on span "2" at bounding box center [990, 514] width 12 height 13
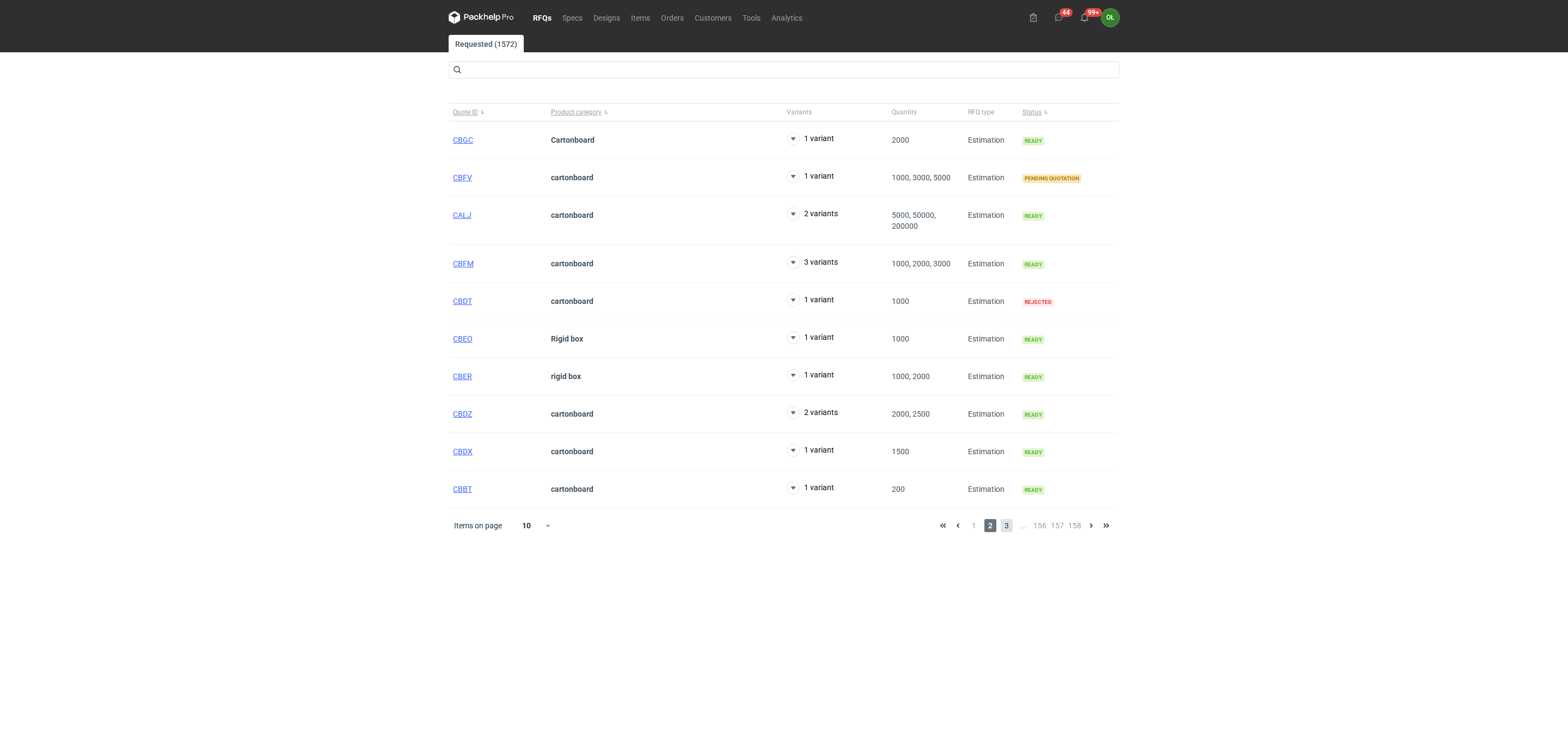
click at [1011, 531] on span "3" at bounding box center [1006, 525] width 12 height 13
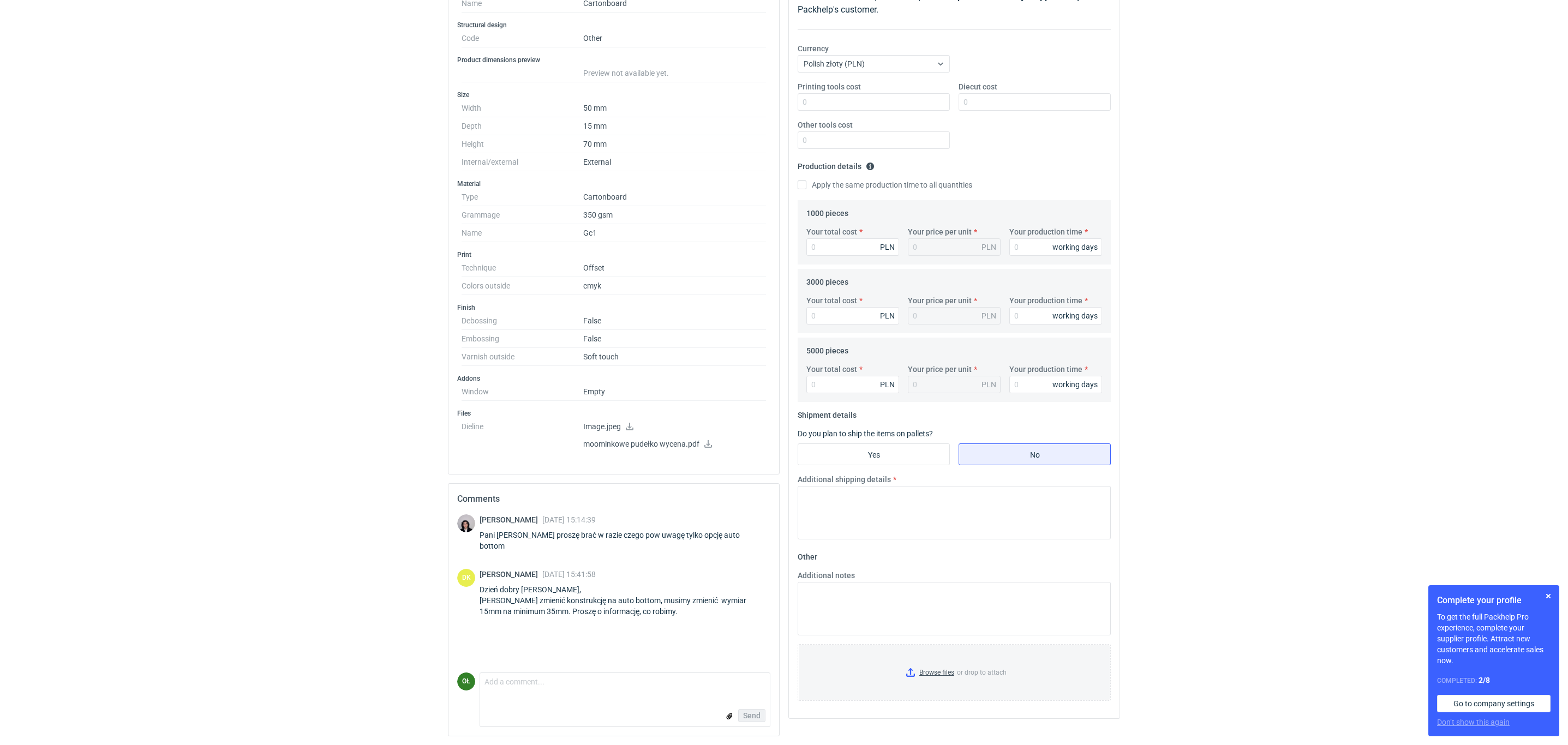
scroll to position [185, 0]
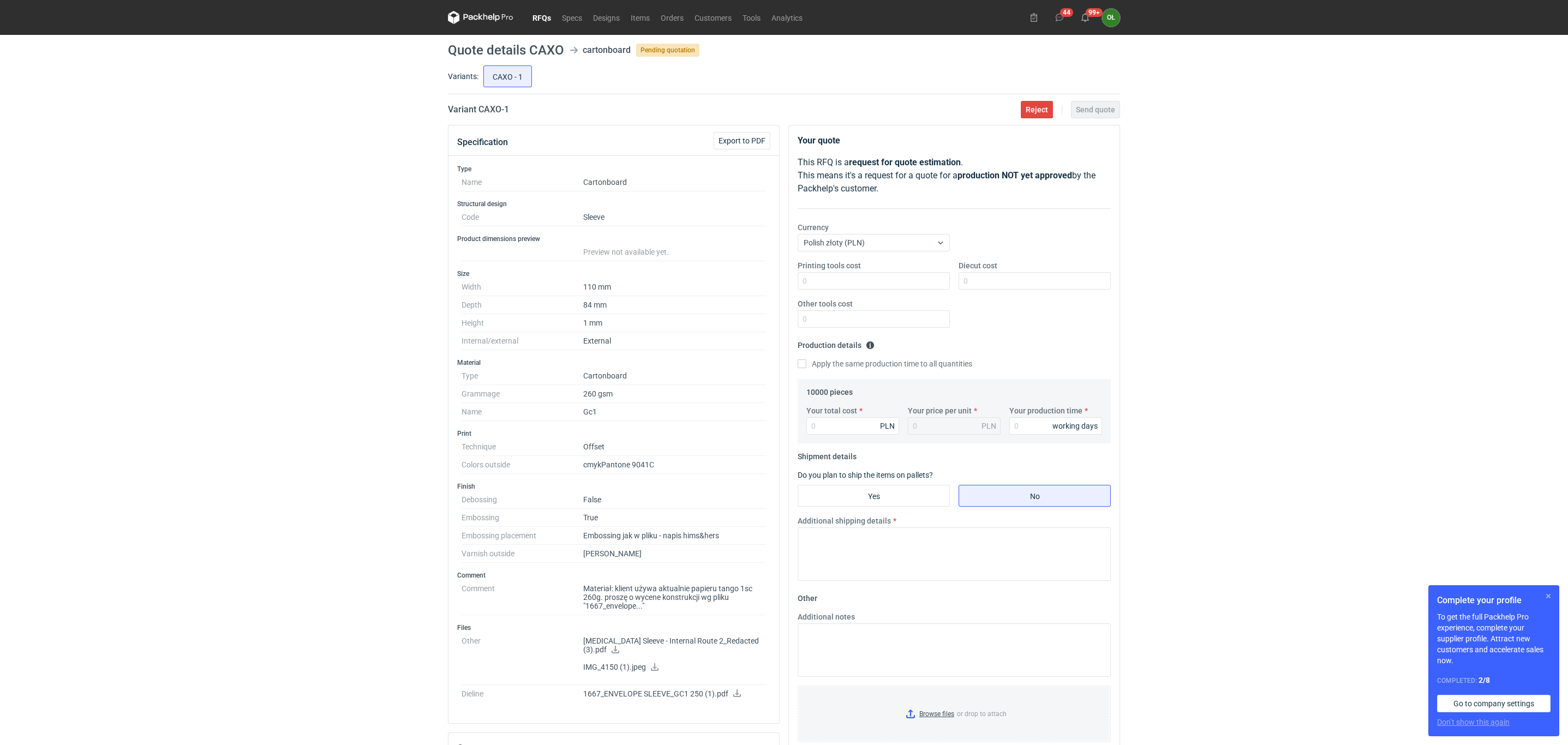
click at [1552, 591] on button "button" at bounding box center [1548, 596] width 13 height 13
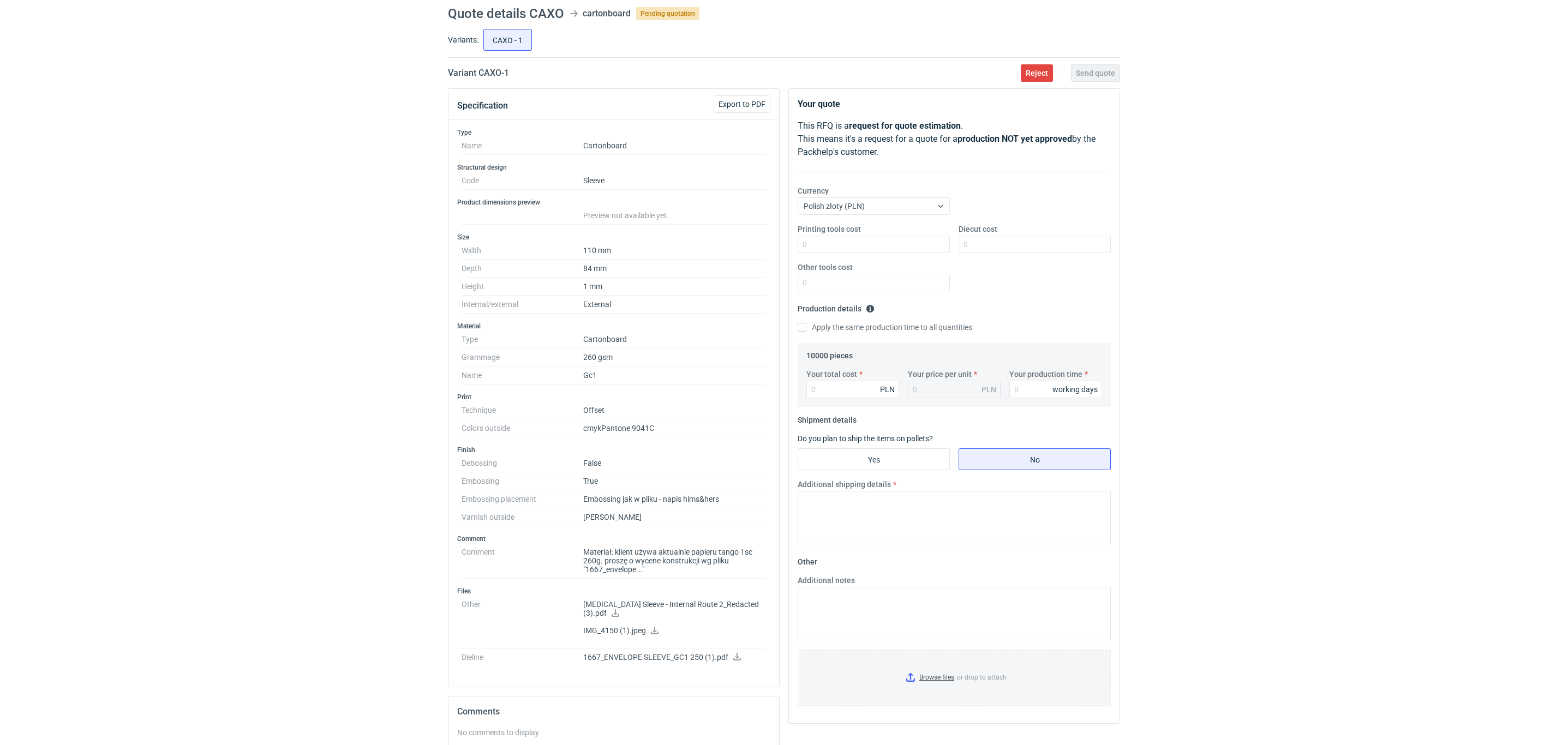
scroll to position [27, 0]
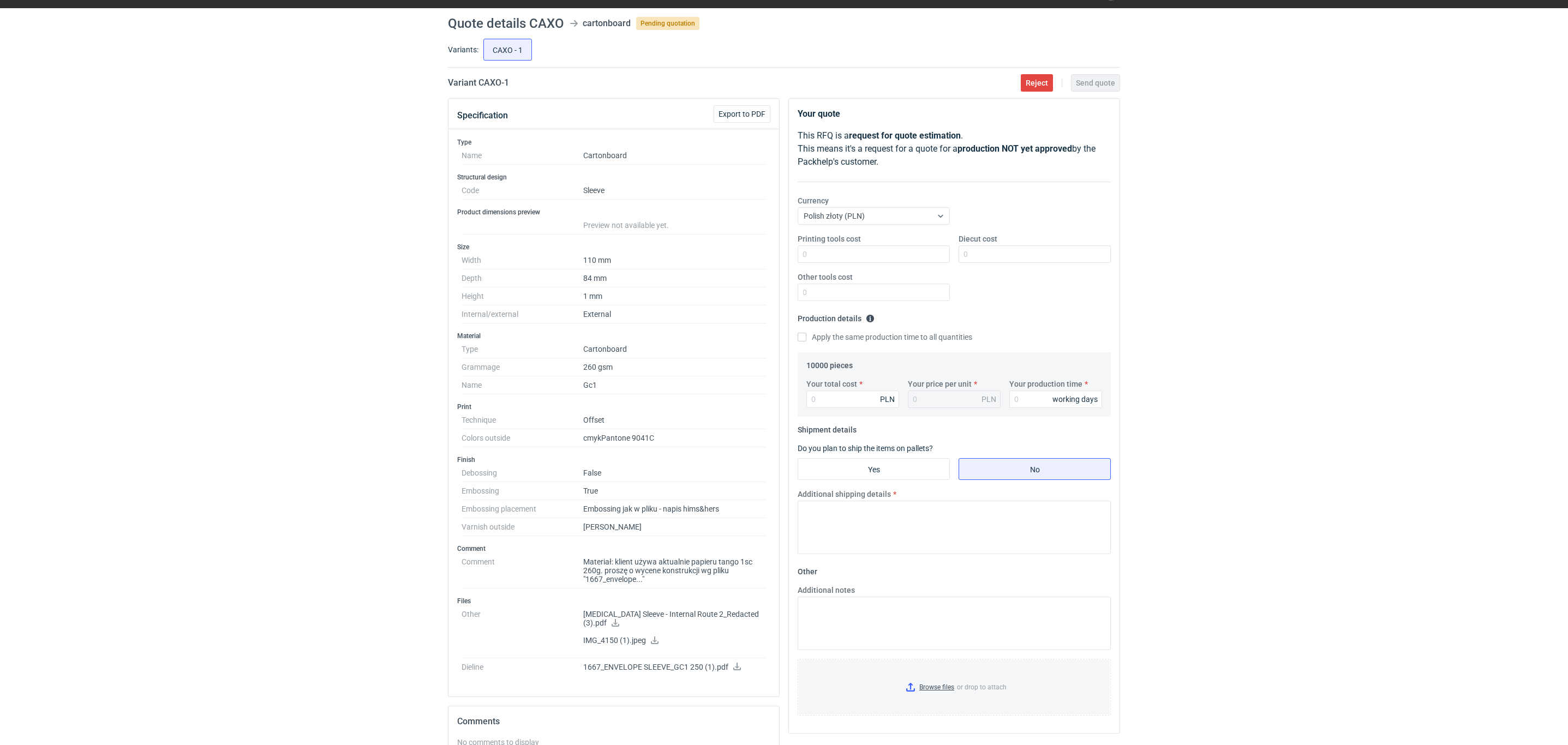
click at [619, 621] on icon at bounding box center [615, 623] width 8 height 8
click at [735, 663] on icon at bounding box center [737, 666] width 8 height 8
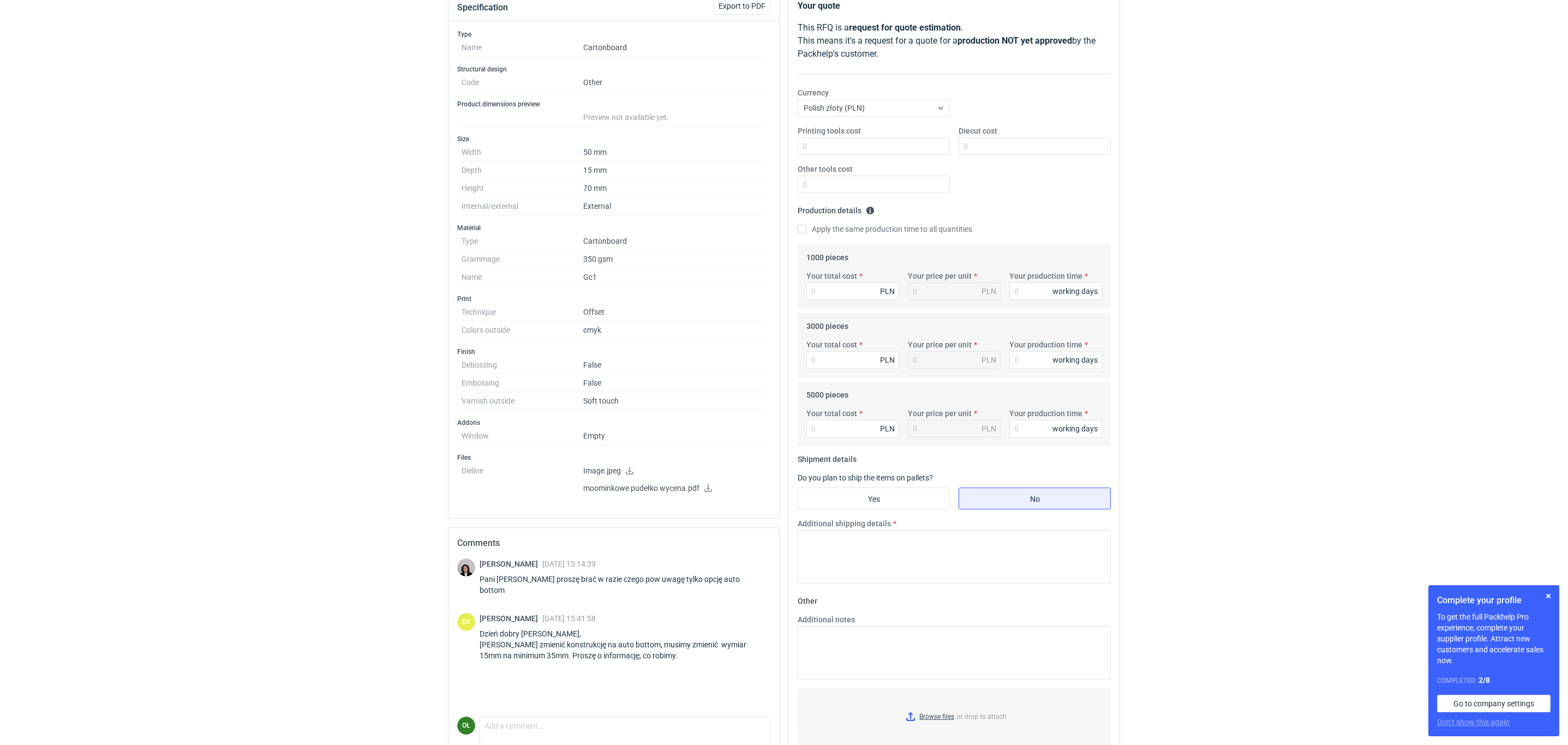
scroll to position [185, 0]
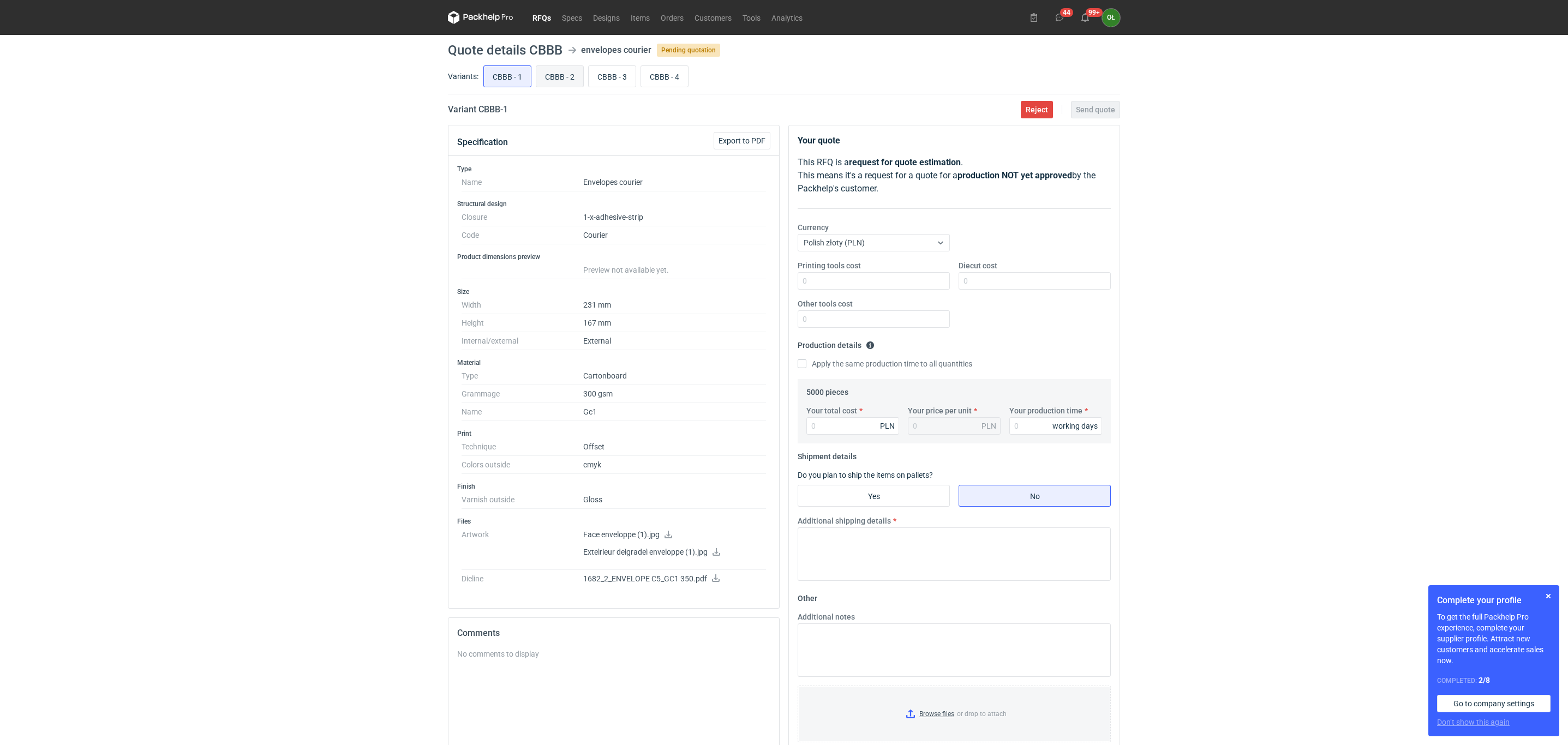
click at [553, 80] on input "CBBB - 2" at bounding box center [560, 76] width 47 height 20
radio input "true"
click at [608, 80] on input "CBBB - 3" at bounding box center [612, 76] width 47 height 20
radio input "true"
click at [670, 76] on input "CBBB - 4" at bounding box center [664, 76] width 47 height 20
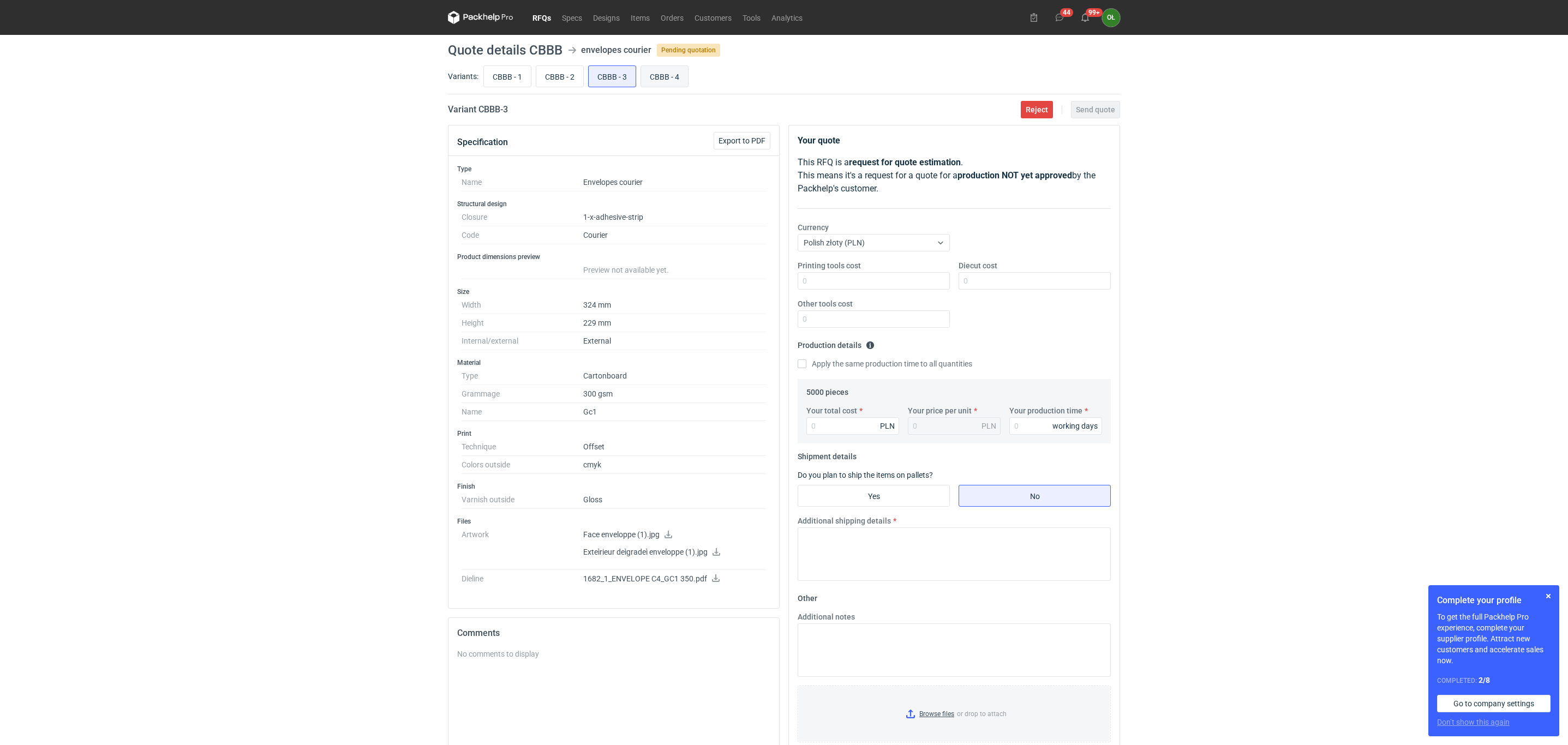
radio input "true"
click at [624, 84] on input "CBBB - 3" at bounding box center [612, 76] width 47 height 20
radio input "true"
click at [690, 74] on div "CBBB - 1 CBBB - 2 CBBB - 3 CBBB - 4" at bounding box center [800, 76] width 638 height 26
click at [626, 81] on input "CBBB - 3" at bounding box center [612, 76] width 47 height 20
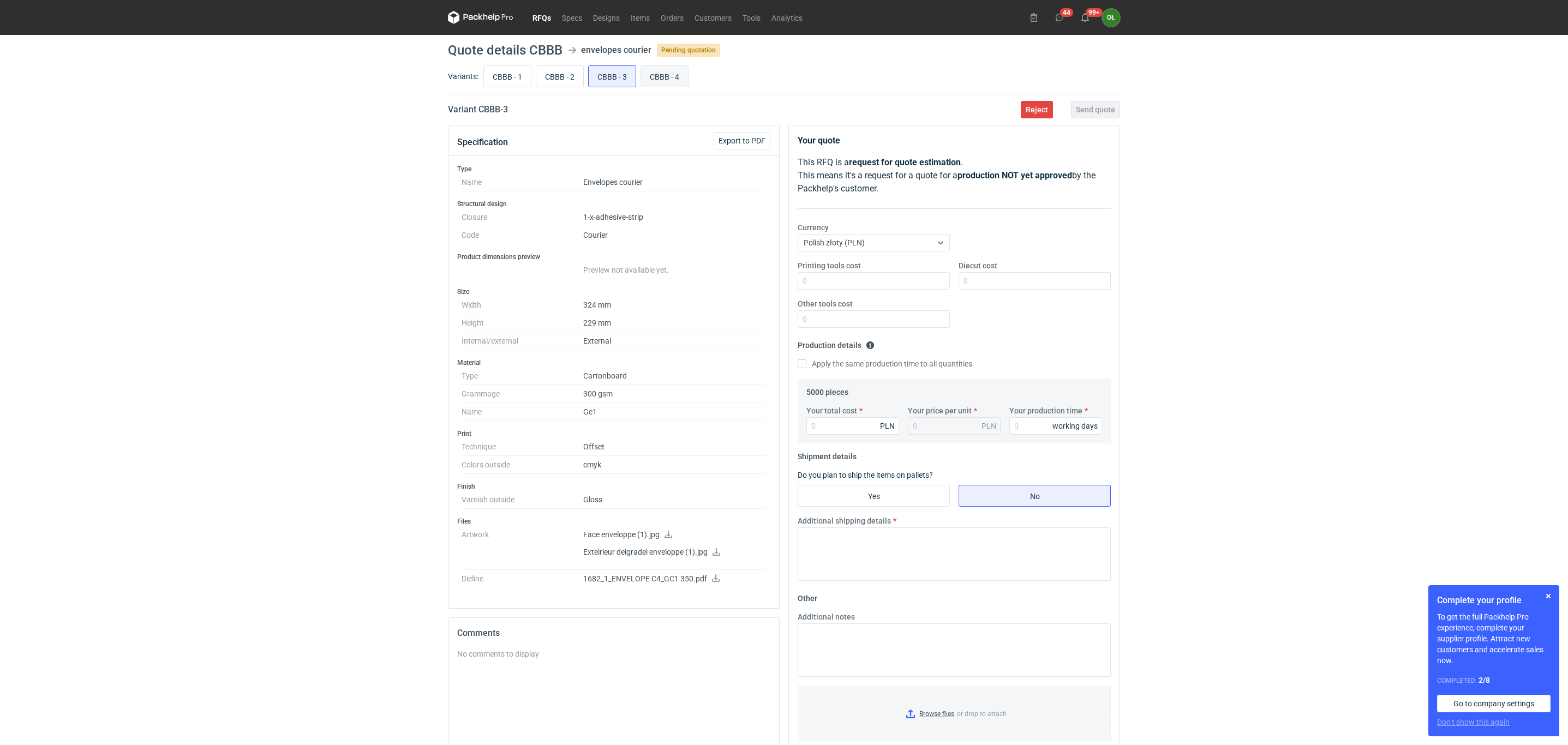
click at [678, 80] on input "CBBB - 4" at bounding box center [664, 76] width 47 height 20
radio input "true"
click at [622, 82] on input "CBBB - 3" at bounding box center [612, 76] width 47 height 20
radio input "true"
click at [684, 82] on input "CBBB - 4" at bounding box center [664, 76] width 47 height 20
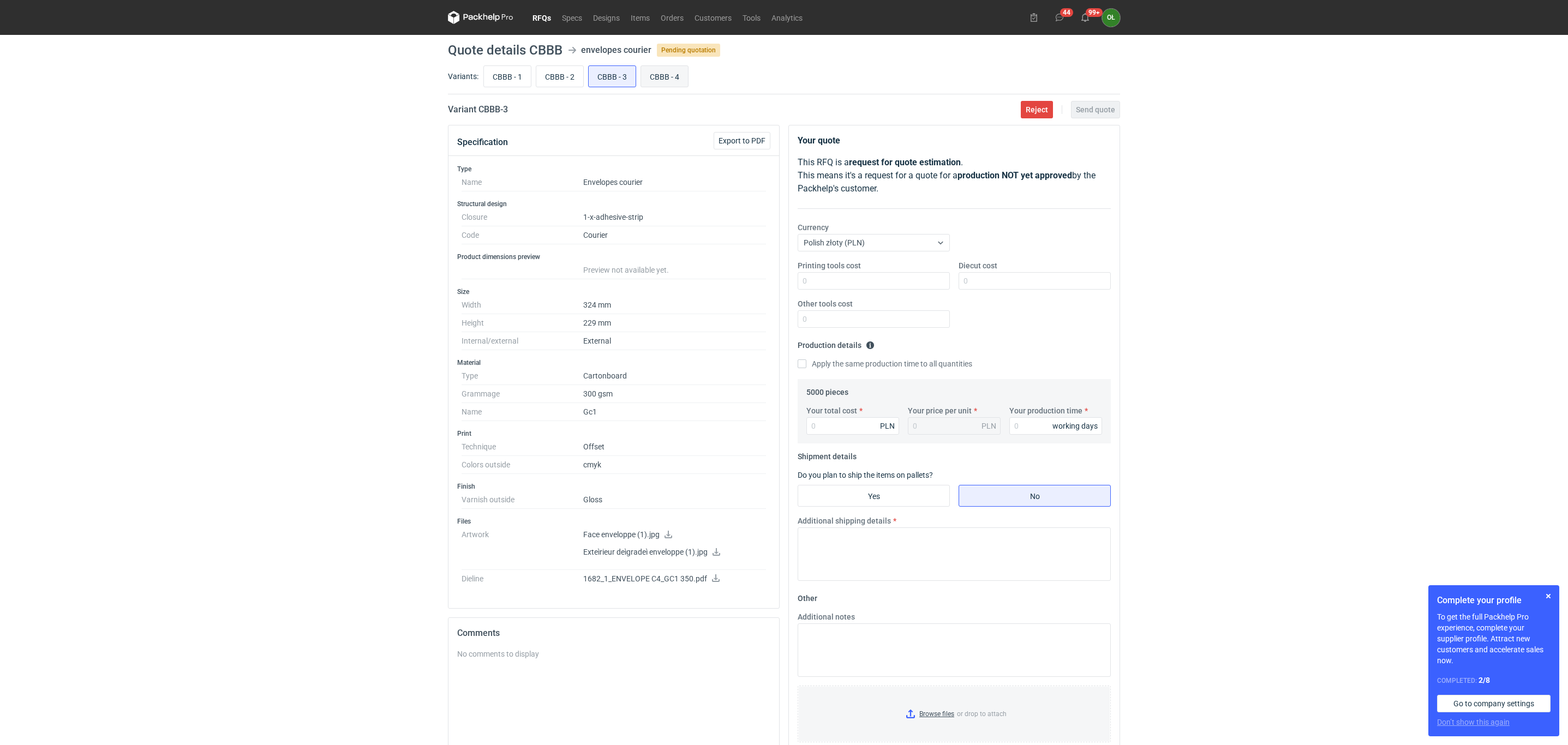
radio input "true"
click at [534, 12] on link "RFQs" at bounding box center [541, 18] width 30 height 13
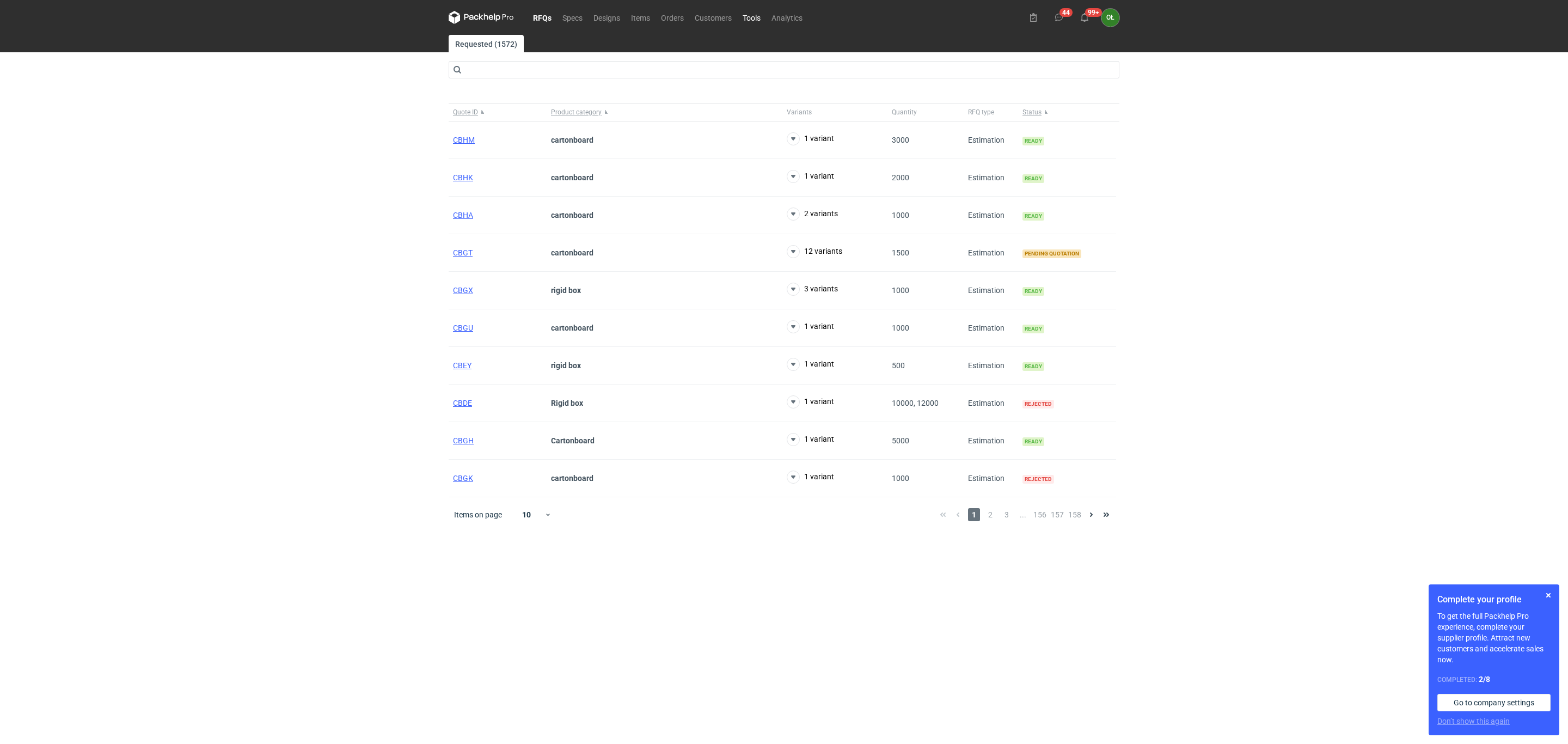
click at [759, 18] on link "Tools" at bounding box center [751, 18] width 29 height 13
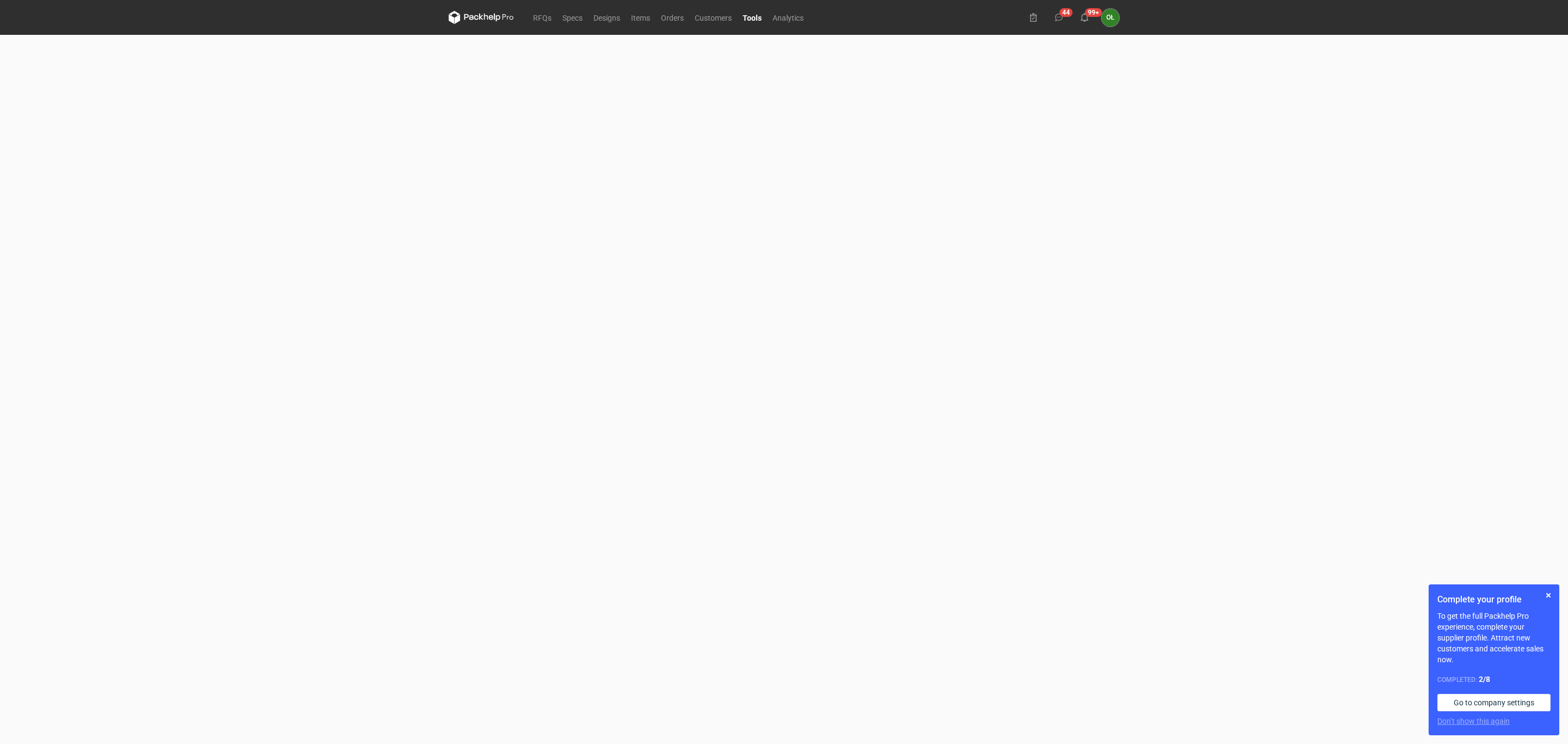
click at [164, 502] on div "RFQs Specs Designs Items Orders Customers Tools Analytics 44 99+ OŁ Olga Łopato…" at bounding box center [784, 372] width 1568 height 744
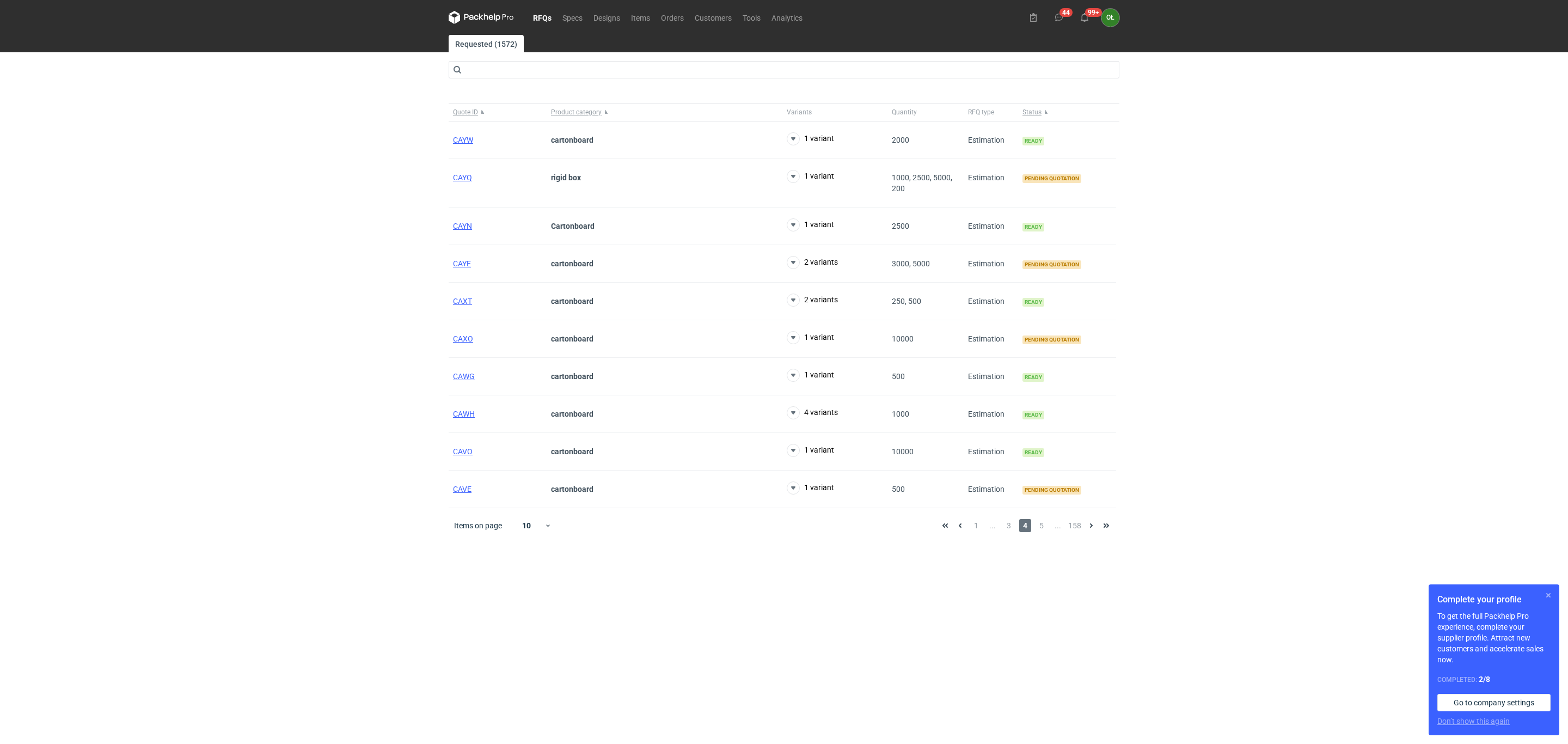
click at [1550, 593] on button "button" at bounding box center [1548, 595] width 13 height 13
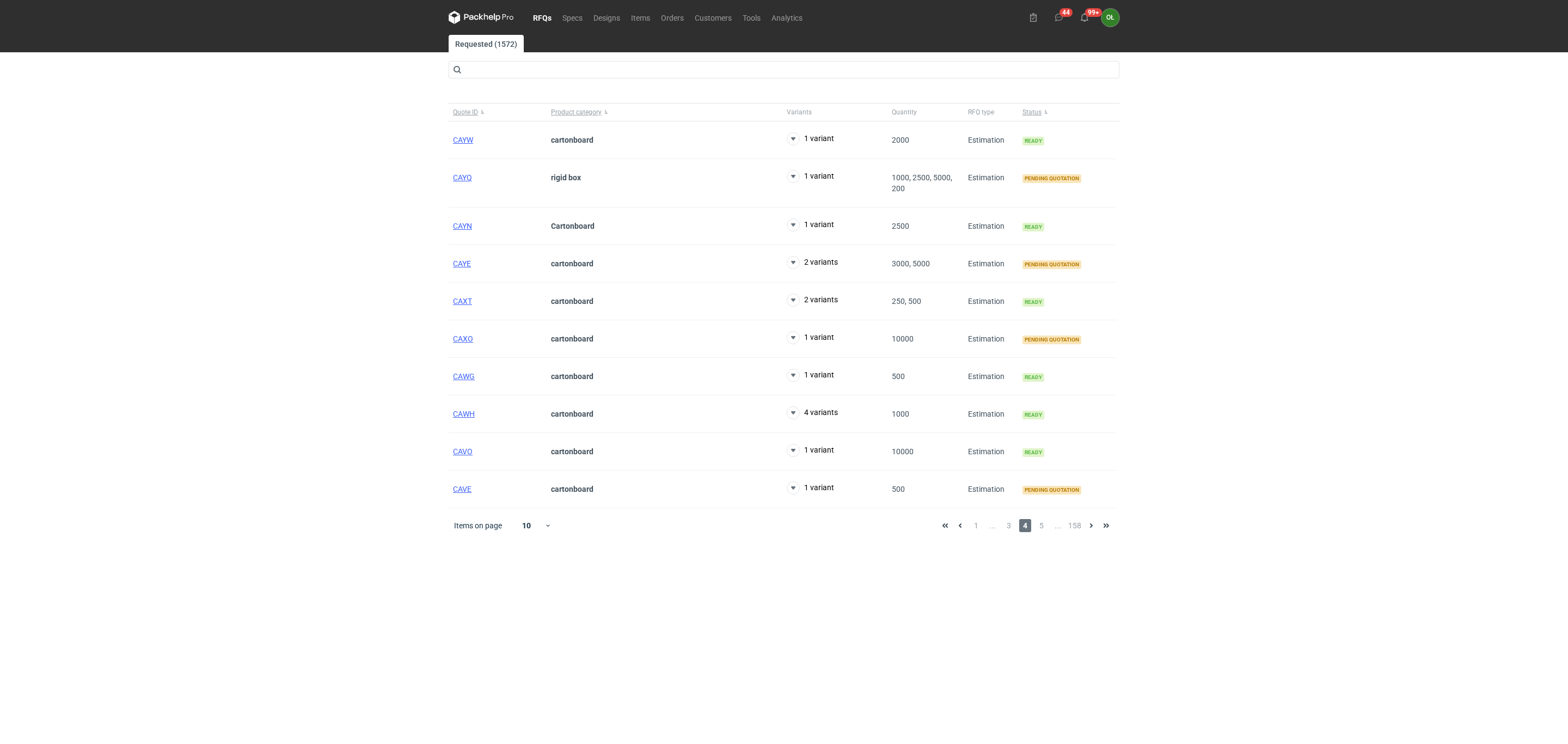
click at [150, 326] on div "RFQs Specs Designs Items Orders Customers Tools Analytics 44 99+ OŁ Olga Łopato…" at bounding box center [784, 372] width 1568 height 744
drag, startPoint x: 317, startPoint y: 350, endPoint x: 611, endPoint y: 288, distance: 300.5
click at [316, 350] on div "RFQs Specs Designs Items Orders Customers Tools Analytics 44 99+ OŁ Olga Łopato…" at bounding box center [784, 372] width 1568 height 744
click at [535, 12] on link "RFQs" at bounding box center [543, 18] width 29 height 13
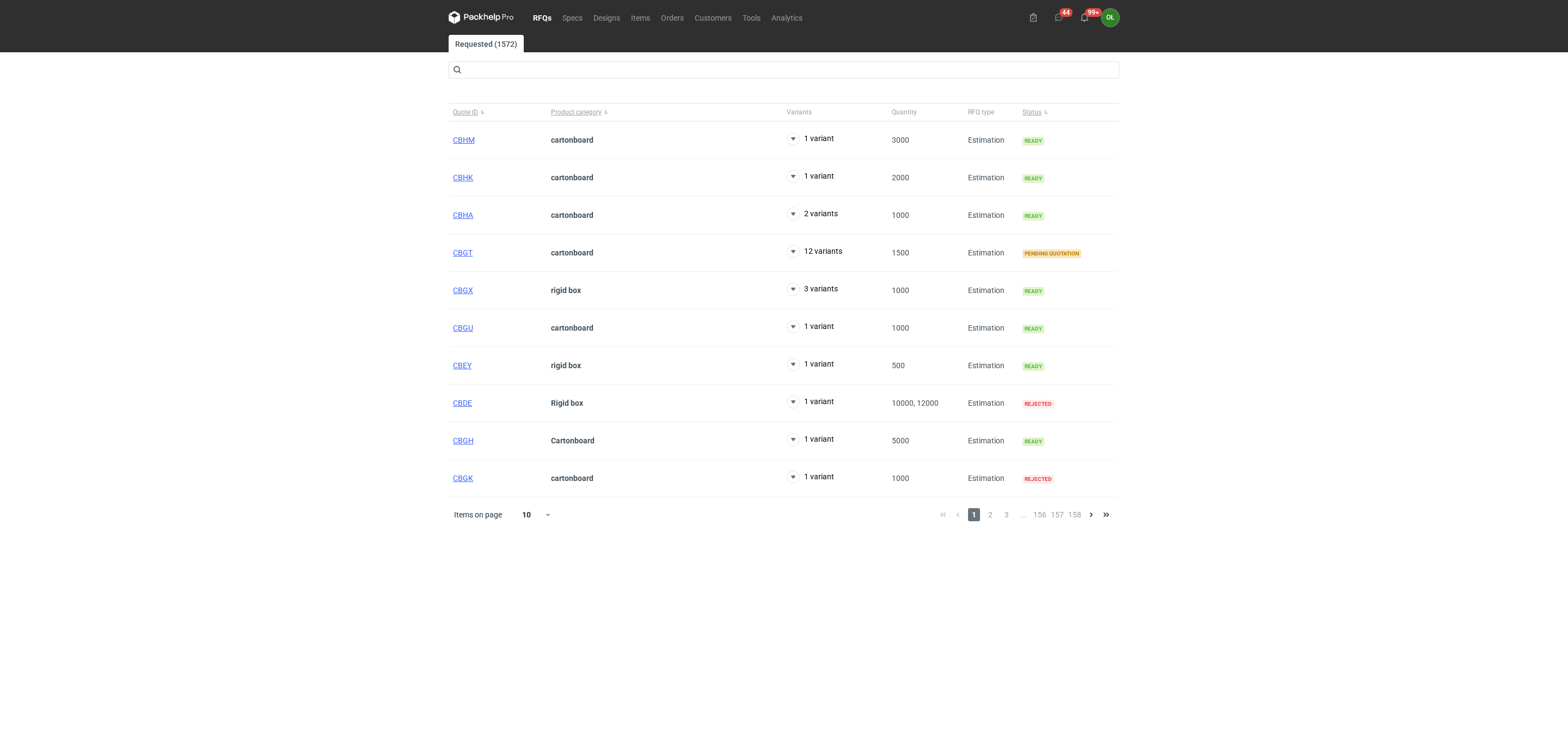
click at [994, 529] on div "Items on page 10 1 2 3 ... 156 157 158" at bounding box center [784, 514] width 671 height 35
click at [994, 521] on span "2" at bounding box center [990, 514] width 12 height 13
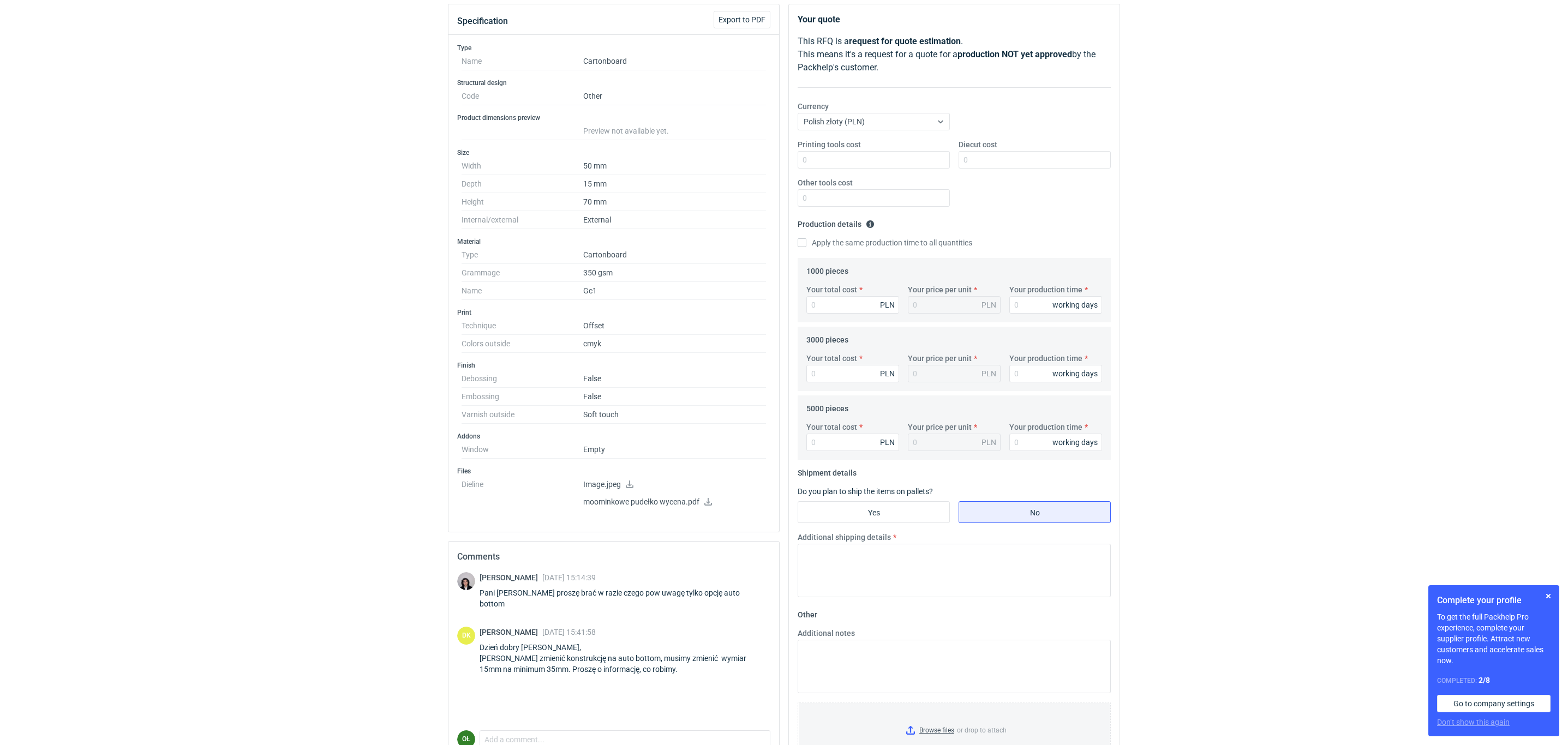
scroll to position [136, 0]
